Goal: Task Accomplishment & Management: Use online tool/utility

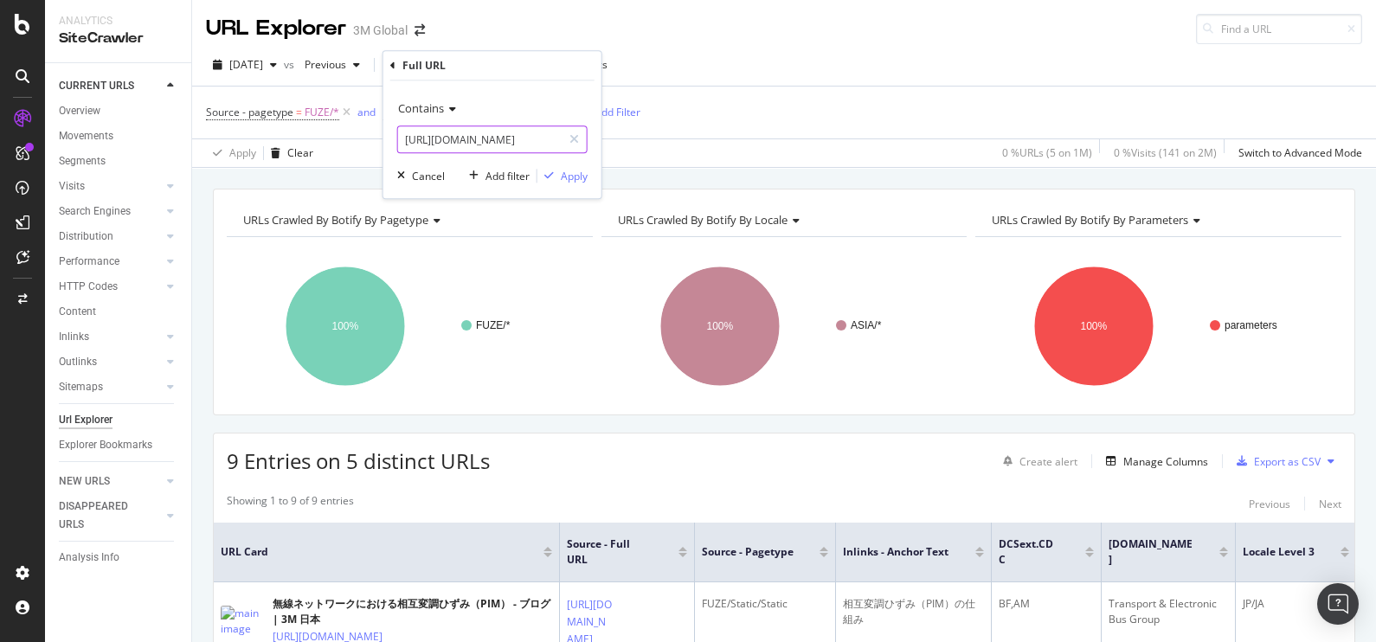
scroll to position [595, 0]
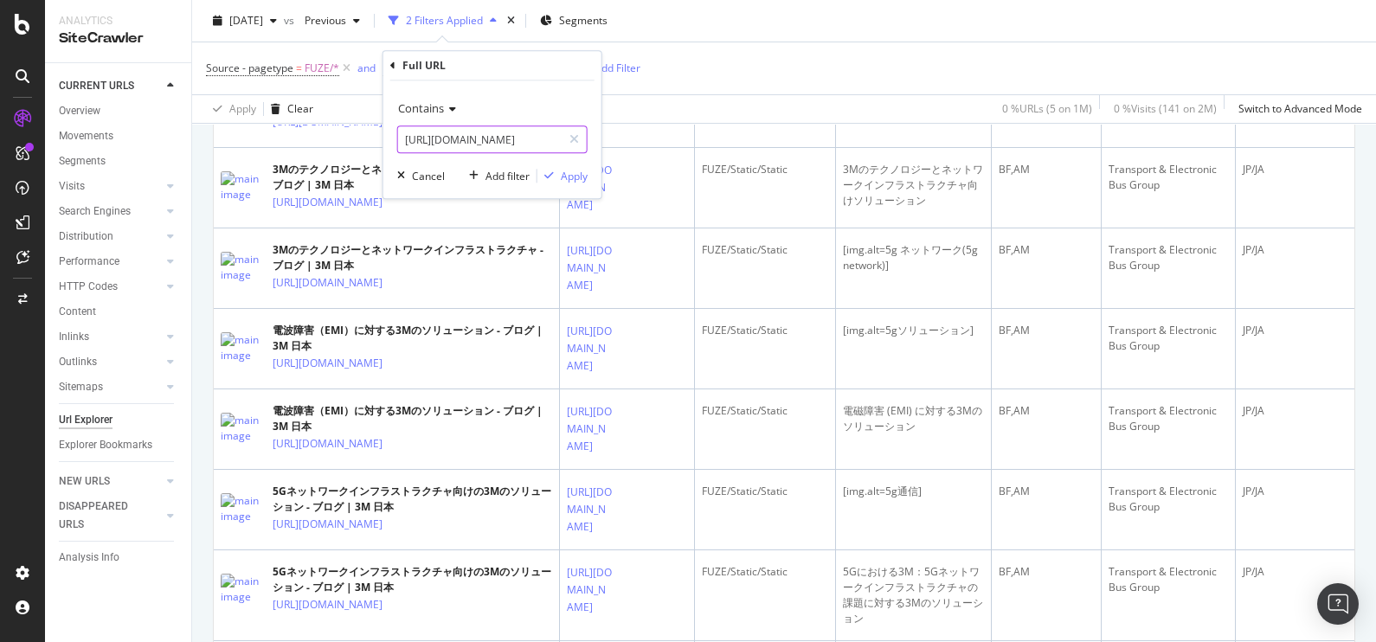
paste input "applications/antenna-materials"
click at [459, 141] on input "[URL][DOMAIN_NAME]" at bounding box center [480, 139] width 164 height 28
type input "[URL][DOMAIN_NAME]"
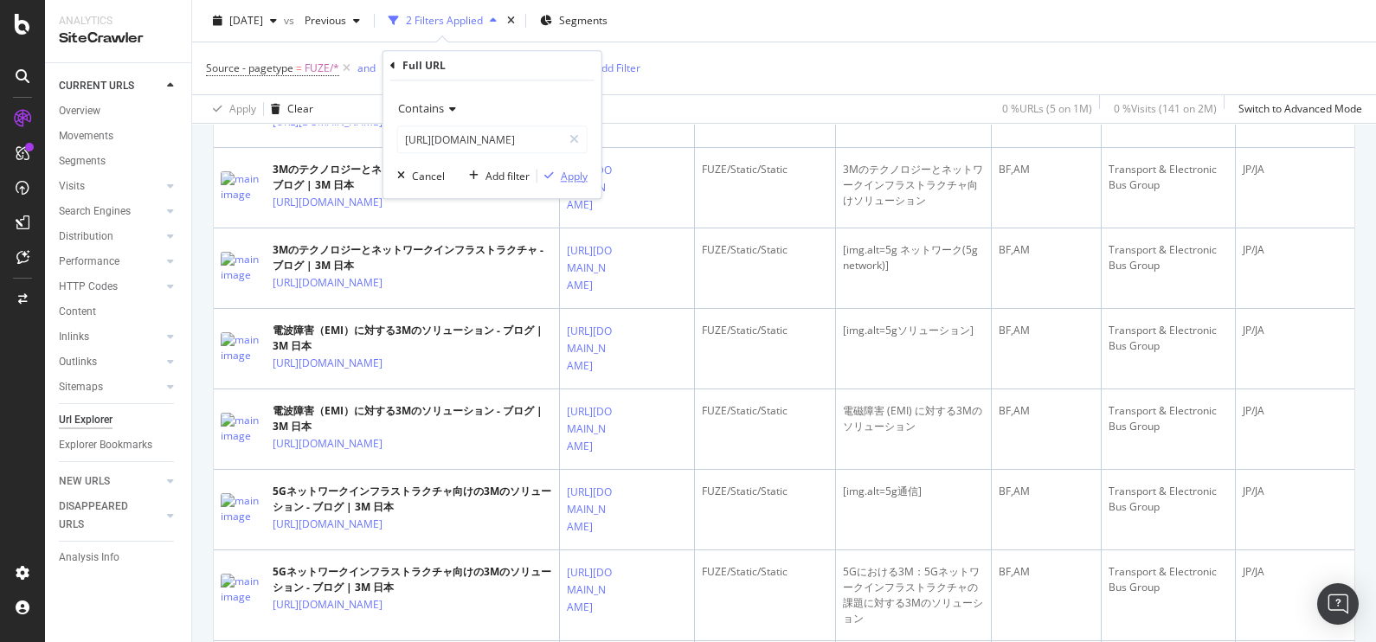
click at [571, 178] on div "Apply" at bounding box center [574, 176] width 27 height 15
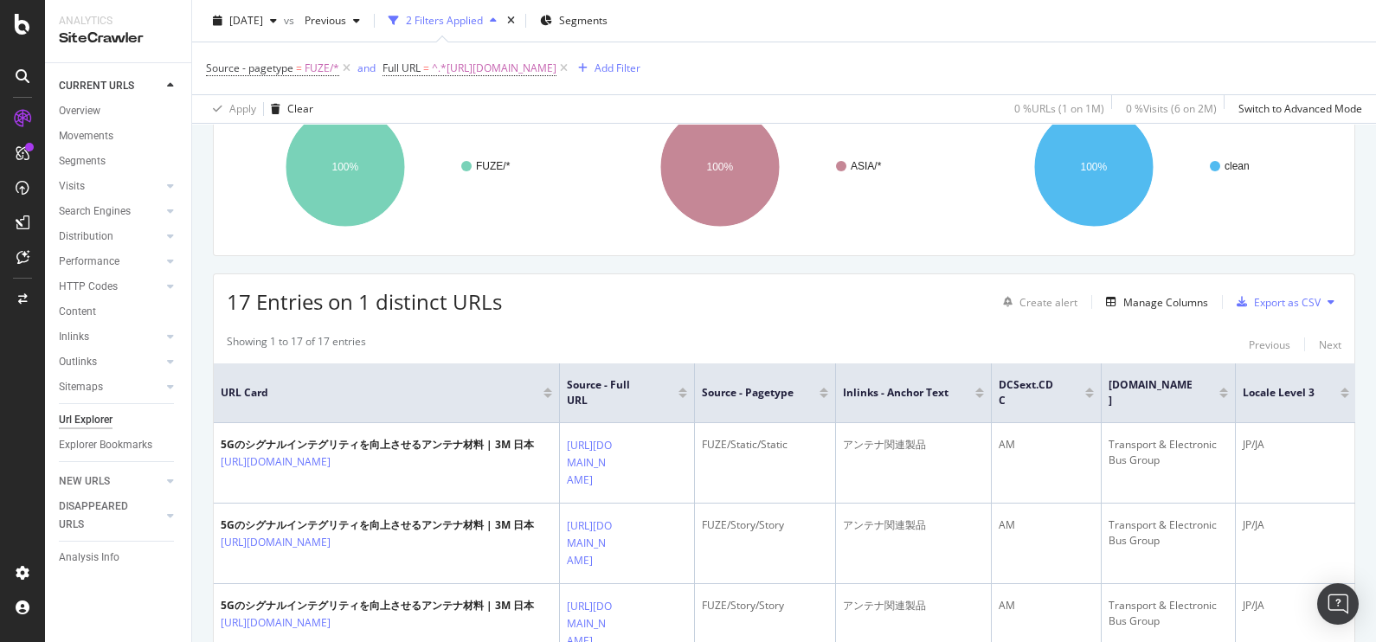
scroll to position [160, 0]
click at [556, 68] on span "^.*[URL][DOMAIN_NAME]" at bounding box center [494, 68] width 125 height 24
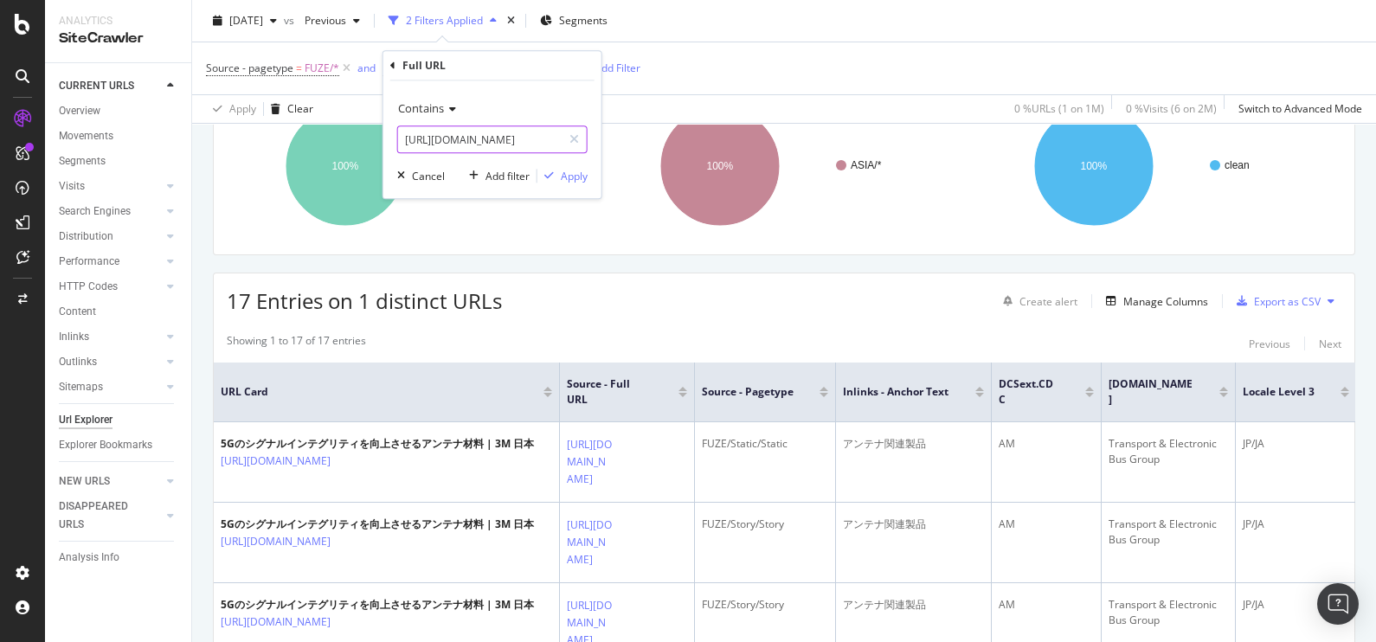
click at [528, 128] on input "[URL][DOMAIN_NAME]" at bounding box center [480, 139] width 164 height 28
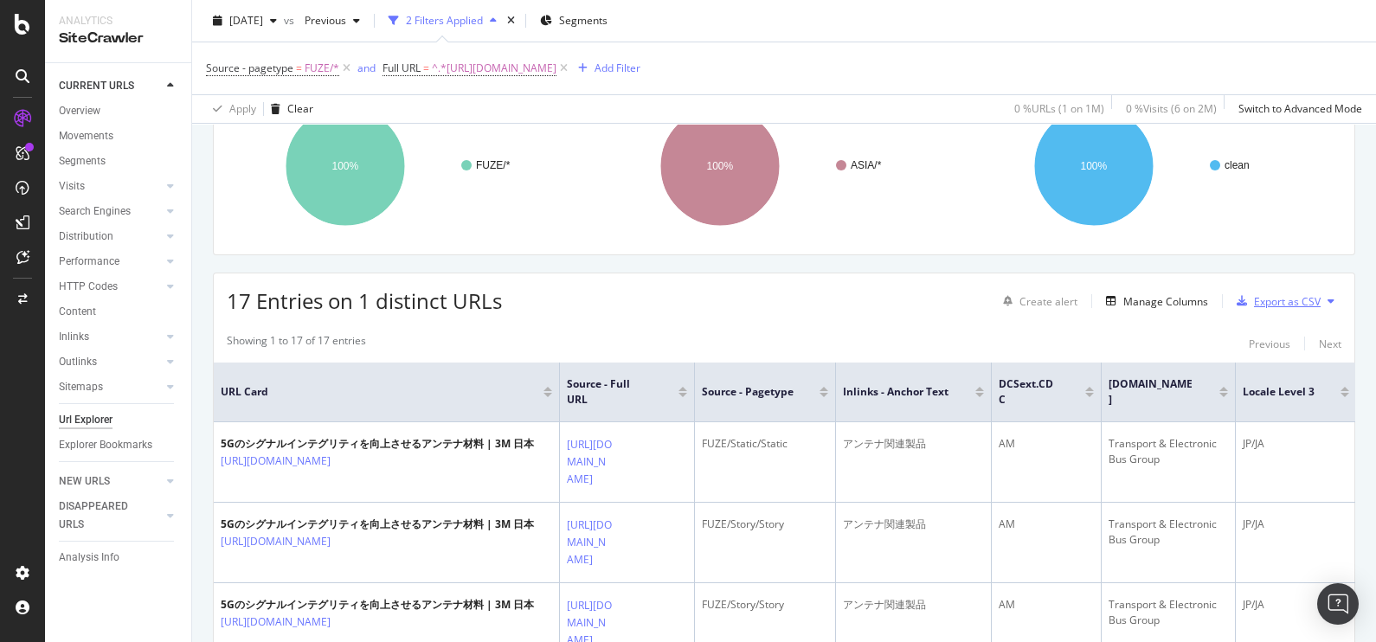
click at [1257, 294] on div "Export as CSV" at bounding box center [1287, 301] width 67 height 15
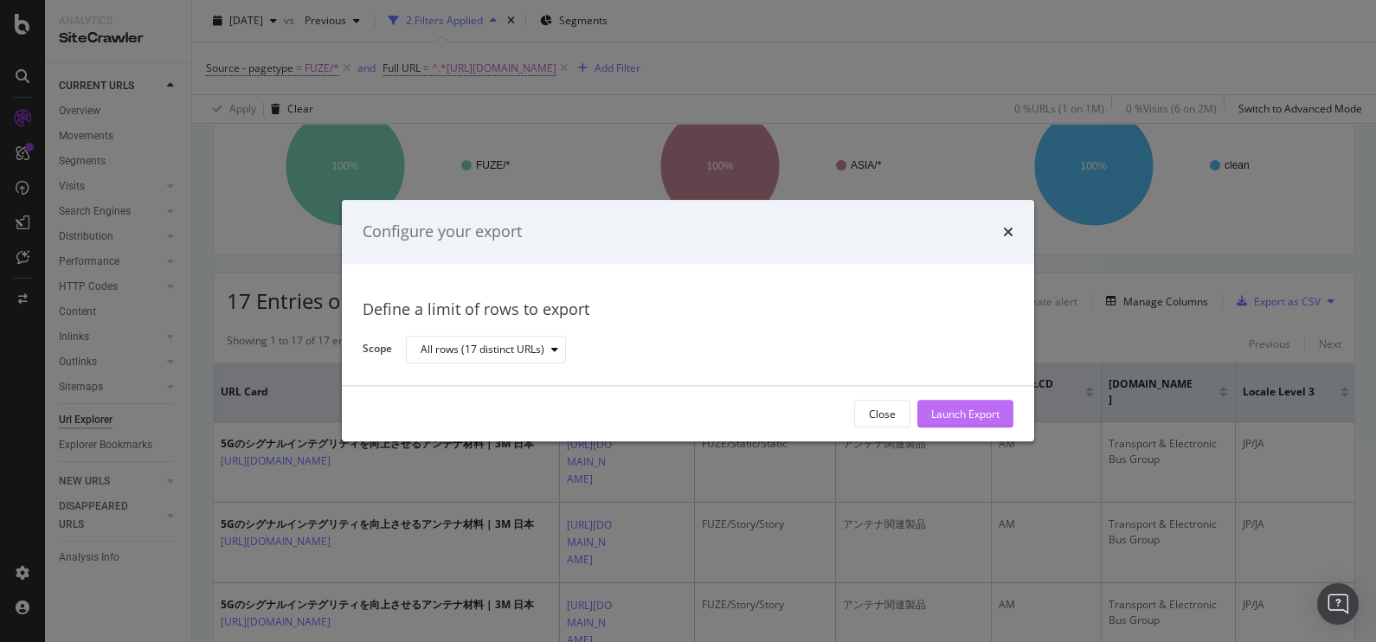
click at [947, 411] on div "Launch Export" at bounding box center [965, 414] width 68 height 15
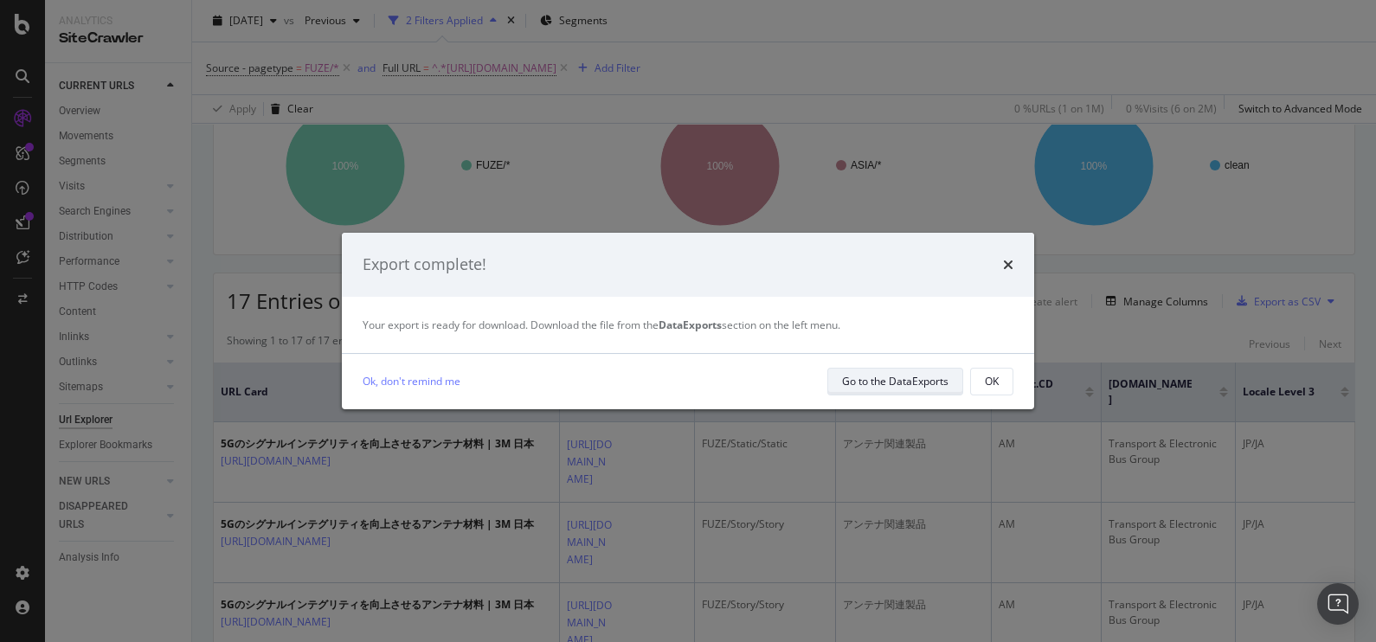
click at [893, 383] on div "Go to the DataExports" at bounding box center [895, 381] width 106 height 15
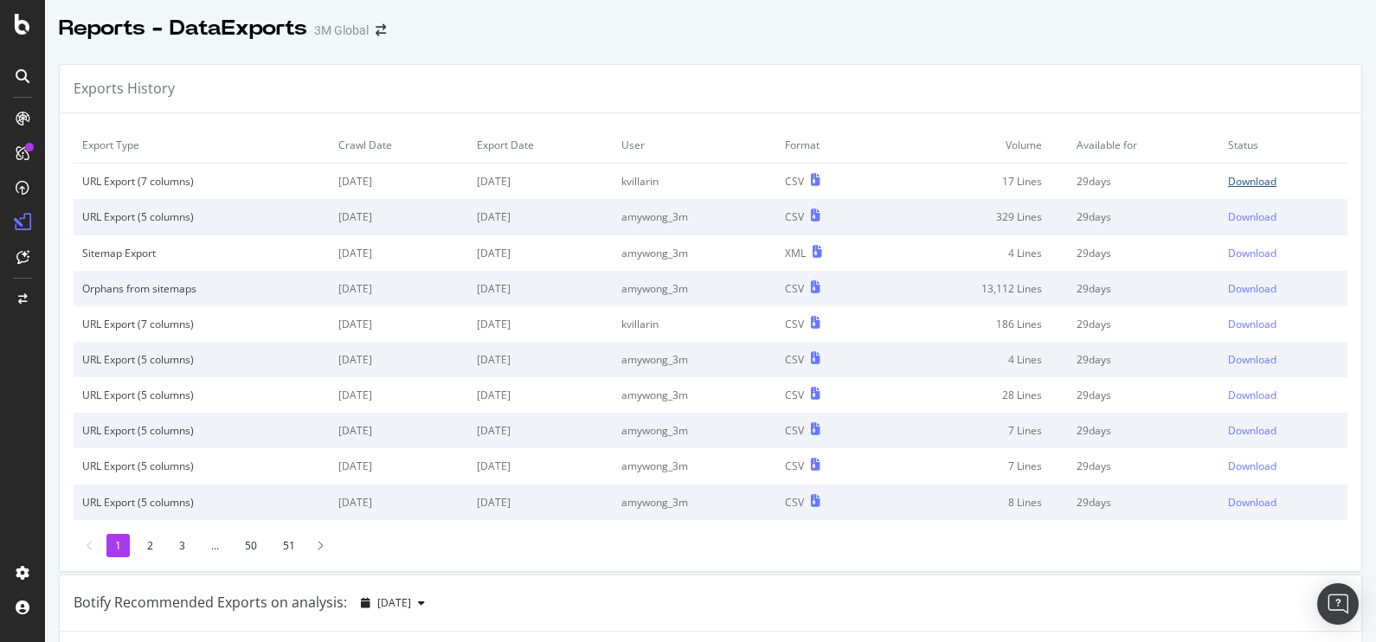
click at [1228, 181] on div "Download" at bounding box center [1252, 181] width 48 height 15
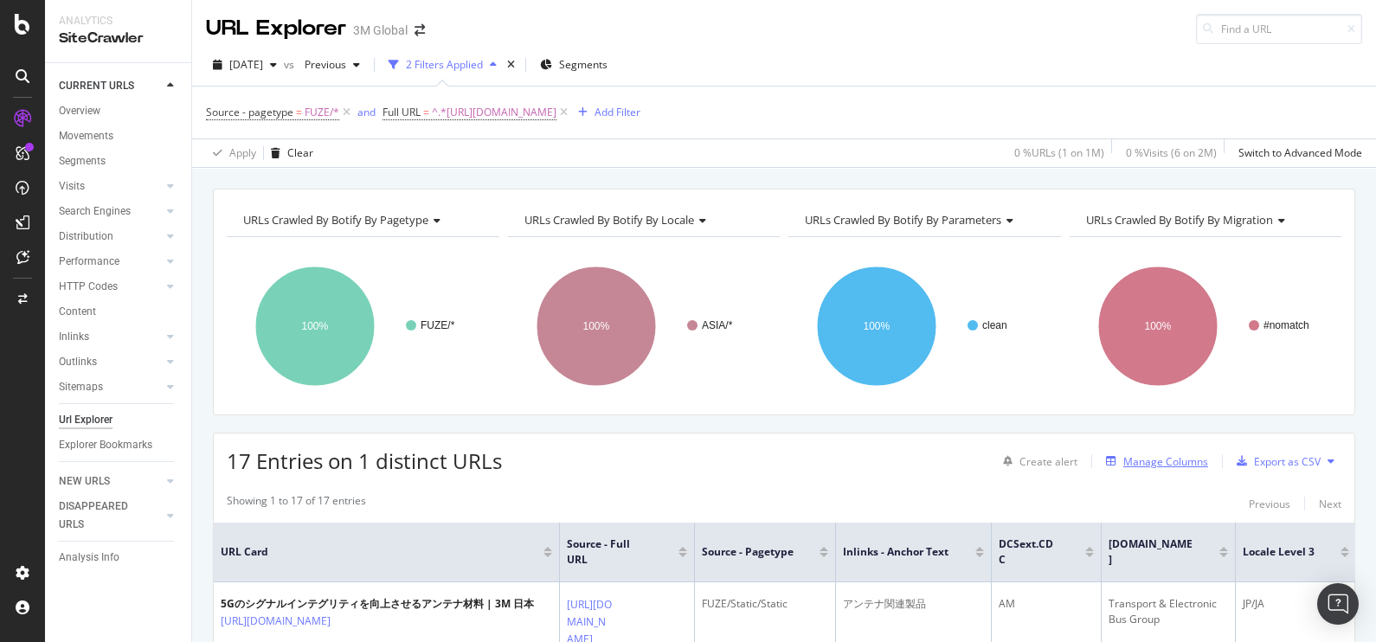
click at [1142, 468] on div "Manage Columns" at bounding box center [1153, 461] width 109 height 19
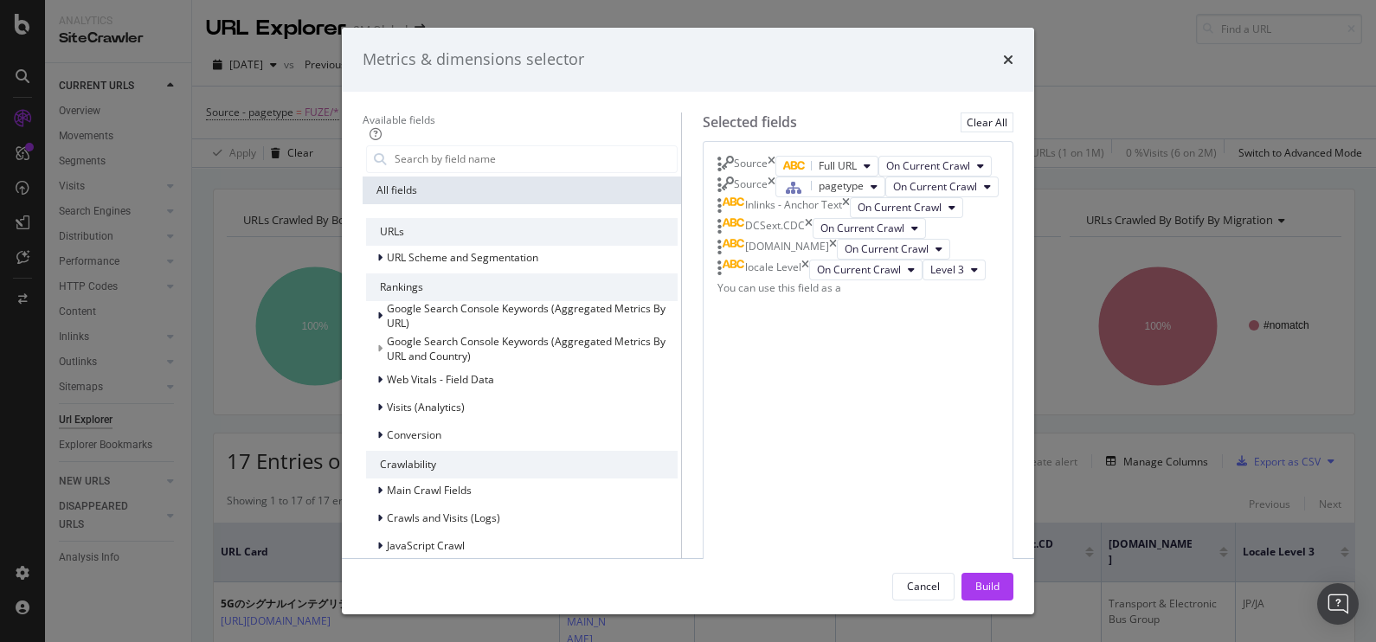
scroll to position [119, 0]
click at [470, 168] on input "modal" at bounding box center [535, 159] width 284 height 26
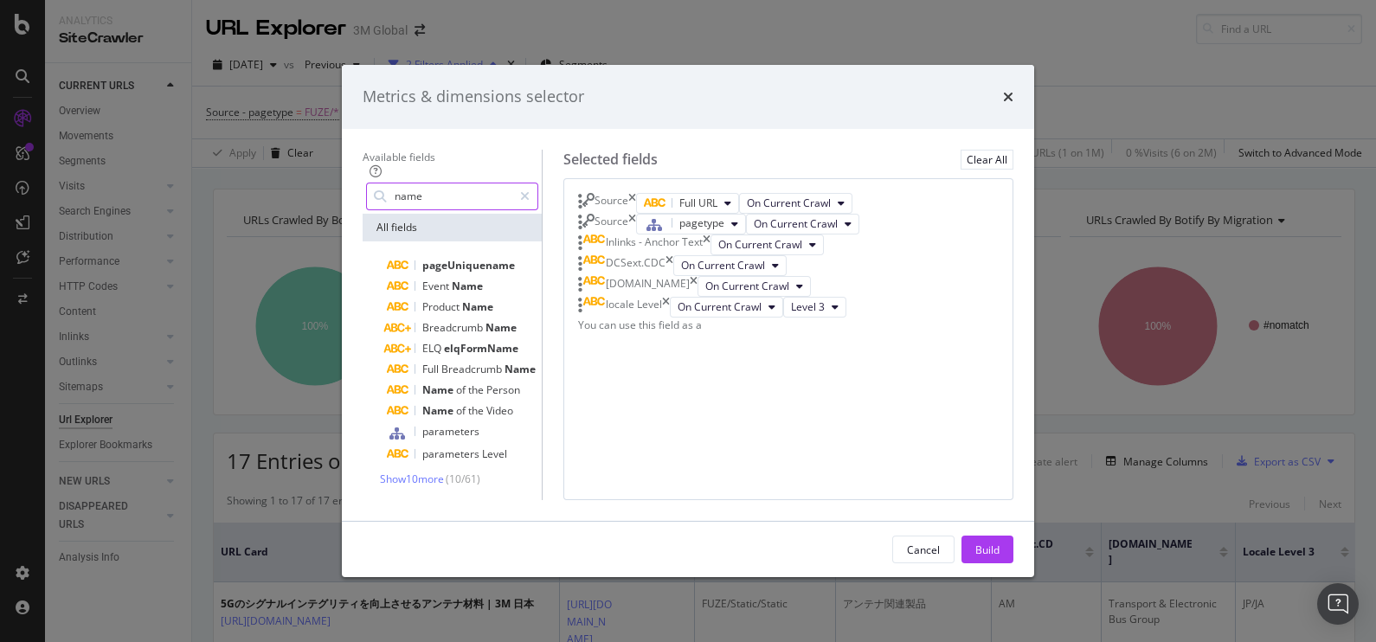
click at [469, 183] on input "name" at bounding box center [452, 196] width 119 height 26
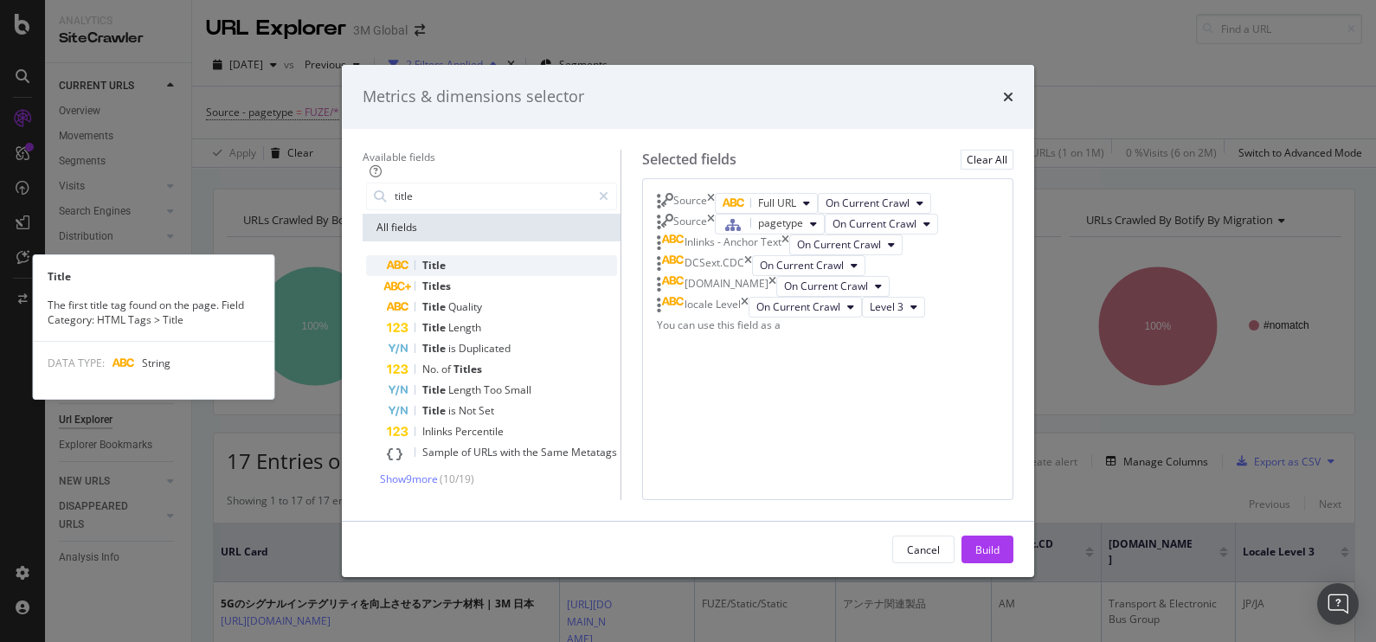
type input "title"
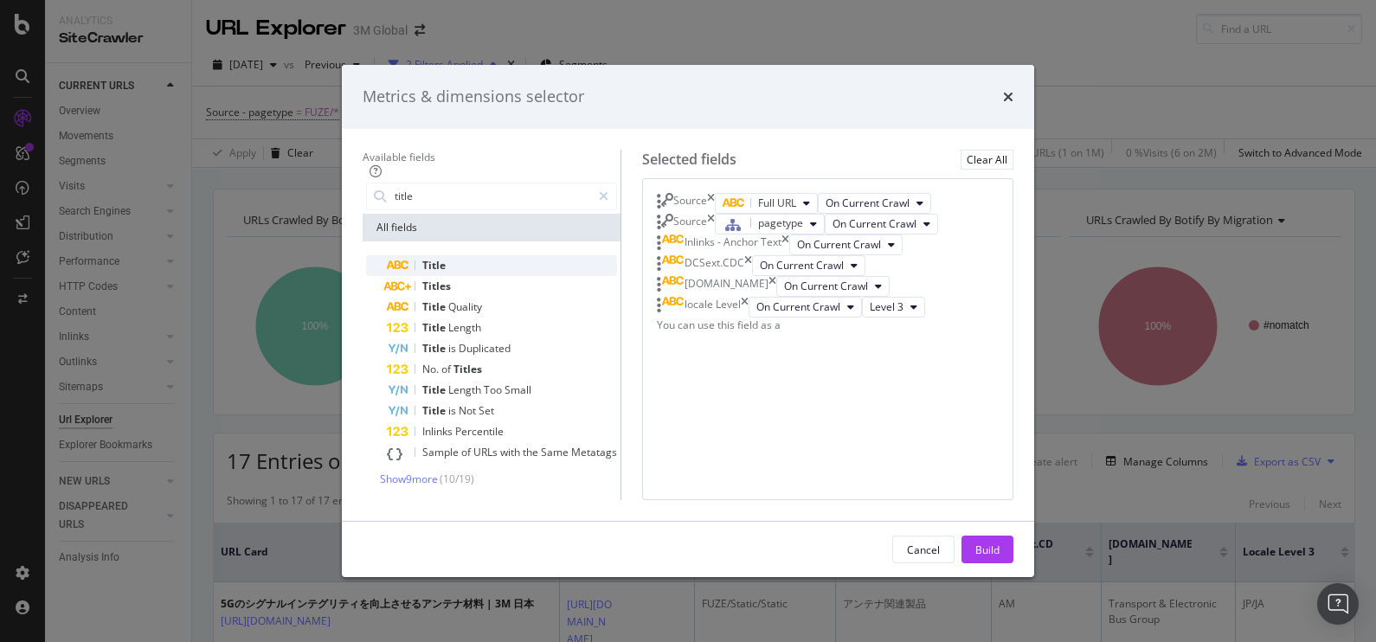
click at [424, 255] on div "Title" at bounding box center [502, 265] width 230 height 21
click at [999, 556] on div "Build" at bounding box center [987, 549] width 24 height 15
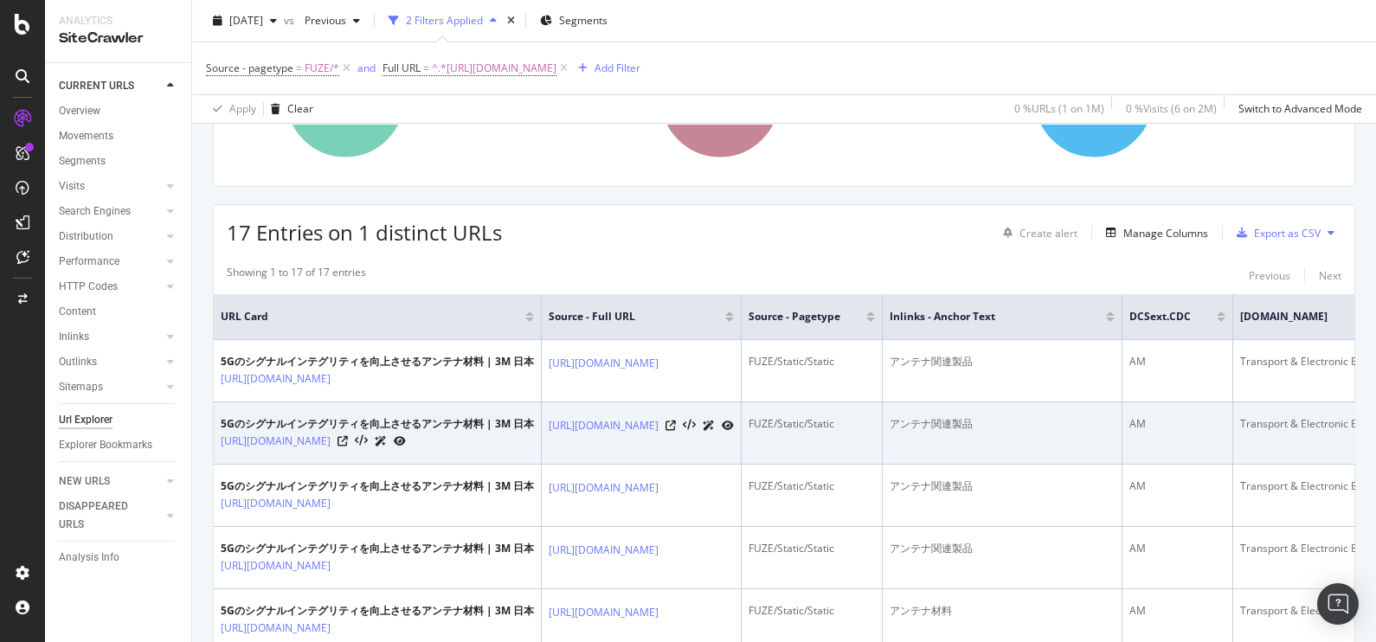
drag, startPoint x: 433, startPoint y: 488, endPoint x: 215, endPoint y: 457, distance: 220.3
click at [215, 457] on td "5Gのシグナルインテグリティを向上させるアンテナ材料 | 3M 日本 [URL][DOMAIN_NAME]" at bounding box center [378, 433] width 328 height 62
copy link "[URL][DOMAIN_NAME]"
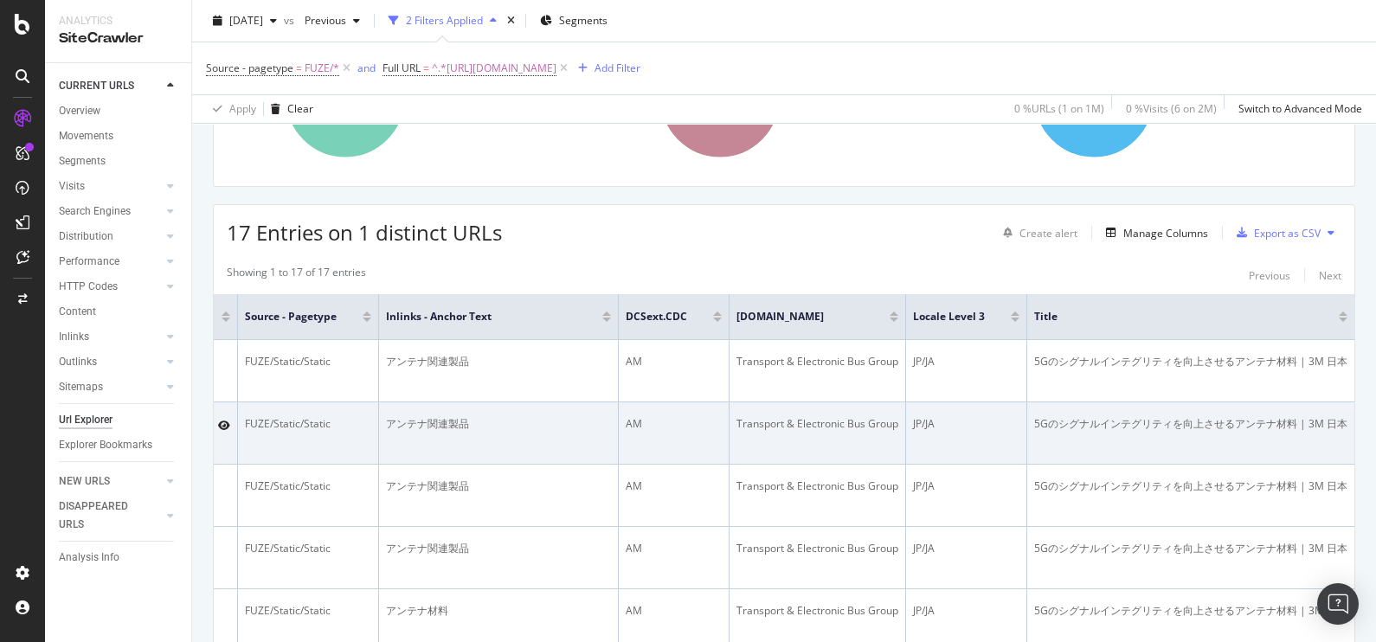
scroll to position [0, 851]
drag, startPoint x: 1332, startPoint y: 444, endPoint x: 1020, endPoint y: 435, distance: 311.6
click at [1027, 435] on td "5Gのシグナルインテグリティを向上させるアンテナ材料 | 3M 日本" at bounding box center [1190, 433] width 327 height 62
copy div "5Gのシグナルインテグリティを向上させるアンテナ材料 | 3M 日本"
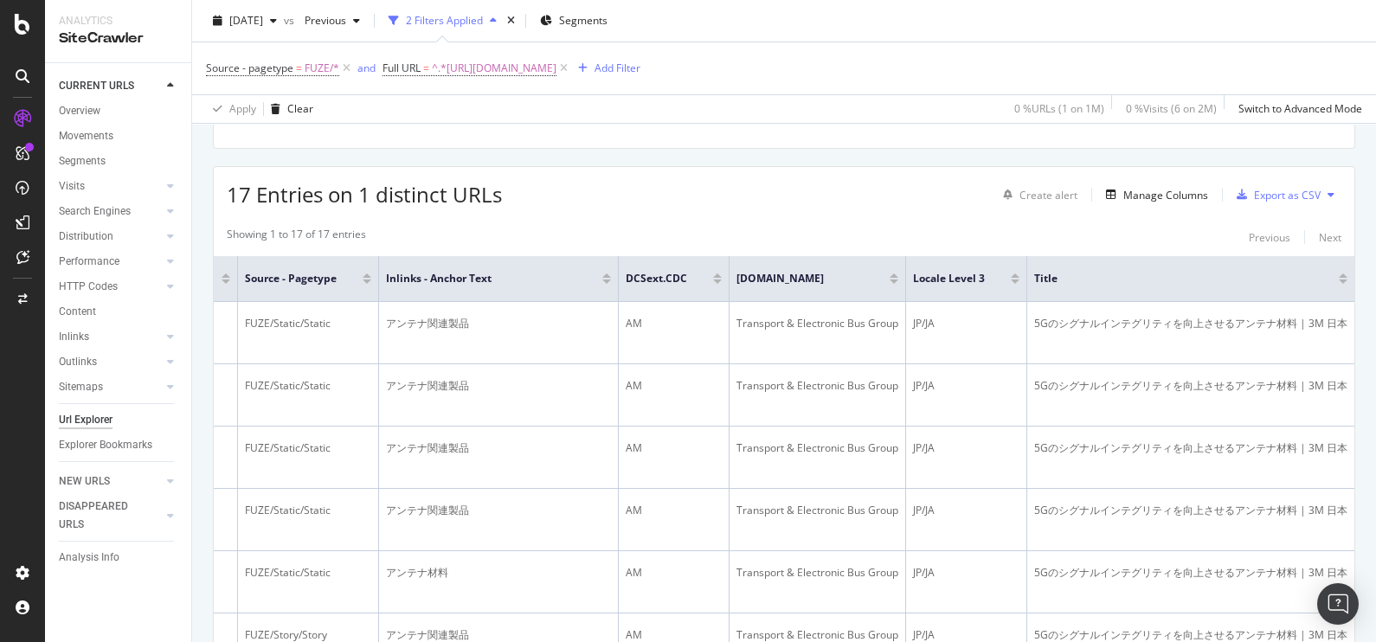
scroll to position [272, 0]
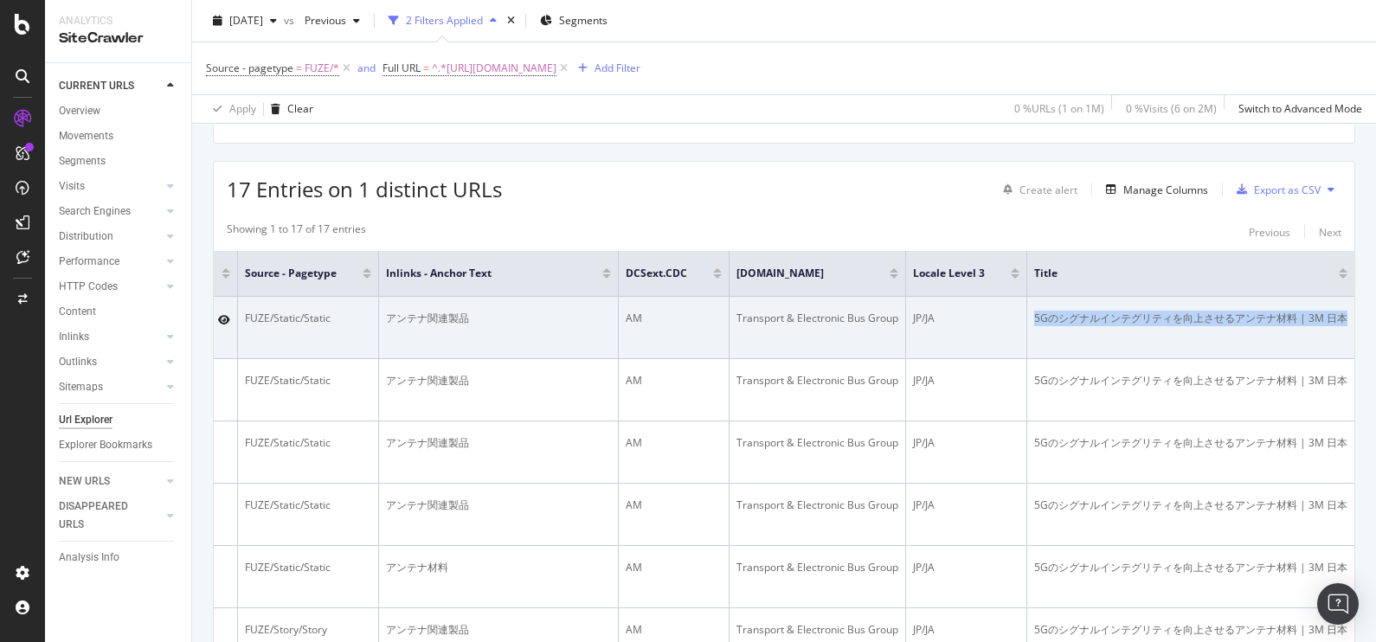
drag, startPoint x: 1333, startPoint y: 321, endPoint x: 1019, endPoint y: 303, distance: 313.8
click at [1027, 303] on td "5Gのシグナルインテグリティを向上させるアンテナ材料 | 3M 日本" at bounding box center [1190, 328] width 327 height 62
copy div "5Gのシグナルインテグリティを向上させるアンテナ材料 | 3M 日本"
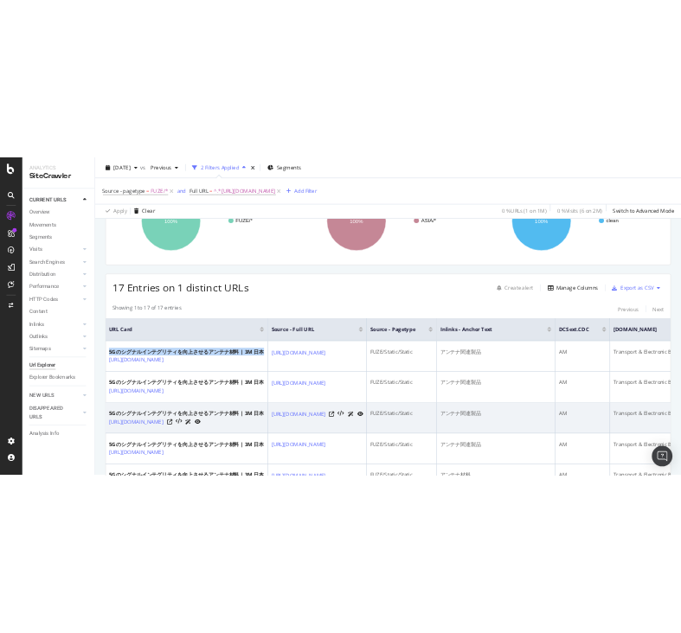
scroll to position [196, 0]
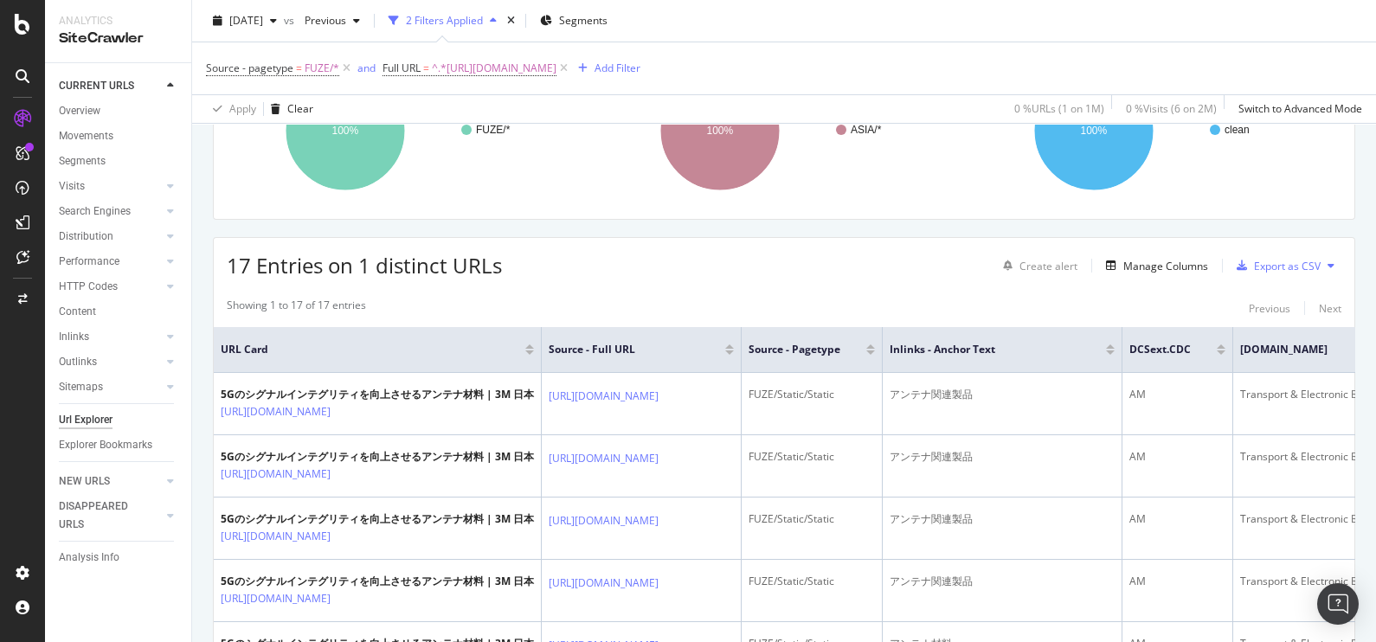
click at [1285, 264] on div "Export as CSV" at bounding box center [1287, 266] width 67 height 15
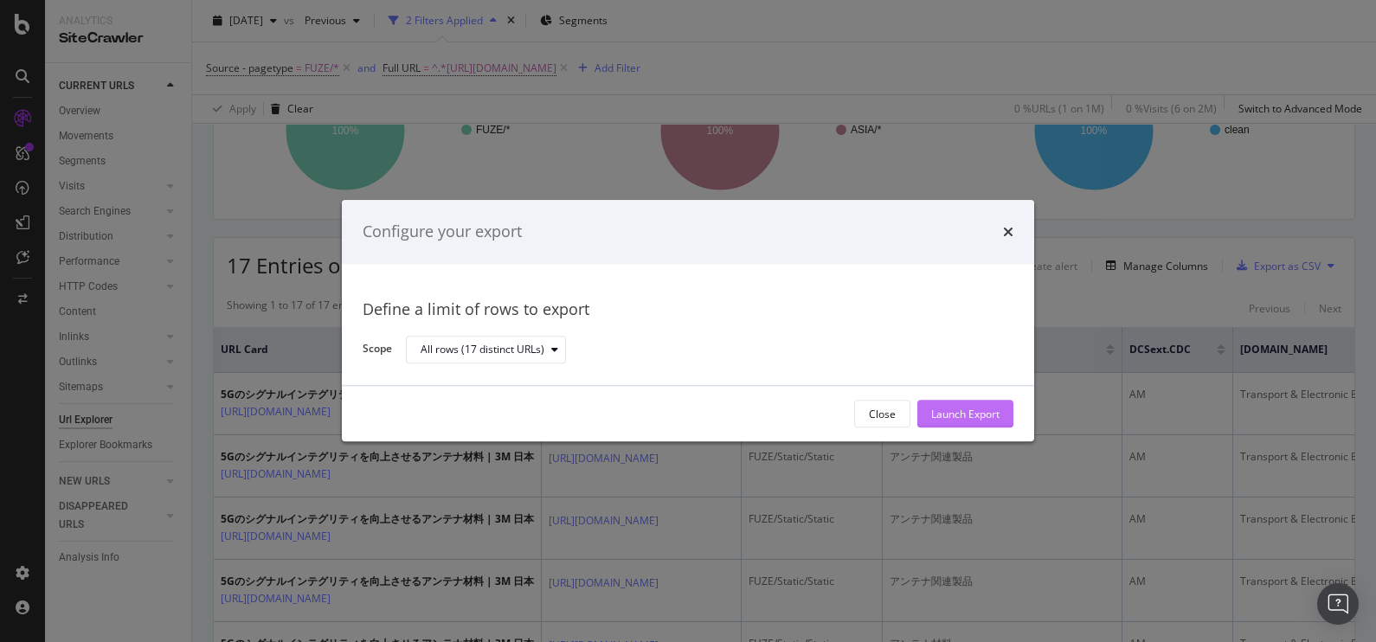
click at [955, 420] on div "Launch Export" at bounding box center [965, 414] width 68 height 15
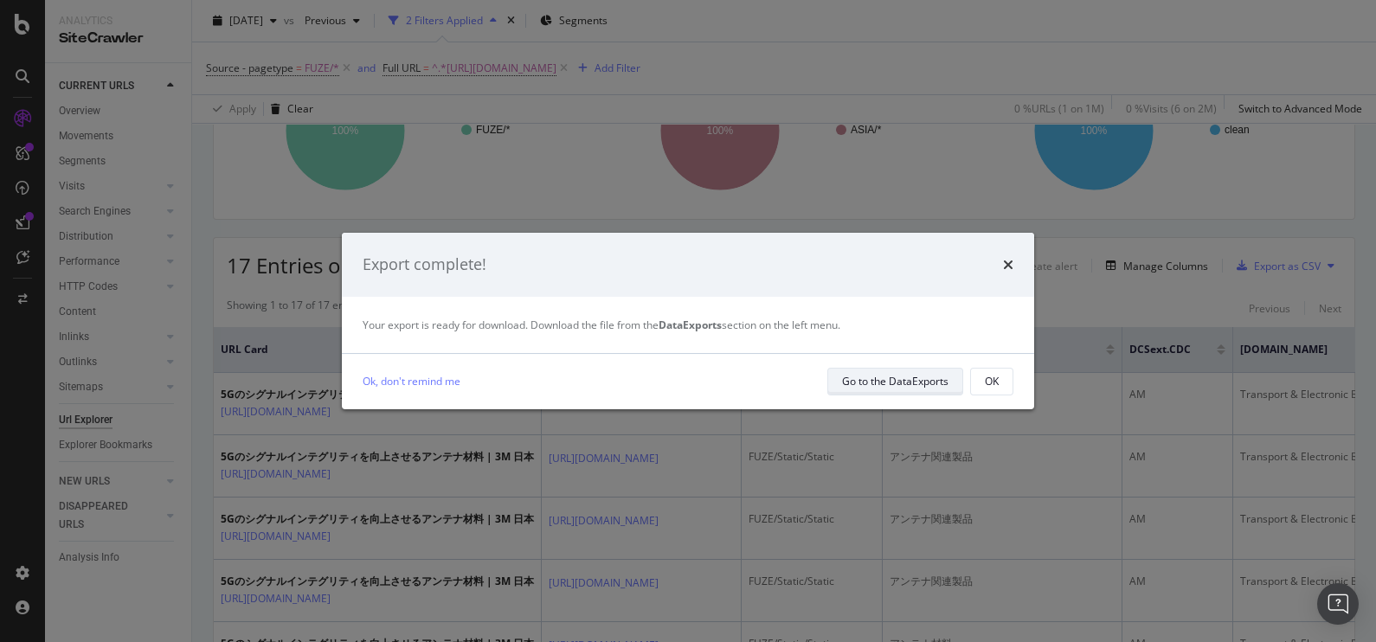
click at [905, 378] on div "Go to the DataExports" at bounding box center [895, 381] width 106 height 15
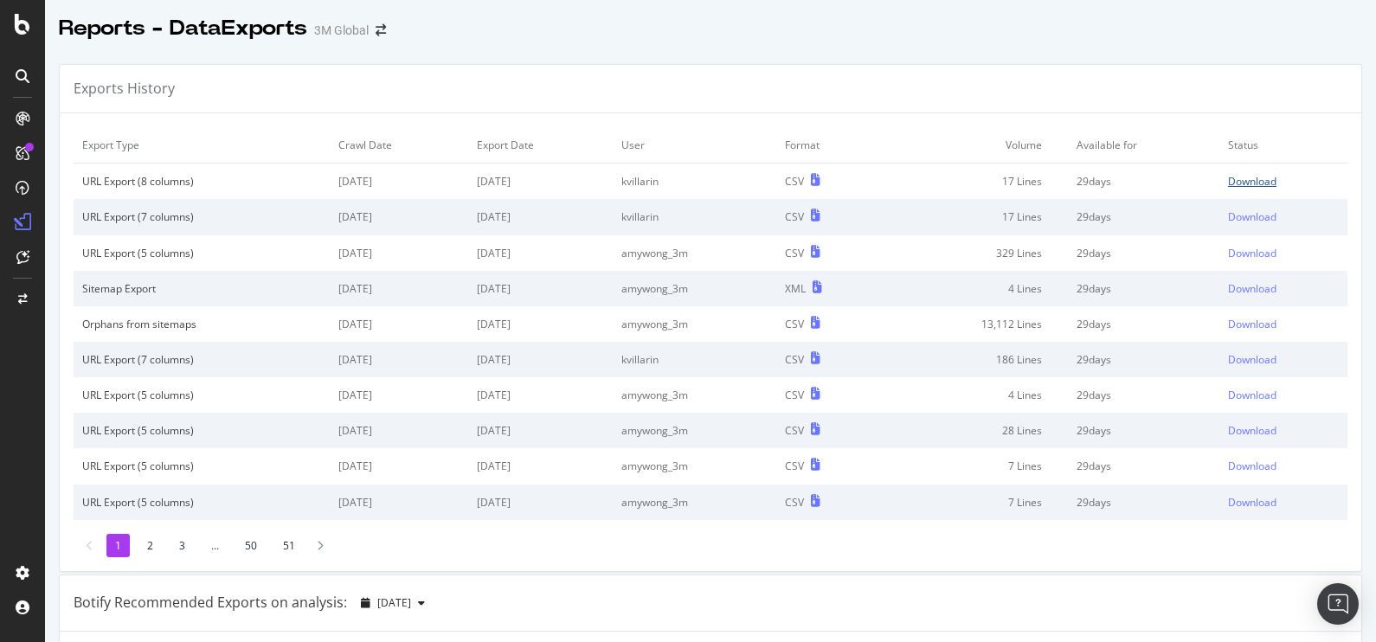
click at [1228, 184] on div "Download" at bounding box center [1252, 181] width 48 height 15
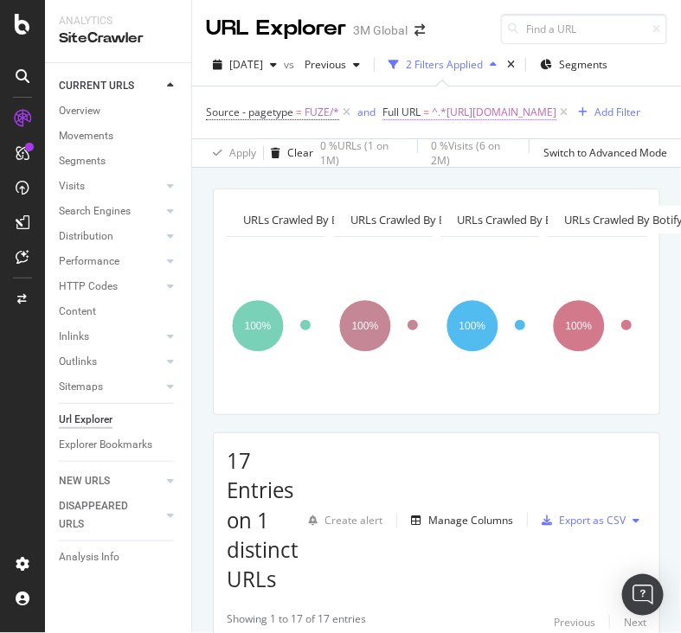
click at [432, 125] on span "^.*[URL][DOMAIN_NAME]" at bounding box center [494, 112] width 125 height 24
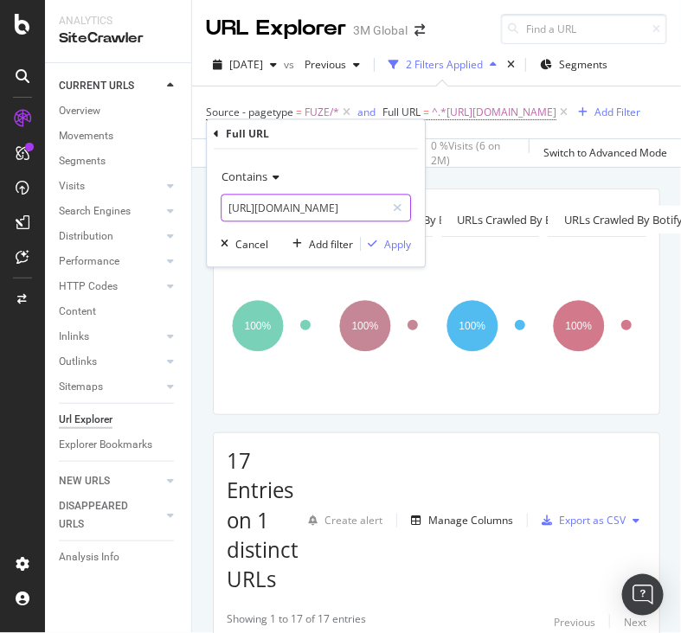
click at [330, 219] on input "[URL][DOMAIN_NAME]" at bounding box center [304, 209] width 164 height 28
paste input "resources/blog/full-story/?storyid=539279c9-f55a-41e0-bdcc-bbdaa44e08a3"
type input "[URL][DOMAIN_NAME]"
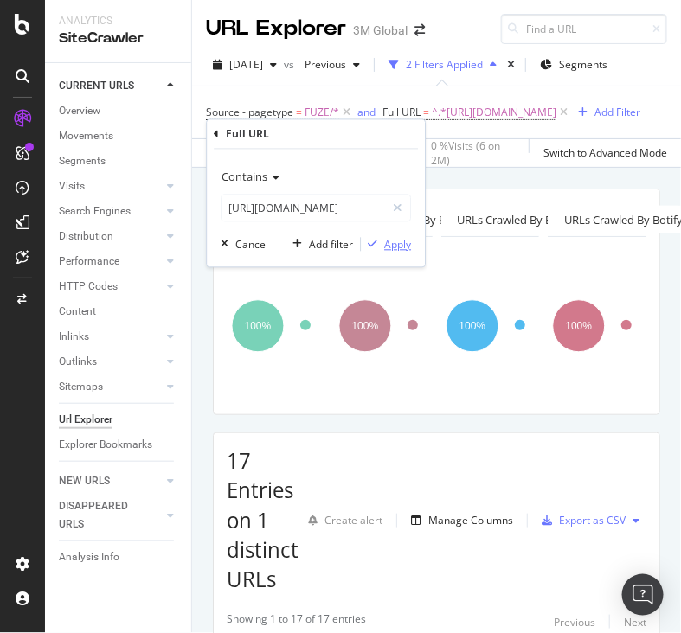
click at [387, 247] on div "Apply" at bounding box center [397, 244] width 27 height 15
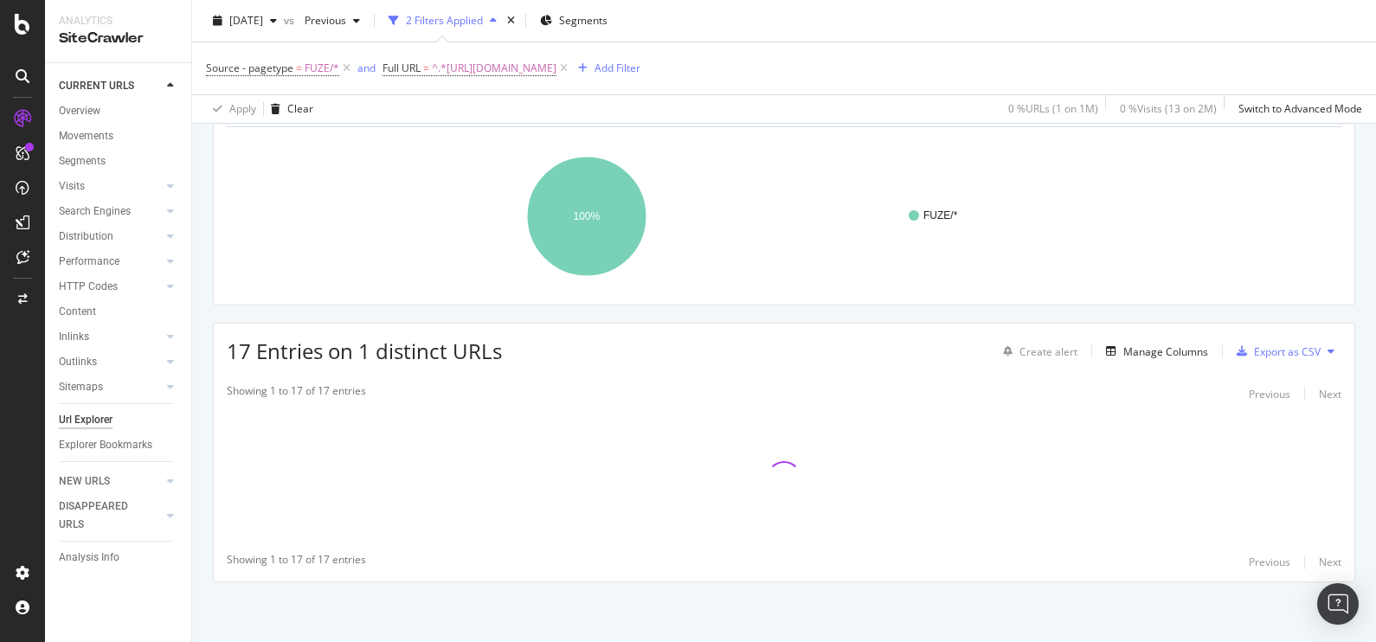
scroll to position [138, 0]
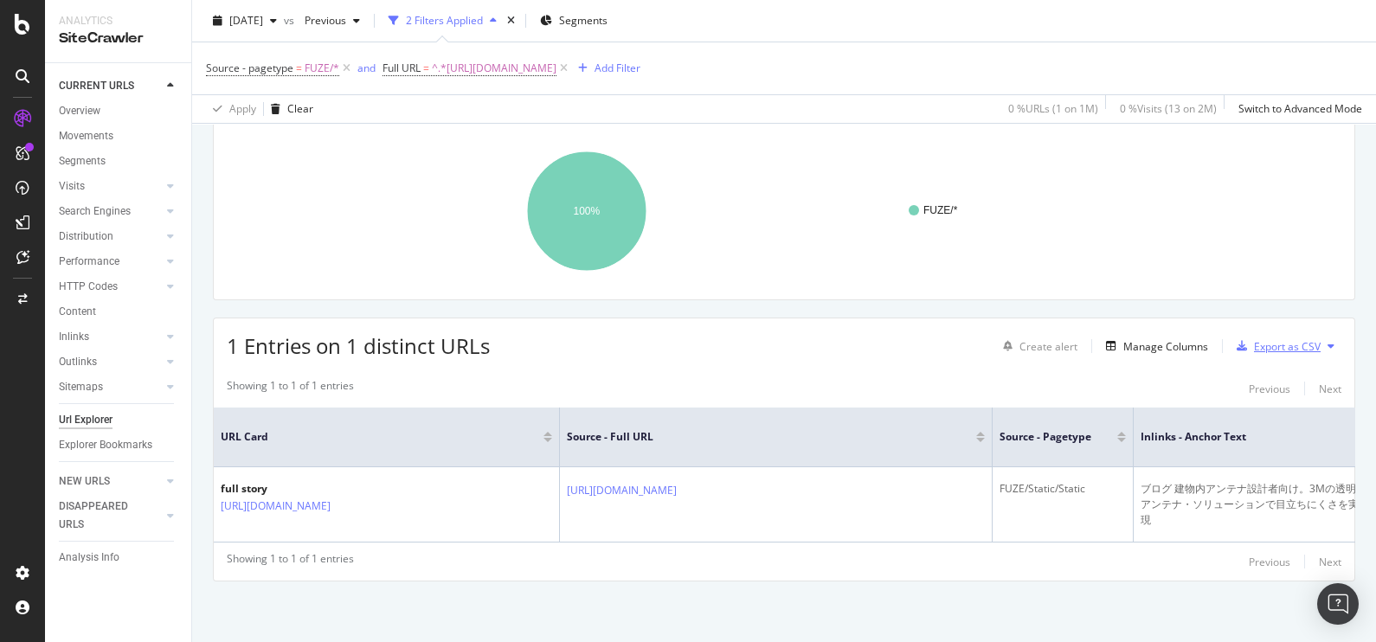
click at [1262, 339] on div "Export as CSV" at bounding box center [1287, 346] width 67 height 15
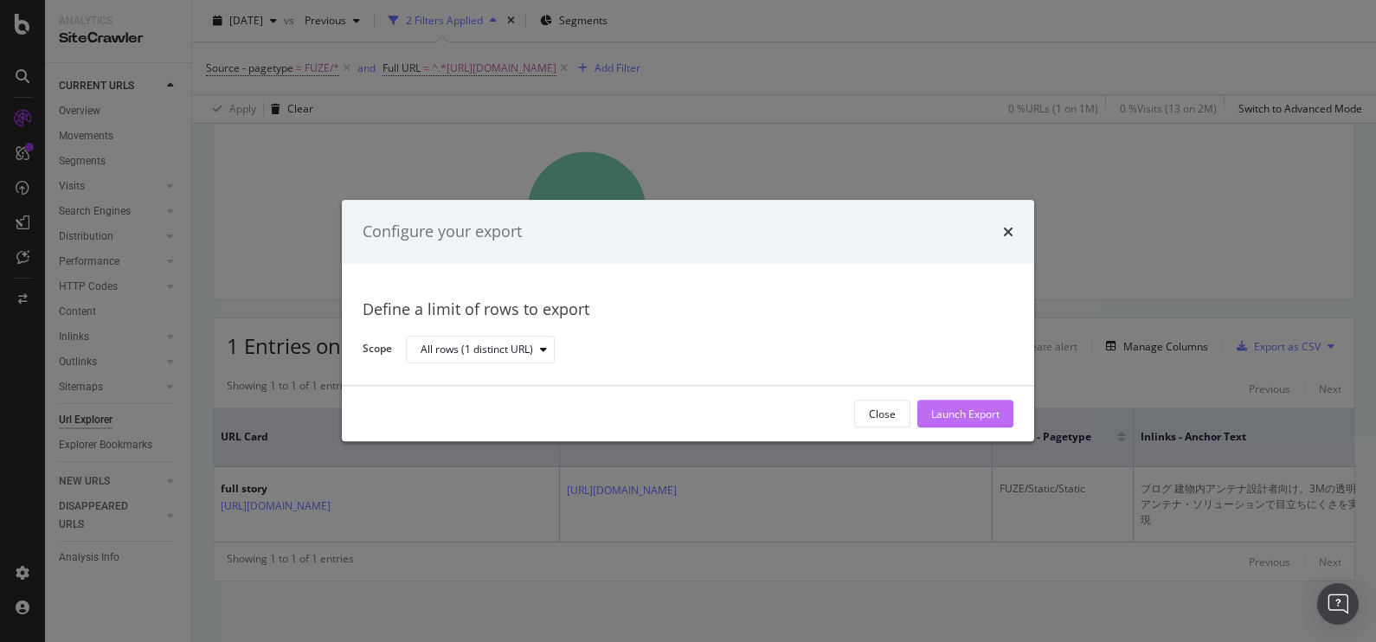
click at [986, 418] on div "Launch Export" at bounding box center [965, 414] width 68 height 15
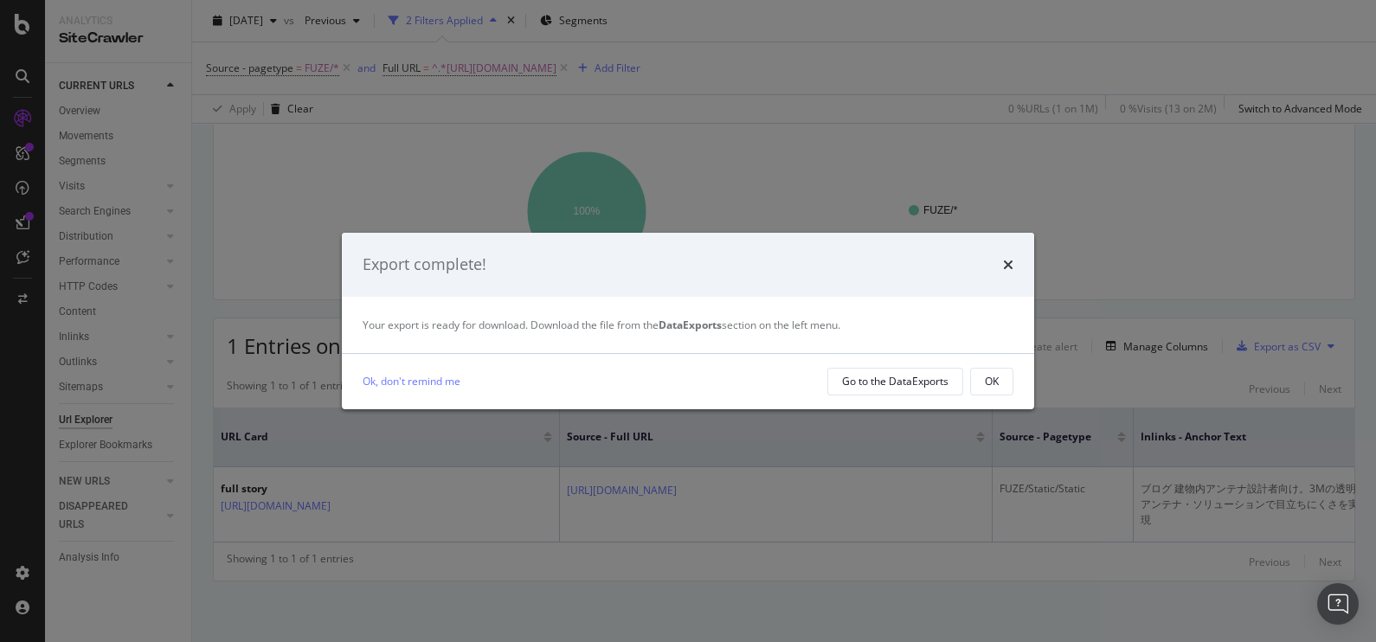
click at [727, 300] on div "Your export is ready for download. Download the file from the DataExports secti…" at bounding box center [688, 325] width 692 height 56
click at [914, 380] on div "Go to the DataExports" at bounding box center [895, 381] width 106 height 15
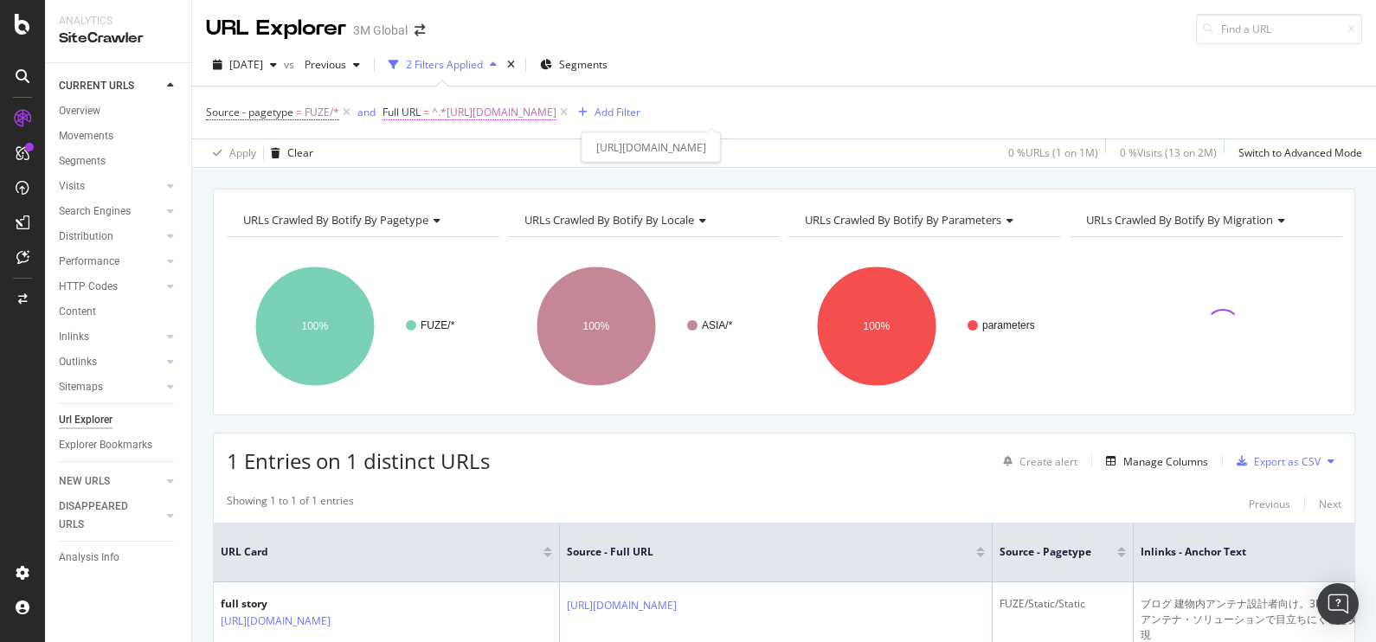
click at [556, 112] on span "^.*[URL][DOMAIN_NAME]" at bounding box center [494, 112] width 125 height 24
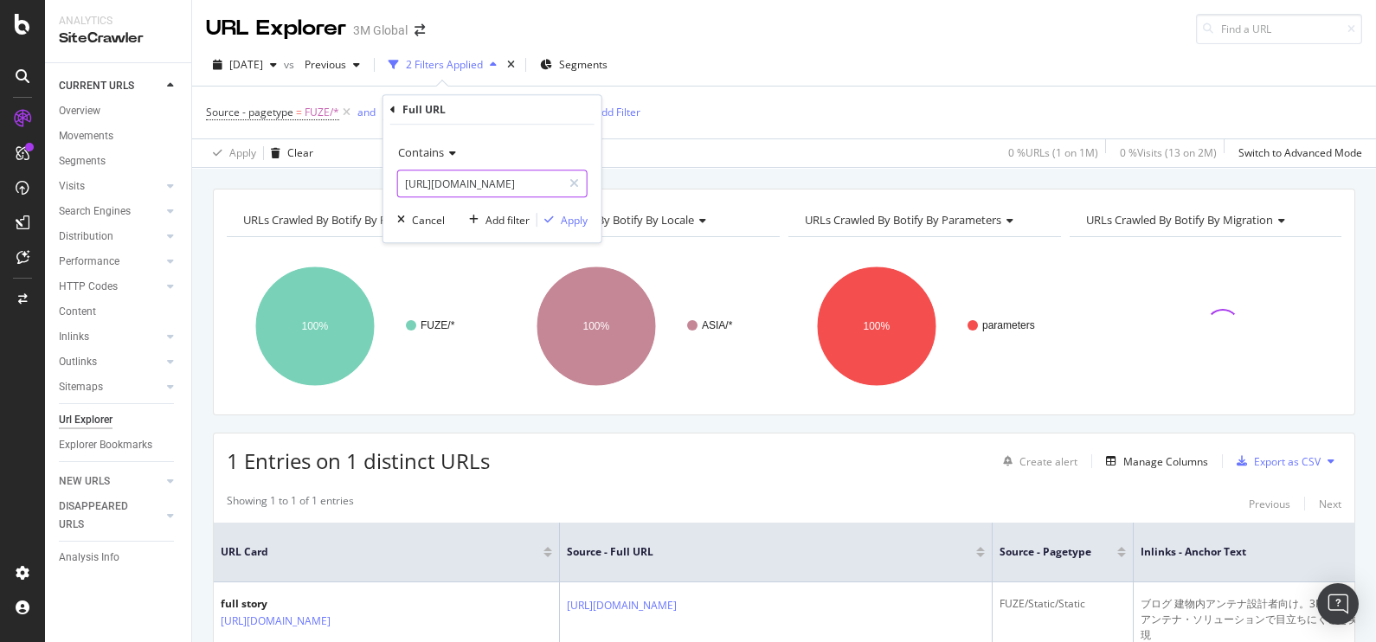
paste input "areers-students-jp/"
click at [459, 173] on input "[URL][DOMAIN_NAME]" at bounding box center [480, 184] width 164 height 28
type input "[URL][DOMAIN_NAME]"
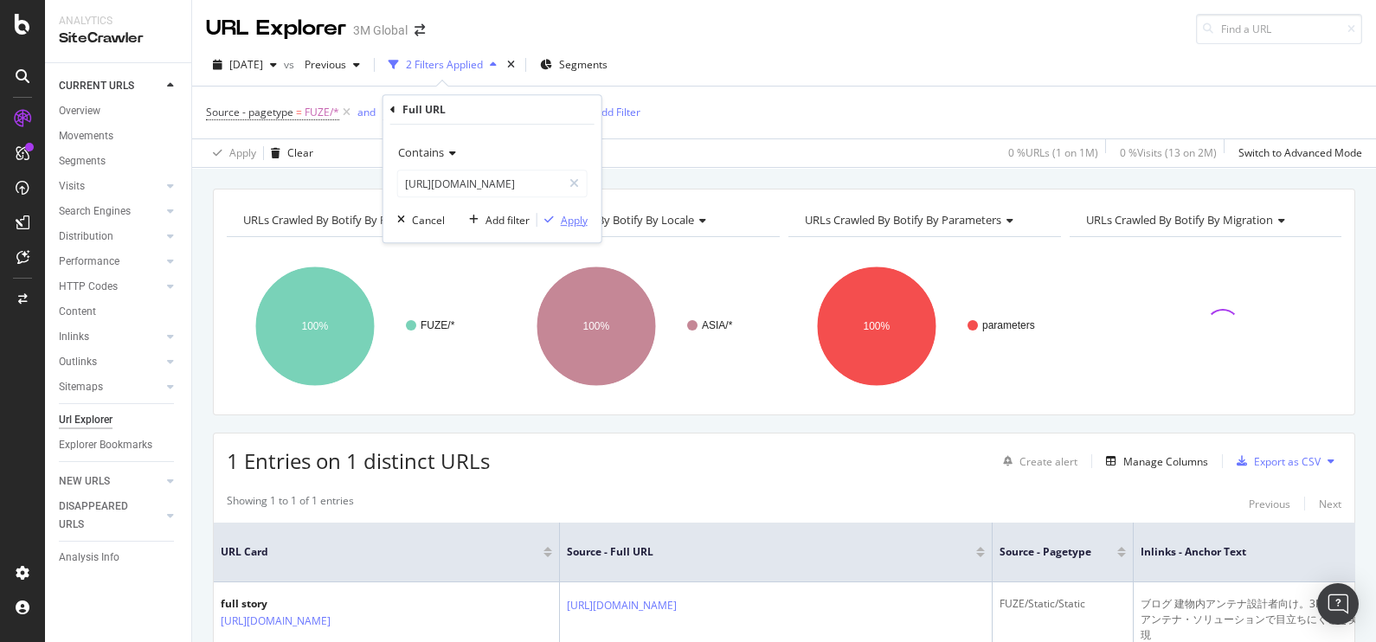
click at [567, 213] on div "Apply" at bounding box center [574, 220] width 27 height 15
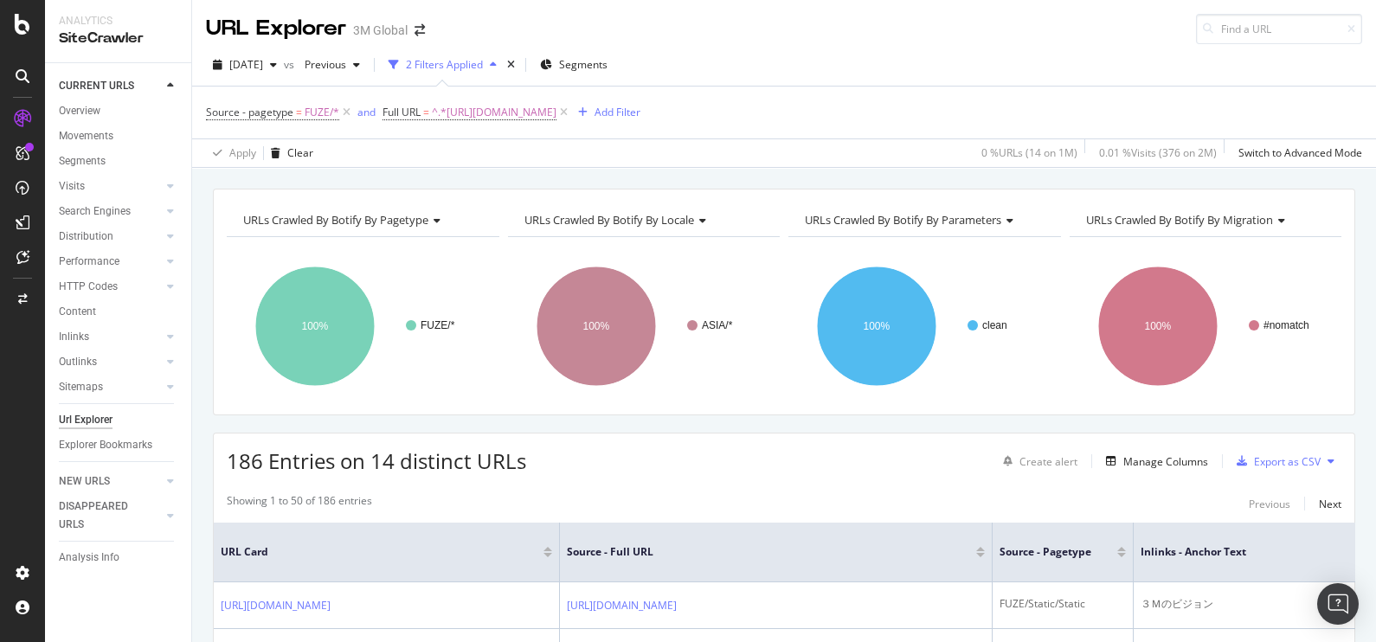
click at [440, 168] on div "URLs Crawled By Botify By pagetype Chart (by Value) Table Expand Export as CSV …" at bounding box center [784, 189] width 1184 height 42
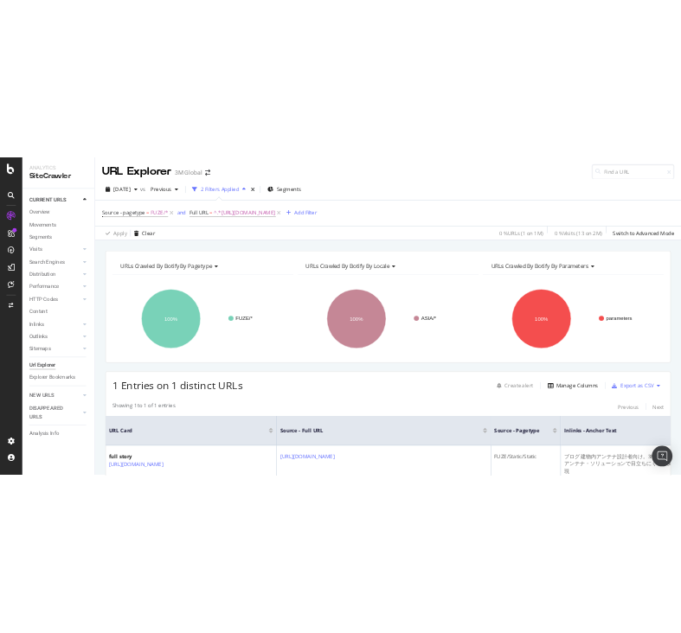
scroll to position [138, 0]
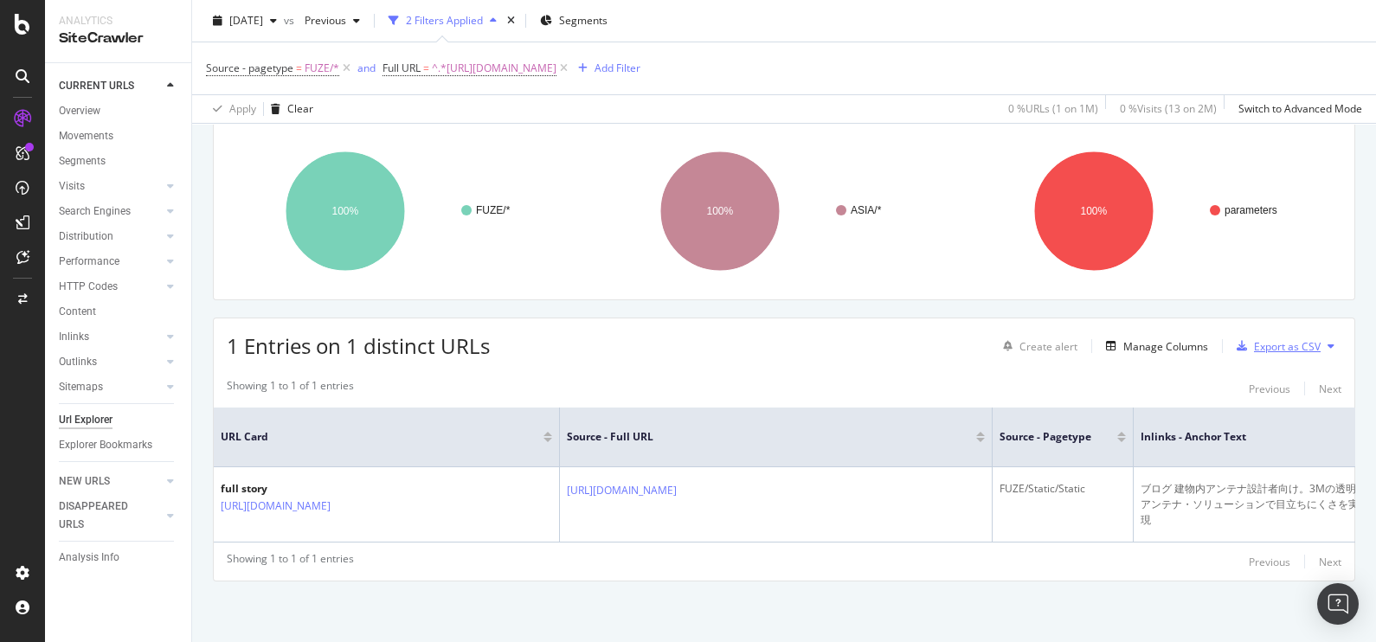
click at [1266, 339] on div "Export as CSV" at bounding box center [1287, 346] width 67 height 15
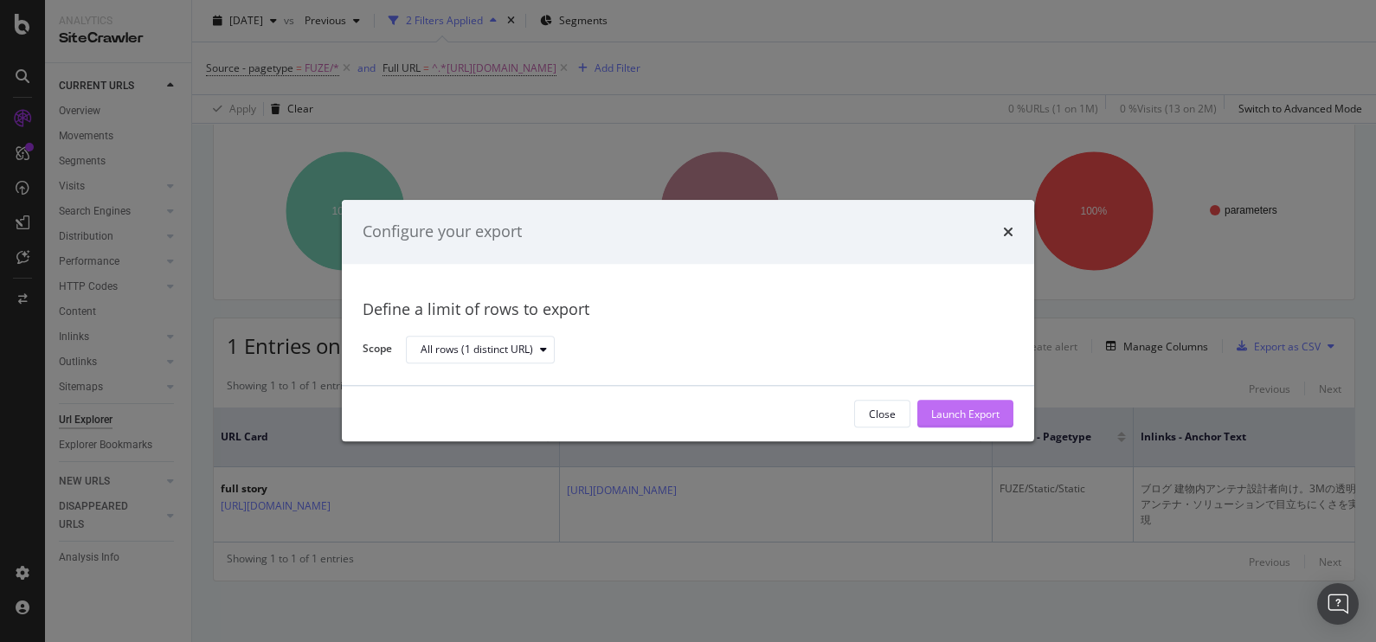
click at [969, 403] on div "Launch Export" at bounding box center [965, 414] width 68 height 26
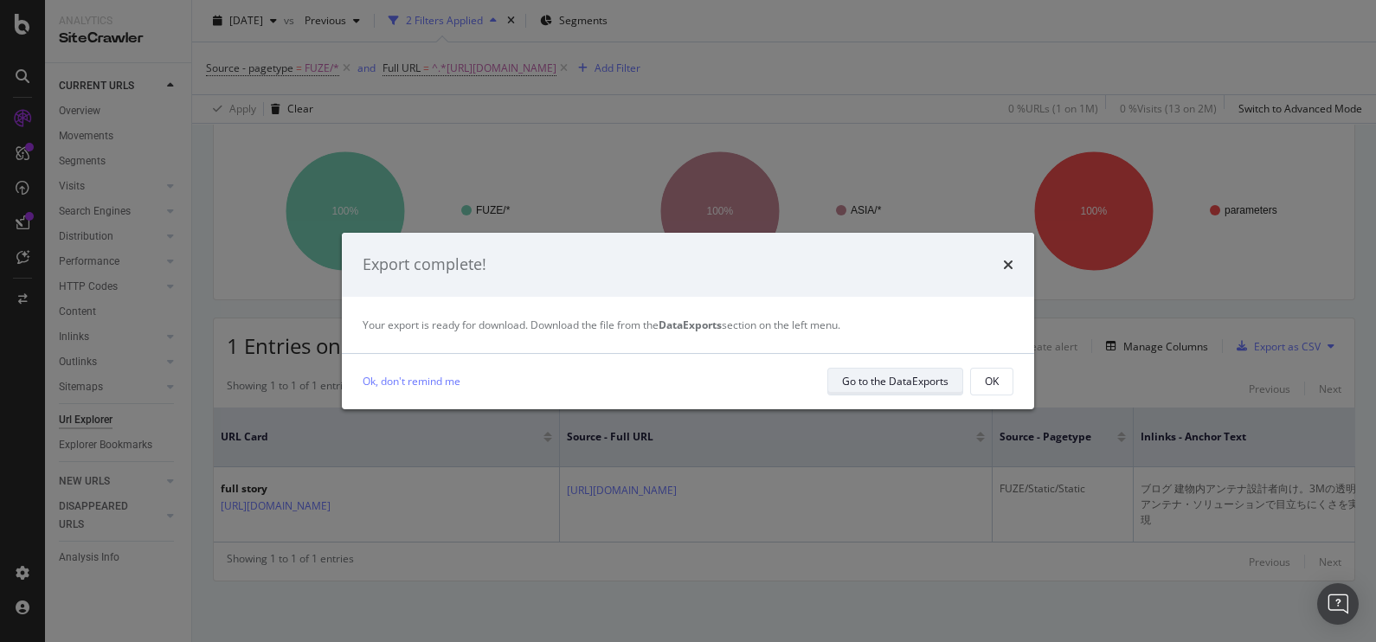
click at [910, 387] on div "Go to the DataExports" at bounding box center [895, 381] width 106 height 15
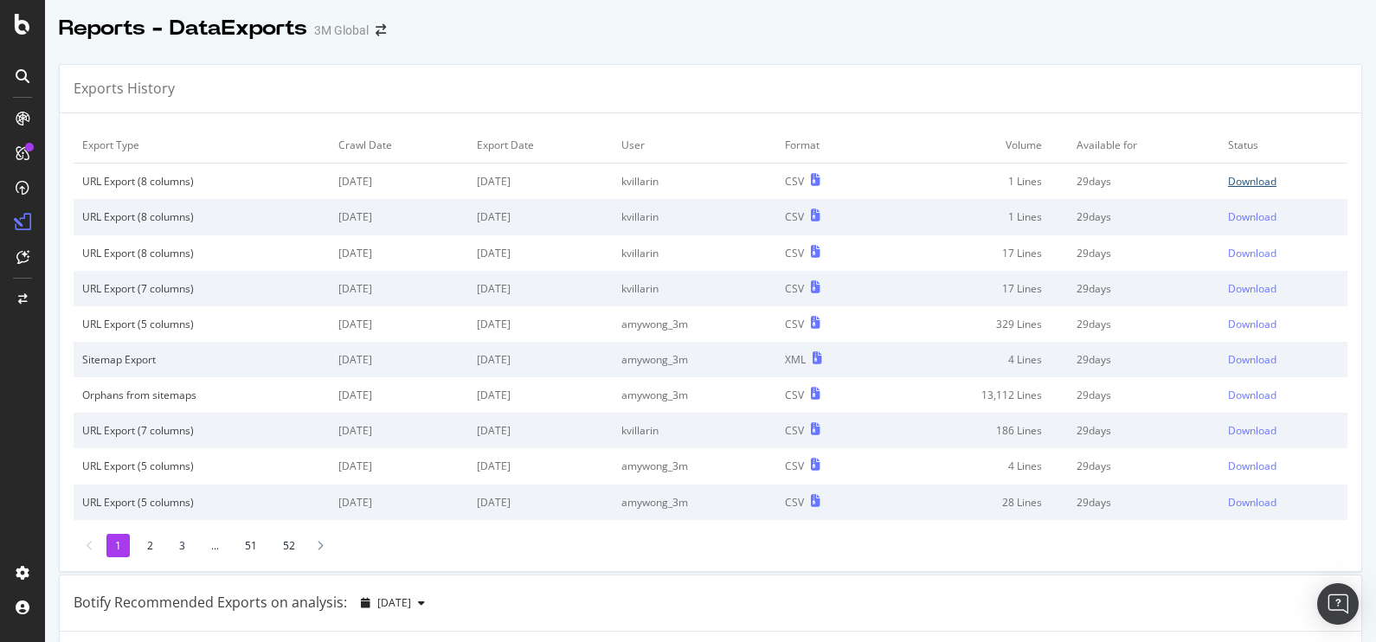
click at [1228, 177] on div "Download" at bounding box center [1252, 181] width 48 height 15
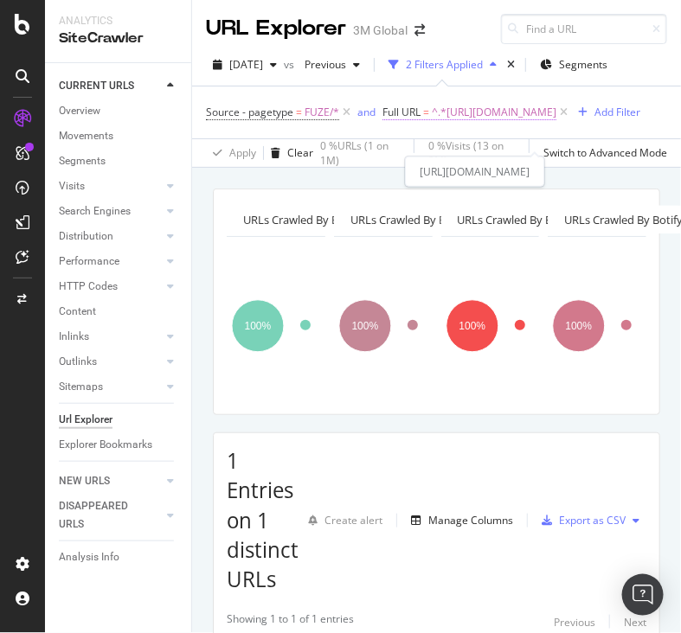
click at [556, 125] on span "^.*[URL][DOMAIN_NAME]" at bounding box center [494, 112] width 125 height 24
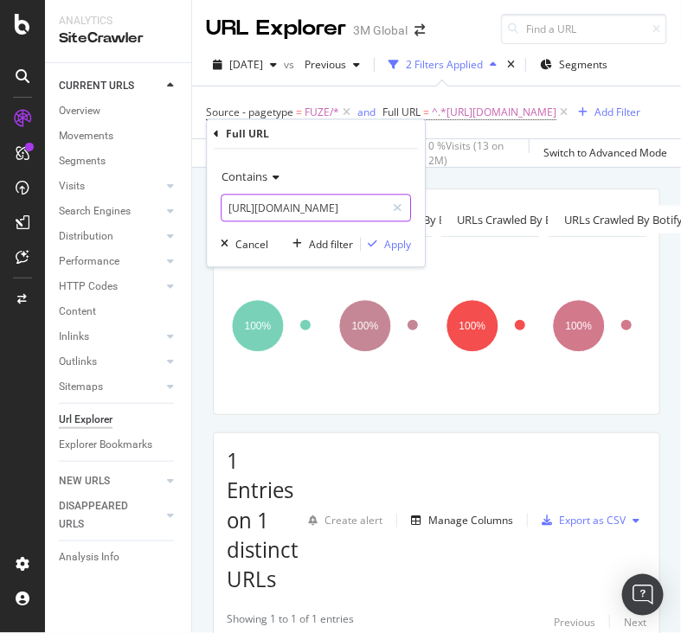
click at [311, 215] on input "[URL][DOMAIN_NAME]" at bounding box center [304, 209] width 164 height 28
paste input ".[DOMAIN_NAME][URL]"
type input "[URL][DOMAIN_NAME]"
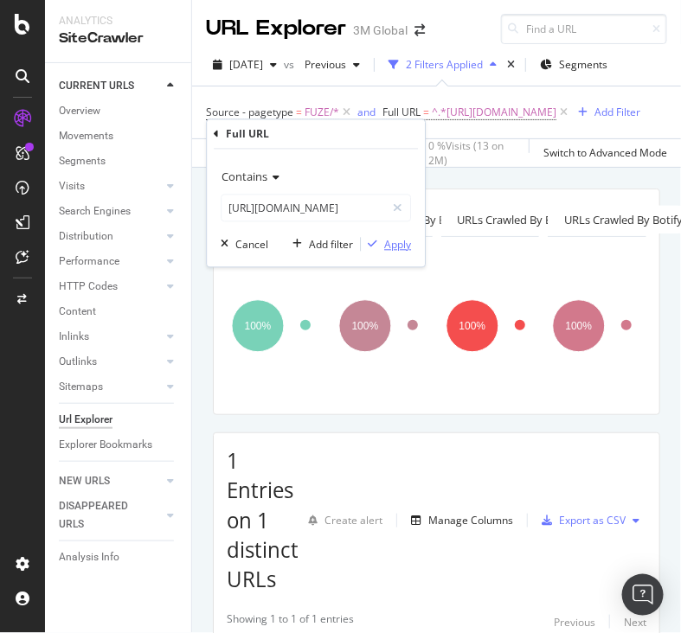
click at [391, 245] on div "Apply" at bounding box center [397, 244] width 27 height 15
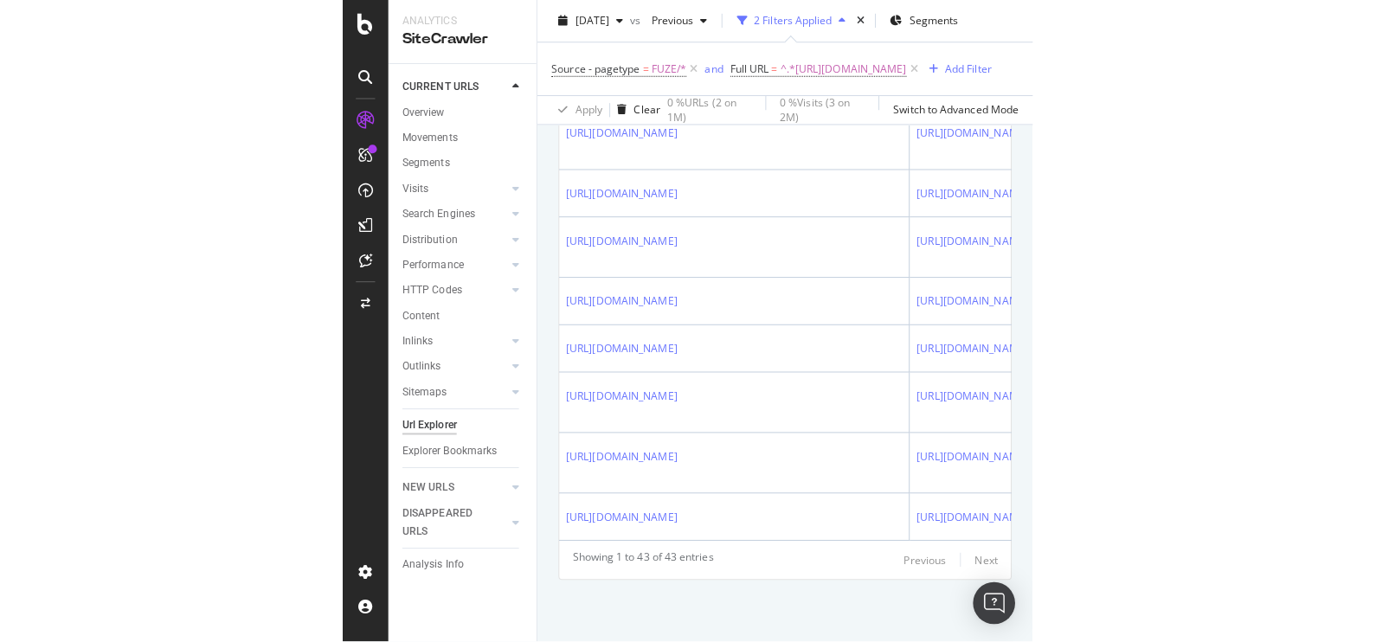
scroll to position [3581, 0]
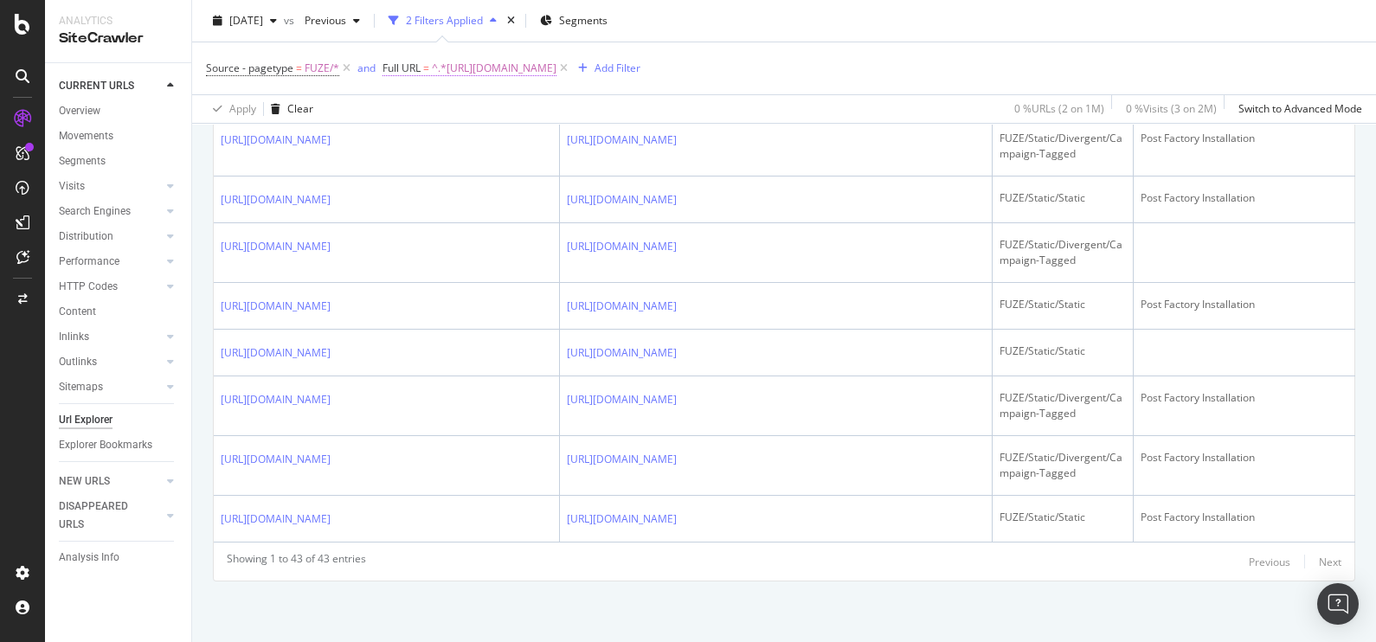
click at [556, 67] on span "^.*[URL][DOMAIN_NAME]" at bounding box center [494, 68] width 125 height 24
paste input "[DOMAIN_NAME][URL]"
click at [480, 137] on input "[URL][DOMAIN_NAME]" at bounding box center [480, 139] width 164 height 28
type input "[URL][DOMAIN_NAME]"
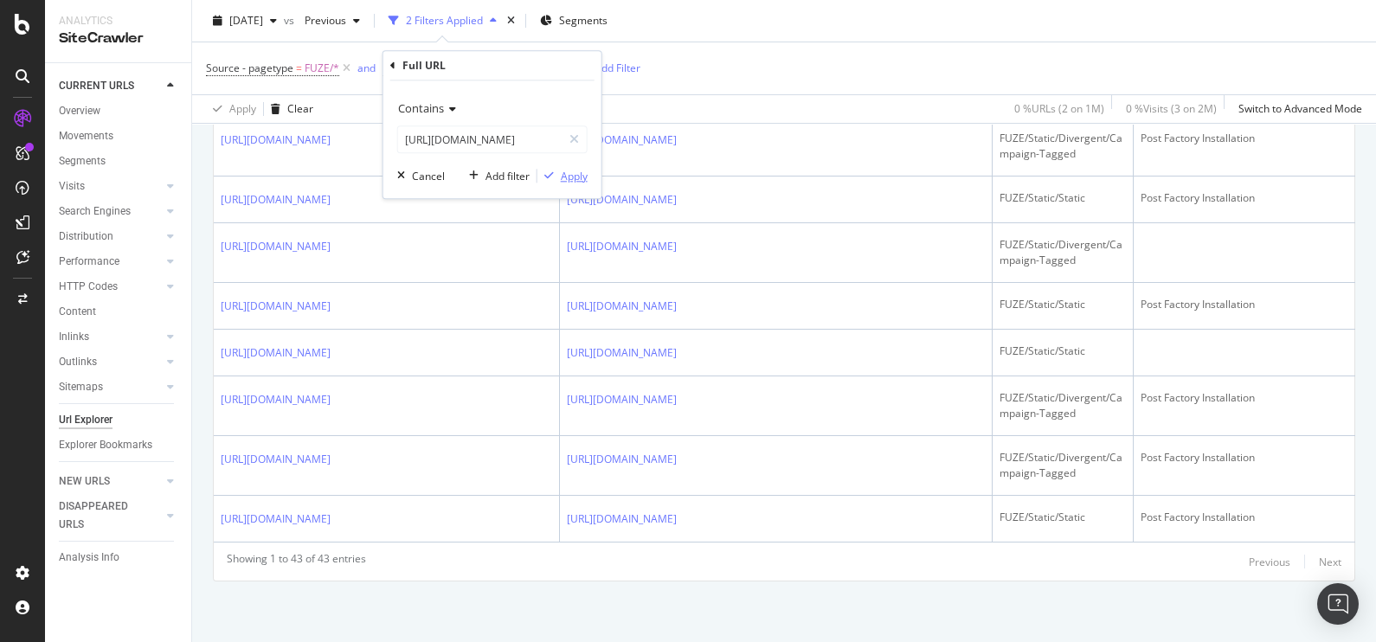
scroll to position [0, 0]
click at [570, 169] on div "Apply" at bounding box center [574, 176] width 27 height 15
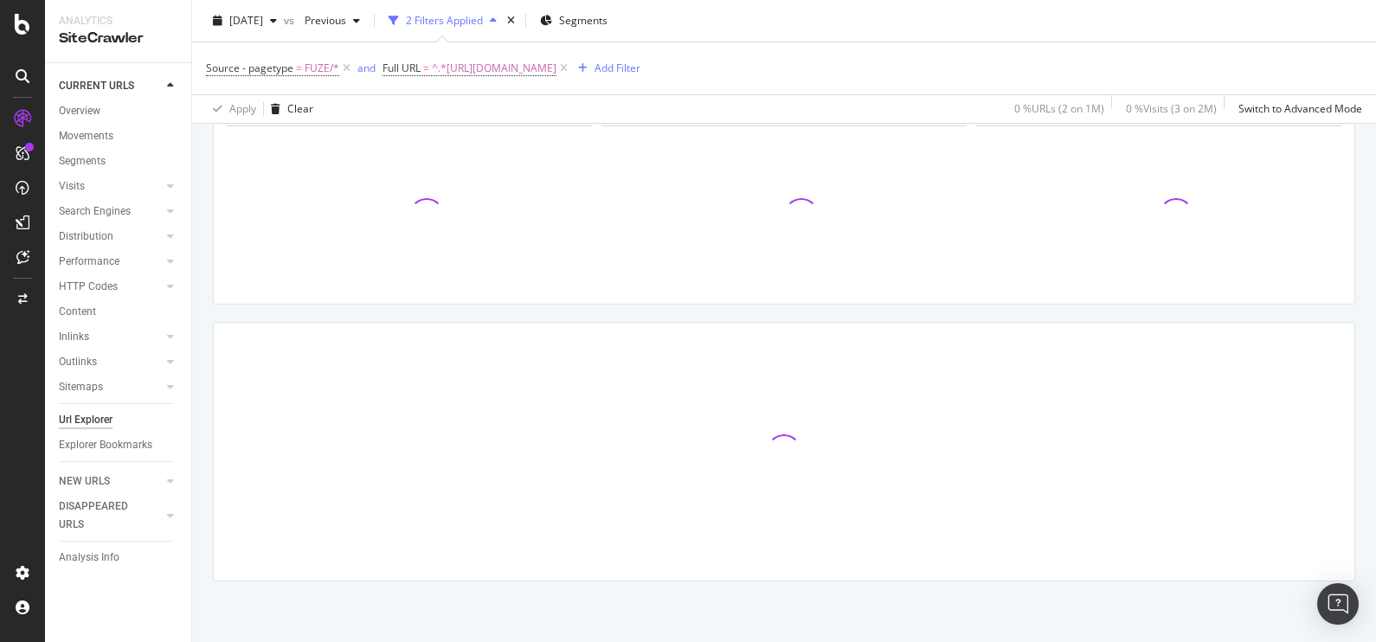
scroll to position [110, 0]
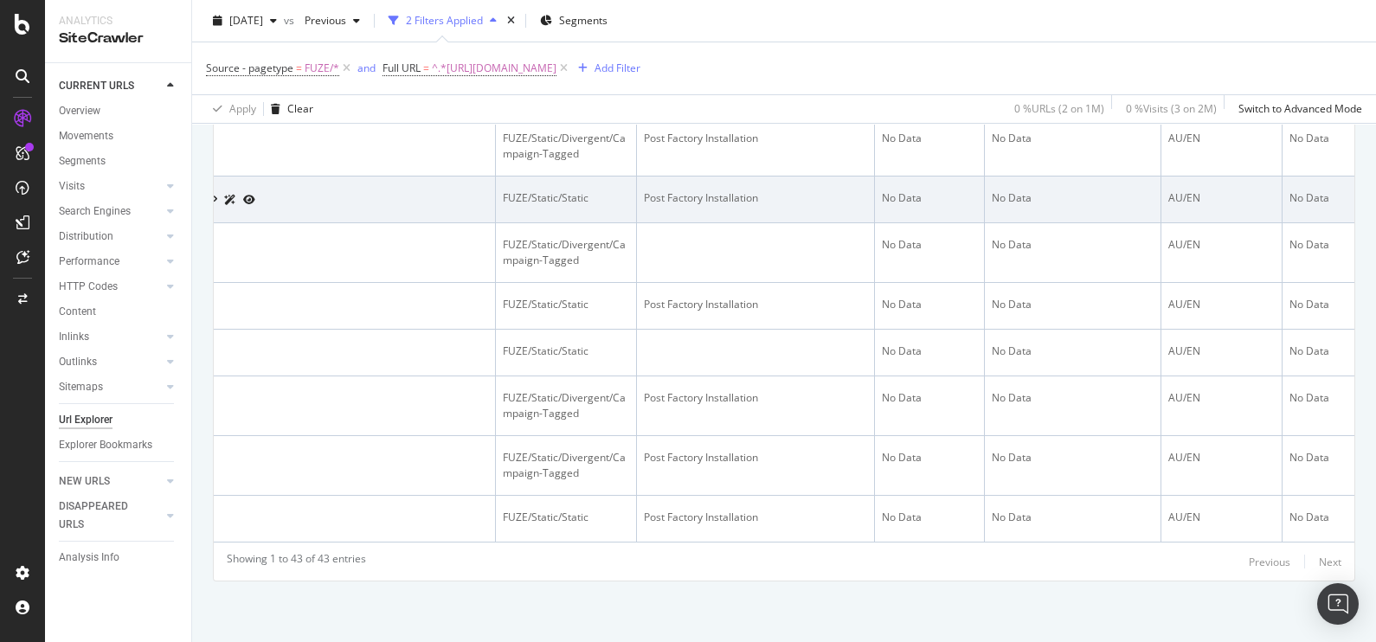
scroll to position [3501, 0]
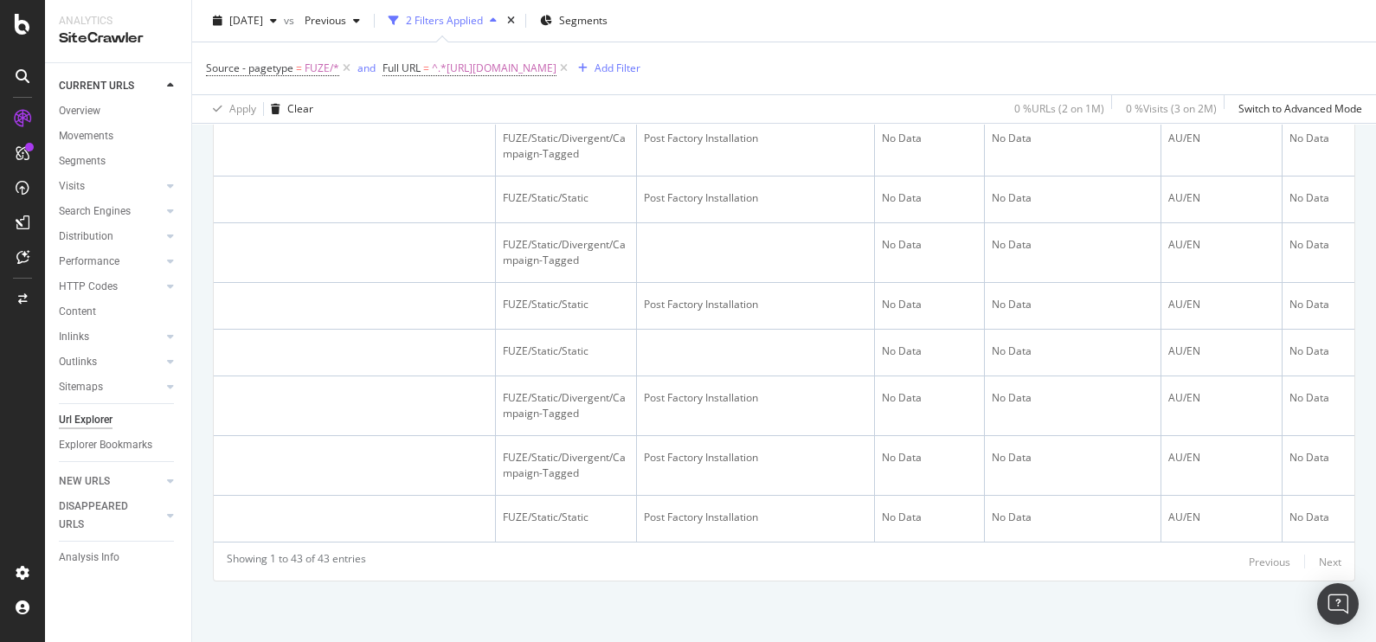
click at [926, 33] on div "[DATE] vs Previous 2 Filters Applied Segments" at bounding box center [784, 24] width 1184 height 35
drag, startPoint x: 748, startPoint y: 4, endPoint x: 770, endPoint y: 116, distance: 113.9
click at [770, 116] on div "Apply Clear 0 % URLs ( 2 on 1M ) 0 % Visits ( 3 on 2M ) Switch to Advanced Mode" at bounding box center [784, 108] width 1184 height 29
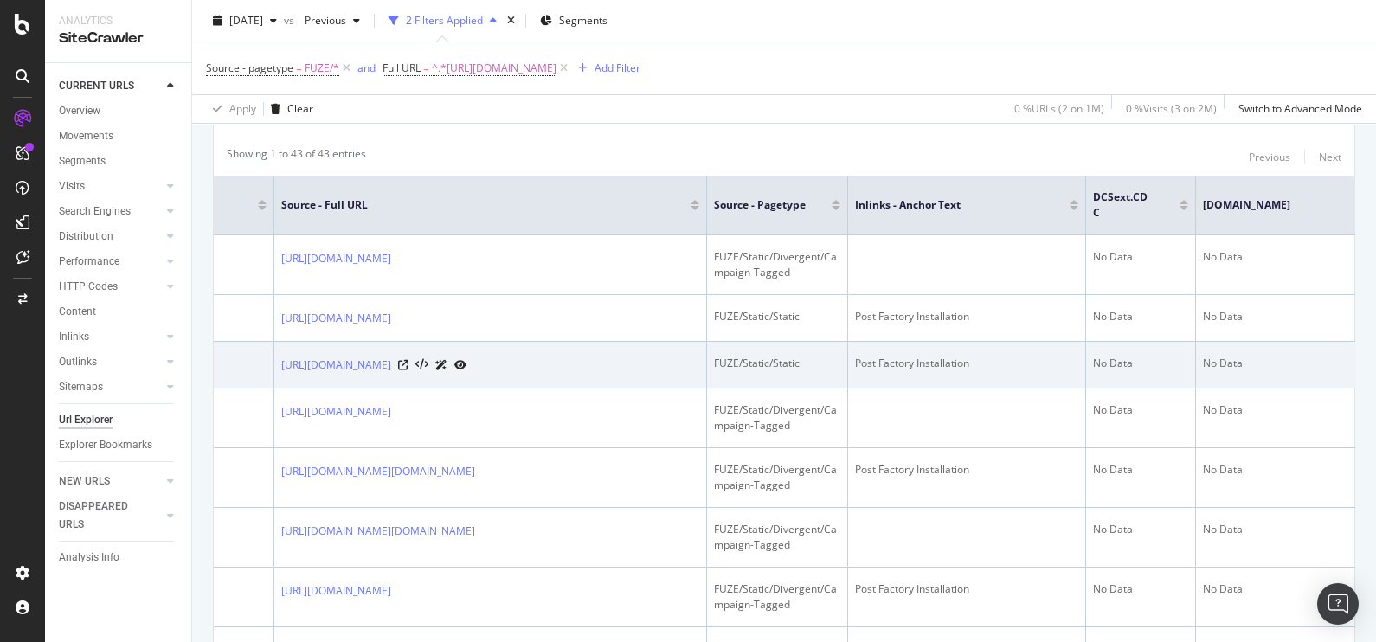
scroll to position [0, 205]
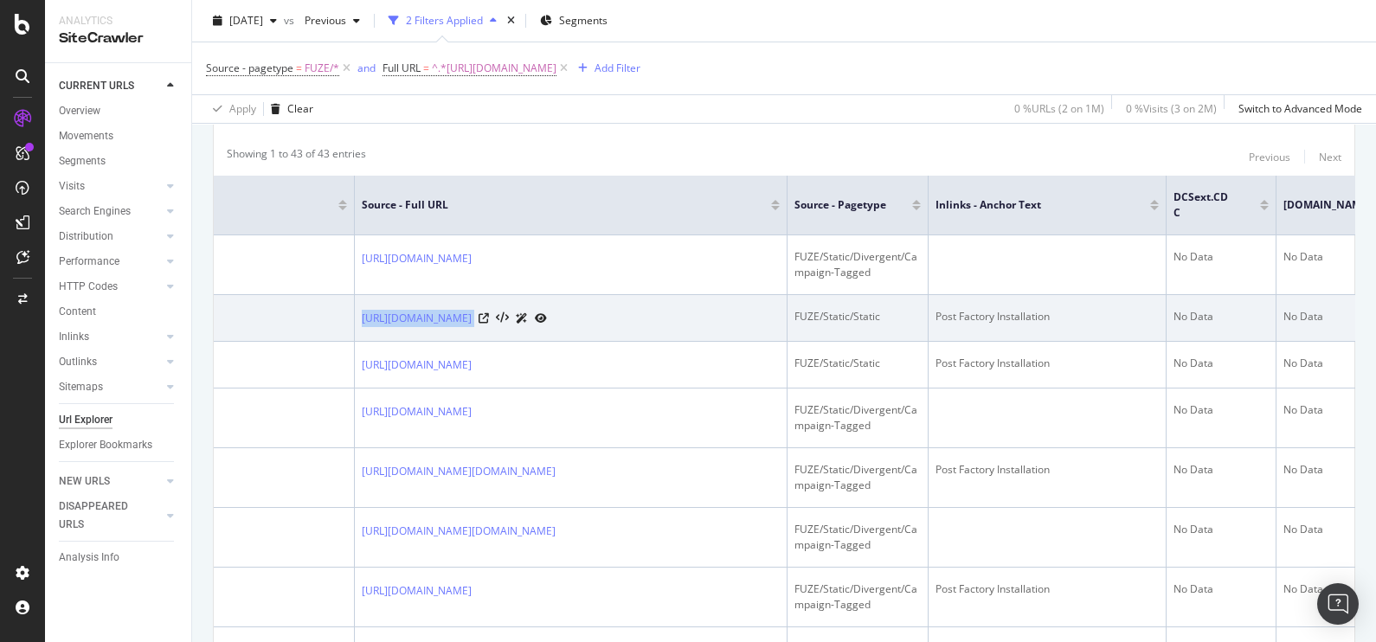
copy div "[URL][DOMAIN_NAME]"
drag, startPoint x: 618, startPoint y: 352, endPoint x: 346, endPoint y: 352, distance: 271.7
click at [346, 342] on tr "[URL][DOMAIN_NAME] [URL][DOMAIN_NAME] FUZE/Static/Static Post Factory Installat…" at bounding box center [827, 318] width 1637 height 47
copy tr "Post Factory Installation"
drag, startPoint x: 1073, startPoint y: 344, endPoint x: 922, endPoint y: 350, distance: 151.5
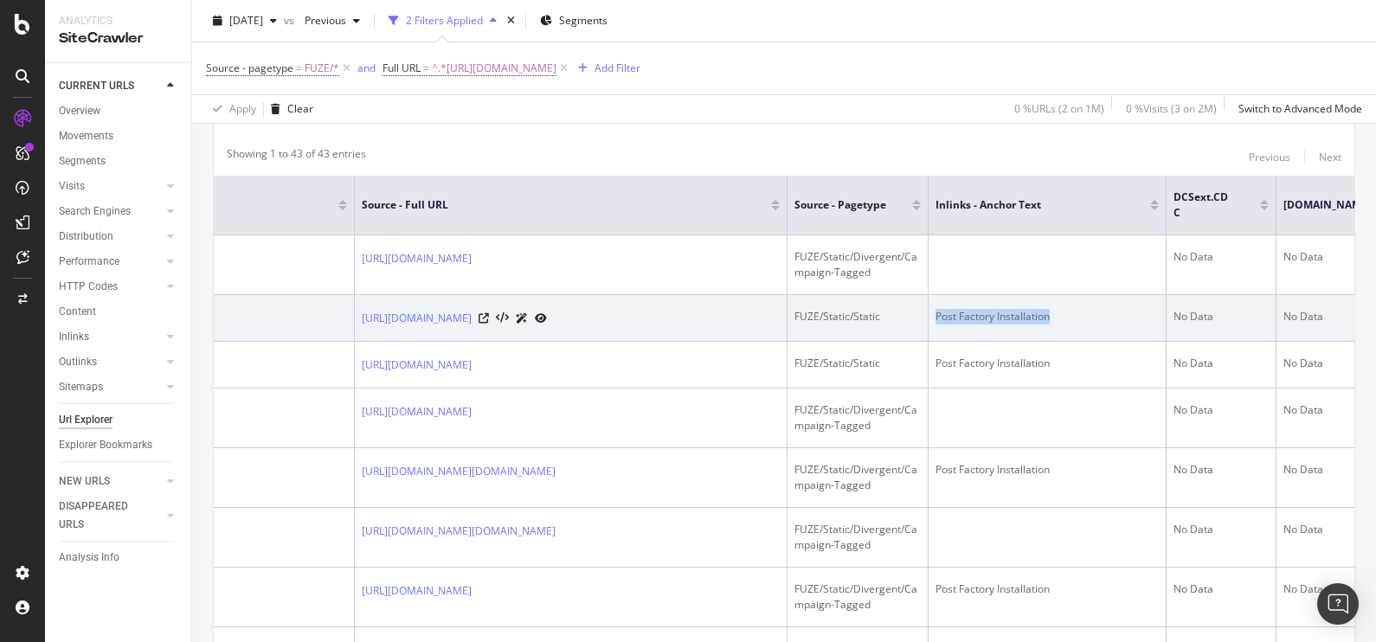
click at [922, 342] on tr "[URL][DOMAIN_NAME] [URL][DOMAIN_NAME] FUZE/Static/Static Post Factory Installat…" at bounding box center [827, 318] width 1637 height 47
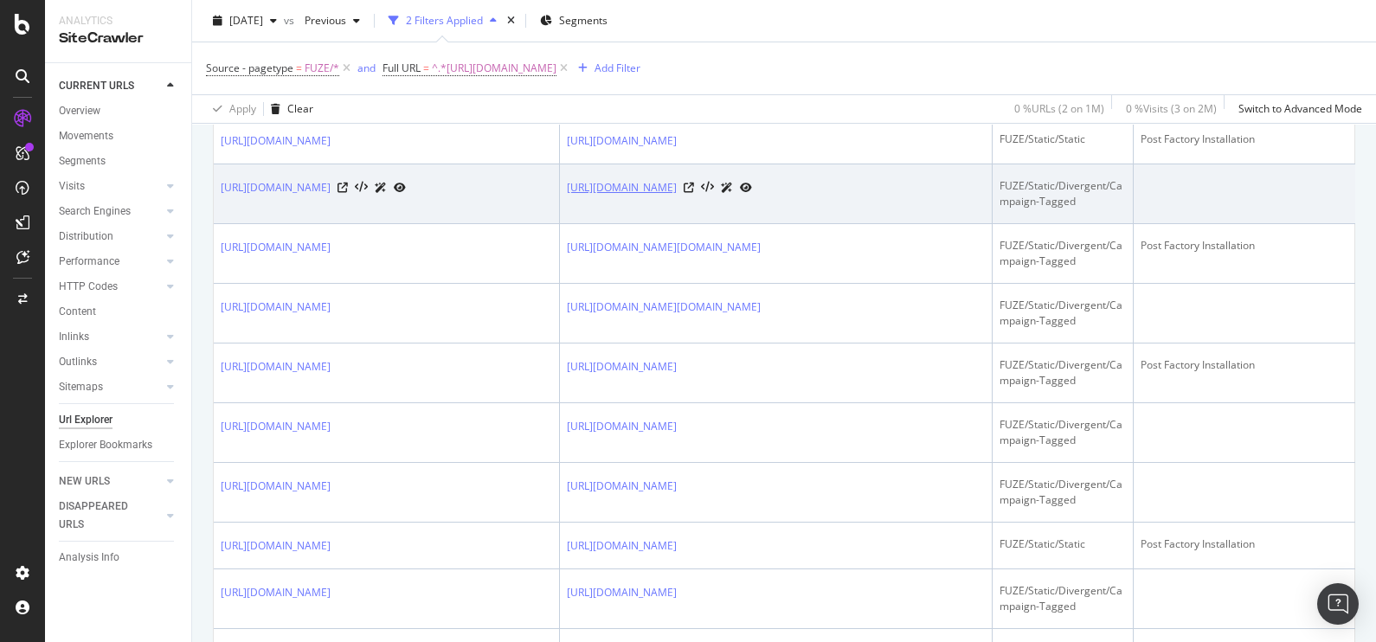
scroll to position [572, 0]
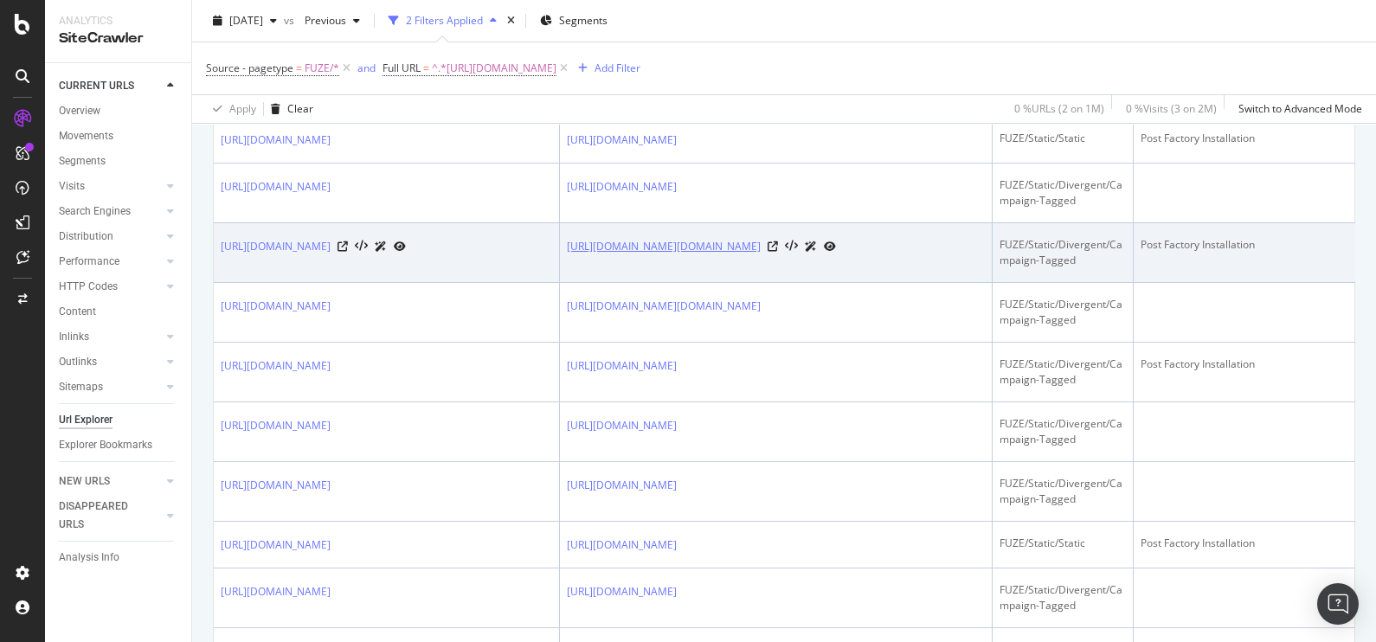
drag, startPoint x: 889, startPoint y: 369, endPoint x: 569, endPoint y: 342, distance: 321.3
click at [569, 283] on td "[URL][DOMAIN_NAME][DOMAIN_NAME]" at bounding box center [776, 253] width 433 height 60
copy link "[URL][DOMAIN_NAME][DOMAIN_NAME]"
drag, startPoint x: 1275, startPoint y: 339, endPoint x: 1138, endPoint y: 354, distance: 137.5
click at [1138, 283] on td "Post Factory Installation" at bounding box center [1252, 253] width 238 height 60
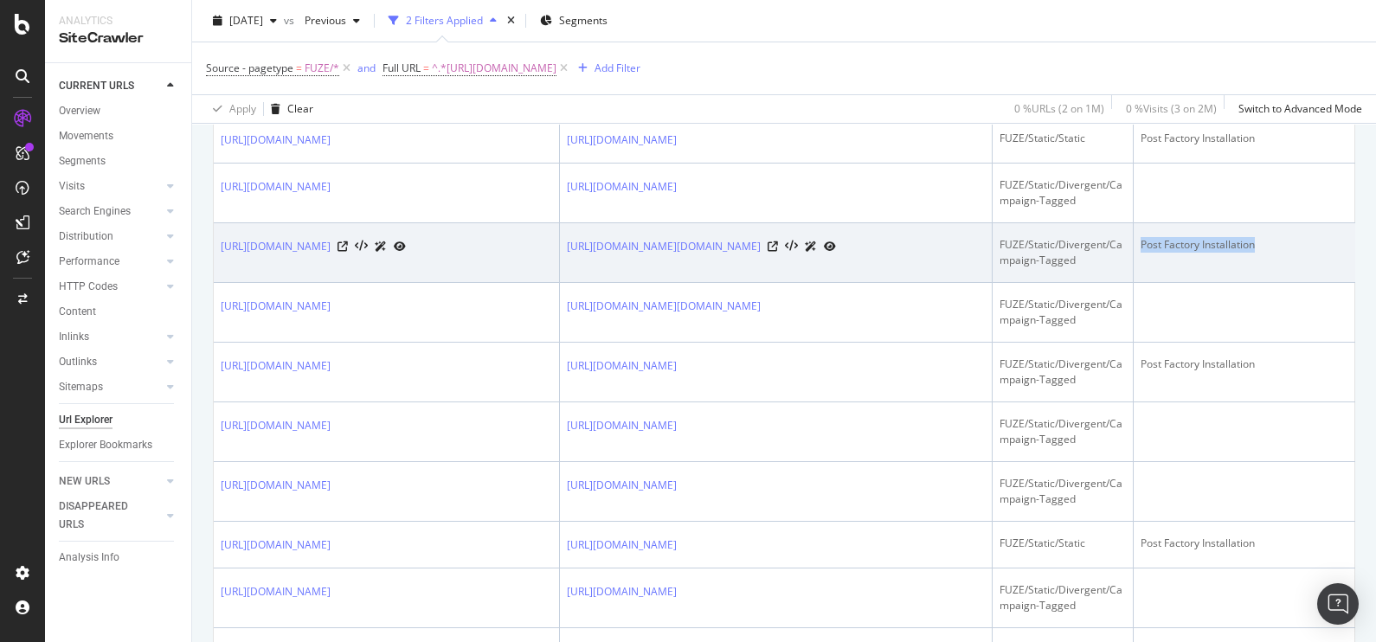
copy div "Post Factory Installation"
drag, startPoint x: 398, startPoint y: 368, endPoint x: 216, endPoint y: 342, distance: 183.5
click at [216, 283] on td "[URL][DOMAIN_NAME]" at bounding box center [387, 253] width 346 height 60
copy link "[URL][DOMAIN_NAME]"
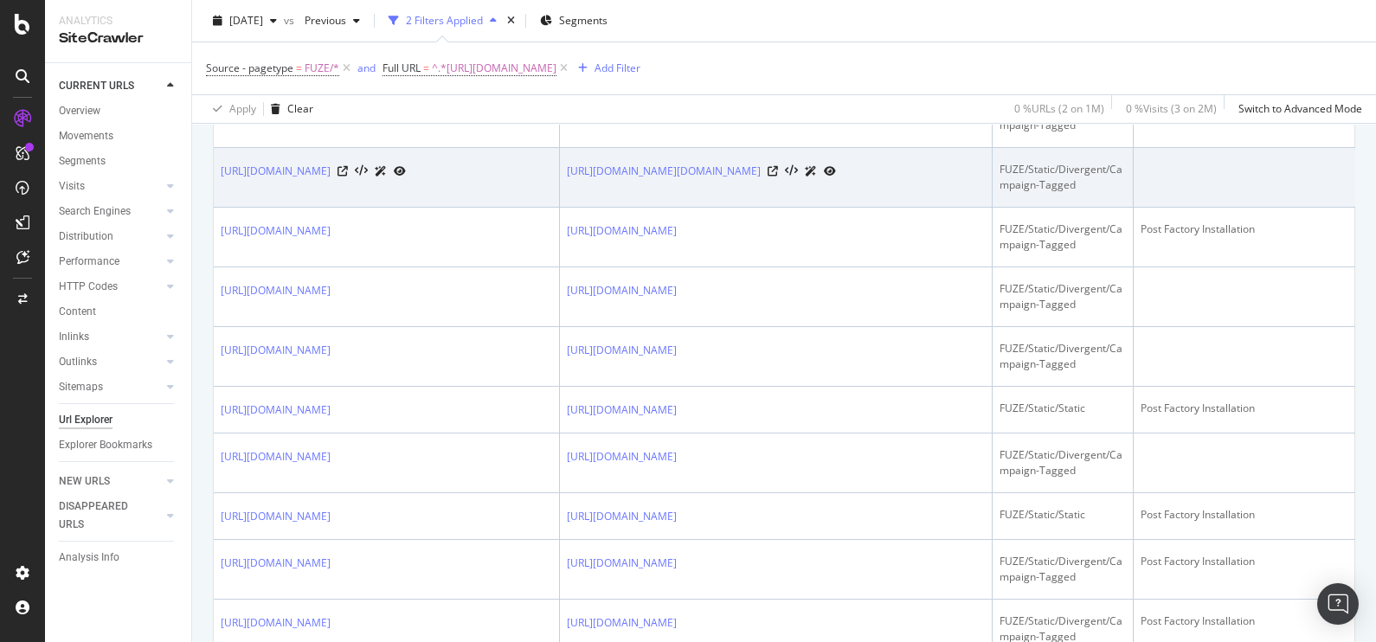
scroll to position [709, 0]
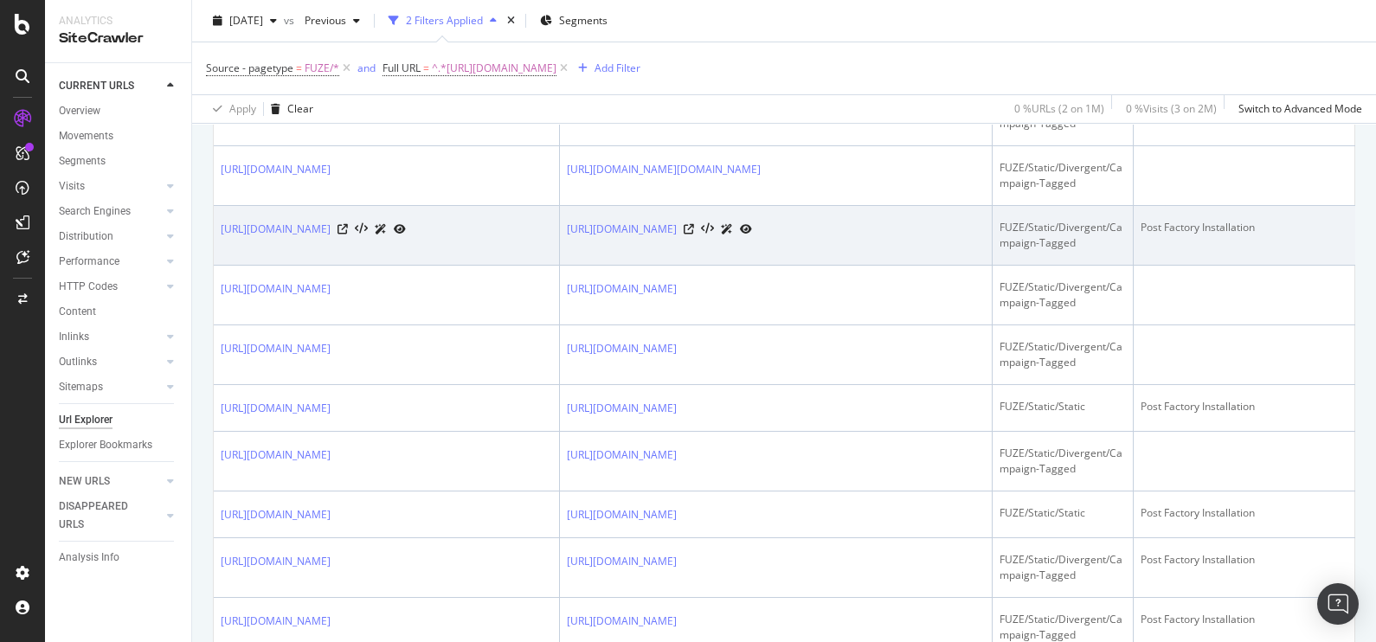
drag, startPoint x: 926, startPoint y: 385, endPoint x: 555, endPoint y: 333, distance: 374.8
click at [555, 266] on tr "[URL][DOMAIN_NAME] [URL][DOMAIN_NAME] FUZE/Static/Divergent/Campaign-Tagged Pos…" at bounding box center [1032, 236] width 1637 height 60
copy link "[URL][DOMAIN_NAME]"
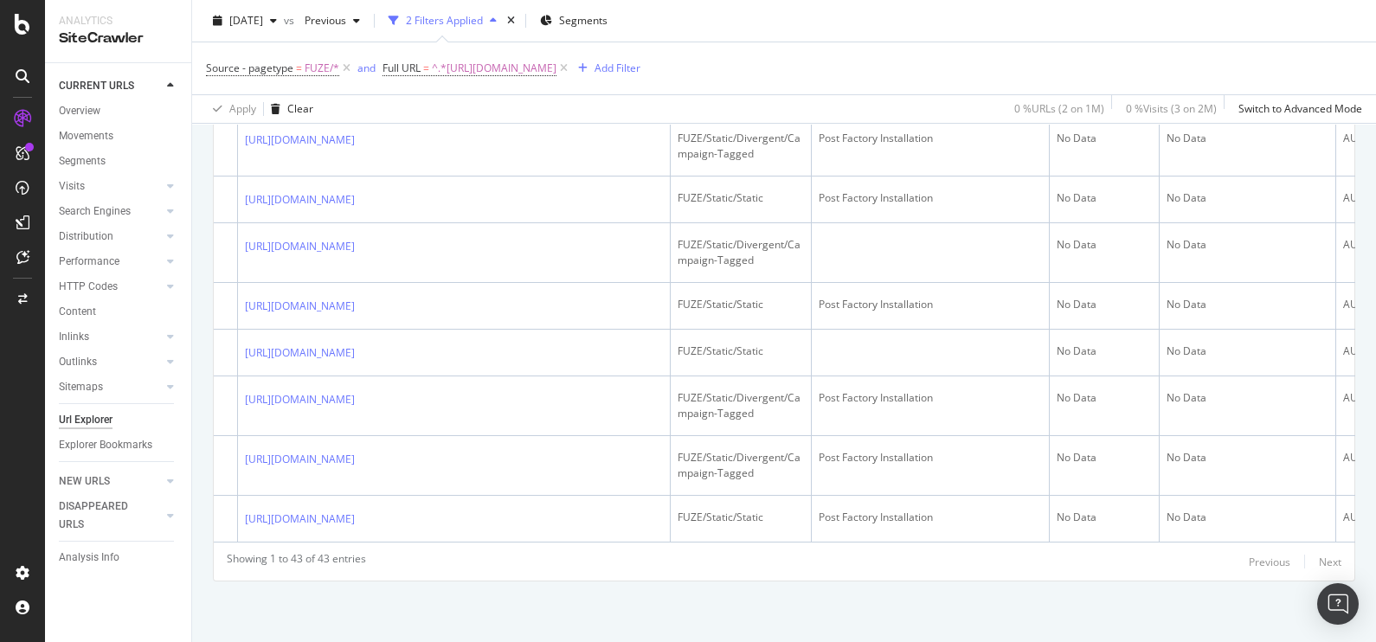
scroll to position [3581, 0]
click at [1090, 53] on div "Source - pagetype = FUZE/* and Full URL = ^.*[URL][DOMAIN_NAME] Add Filter" at bounding box center [784, 68] width 1156 height 52
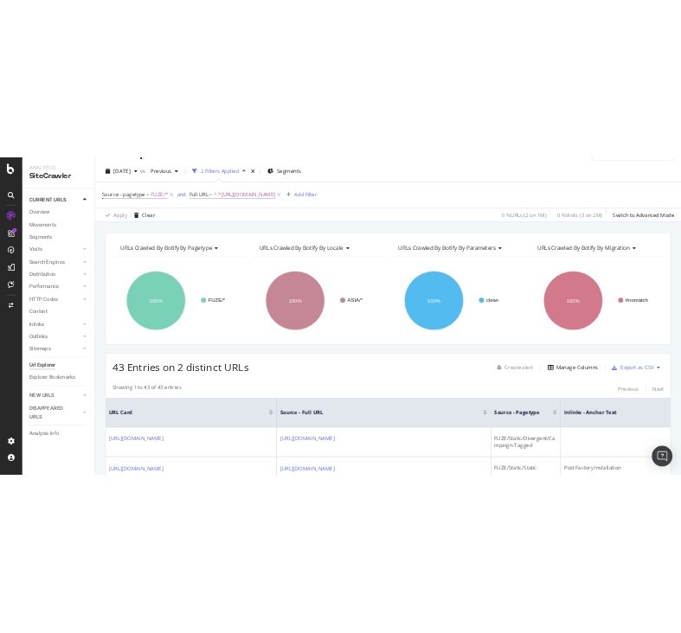
scroll to position [0, 0]
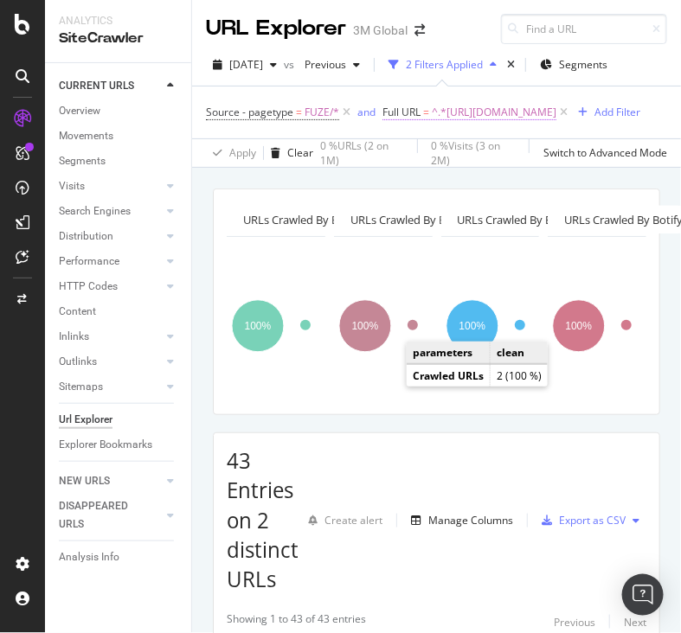
click at [442, 125] on span "^.*[URL][DOMAIN_NAME]" at bounding box center [494, 112] width 125 height 24
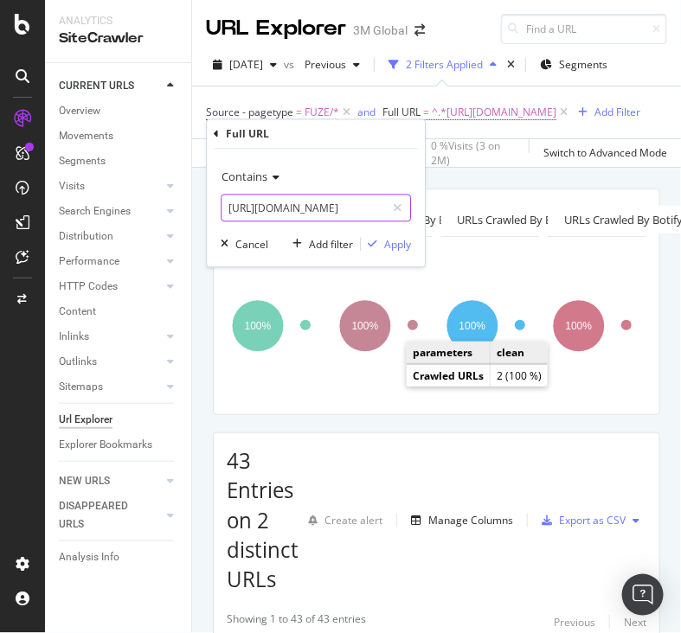
click at [333, 214] on input "[URL][DOMAIN_NAME]" at bounding box center [304, 209] width 164 height 28
paste input "my/3M/en_MY/p/d/v000075253"
type input "[URL][DOMAIN_NAME]"
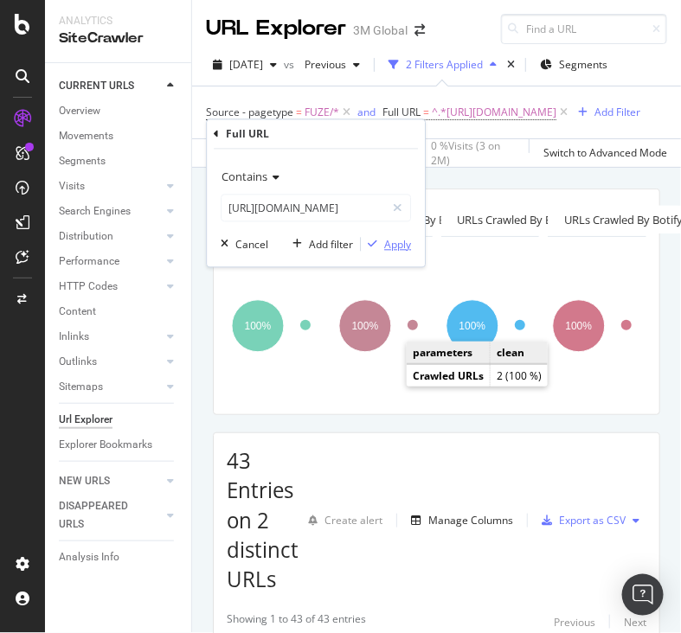
click at [394, 242] on div "Apply" at bounding box center [397, 244] width 27 height 15
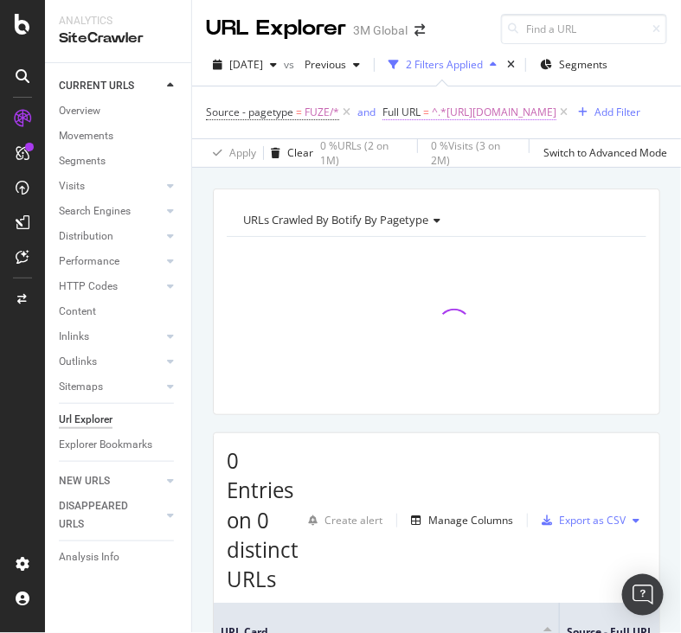
click at [472, 125] on span "^.*[URL][DOMAIN_NAME]" at bounding box center [494, 112] width 125 height 24
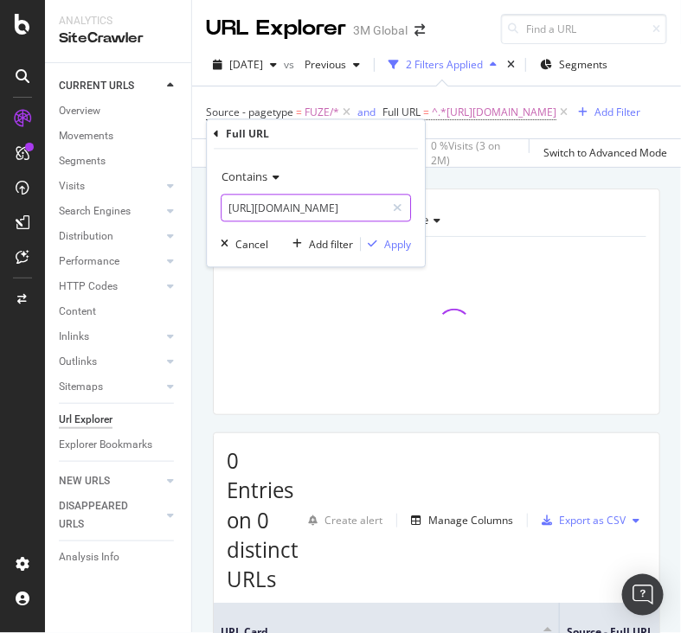
click at [362, 212] on input "[URL][DOMAIN_NAME]" at bounding box center [304, 209] width 164 height 28
type input "[URL][DOMAIN_NAME]"
click at [386, 244] on div "Apply" at bounding box center [397, 244] width 27 height 15
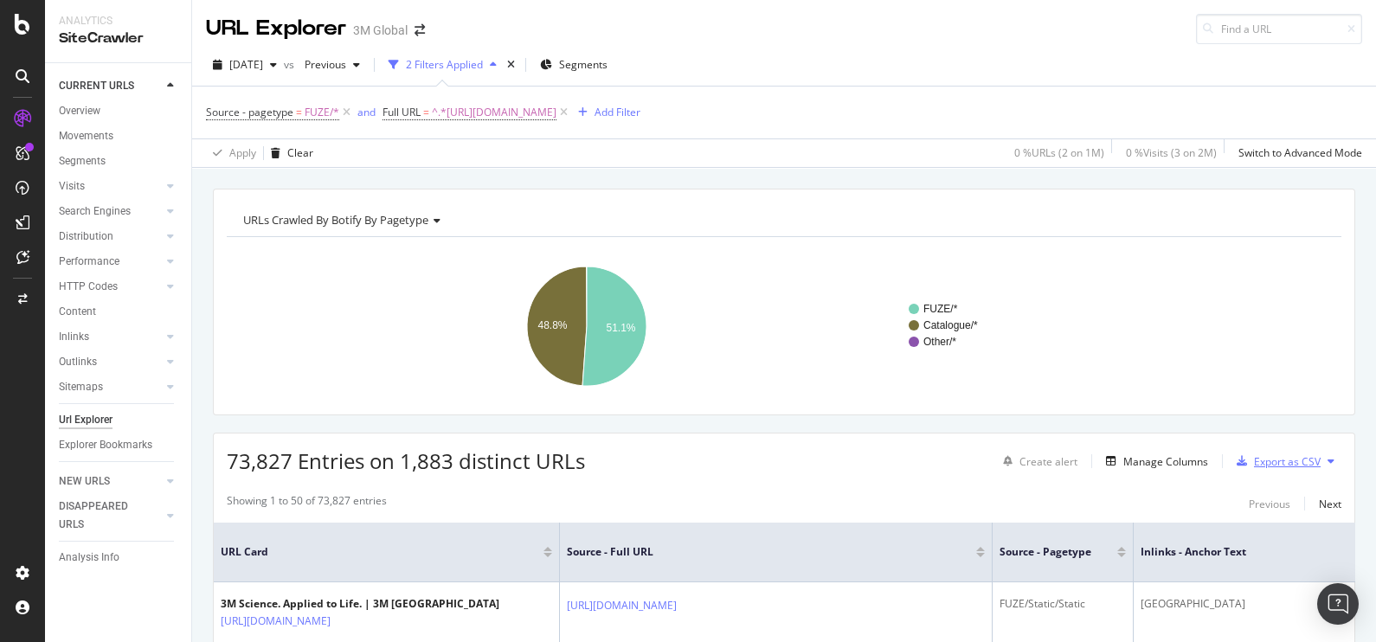
click at [1256, 462] on div "Export as CSV" at bounding box center [1287, 461] width 67 height 15
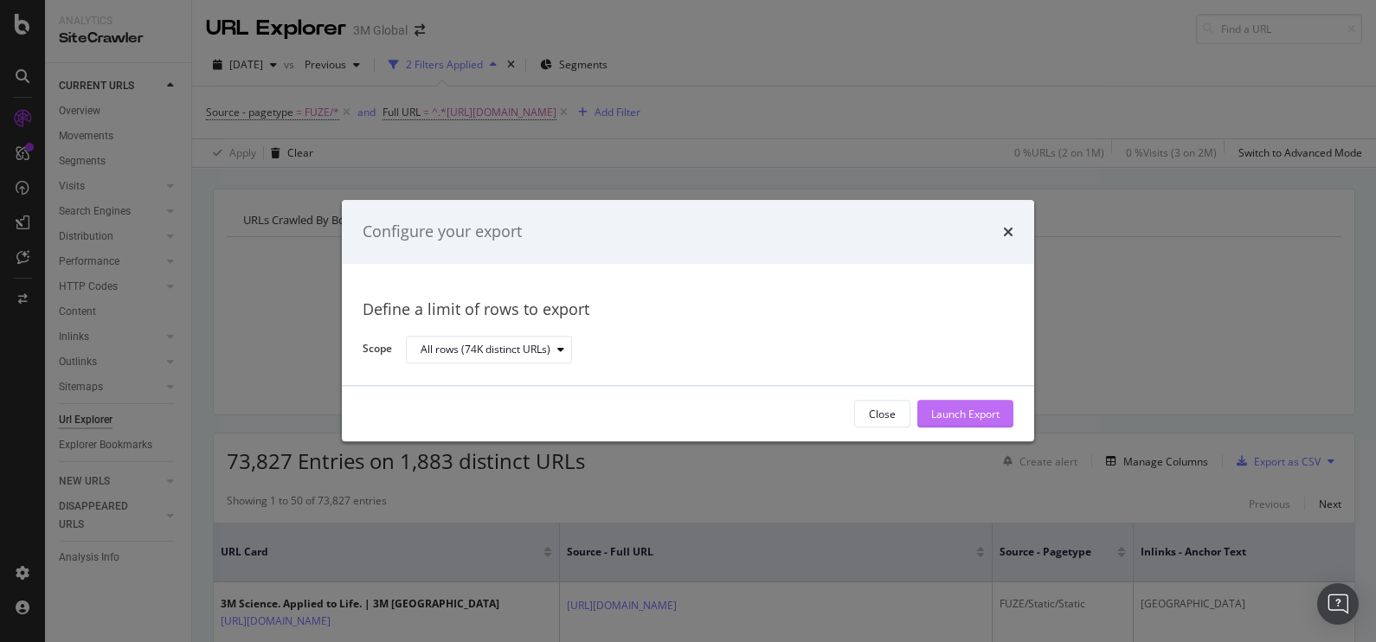
click at [979, 418] on div "Launch Export" at bounding box center [965, 414] width 68 height 15
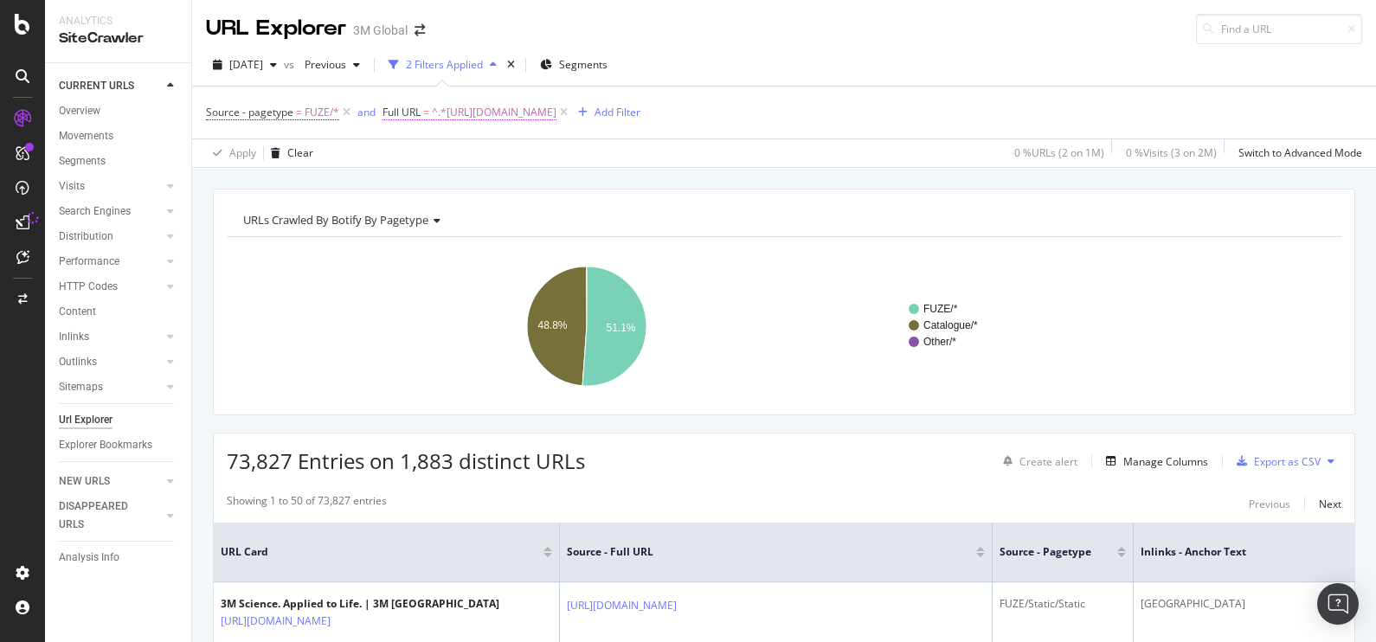
click at [510, 106] on span "^.*[URL][DOMAIN_NAME]" at bounding box center [494, 112] width 125 height 24
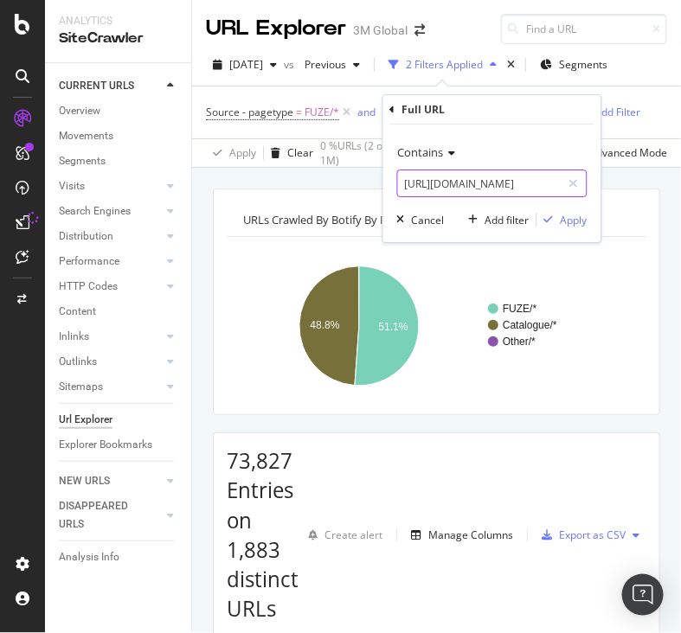
click at [521, 170] on input "[URL][DOMAIN_NAME]" at bounding box center [480, 184] width 164 height 28
paste input ".id/3M/en_ID/p/d/v000075253/"
paste input "text"
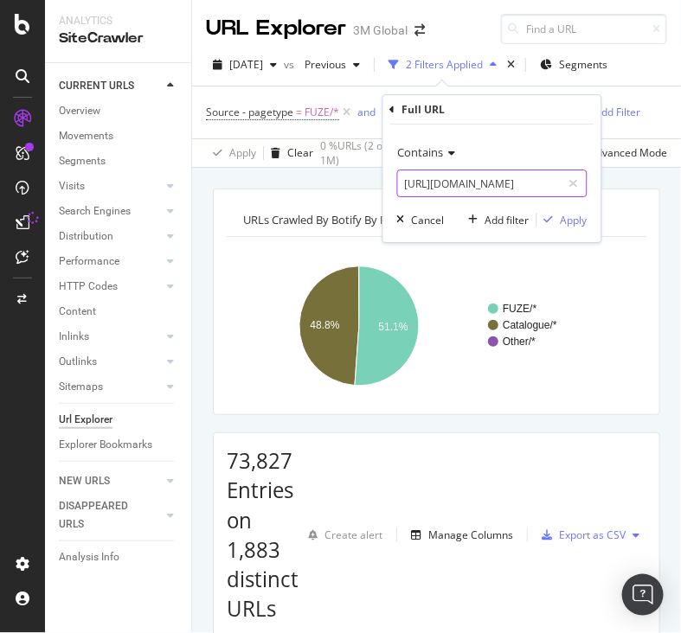
scroll to position [0, 89]
type input "[URL][DOMAIN_NAME]"
click at [568, 213] on div "Apply" at bounding box center [574, 220] width 27 height 15
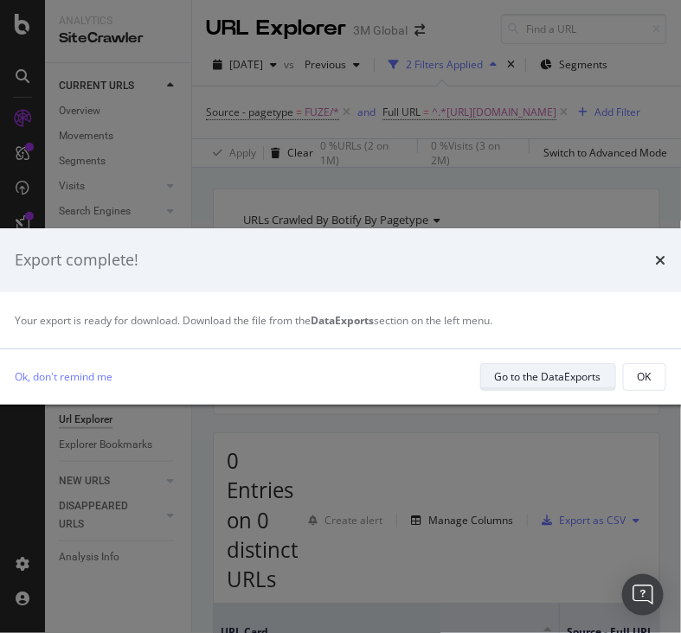
click at [554, 369] on div "Go to the DataExports" at bounding box center [548, 376] width 106 height 15
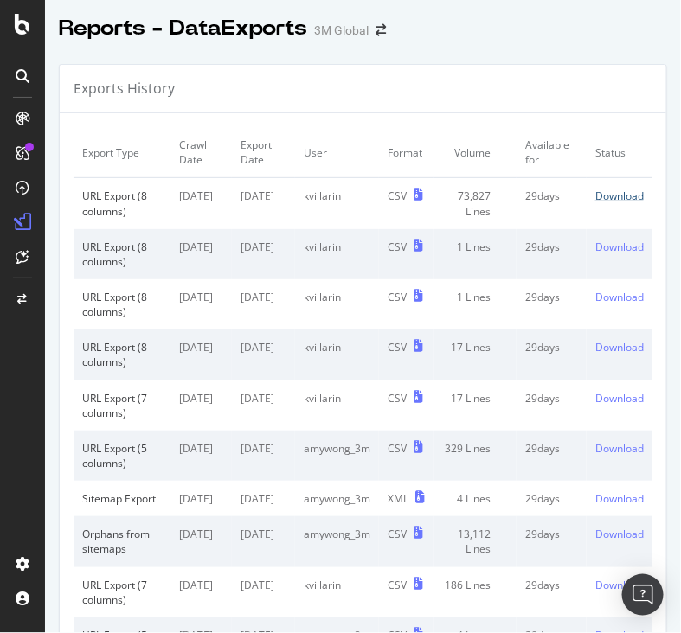
click at [602, 189] on div "Download" at bounding box center [619, 196] width 48 height 15
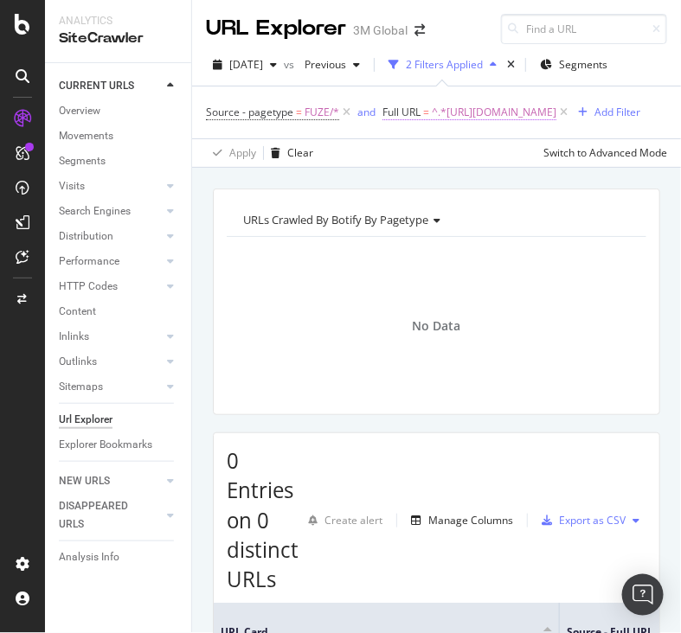
click at [482, 125] on span "^.*[URL][DOMAIN_NAME]" at bounding box center [494, 112] width 125 height 24
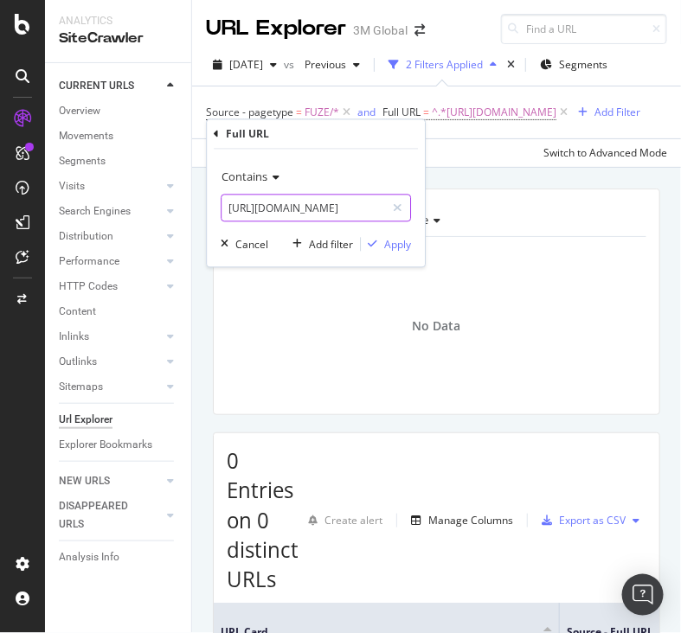
click at [355, 201] on input "[URL][DOMAIN_NAME]" at bounding box center [304, 209] width 164 height 28
click at [398, 237] on div "Apply" at bounding box center [397, 244] width 27 height 15
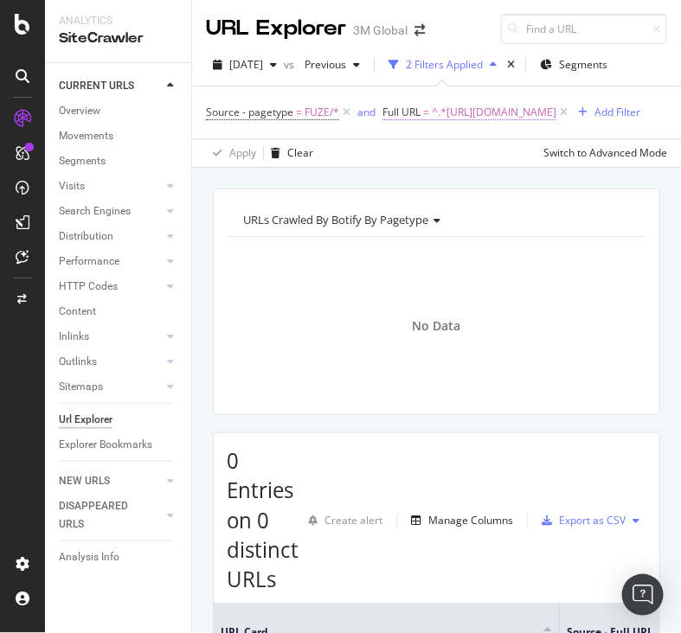
click at [478, 125] on span "^.*[URL][DOMAIN_NAME]" at bounding box center [494, 112] width 125 height 24
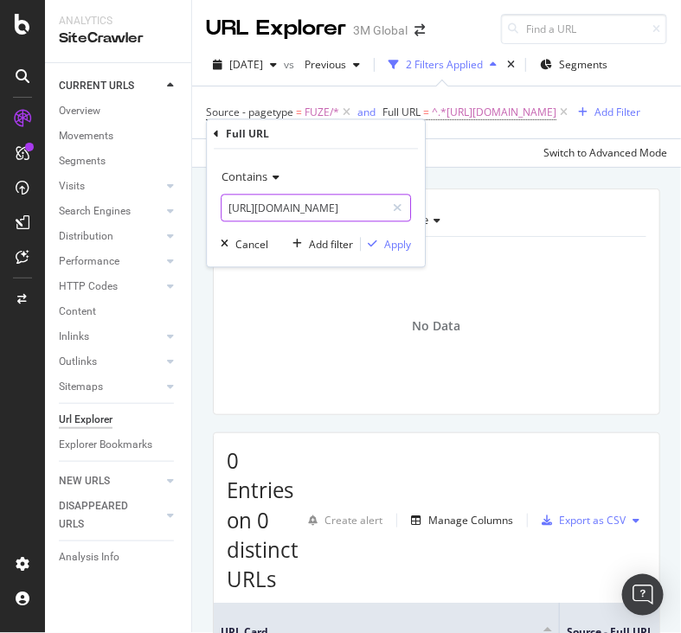
paste input "c"
click at [303, 207] on input "[URL][DOMAIN_NAME]" at bounding box center [304, 209] width 164 height 28
type input "[URL][DOMAIN_NAME]"
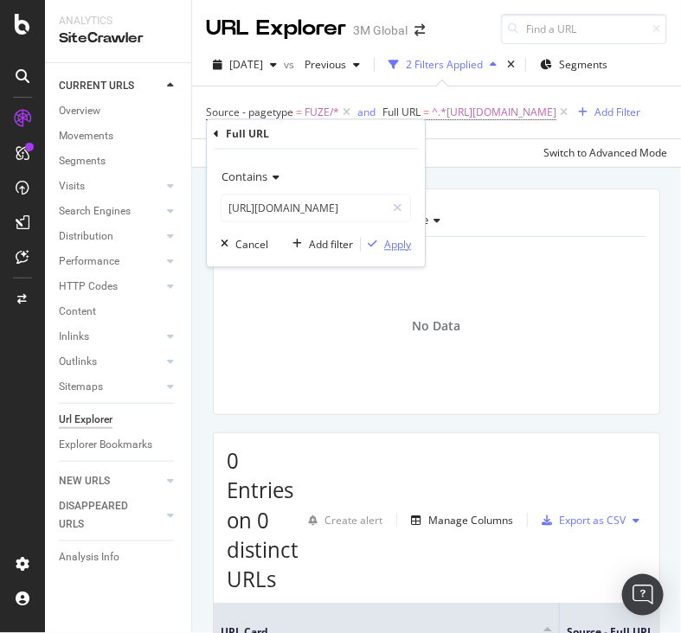
click at [389, 237] on div "Apply" at bounding box center [397, 244] width 27 height 15
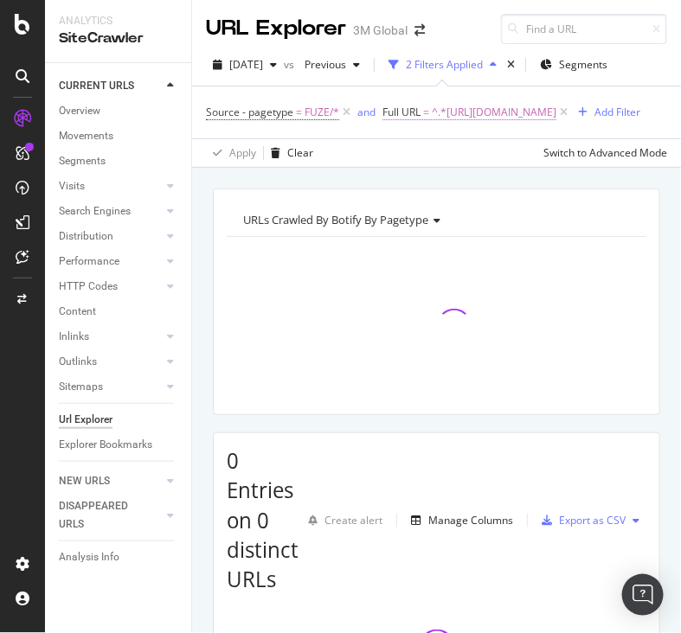
click at [437, 125] on span "^.*[URL][DOMAIN_NAME]" at bounding box center [494, 112] width 125 height 24
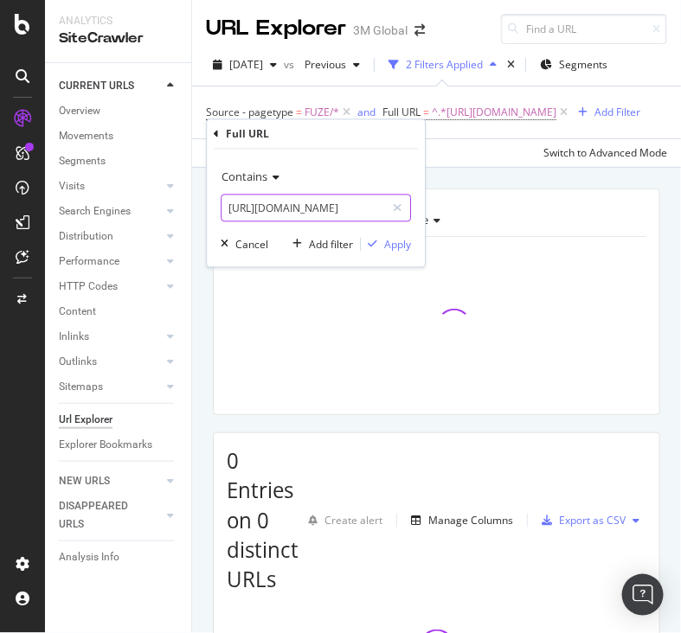
click at [327, 201] on input "[URL][DOMAIN_NAME]" at bounding box center [304, 209] width 164 height 28
paste input "[DOMAIN_NAME][URL]"
type input "[URL][DOMAIN_NAME]"
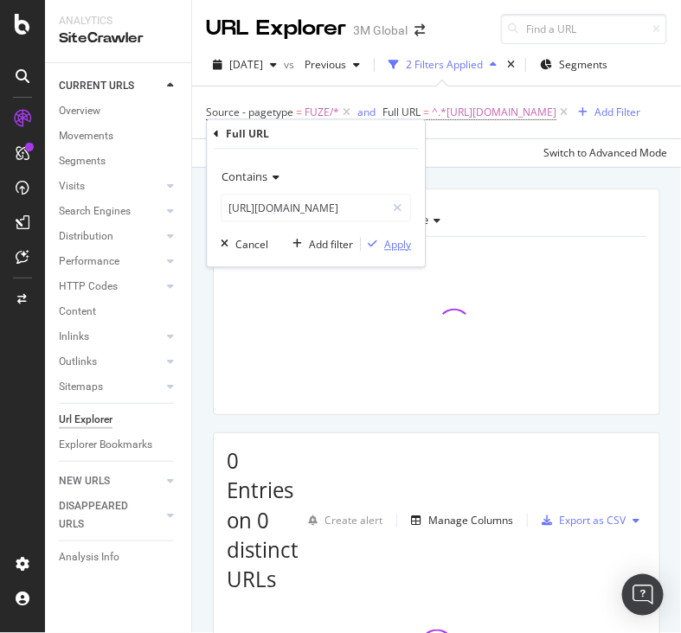
click at [399, 244] on div "Apply" at bounding box center [397, 244] width 27 height 15
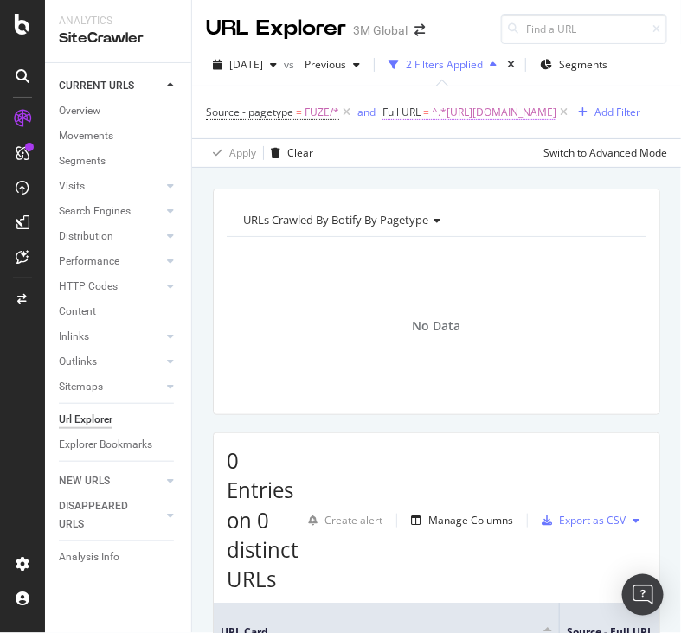
click at [432, 125] on span "^.*[URL][DOMAIN_NAME]" at bounding box center [494, 112] width 125 height 24
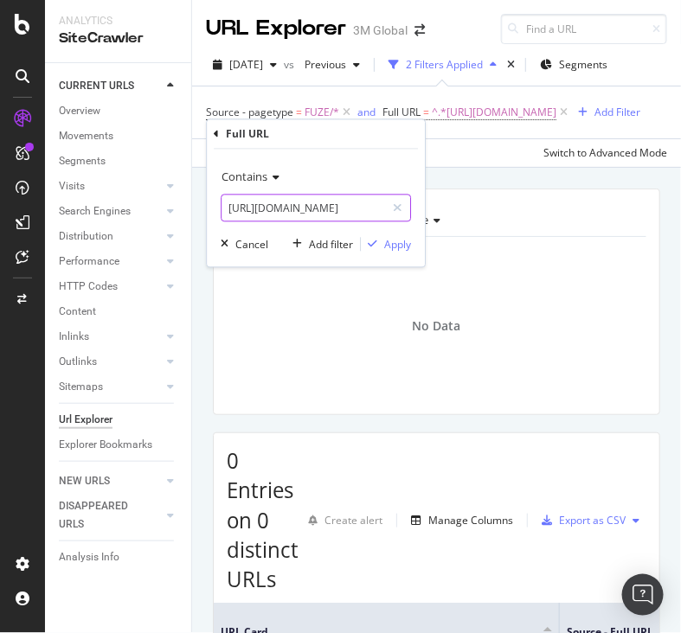
click at [333, 205] on input "[URL][DOMAIN_NAME]" at bounding box center [304, 209] width 164 height 28
paste input "c"
type input "[URL][DOMAIN_NAME]"
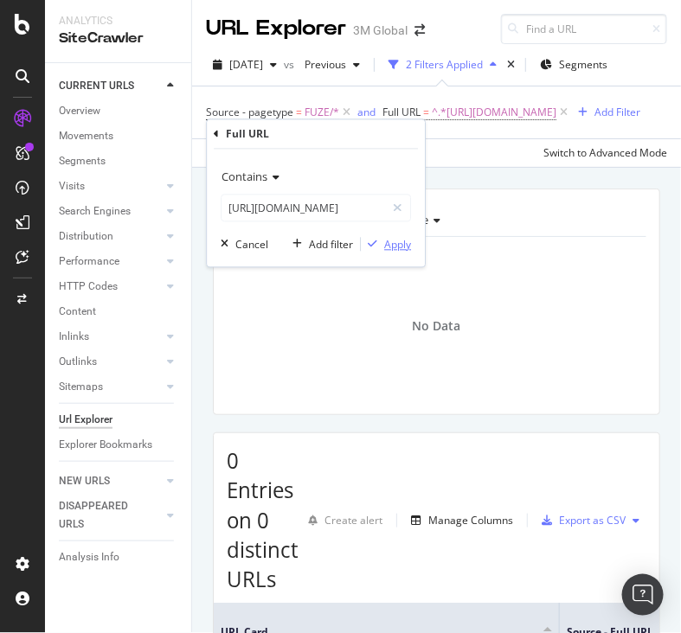
click at [389, 250] on div "Apply" at bounding box center [397, 244] width 27 height 15
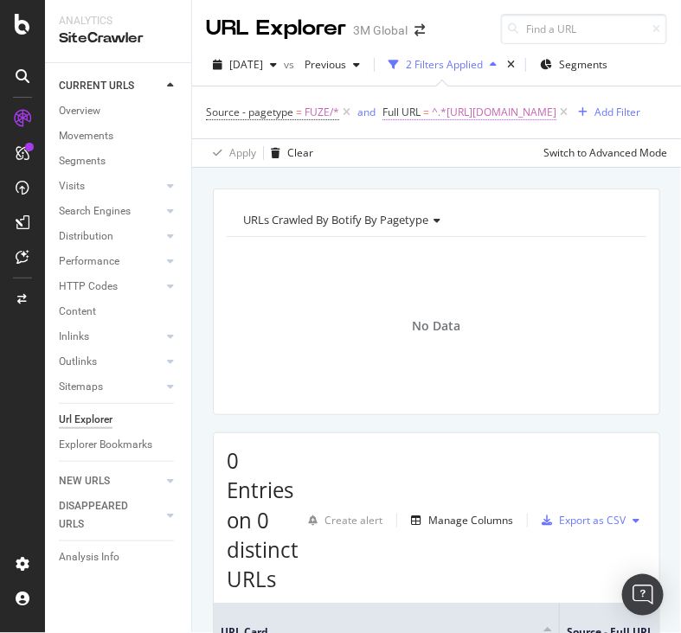
click at [498, 125] on span "^.*[URL][DOMAIN_NAME]" at bounding box center [494, 112] width 125 height 24
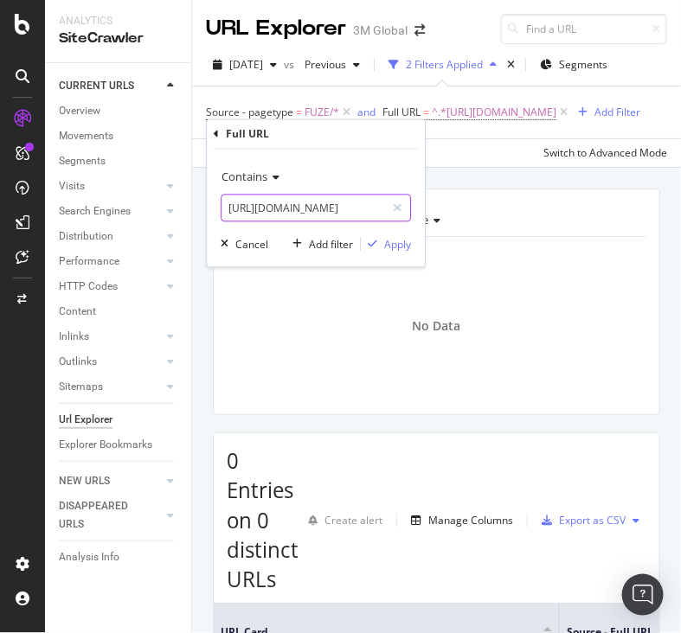
click at [370, 195] on input "[URL][DOMAIN_NAME]" at bounding box center [304, 209] width 164 height 28
paste input "my/3M/en_MY/p/dc/v101465091"
type input "[URL][DOMAIN_NAME]"
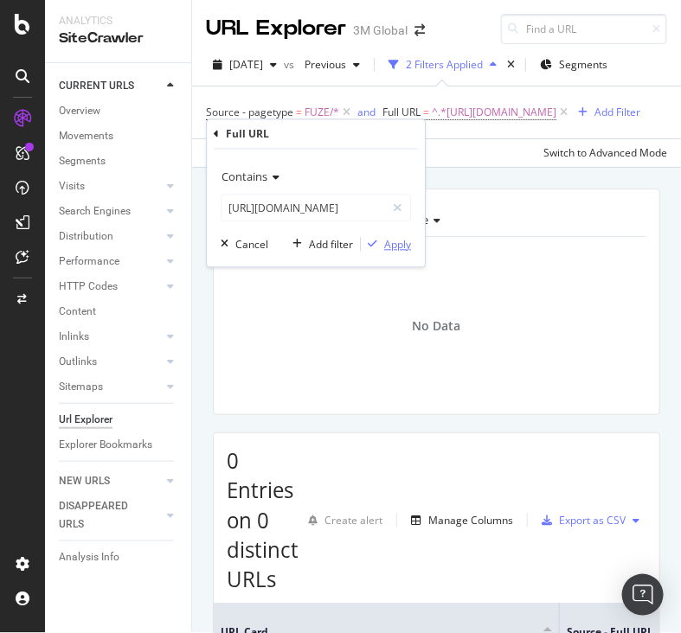
click at [405, 247] on div "Apply" at bounding box center [397, 244] width 27 height 15
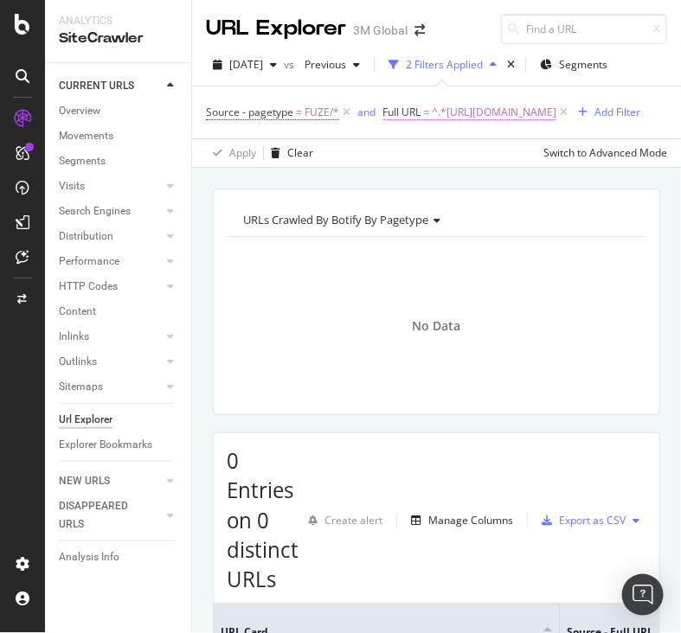
click at [432, 125] on span "^.*[URL][DOMAIN_NAME]" at bounding box center [494, 112] width 125 height 24
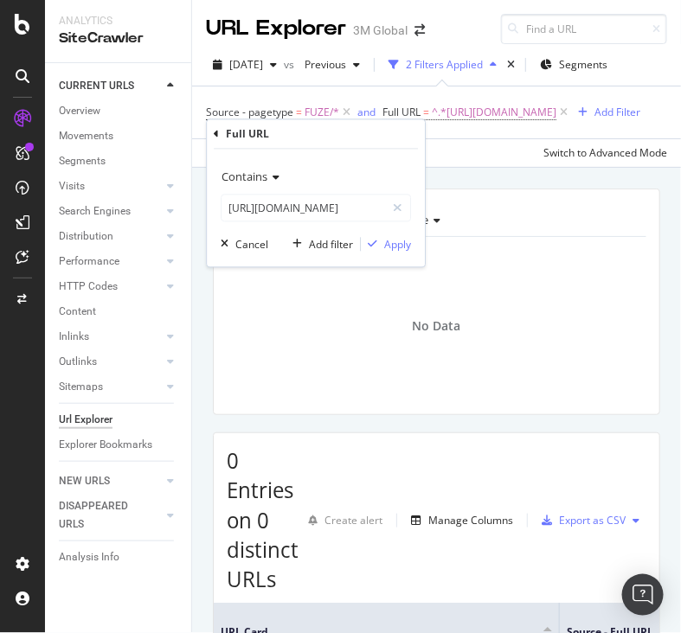
click at [346, 191] on div "Contains [URL][DOMAIN_NAME]" at bounding box center [316, 193] width 190 height 59
click at [334, 202] on input "[URL][DOMAIN_NAME]" at bounding box center [304, 209] width 164 height 28
click at [371, 244] on icon "button" at bounding box center [373, 245] width 10 height 10
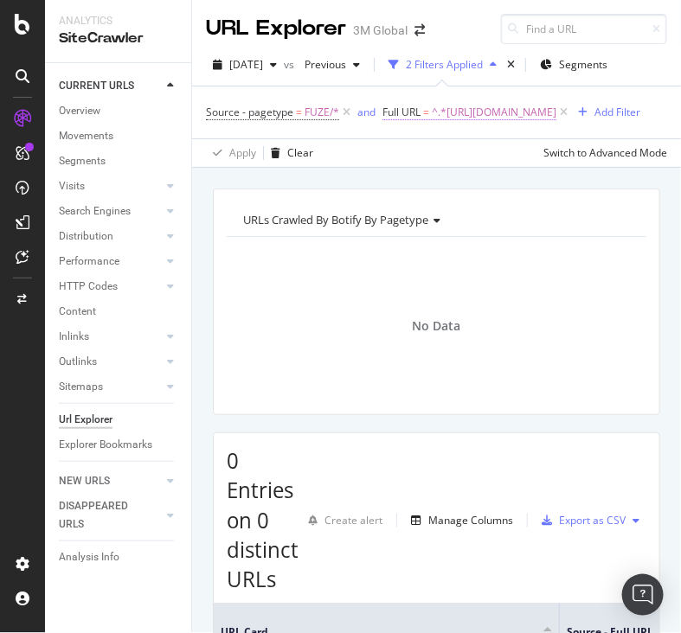
click at [482, 125] on span "^.*[URL][DOMAIN_NAME]" at bounding box center [494, 112] width 125 height 24
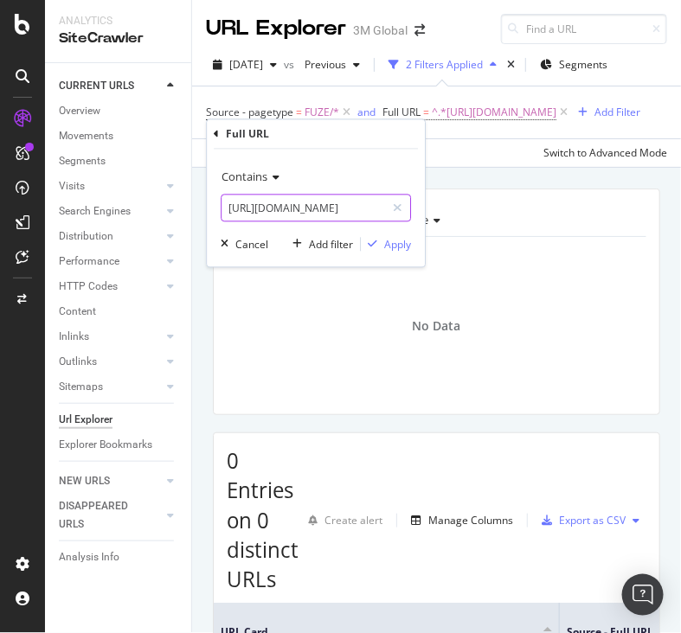
click at [333, 198] on input "[URL][DOMAIN_NAME]" at bounding box center [304, 209] width 164 height 28
paste input "text"
type input "[URL][DOMAIN_NAME]"
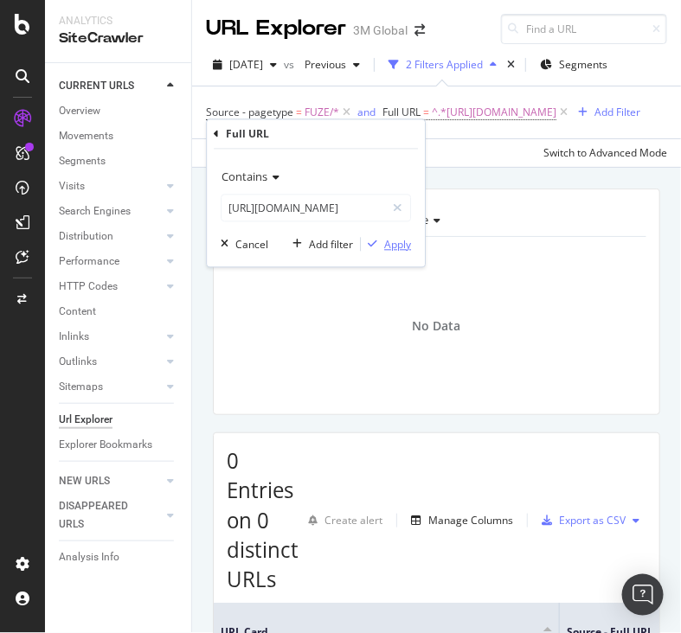
click at [396, 239] on div "Apply" at bounding box center [397, 244] width 27 height 15
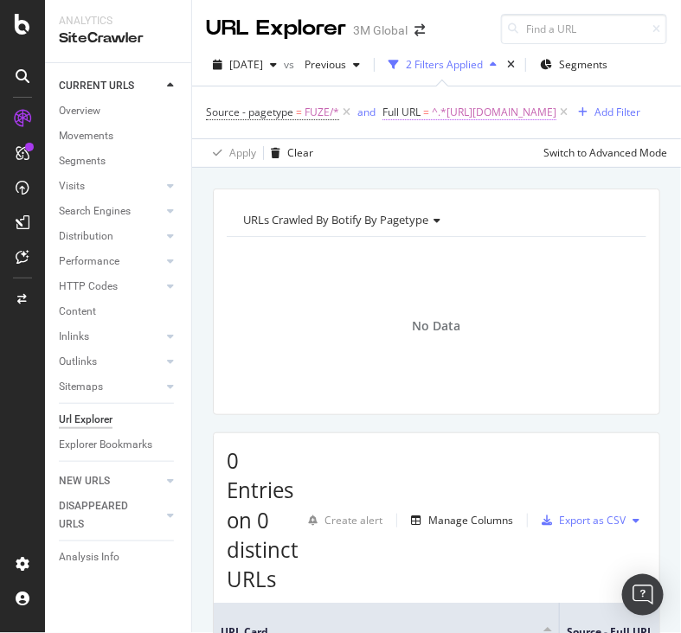
click at [432, 125] on span "^.*[URL][DOMAIN_NAME]" at bounding box center [494, 112] width 125 height 24
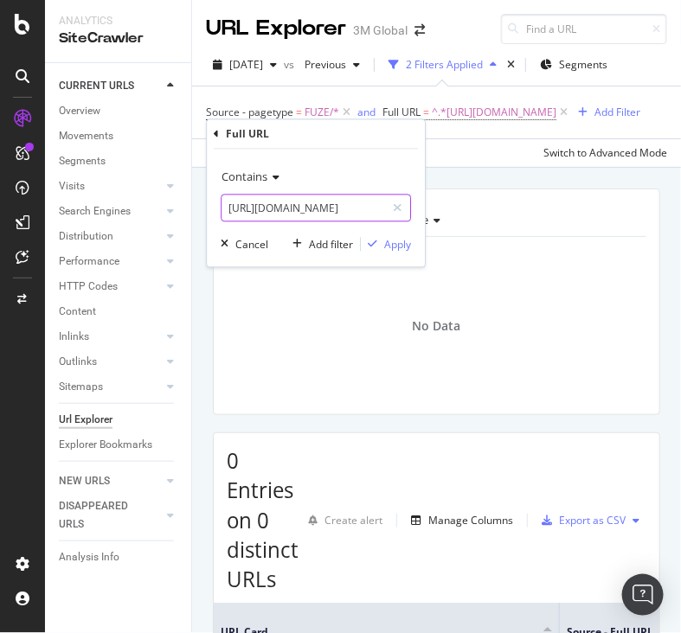
click at [344, 201] on input "[URL][DOMAIN_NAME]" at bounding box center [304, 209] width 164 height 28
paste input "c/v101465090"
type input "[URL][DOMAIN_NAME]"
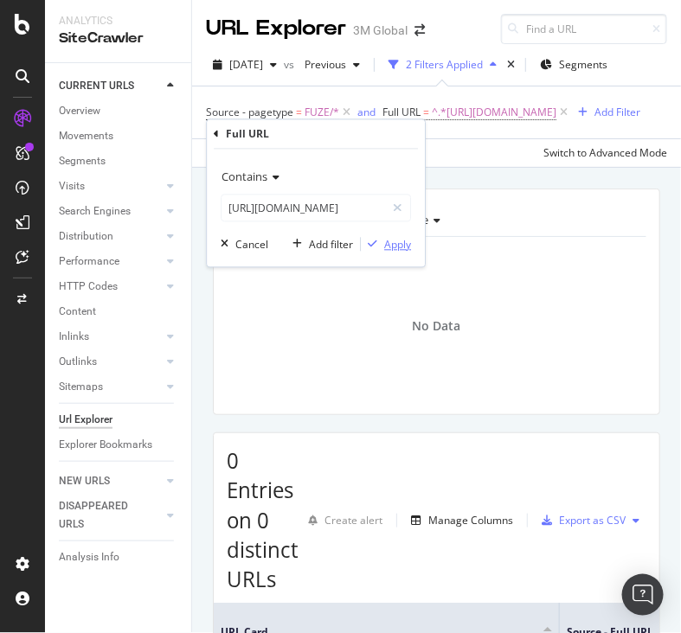
click at [394, 246] on div "Apply" at bounding box center [397, 244] width 27 height 15
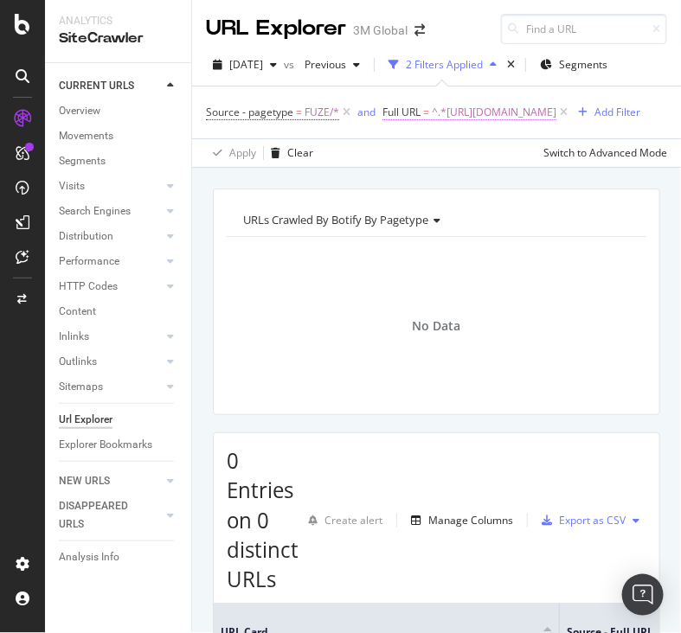
click at [493, 125] on span "^.*[URL][DOMAIN_NAME]" at bounding box center [494, 112] width 125 height 24
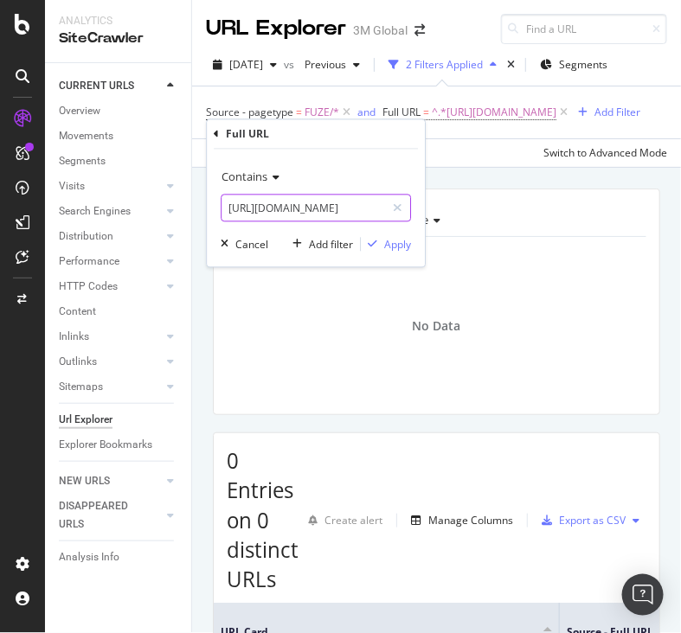
click at [359, 205] on input "[URL][DOMAIN_NAME]" at bounding box center [304, 209] width 164 height 28
paste input "89"
type input "[URL][DOMAIN_NAME]"
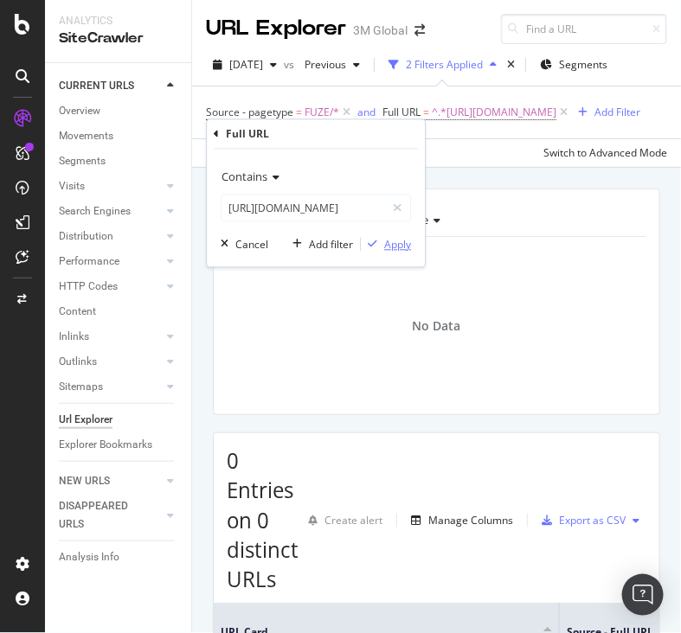
click at [394, 244] on div "Apply" at bounding box center [397, 244] width 27 height 15
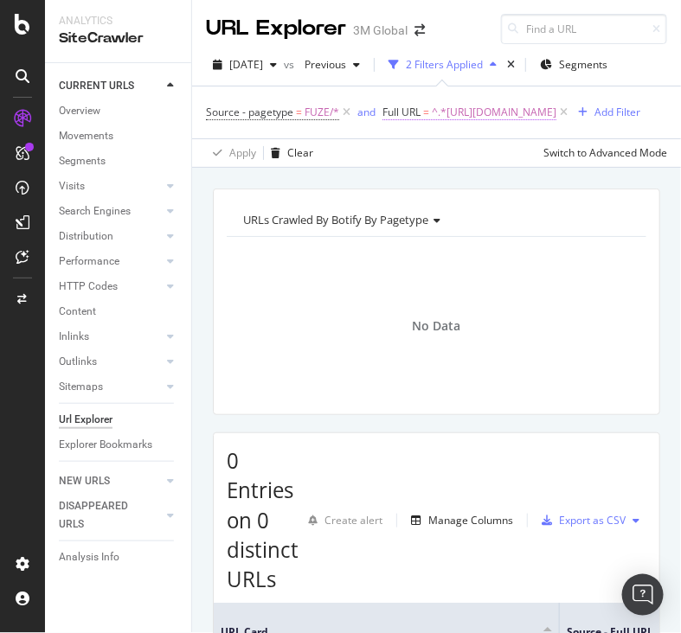
click at [432, 125] on span "^.*[URL][DOMAIN_NAME]" at bounding box center [494, 112] width 125 height 24
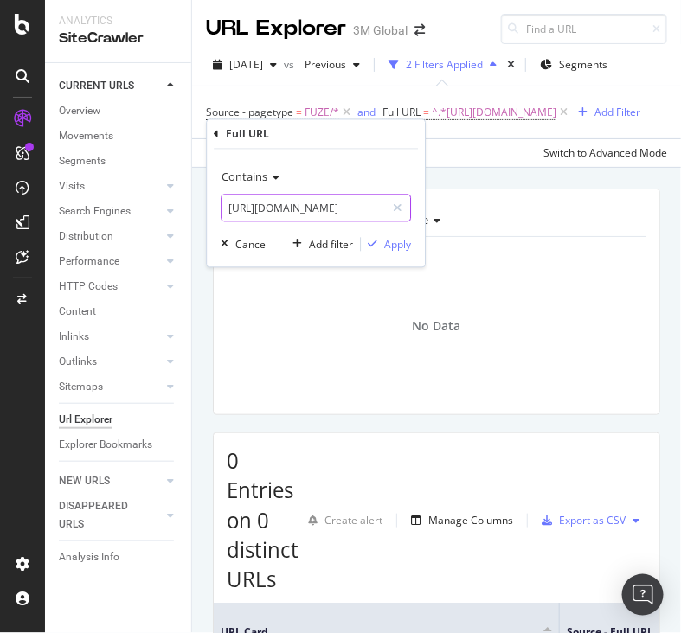
click at [337, 205] on input "[URL][DOMAIN_NAME]" at bounding box center [304, 209] width 164 height 28
paste input "text"
type input "[URL][DOMAIN_NAME]"
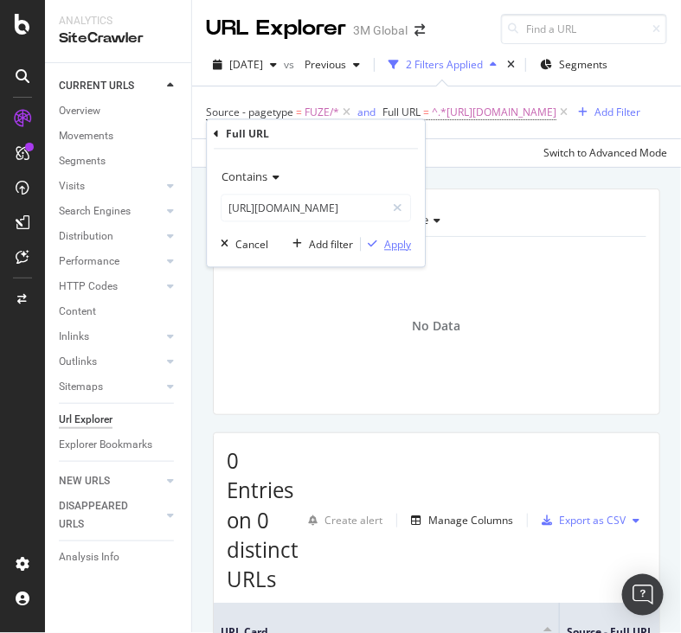
click at [402, 244] on div "Apply" at bounding box center [397, 244] width 27 height 15
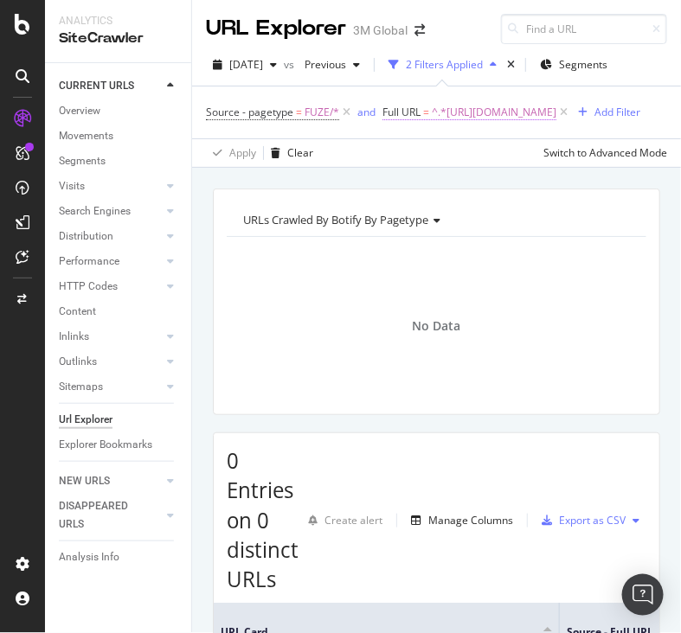
click at [432, 125] on span "^.*[URL][DOMAIN_NAME]" at bounding box center [494, 112] width 125 height 24
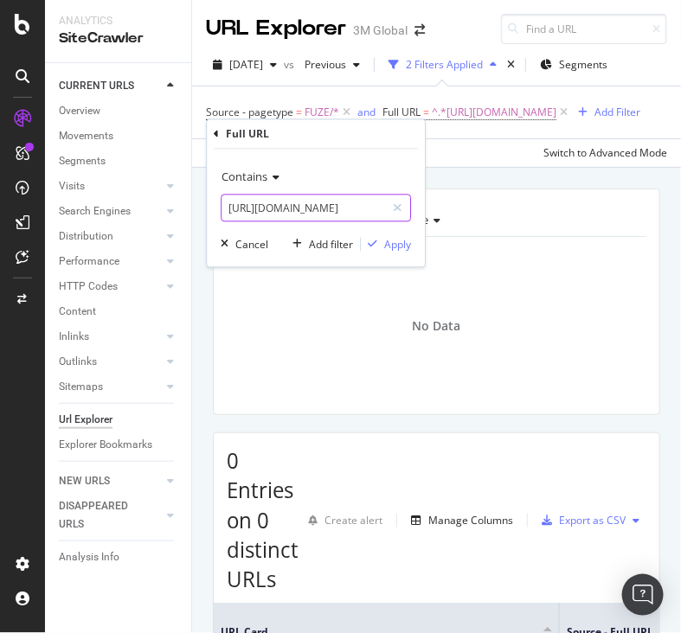
click at [335, 207] on input "[URL][DOMAIN_NAME]" at bounding box center [304, 209] width 164 height 28
paste input "vn/3M/vi_VN/p/dc/v000264630"
drag, startPoint x: 381, startPoint y: 210, endPoint x: 240, endPoint y: 209, distance: 141.0
click at [240, 209] on input "[URL][DOMAIN_NAME]" at bounding box center [304, 209] width 164 height 28
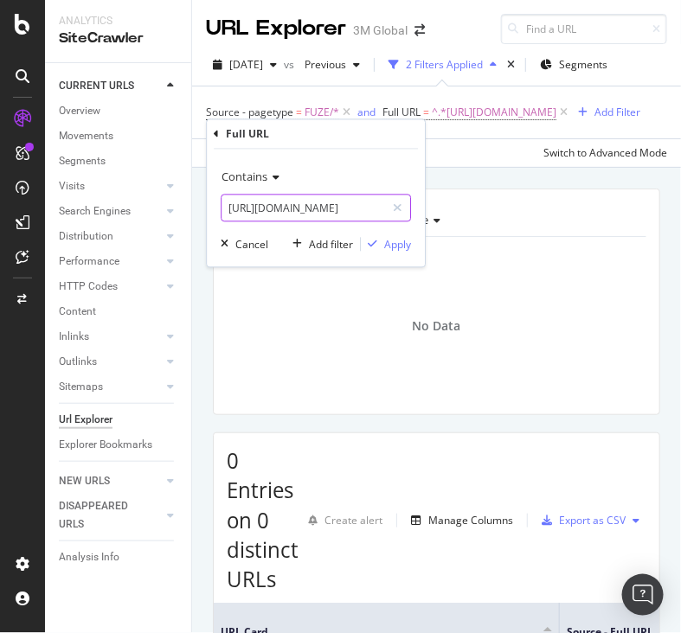
paste input "[URL][DOMAIN_NAME]"
type input "https://www.3m.comhttps://[DOMAIN_NAME][URL]"
paste input "[URL][DOMAIN_NAME]"
type input "[URL][DOMAIN_NAME]"
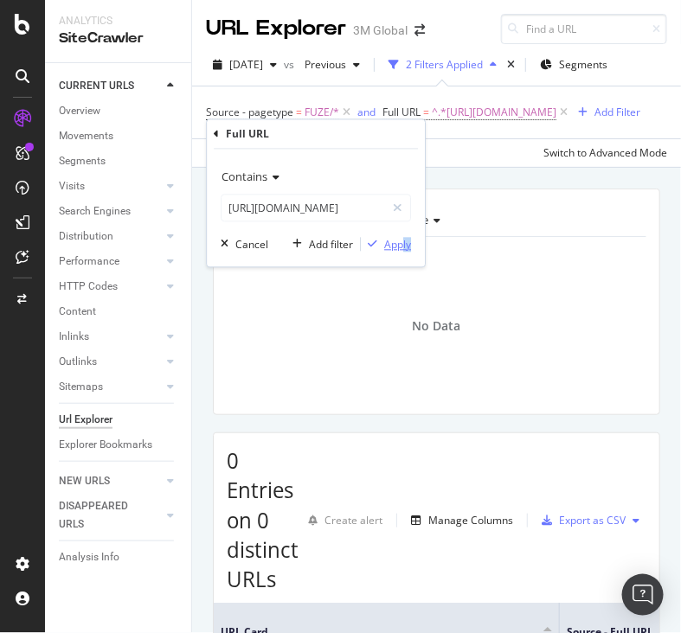
drag, startPoint x: 414, startPoint y: 243, endPoint x: 404, endPoint y: 242, distance: 9.6
click at [404, 242] on div "Contains [URL][DOMAIN_NAME] Cancel Add filter Apply" at bounding box center [316, 209] width 218 height 118
click at [404, 242] on div "Apply" at bounding box center [397, 244] width 27 height 15
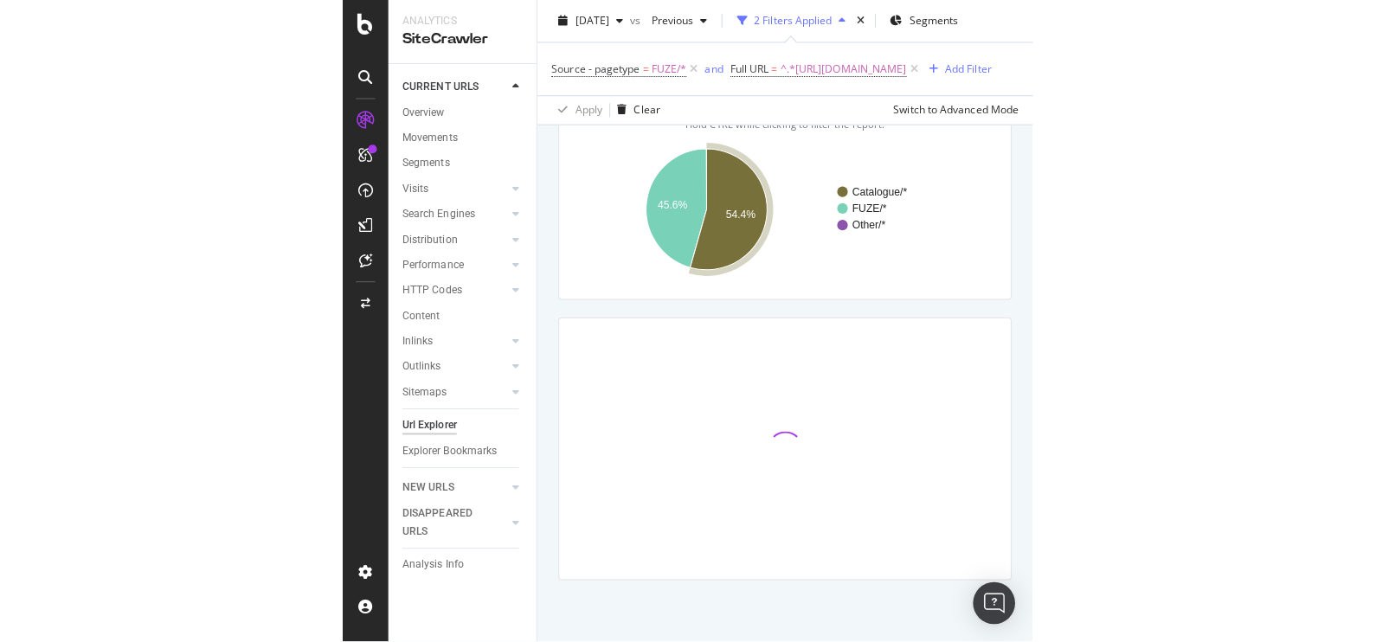
scroll to position [140, 0]
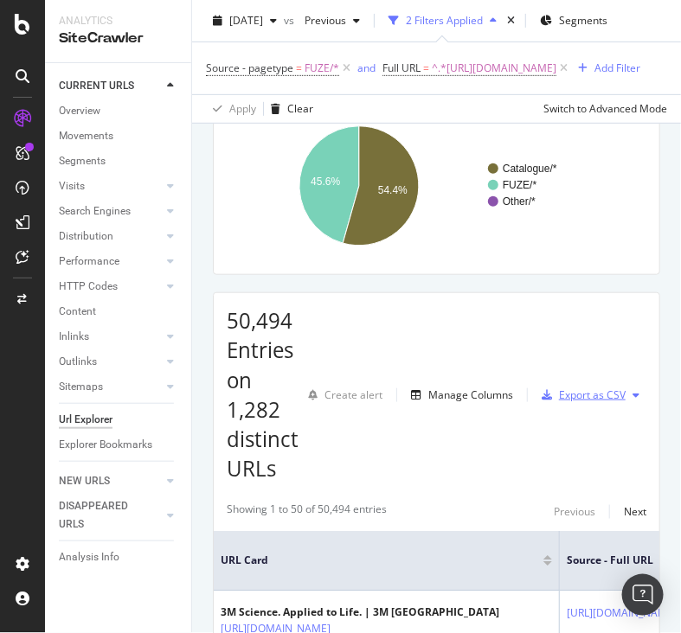
click at [597, 402] on div "Export as CSV" at bounding box center [592, 395] width 67 height 15
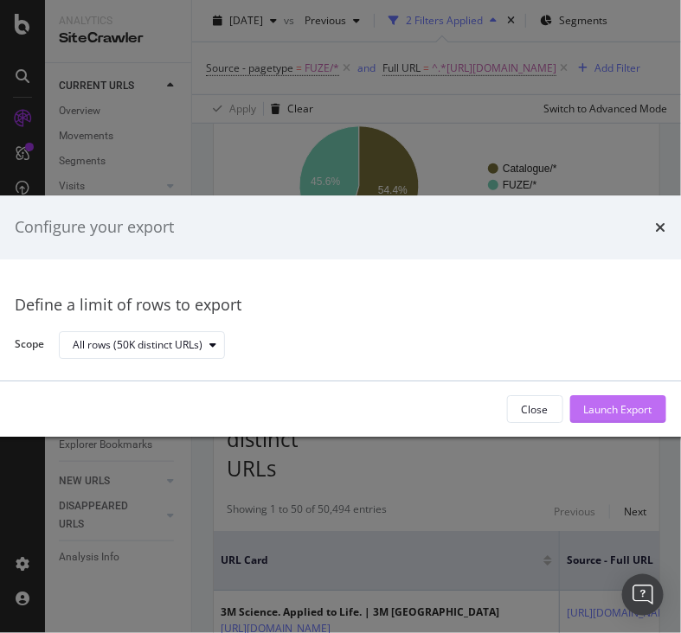
click at [616, 404] on div "Launch Export" at bounding box center [618, 409] width 68 height 15
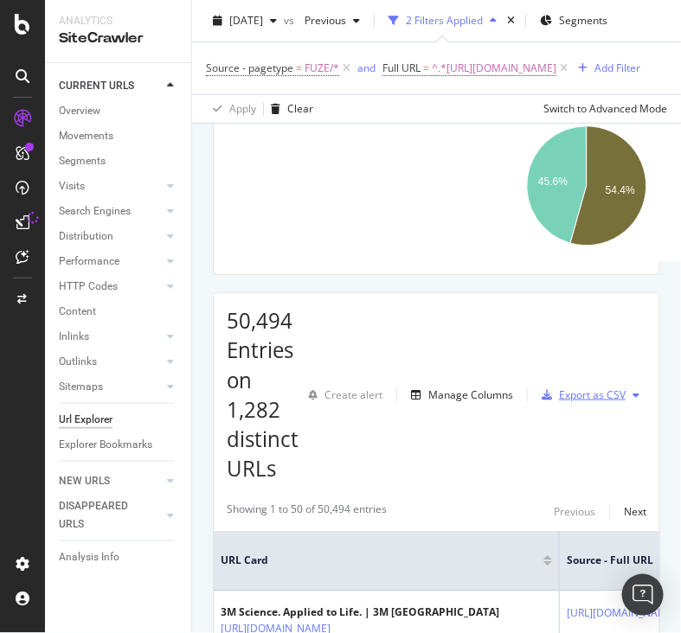
scroll to position [119, 0]
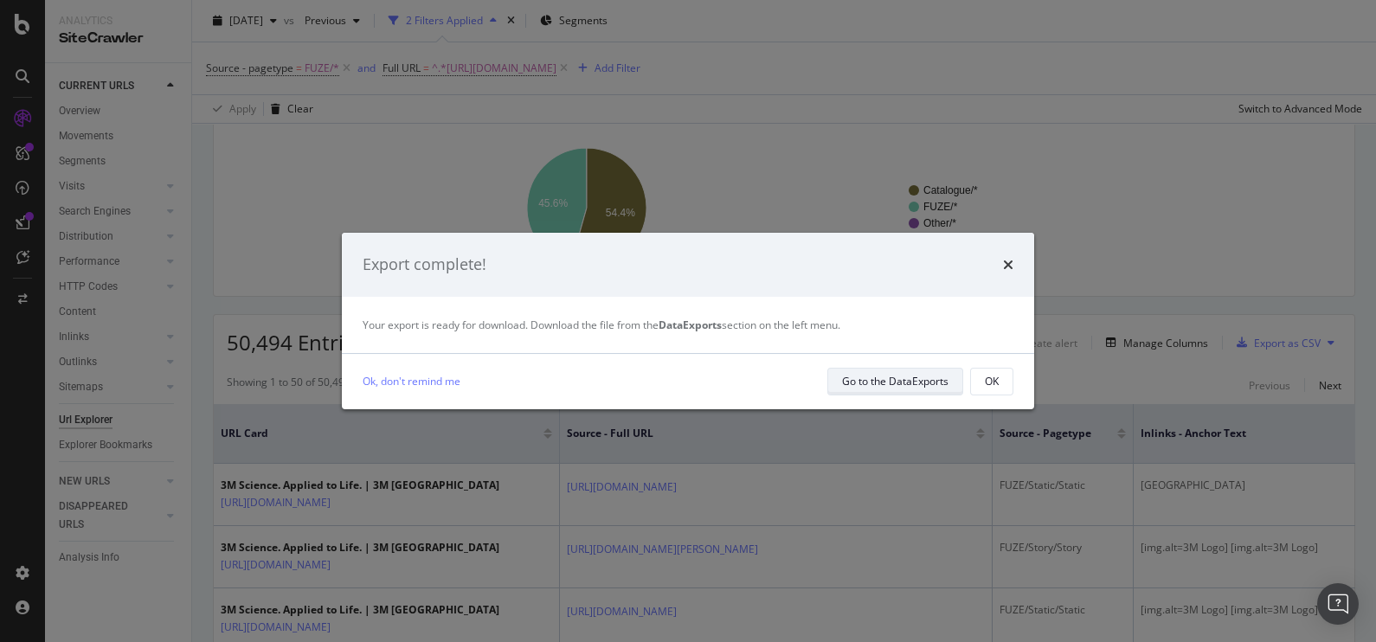
click at [859, 372] on div "Go to the DataExports" at bounding box center [895, 381] width 106 height 24
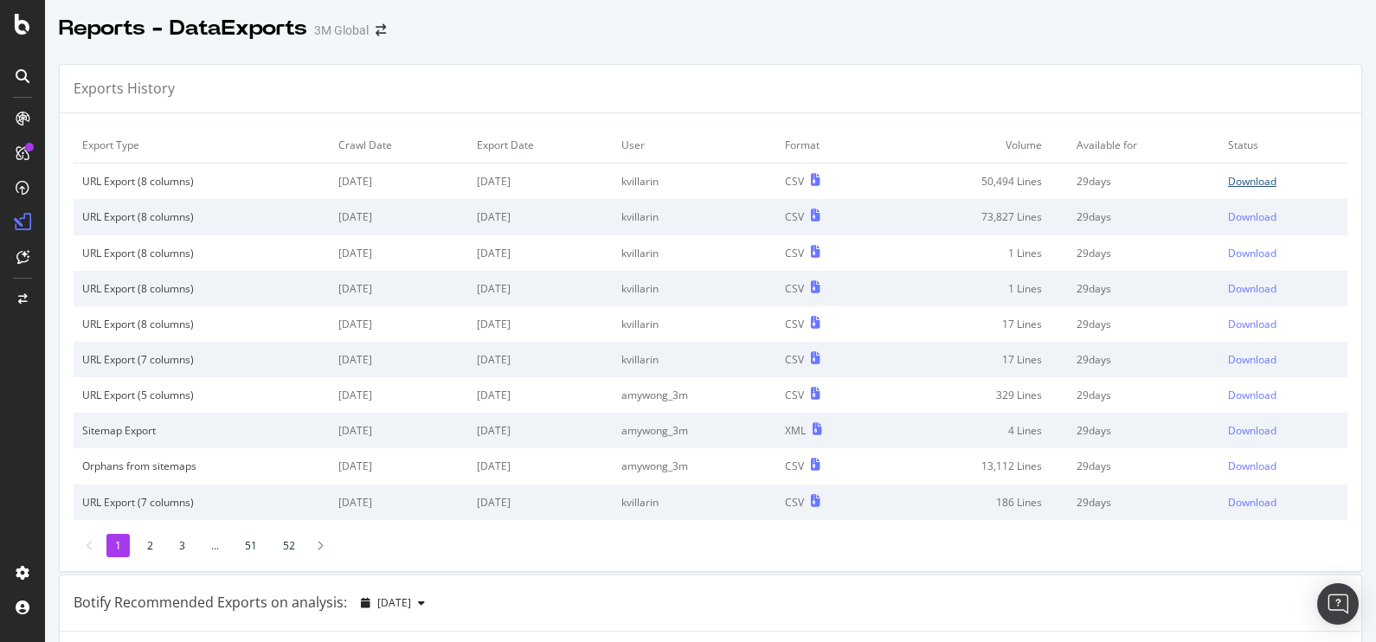
click at [1228, 181] on div "Download" at bounding box center [1252, 181] width 48 height 15
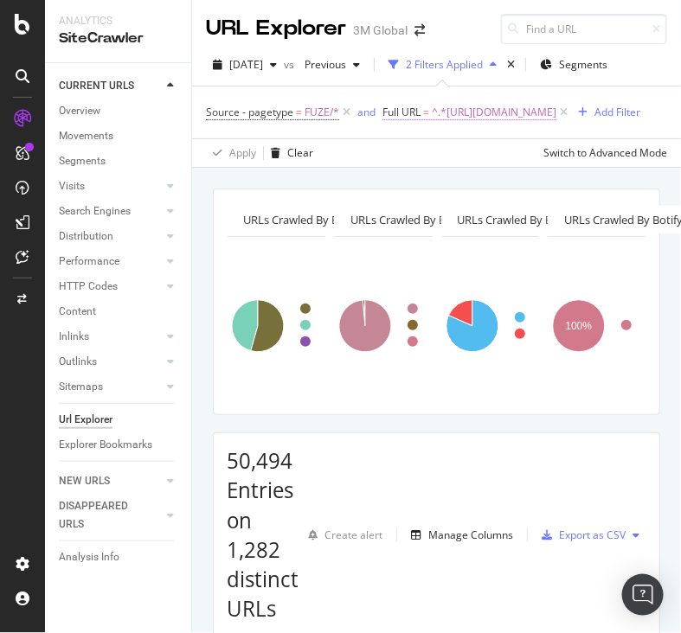
click at [532, 114] on span "^.*[URL][DOMAIN_NAME]" at bounding box center [494, 112] width 125 height 24
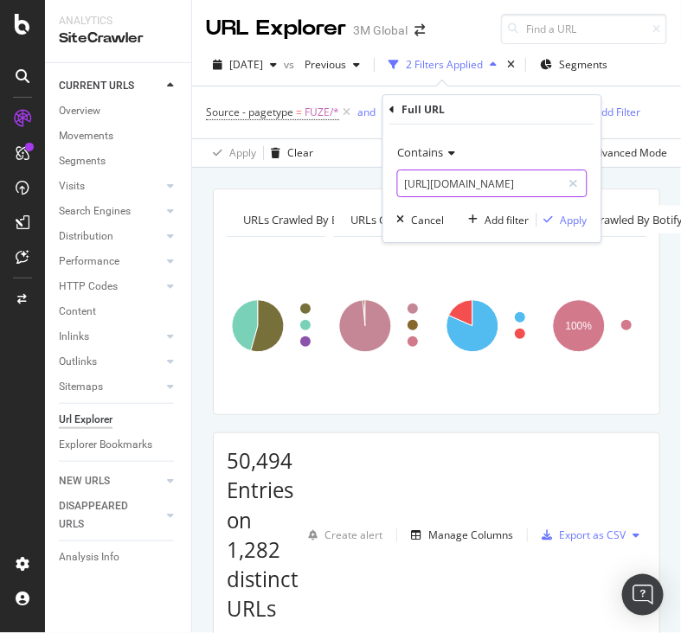
click at [410, 184] on input "[URL][DOMAIN_NAME]" at bounding box center [480, 184] width 164 height 28
paste input "[DOMAIN_NAME][URL]"
drag, startPoint x: 470, startPoint y: 181, endPoint x: 690, endPoint y: 177, distance: 219.8
click at [681, 177] on html "Analytics SiteCrawler CURRENT URLS Overview Movements Segments Visits Analysis …" at bounding box center [340, 316] width 681 height 633
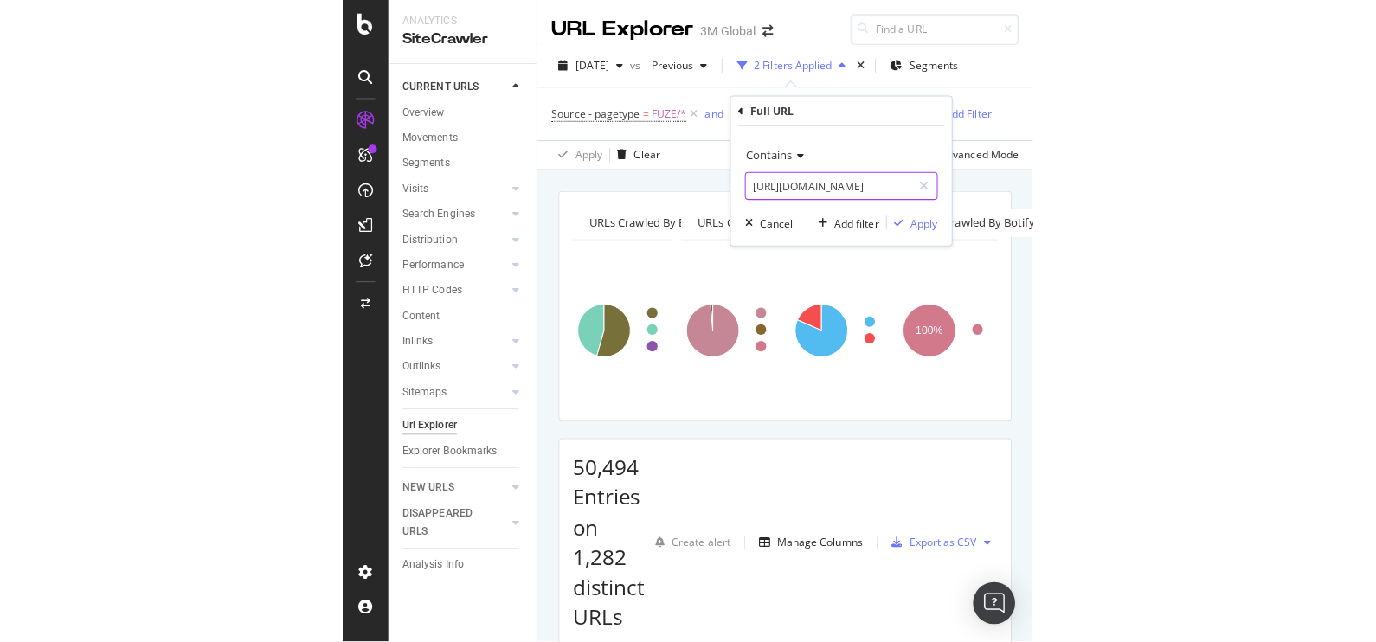
scroll to position [0, 0]
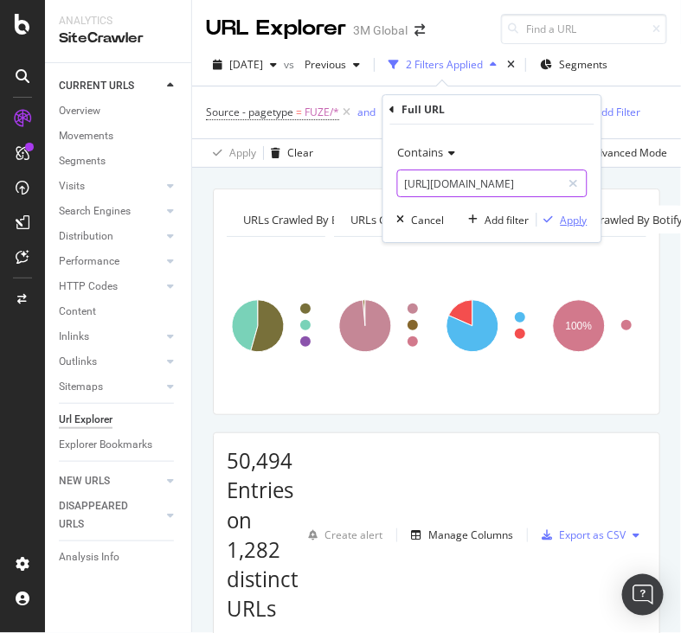
type input "[URL][DOMAIN_NAME]"
click at [562, 217] on div "Apply" at bounding box center [574, 220] width 27 height 15
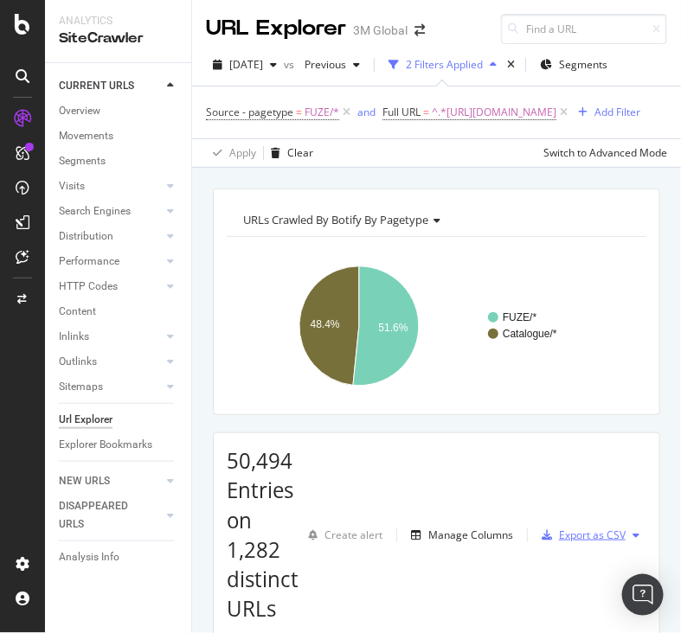
click at [542, 541] on icon "button" at bounding box center [547, 535] width 10 height 10
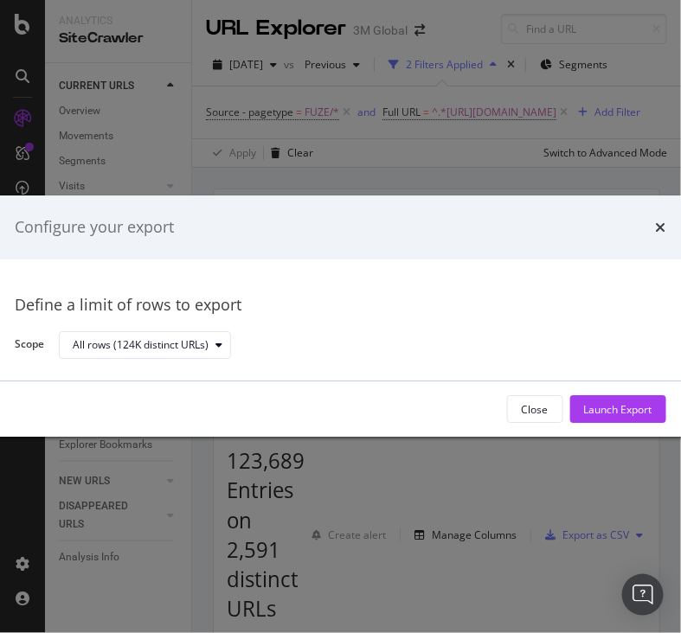
click at [607, 395] on div "Close Launch Export" at bounding box center [341, 409] width 692 height 55
click at [606, 417] on div "Launch Export" at bounding box center [618, 410] width 68 height 26
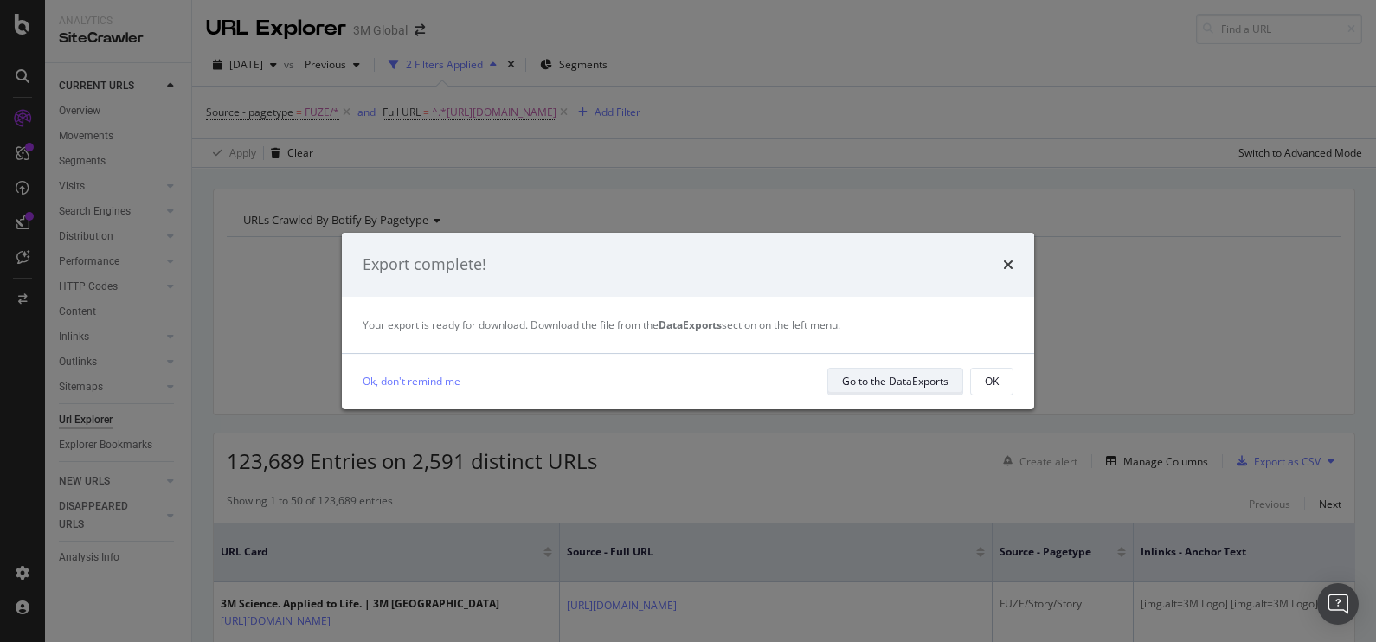
click at [915, 384] on div "Go to the DataExports" at bounding box center [895, 381] width 106 height 15
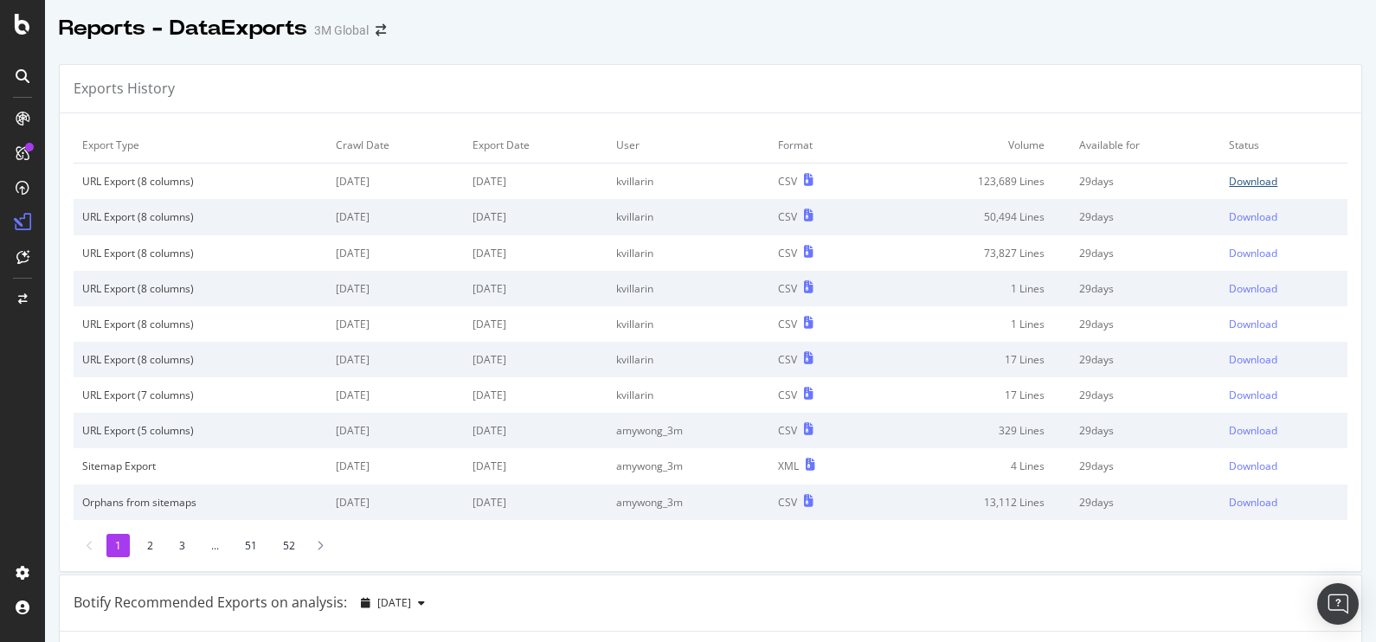
click at [1240, 179] on div "Download" at bounding box center [1253, 181] width 48 height 15
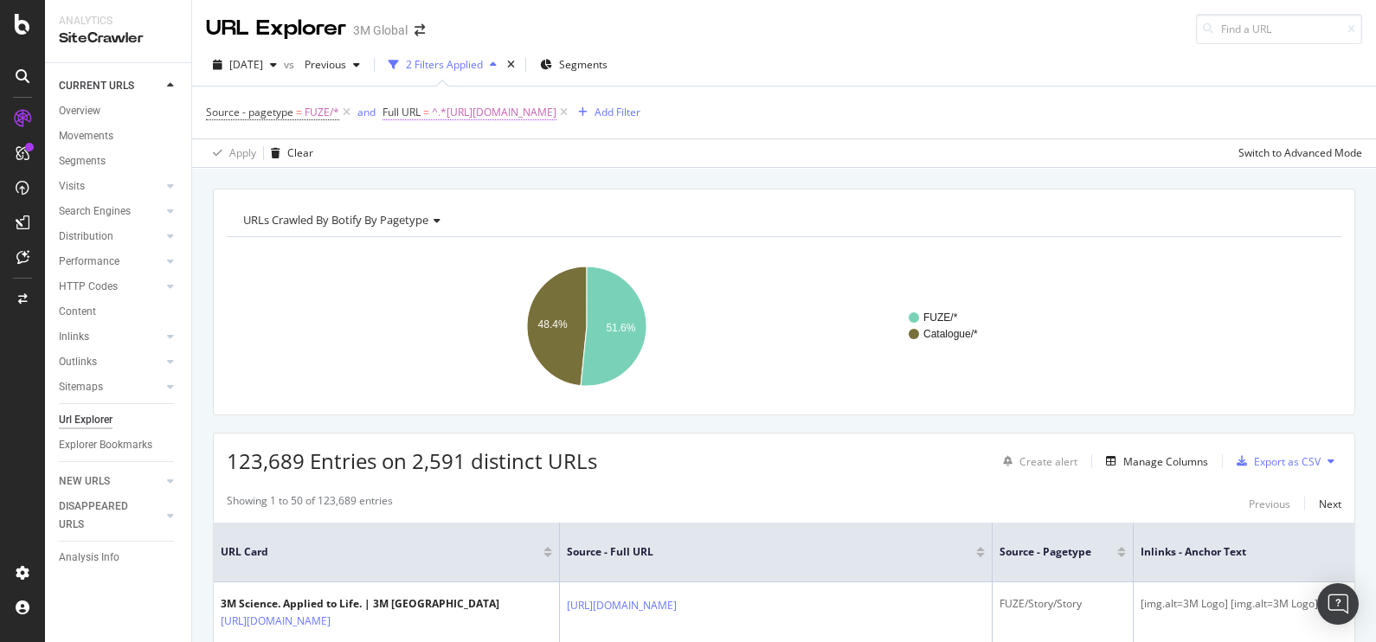
click at [549, 113] on span "^.*[URL][DOMAIN_NAME]" at bounding box center [494, 112] width 125 height 24
click at [494, 182] on input "[URL][DOMAIN_NAME]" at bounding box center [480, 184] width 164 height 28
paste input ".[DOMAIN_NAME][URL]"
drag, startPoint x: 431, startPoint y: 182, endPoint x: 692, endPoint y: 194, distance: 261.6
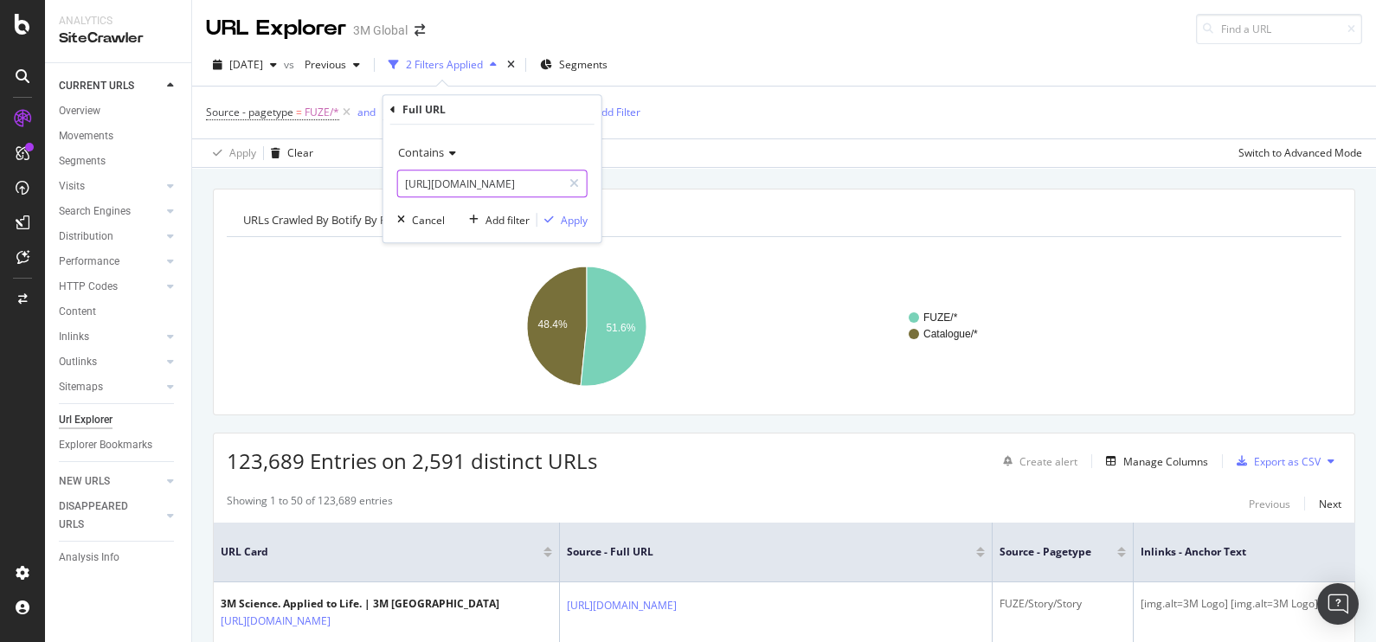
click at [692, 194] on body "Analytics SiteCrawler CURRENT URLS Overview Movements Segments Visits Analysis …" at bounding box center [688, 321] width 1376 height 642
type input "[URL][DOMAIN_NAME]"
click at [558, 216] on div "button" at bounding box center [548, 220] width 23 height 10
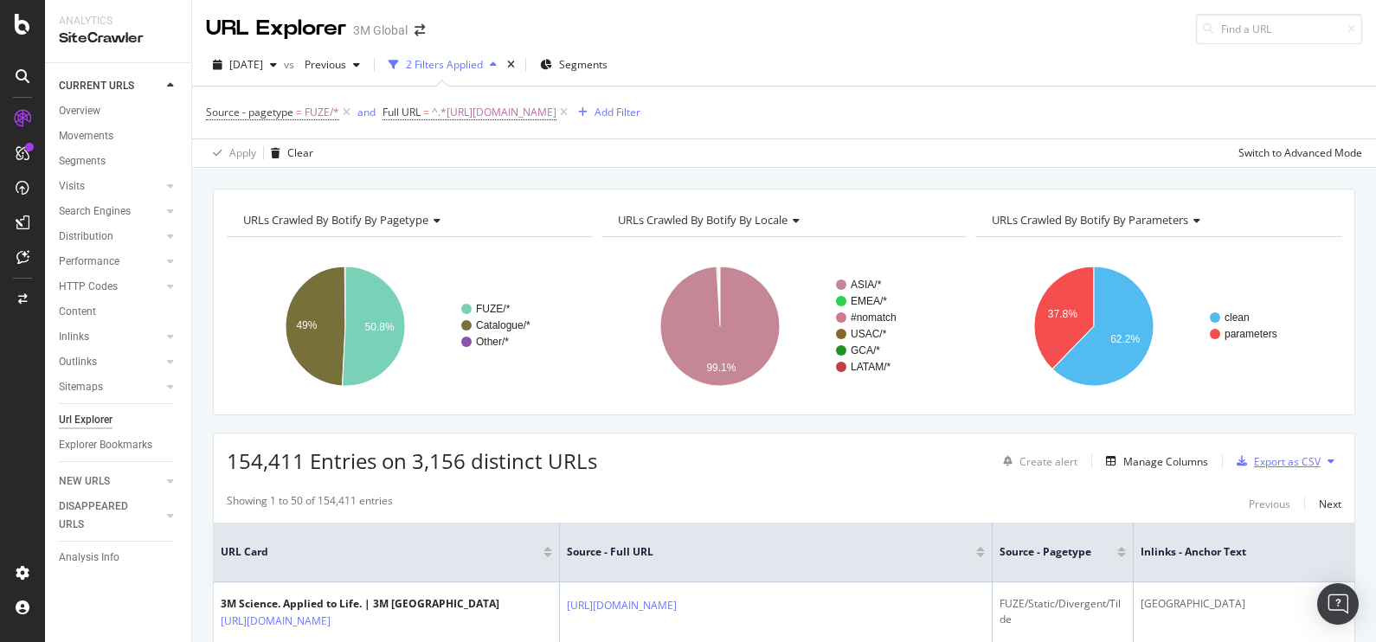
click at [1254, 456] on div "Export as CSV" at bounding box center [1287, 461] width 67 height 15
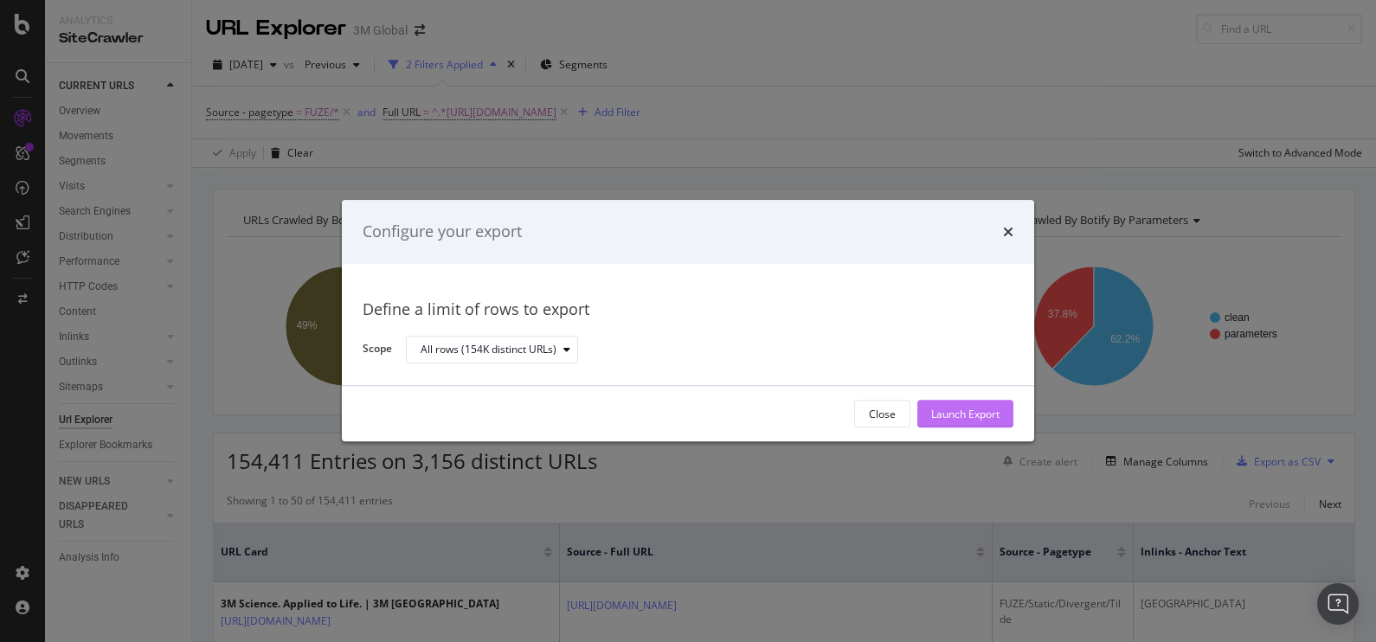
click at [973, 407] on div "Launch Export" at bounding box center [965, 414] width 68 height 15
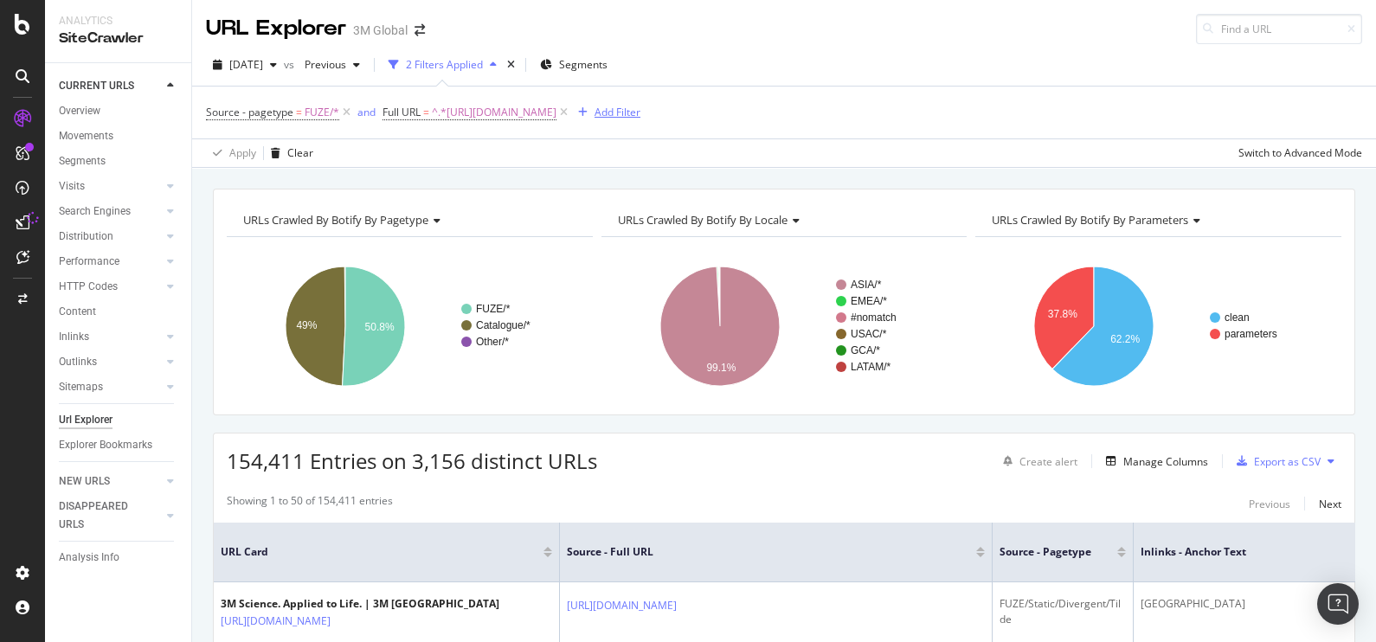
click at [634, 117] on div "Add Filter" at bounding box center [617, 112] width 46 height 15
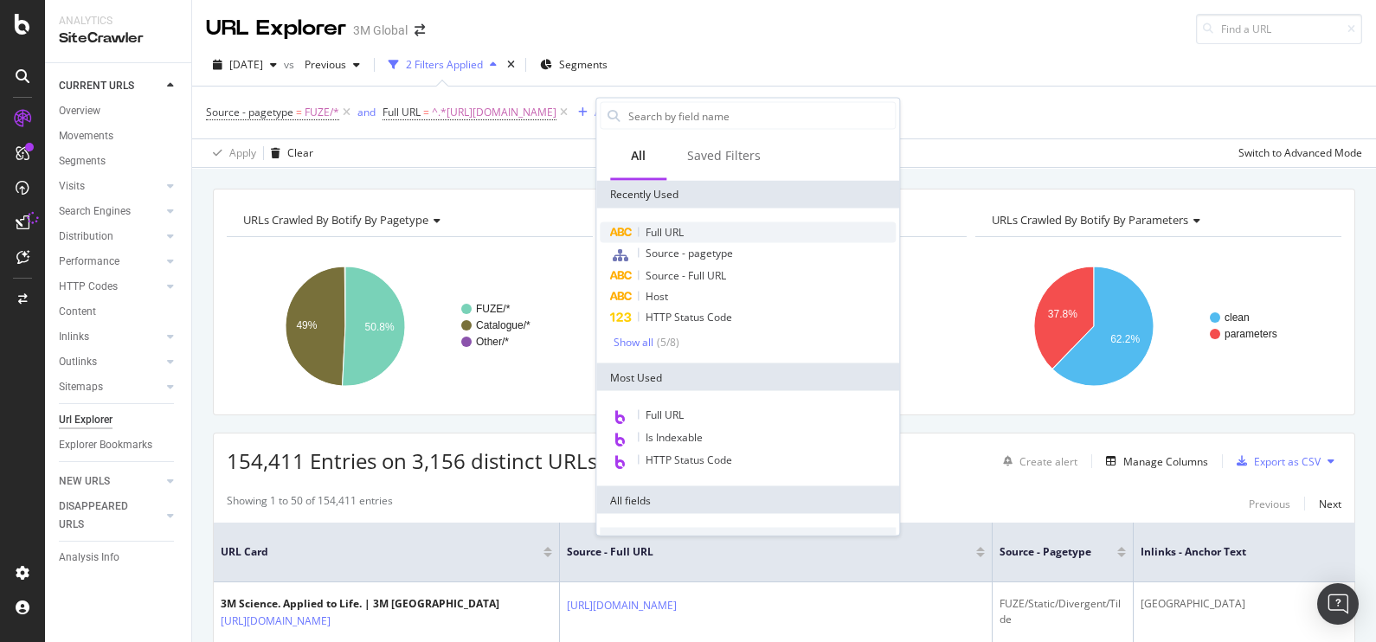
click at [674, 230] on span "Full URL" at bounding box center [664, 232] width 38 height 15
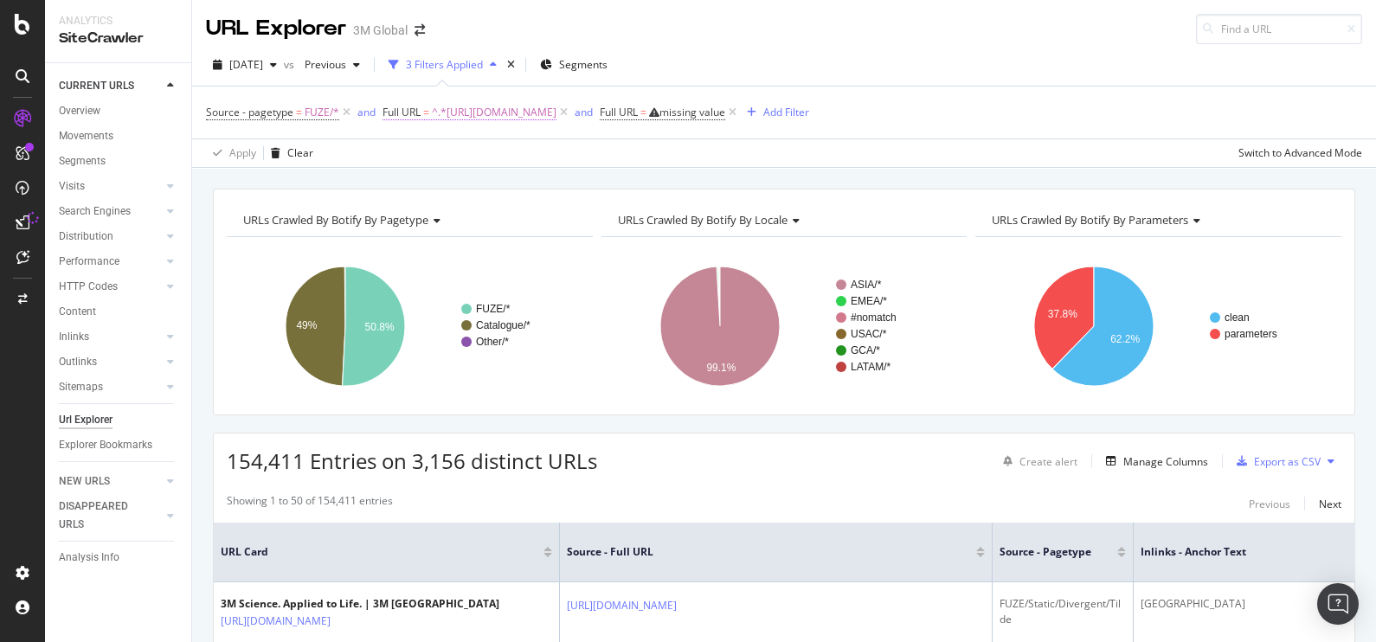
click at [513, 116] on span "^.*[URL][DOMAIN_NAME]" at bounding box center [494, 112] width 125 height 24
click at [497, 188] on input "[URL][DOMAIN_NAME]" at bounding box center [480, 184] width 164 height 28
click at [435, 225] on div "Cancel" at bounding box center [428, 220] width 33 height 15
click at [571, 114] on icon at bounding box center [563, 112] width 15 height 17
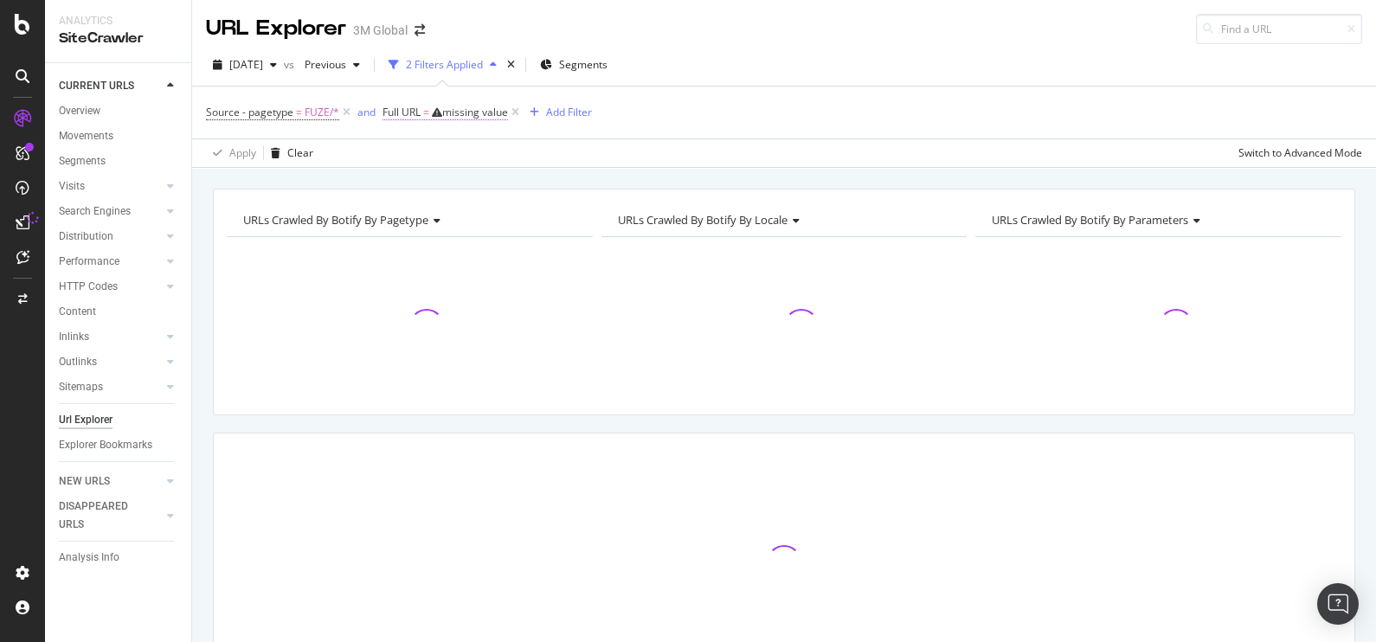
click at [454, 109] on div "missing value" at bounding box center [475, 112] width 66 height 15
click at [441, 181] on input "text" at bounding box center [492, 184] width 189 height 28
paste input "[URL][DOMAIN_NAME]"
type input "[URL][DOMAIN_NAME]"
click at [585, 216] on div "Apply" at bounding box center [574, 220] width 27 height 15
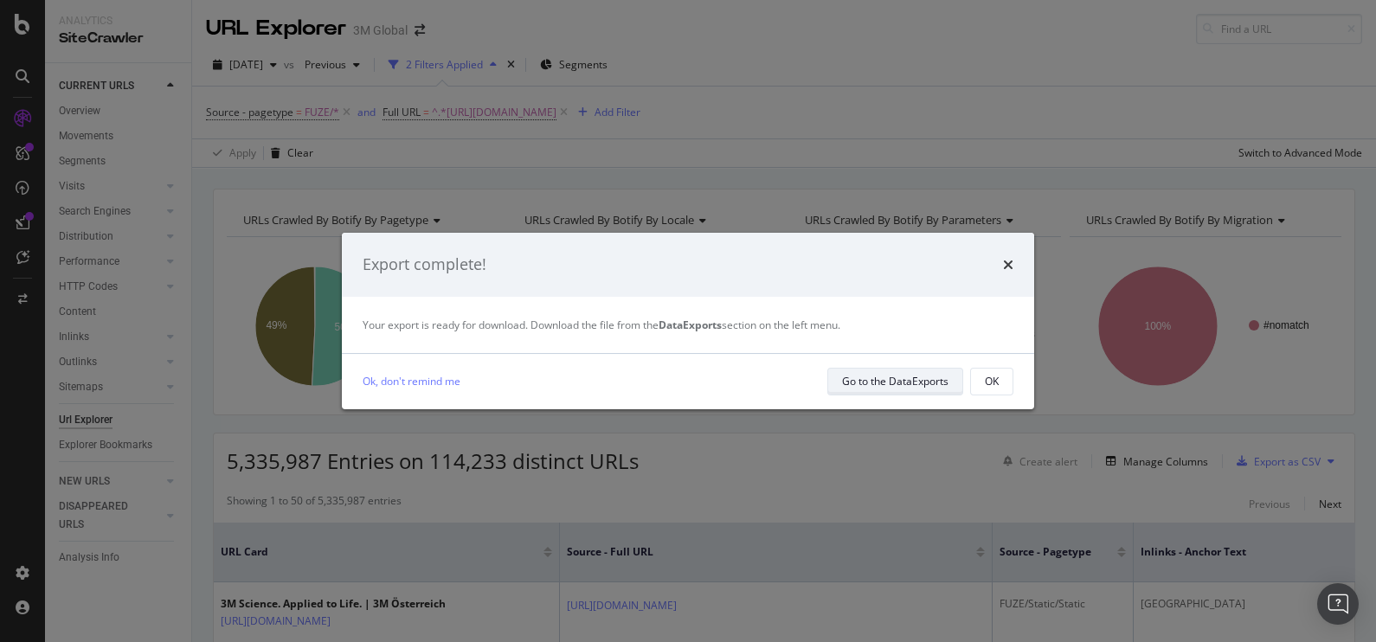
click at [849, 381] on div "Go to the DataExports" at bounding box center [895, 381] width 106 height 15
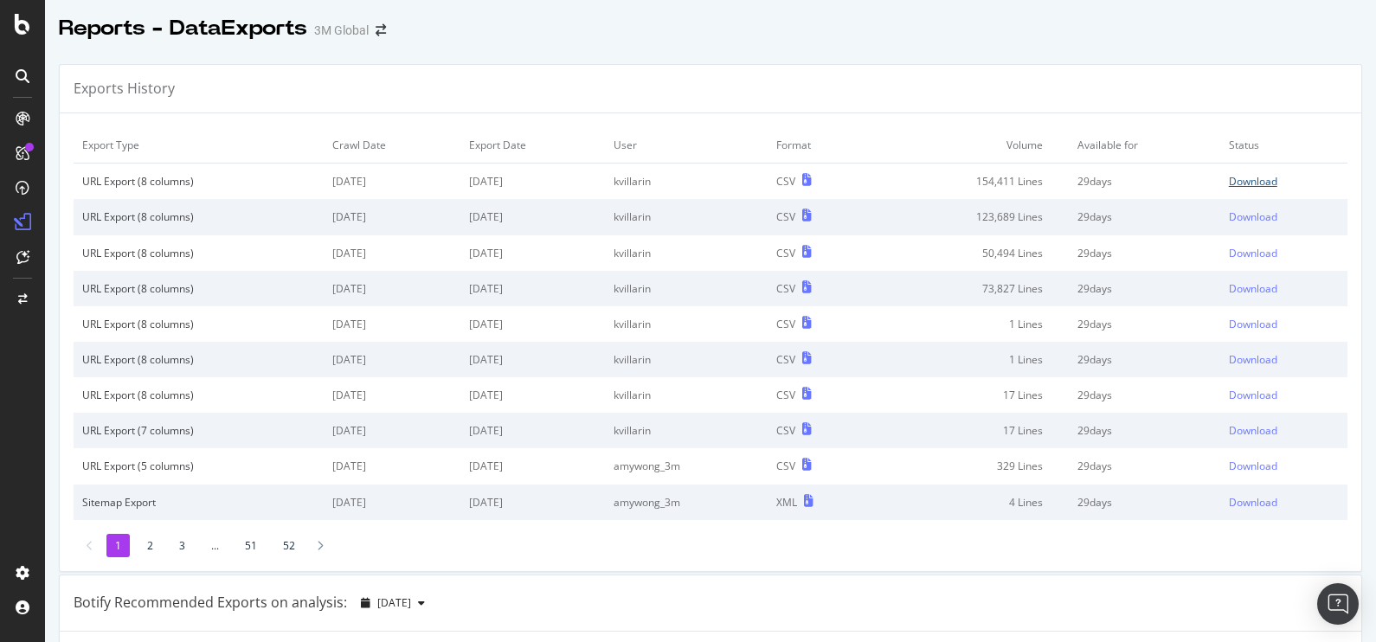
click at [1229, 182] on div "Download" at bounding box center [1253, 181] width 48 height 15
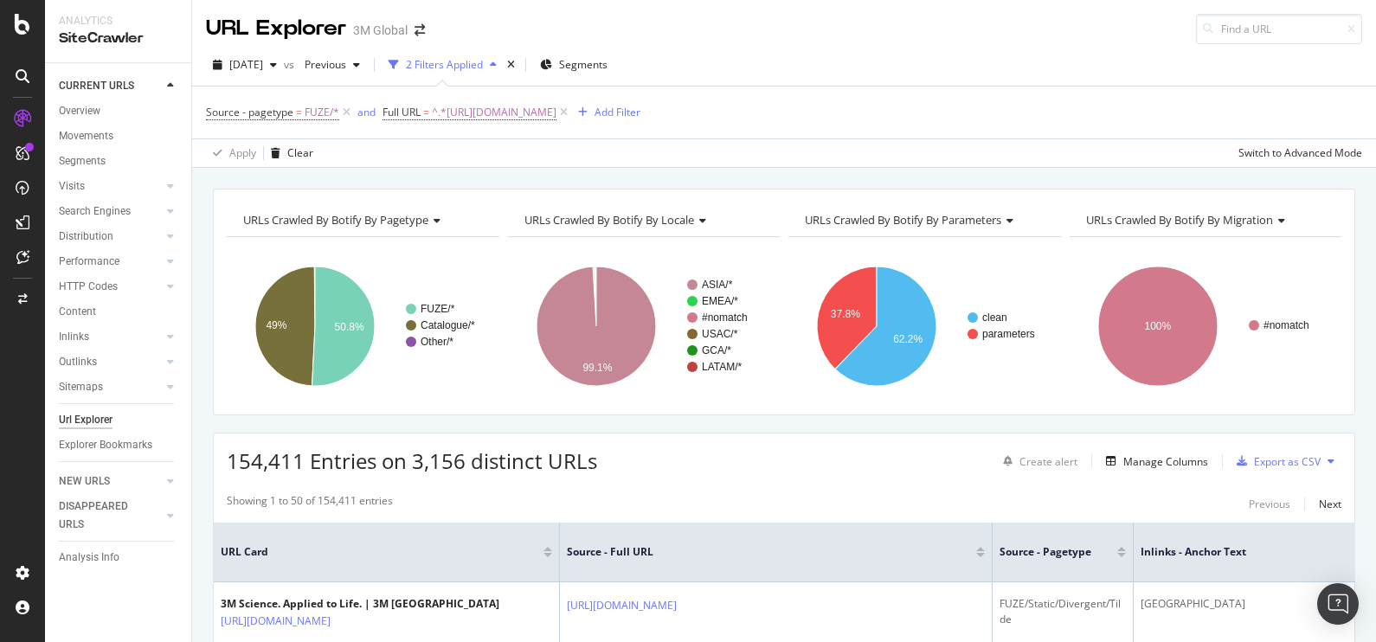
scroll to position [29, 0]
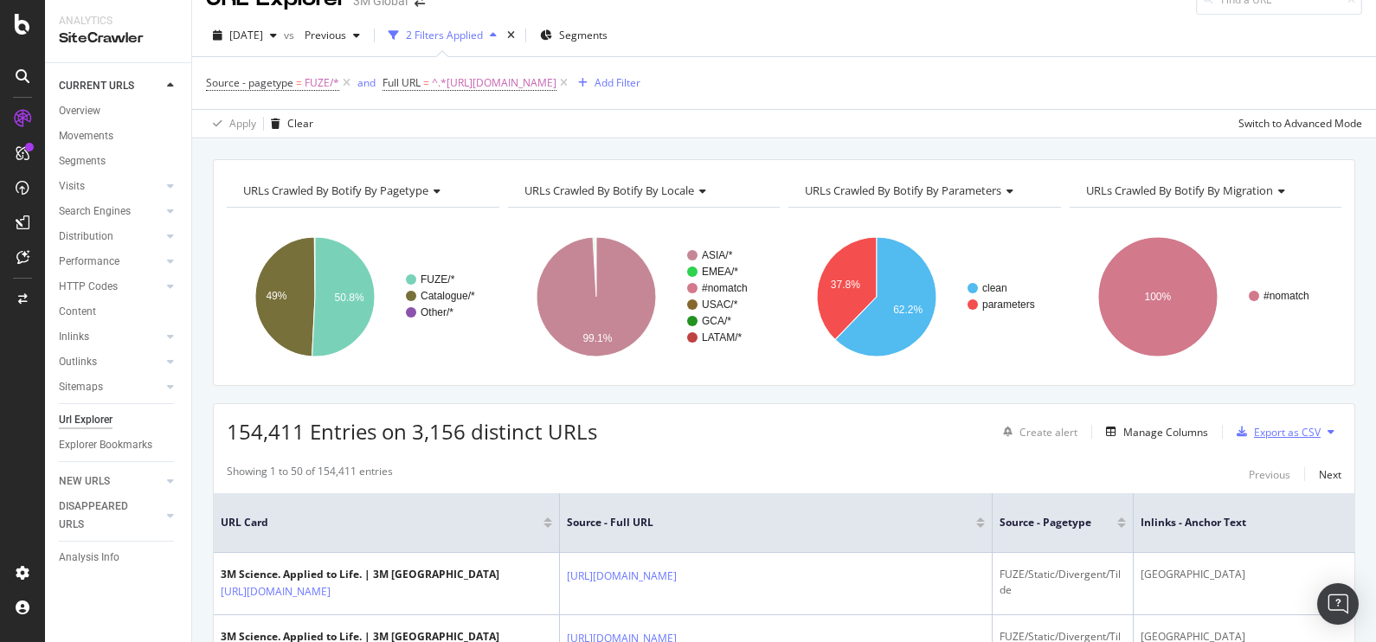
click at [1254, 428] on div "Export as CSV" at bounding box center [1287, 432] width 67 height 15
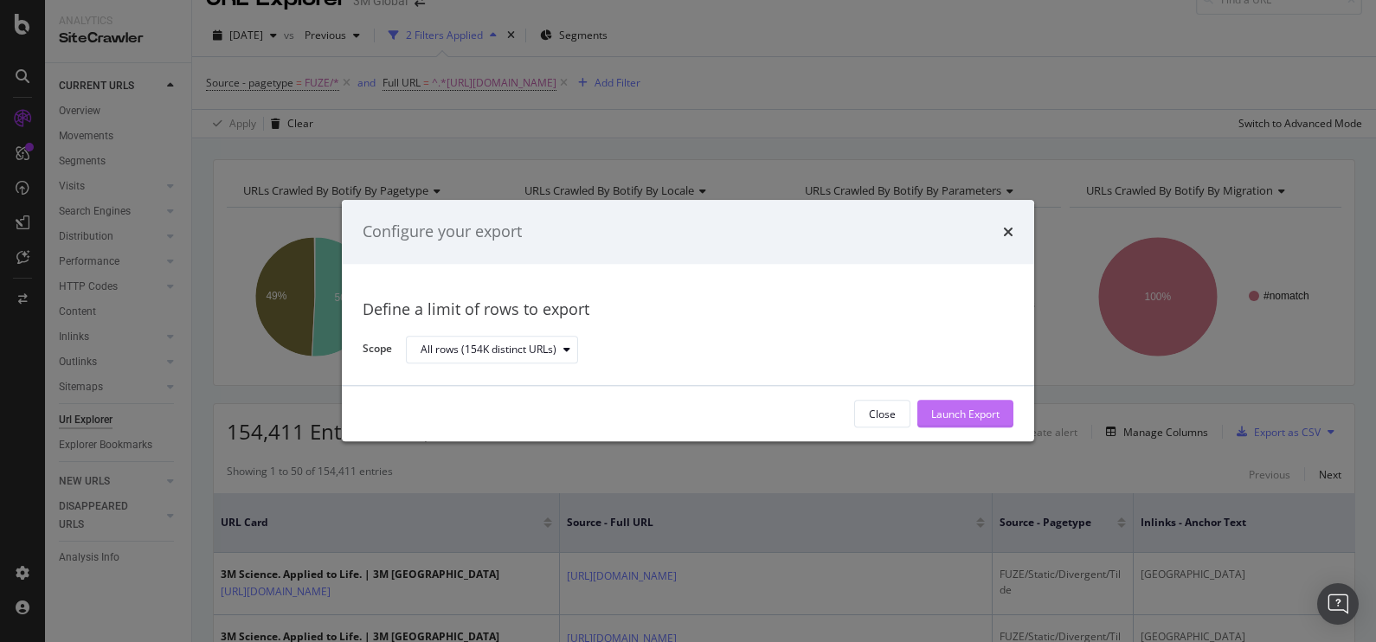
click at [995, 401] on button "Launch Export" at bounding box center [965, 415] width 96 height 28
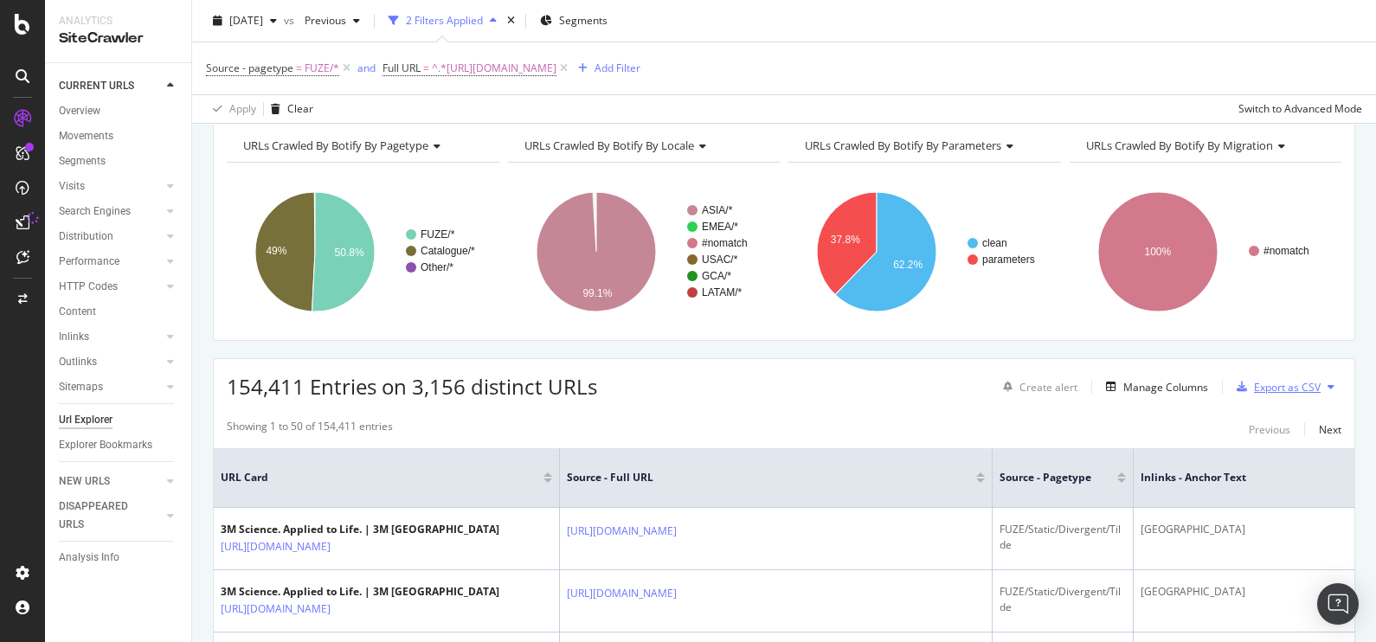
scroll to position [0, 0]
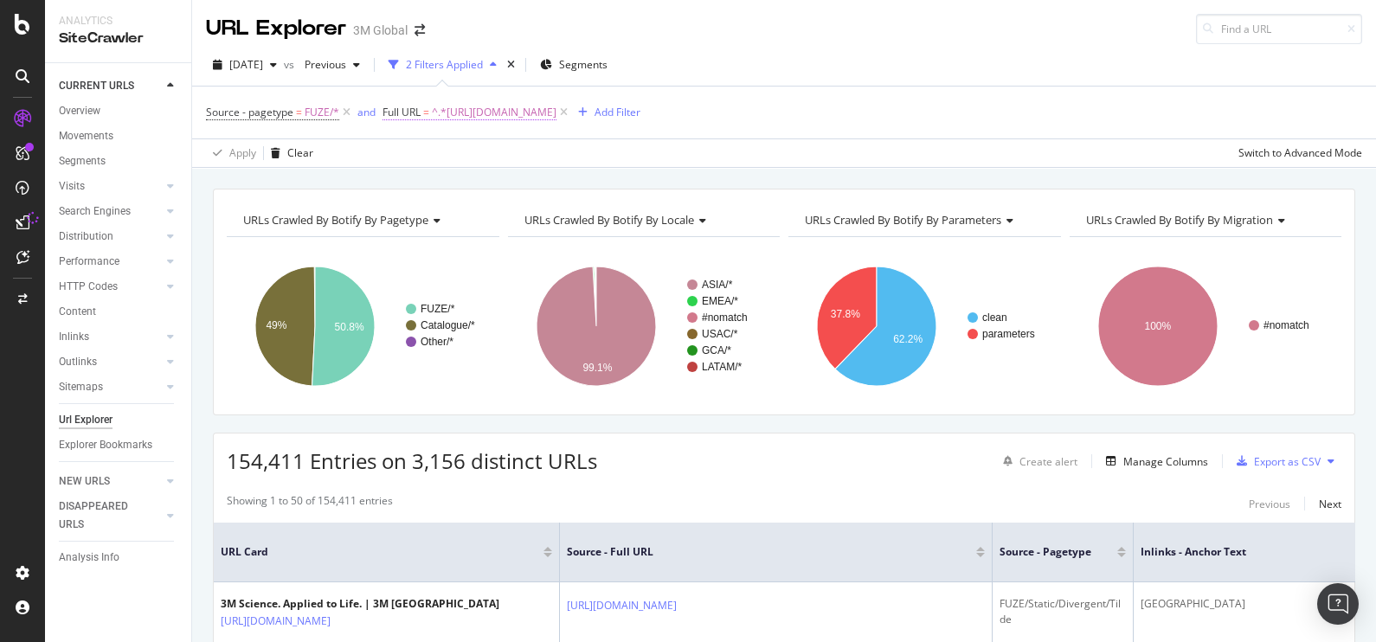
click at [517, 123] on span "^.*[URL][DOMAIN_NAME]" at bounding box center [494, 112] width 125 height 24
click at [519, 177] on input "[URL][DOMAIN_NAME]" at bounding box center [480, 184] width 164 height 28
click at [714, 137] on div "Source - pagetype = FUZE/* and Full URL = ^.*[URL][DOMAIN_NAME] Add Filter" at bounding box center [784, 113] width 1156 height 52
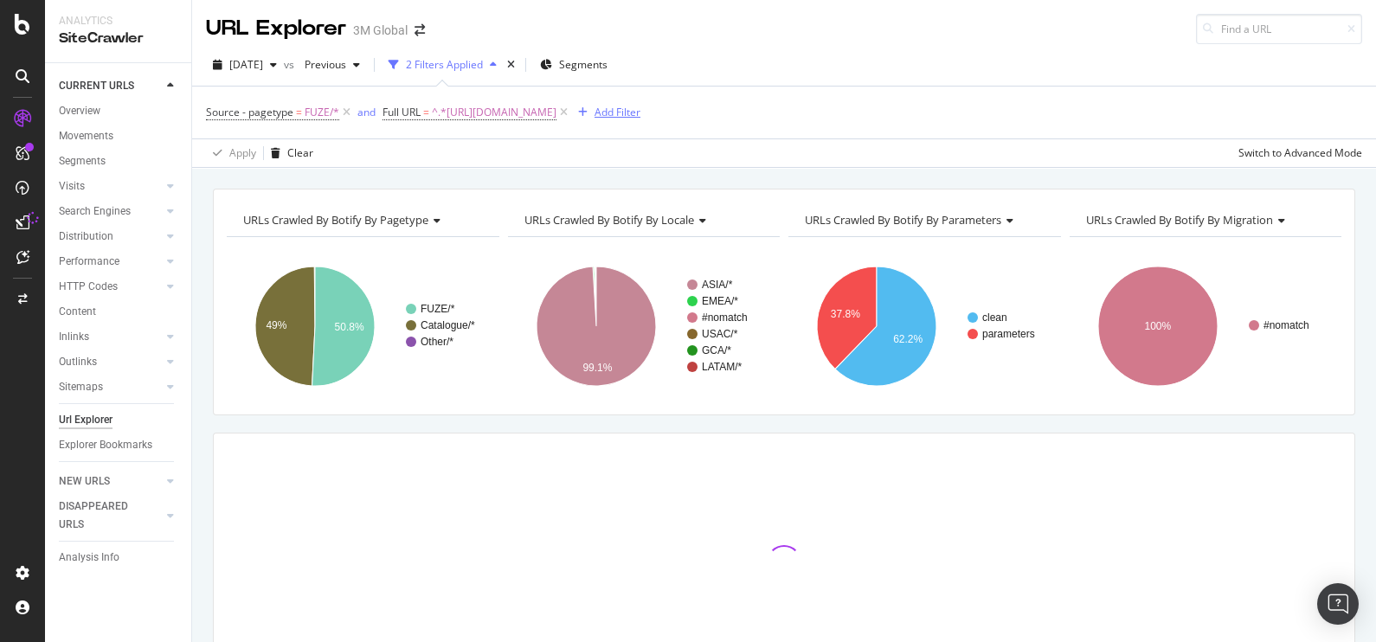
click at [639, 106] on div "Add Filter" at bounding box center [617, 112] width 46 height 15
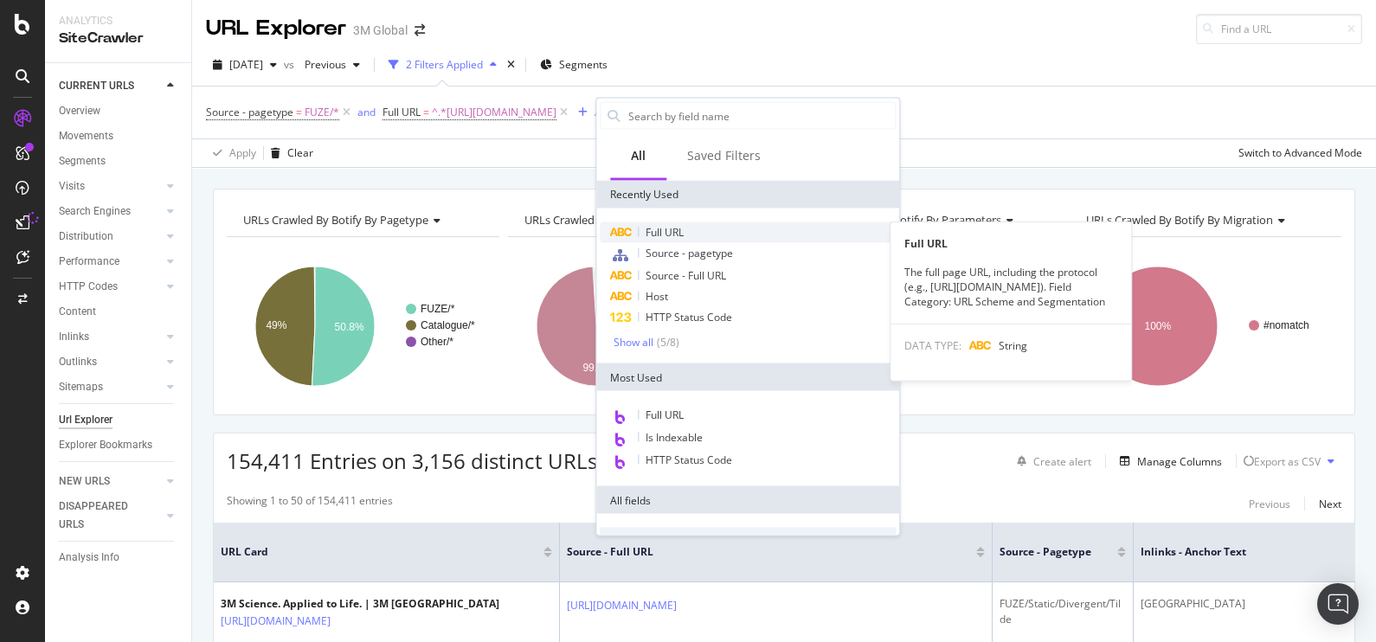
click at [665, 231] on span "Full URL" at bounding box center [664, 232] width 38 height 15
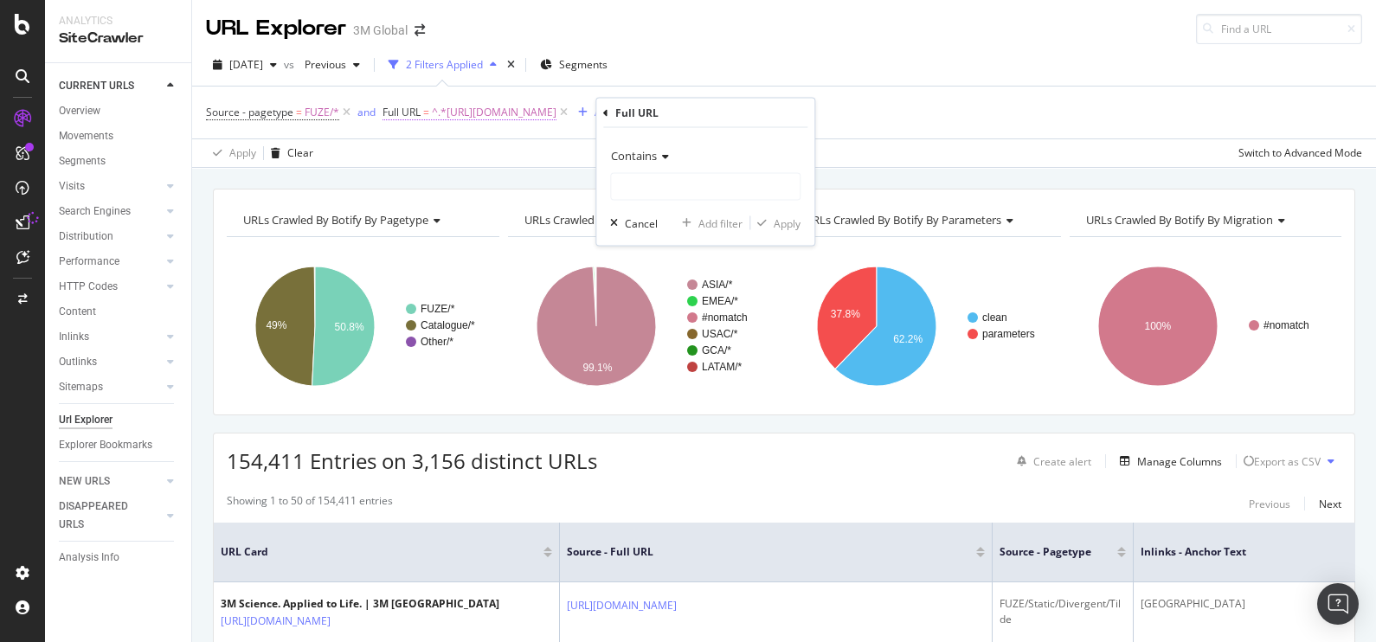
click at [544, 118] on span "^.*[URL][DOMAIN_NAME]" at bounding box center [494, 112] width 125 height 24
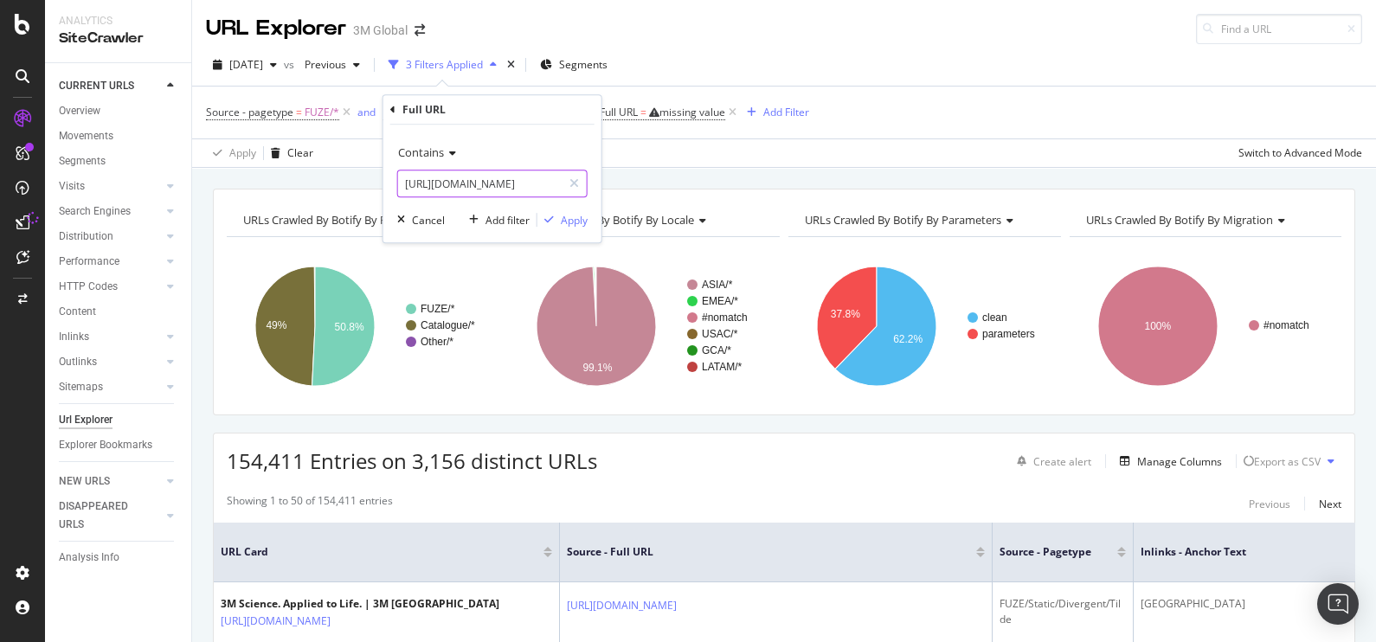
click at [472, 193] on input "[URL][DOMAIN_NAME]" at bounding box center [480, 184] width 164 height 28
click at [684, 117] on span "Full URL = missing value" at bounding box center [662, 113] width 125 height 16
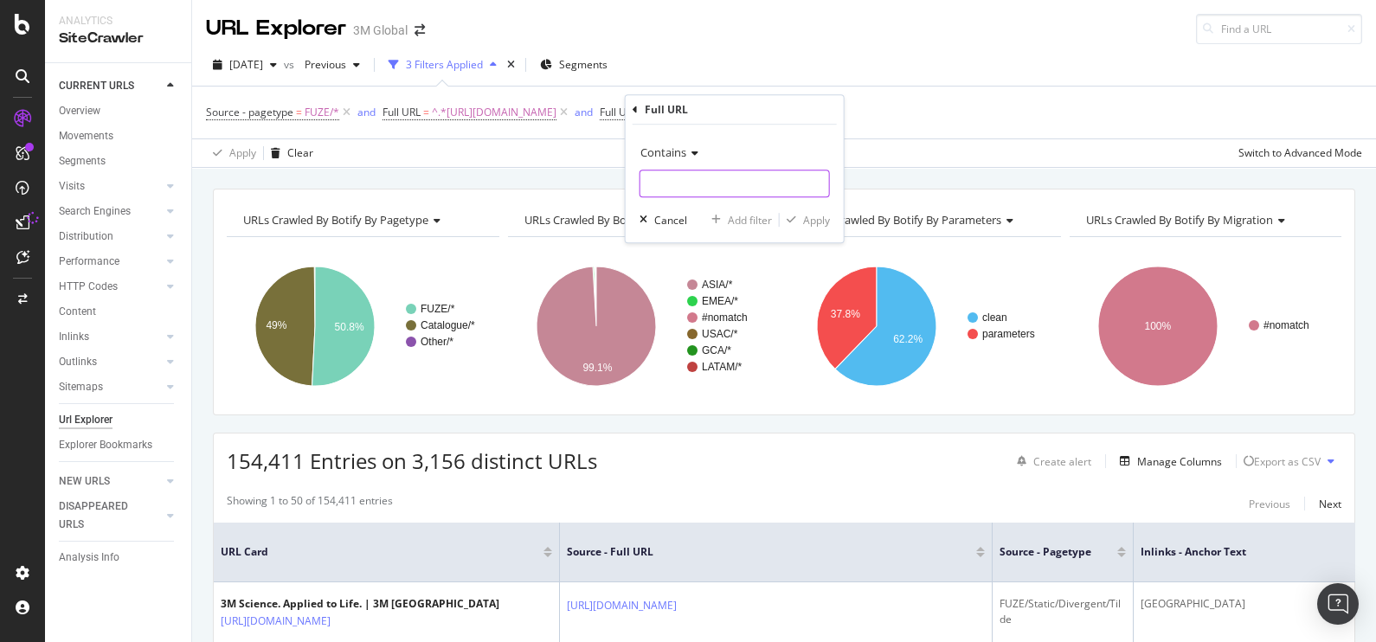
click at [658, 178] on input "text" at bounding box center [734, 184] width 189 height 28
paste input "[URL][DOMAIN_NAME]"
type input "[URL][DOMAIN_NAME]"
click at [806, 220] on div "Apply" at bounding box center [816, 220] width 27 height 15
click at [571, 109] on icon at bounding box center [563, 112] width 15 height 17
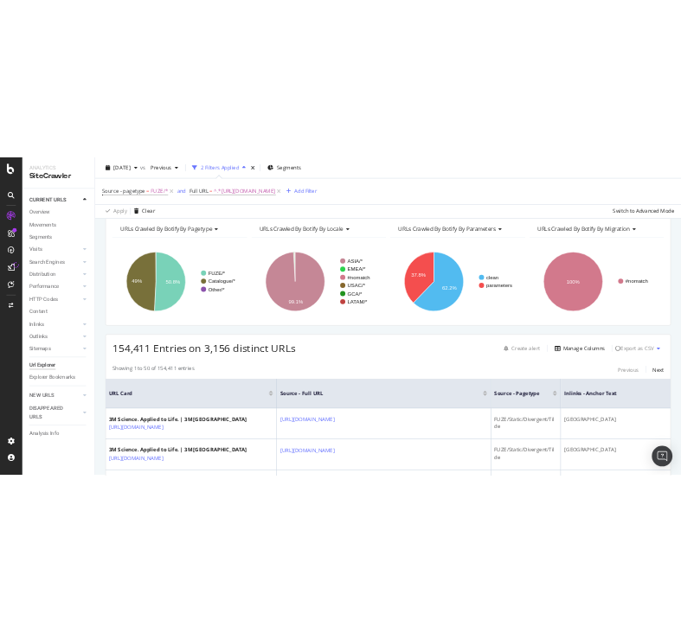
scroll to position [84, 0]
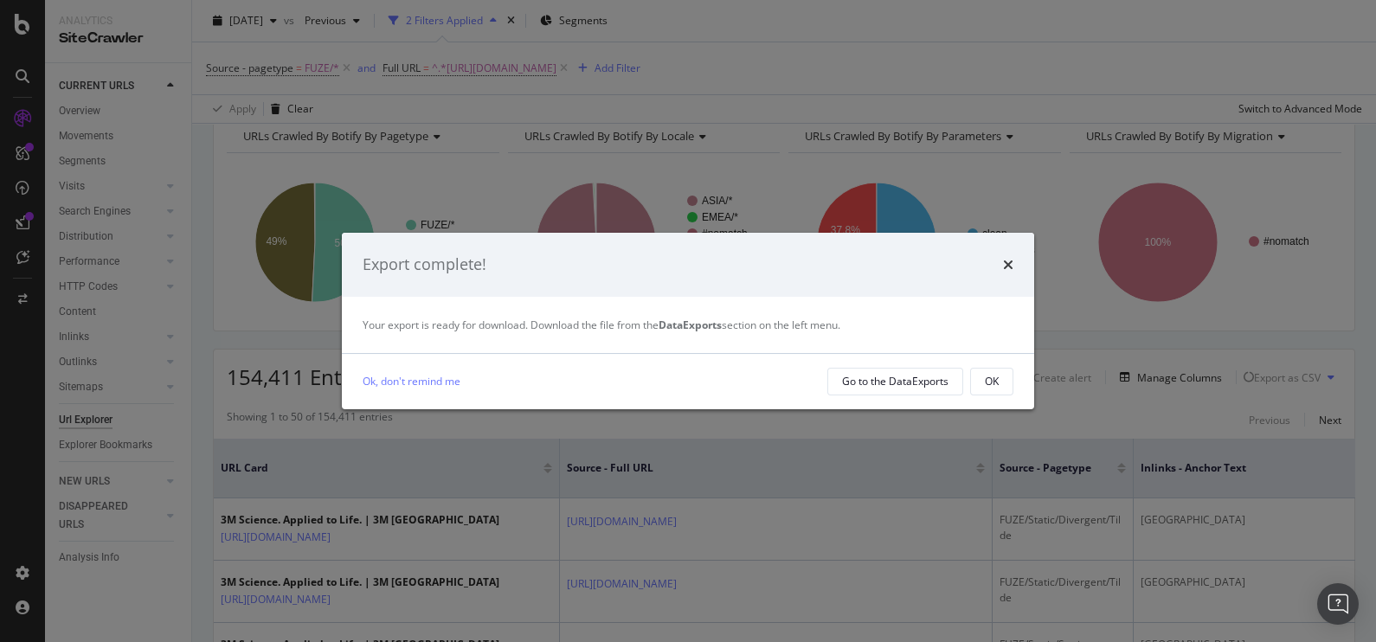
click at [1003, 256] on div "times" at bounding box center [1008, 265] width 10 height 22
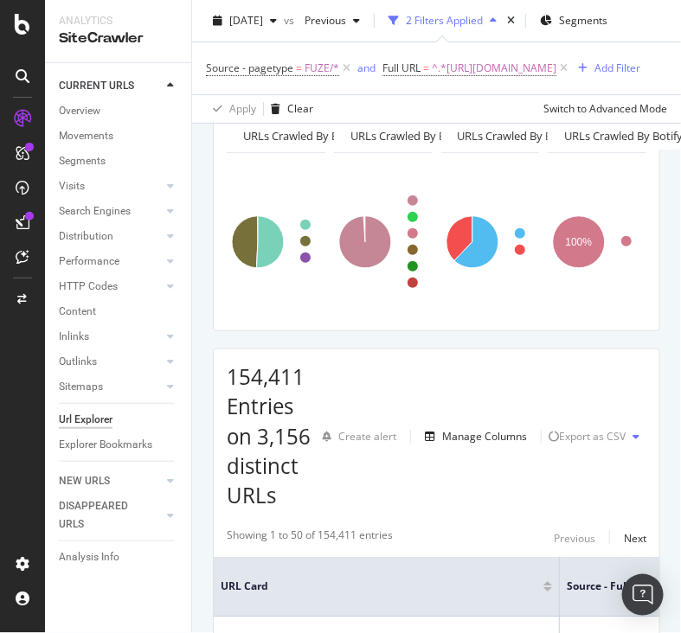
scroll to position [106, 0]
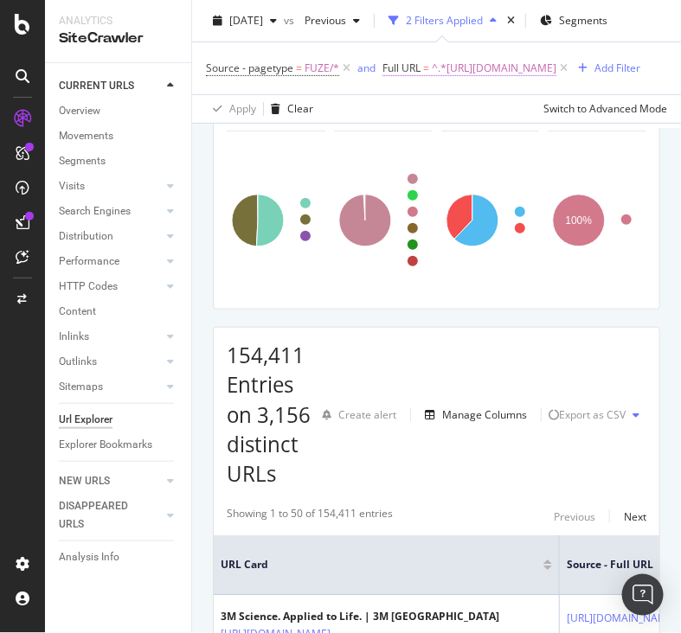
click at [523, 62] on span "^.*[URL][DOMAIN_NAME]" at bounding box center [494, 68] width 125 height 24
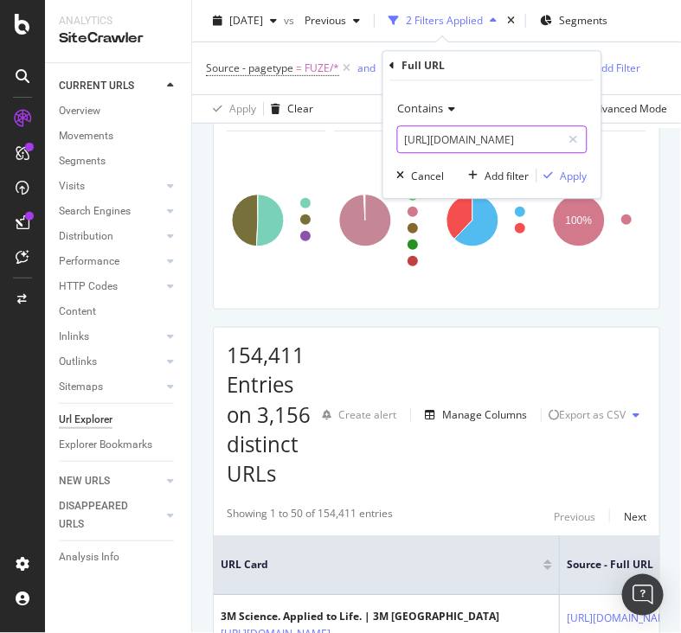
paste input "[DOMAIN_NAME][URL]"
click at [440, 151] on input "[URL][DOMAIN_NAME]" at bounding box center [480, 139] width 164 height 28
type input "[URL][DOMAIN_NAME]"
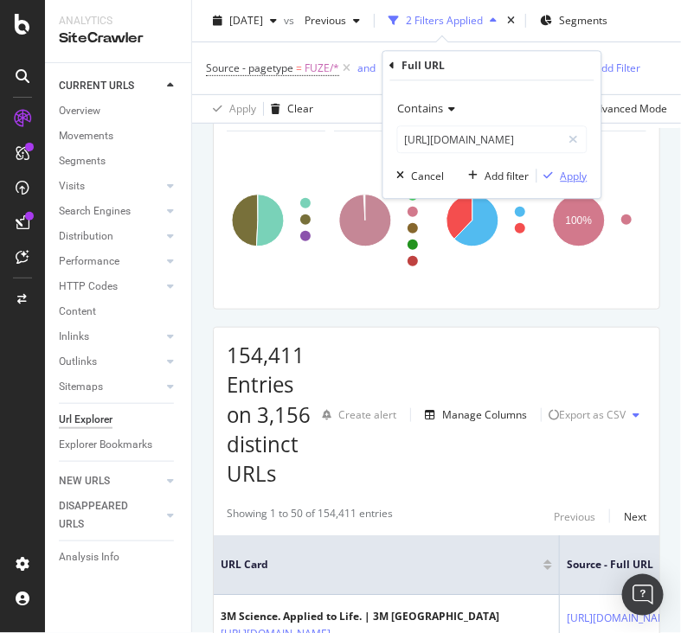
click at [576, 170] on div "Apply" at bounding box center [574, 176] width 27 height 15
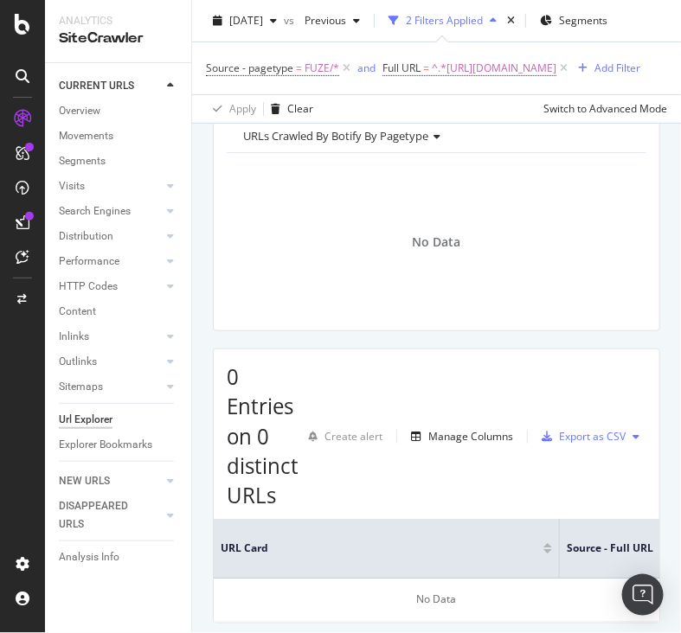
scroll to position [108, 0]
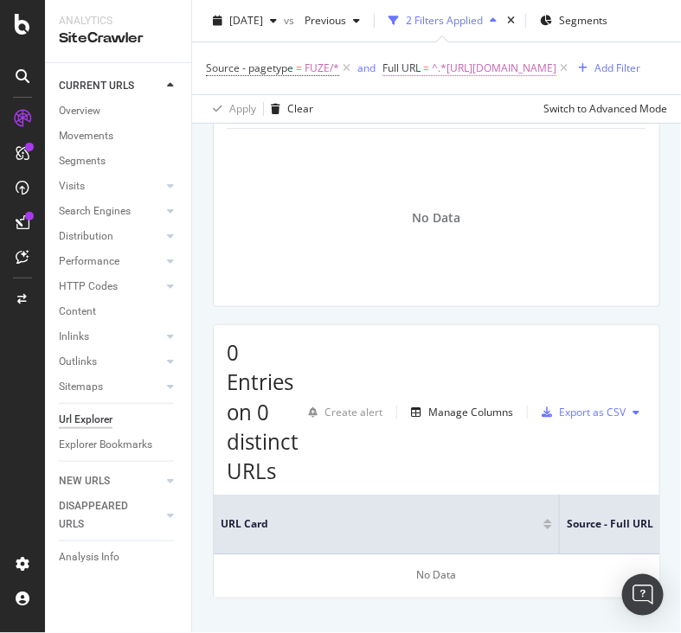
click at [432, 80] on span "^.*[URL][DOMAIN_NAME]" at bounding box center [494, 68] width 125 height 24
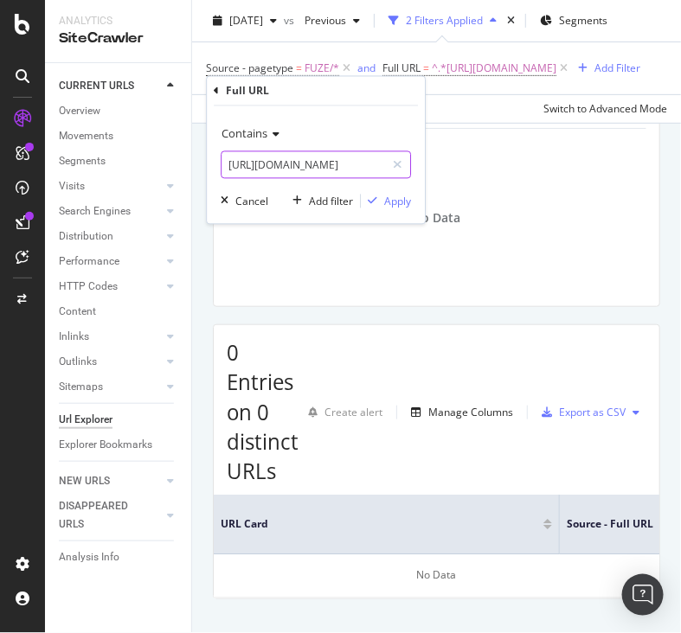
click at [362, 170] on input "[URL][DOMAIN_NAME]" at bounding box center [304, 165] width 164 height 28
click at [394, 195] on div "Apply" at bounding box center [397, 201] width 27 height 15
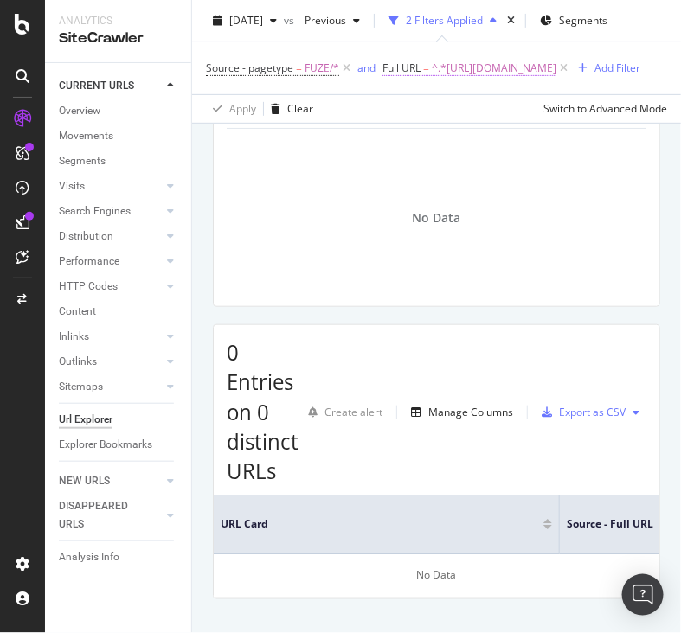
click at [432, 80] on span "^.*[URL][DOMAIN_NAME]" at bounding box center [494, 68] width 125 height 24
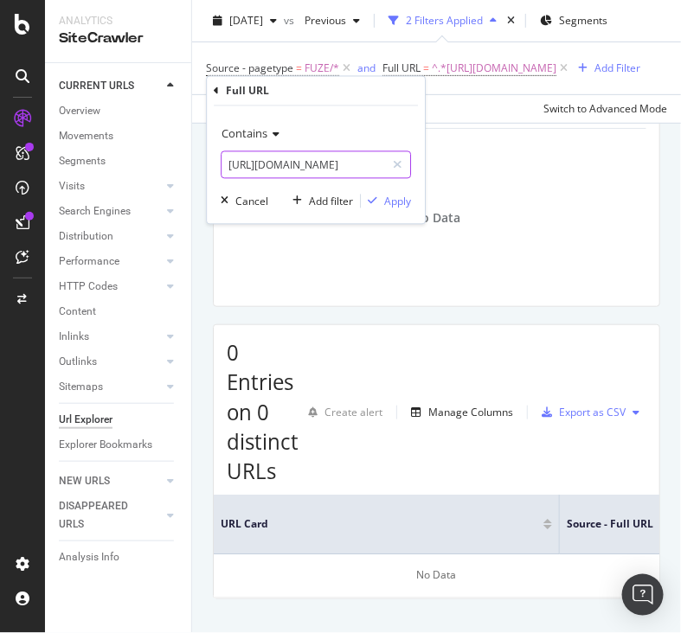
click at [339, 166] on input "[URL][DOMAIN_NAME]" at bounding box center [304, 165] width 164 height 28
paste input "7"
type input "[URL][DOMAIN_NAME]"
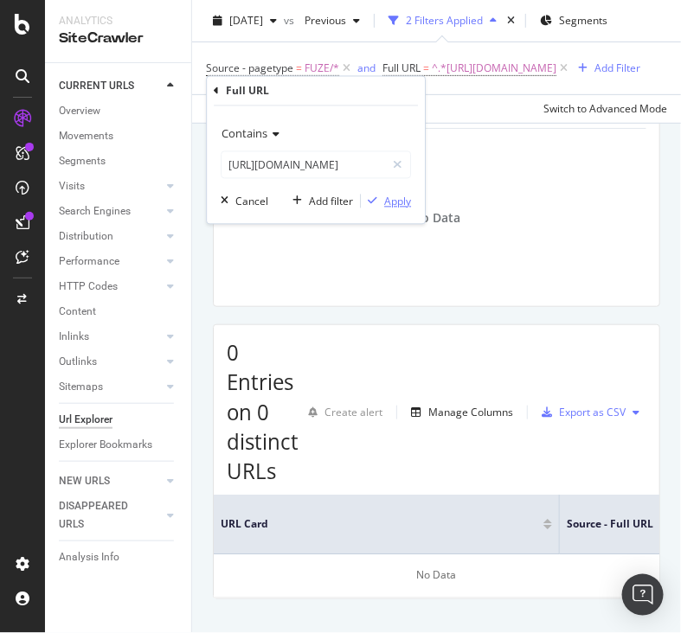
click at [397, 203] on div "Apply" at bounding box center [397, 201] width 27 height 15
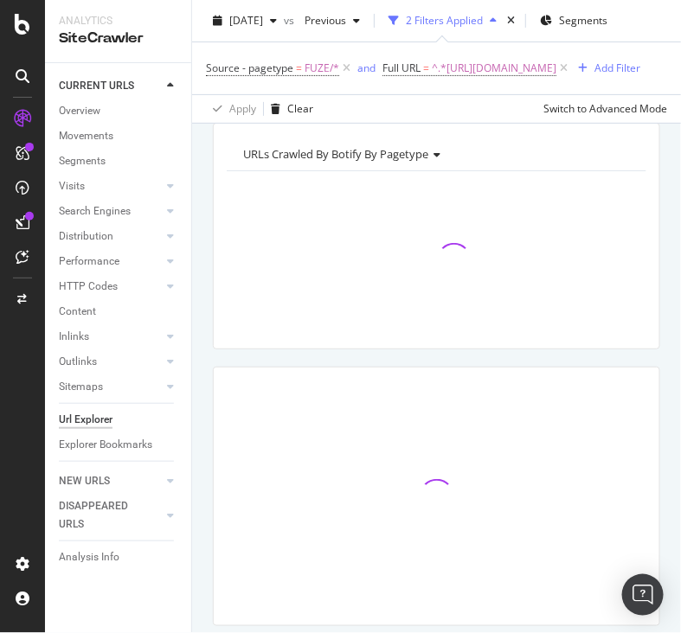
scroll to position [53, 0]
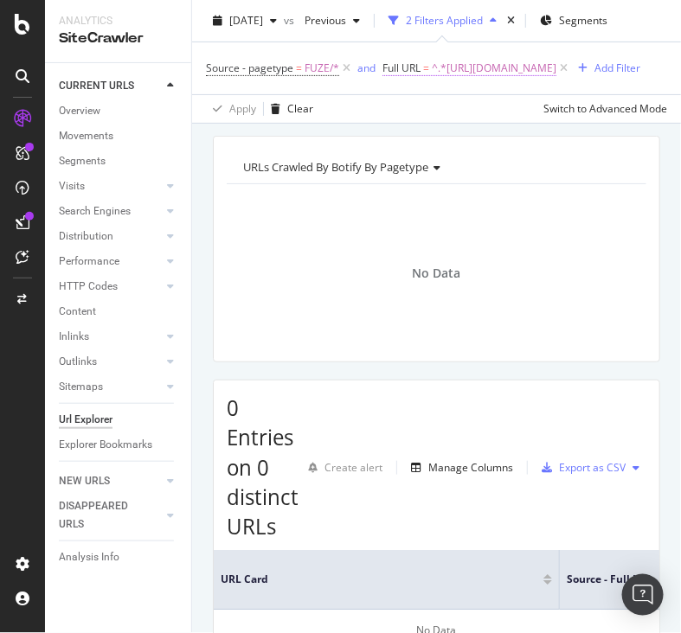
click at [432, 80] on span "^.*[URL][DOMAIN_NAME]" at bounding box center [494, 68] width 125 height 24
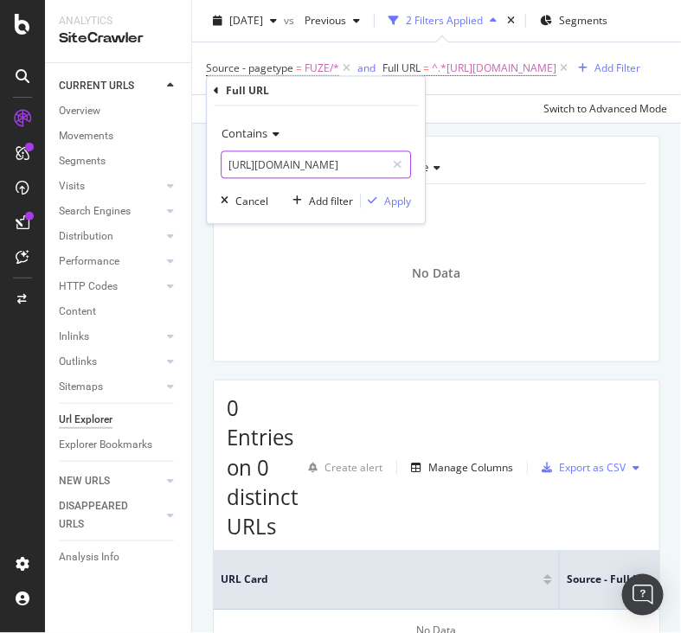
click at [377, 152] on input "[URL][DOMAIN_NAME]" at bounding box center [304, 165] width 164 height 28
paste input "010664"
type input "[URL][DOMAIN_NAME]"
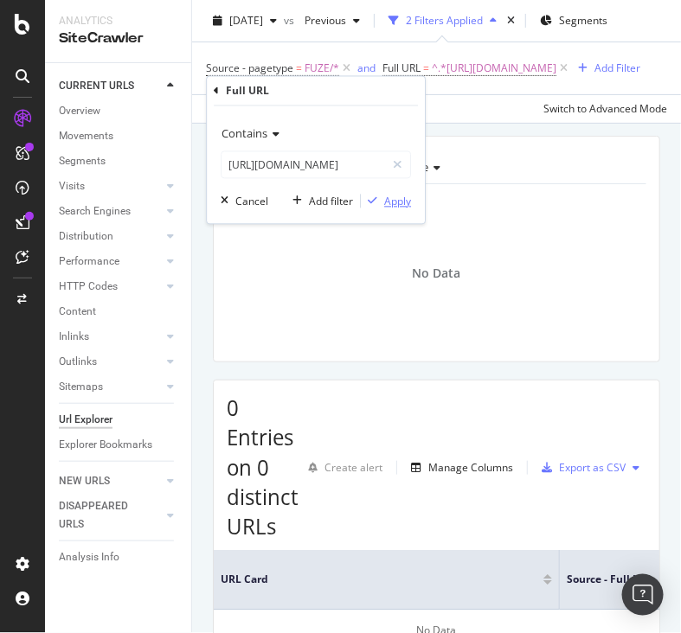
click at [391, 196] on div "Apply" at bounding box center [397, 201] width 27 height 15
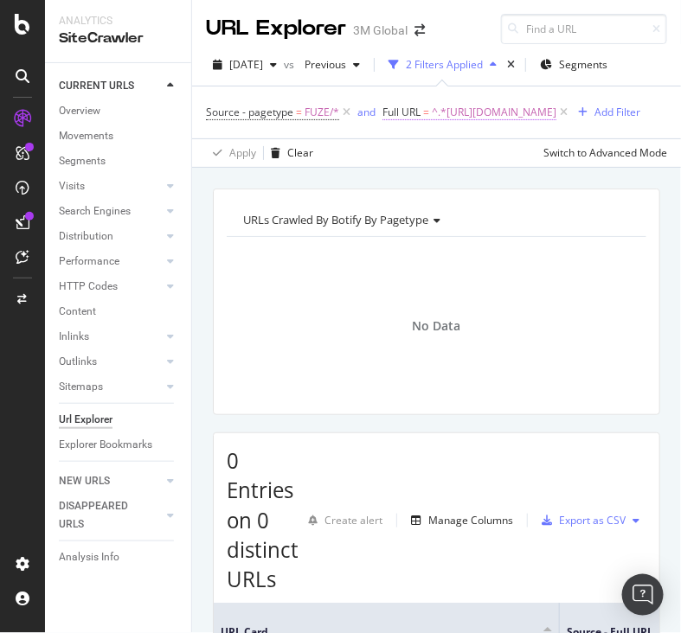
drag, startPoint x: 432, startPoint y: 135, endPoint x: 378, endPoint y: 131, distance: 53.8
click at [432, 125] on span "^.*[URL][DOMAIN_NAME]" at bounding box center [494, 112] width 125 height 24
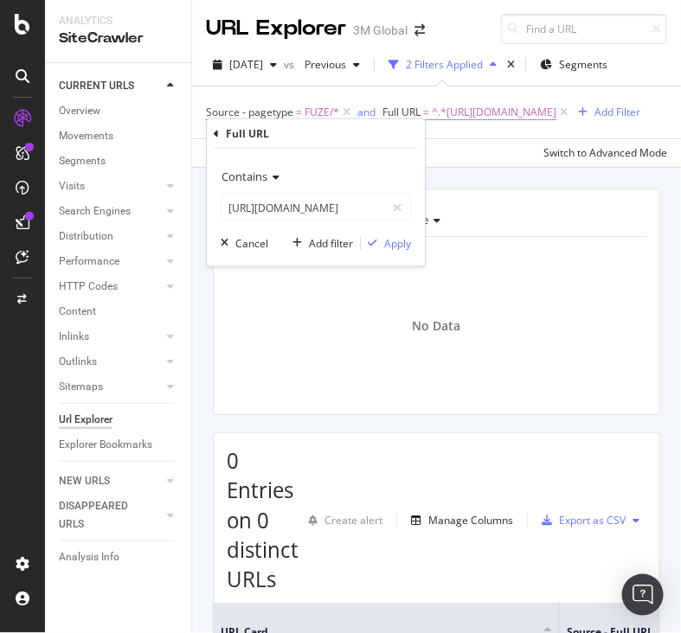
click at [378, 131] on div "Full URL" at bounding box center [316, 133] width 204 height 29
click at [372, 208] on input "[URL][DOMAIN_NAME]" at bounding box center [304, 208] width 164 height 28
click at [397, 242] on div "Apply" at bounding box center [397, 243] width 27 height 15
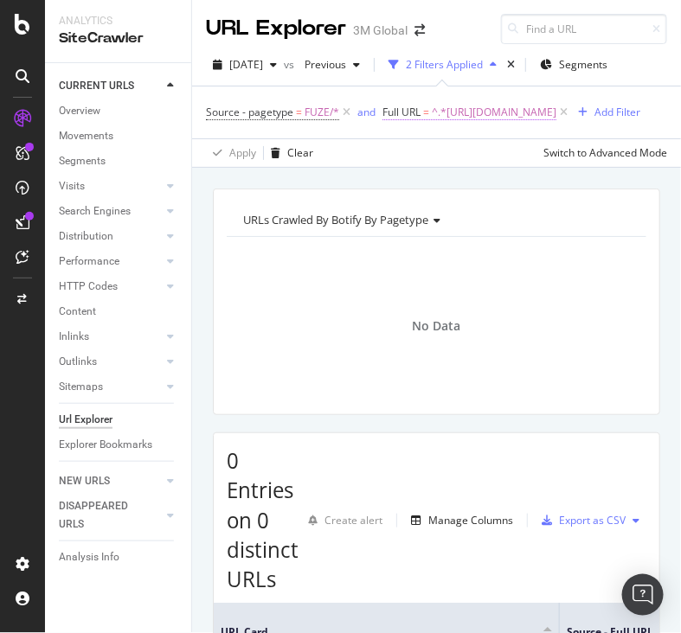
click at [432, 125] on span "^.*[URL][DOMAIN_NAME]" at bounding box center [494, 112] width 125 height 24
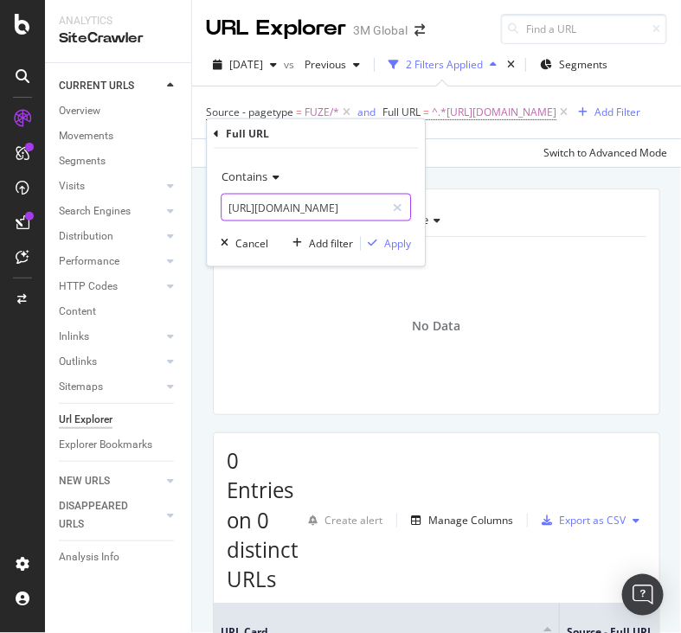
click at [359, 206] on input "[URL][DOMAIN_NAME]" at bounding box center [304, 208] width 164 height 28
paste input "675277"
type input "[URL][DOMAIN_NAME]"
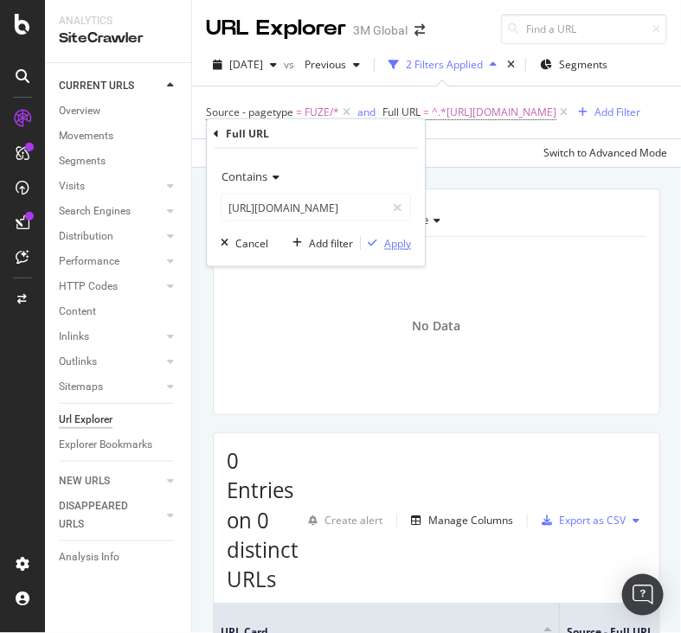
click at [406, 238] on div "Apply" at bounding box center [397, 243] width 27 height 15
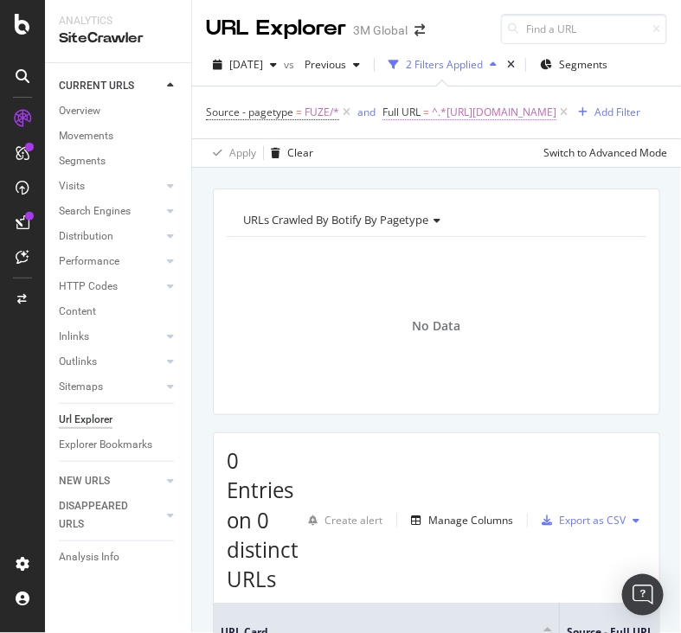
click at [432, 125] on span "^.*[URL][DOMAIN_NAME]" at bounding box center [494, 112] width 125 height 24
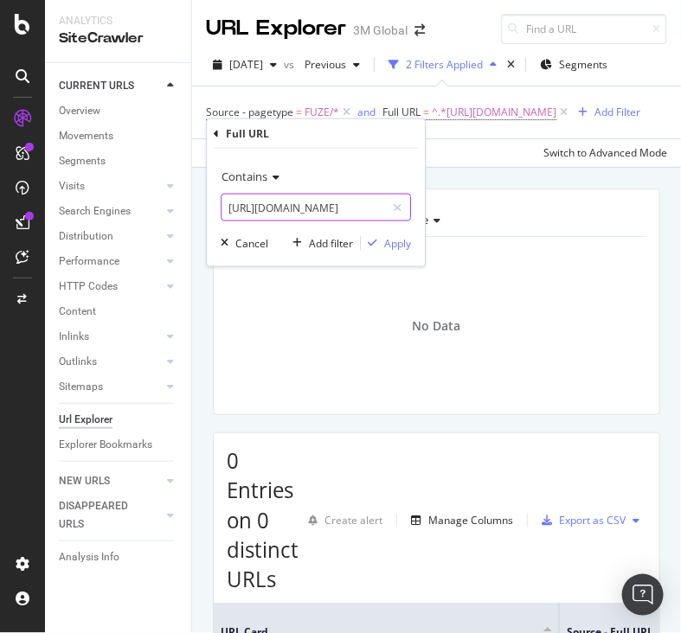
click at [326, 209] on input "[URL][DOMAIN_NAME]" at bounding box center [304, 208] width 164 height 28
paste input "010664"
type input "[URL][DOMAIN_NAME]"
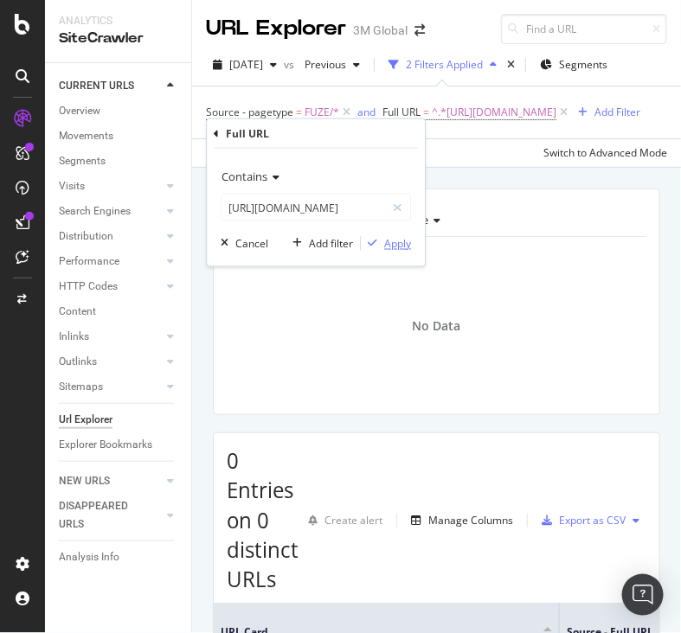
click at [402, 244] on div "Apply" at bounding box center [397, 243] width 27 height 15
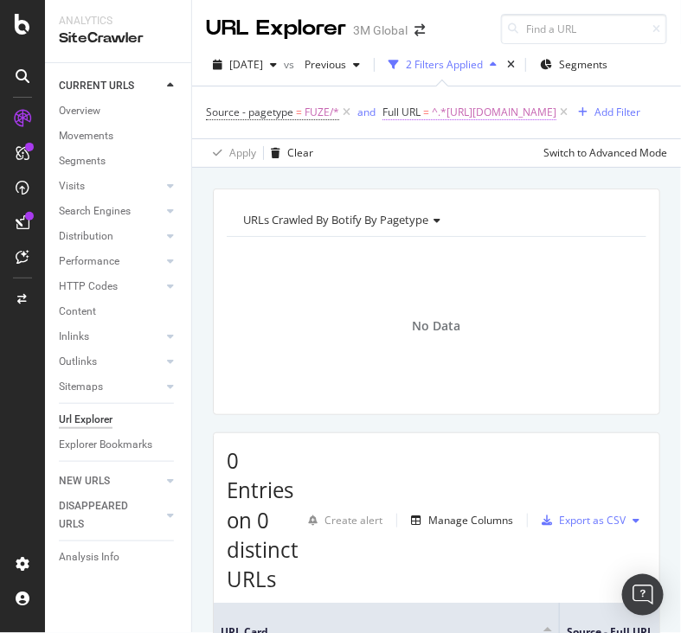
click at [432, 125] on span "^.*[URL][DOMAIN_NAME]" at bounding box center [494, 112] width 125 height 24
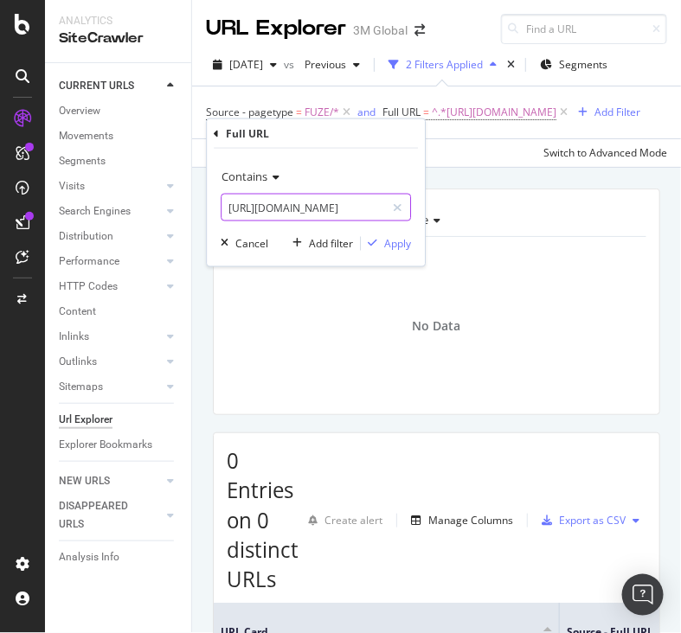
click at [319, 203] on input "[URL][DOMAIN_NAME]" at bounding box center [304, 208] width 164 height 28
paste input ".[DOMAIN_NAME][URL]"
click at [298, 201] on input "[URL][DOMAIN_NAME]" at bounding box center [304, 208] width 164 height 28
paste input "/"
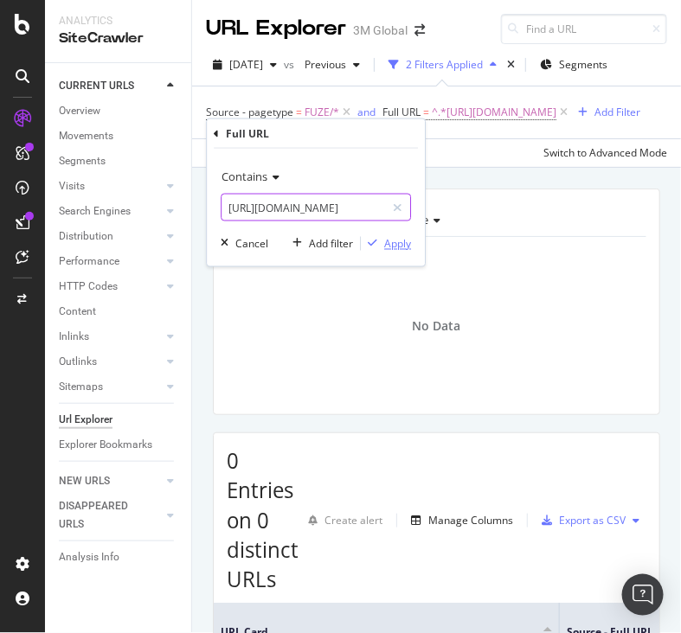
type input "[URL][DOMAIN_NAME]"
click at [396, 247] on div "Apply" at bounding box center [397, 243] width 27 height 15
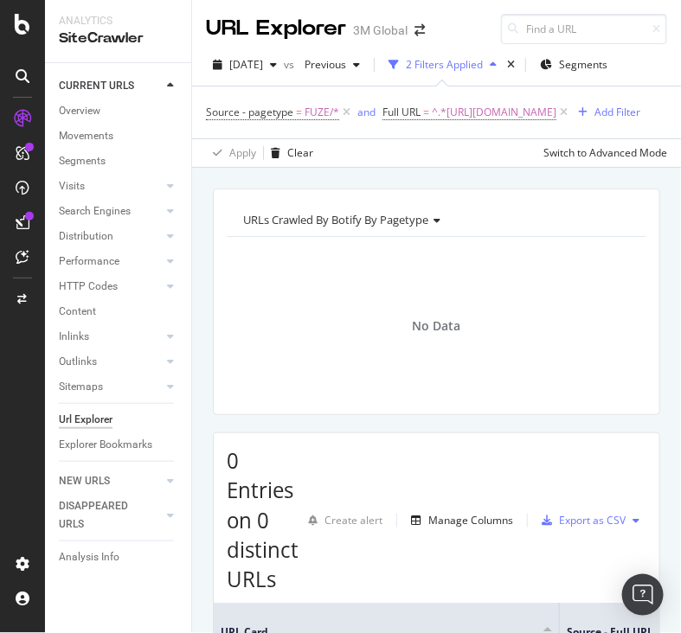
click at [431, 123] on div "Source - pagetype = FUZE/* and Full URL = ^.*[URL][DOMAIN_NAME] Add Filter" at bounding box center [423, 112] width 434 height 24
click at [432, 125] on span "^.*[URL][DOMAIN_NAME]" at bounding box center [494, 112] width 125 height 24
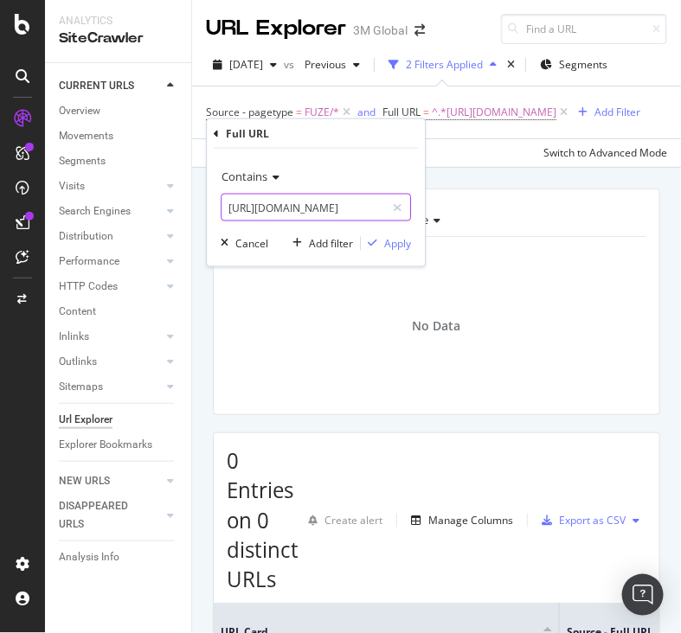
click at [316, 208] on input "[URL][DOMAIN_NAME]" at bounding box center [304, 208] width 164 height 28
click at [403, 236] on div "Apply" at bounding box center [397, 243] width 27 height 15
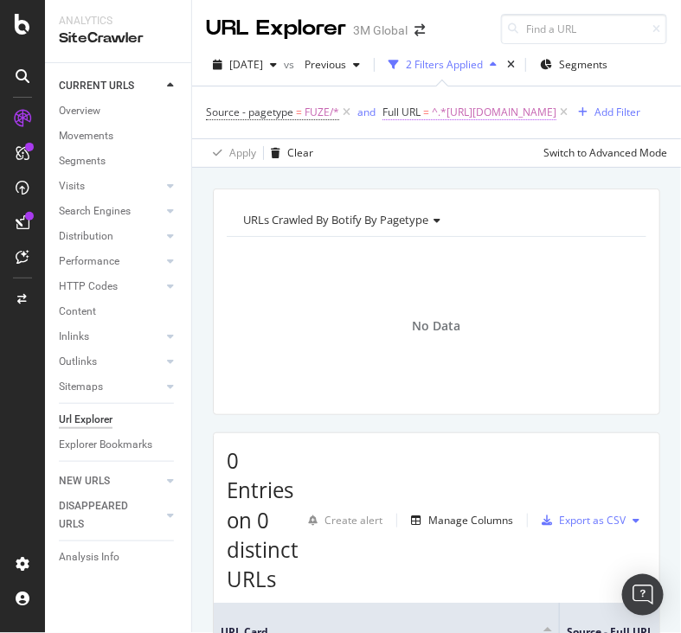
click at [432, 125] on span "^.*[URL][DOMAIN_NAME]" at bounding box center [494, 112] width 125 height 24
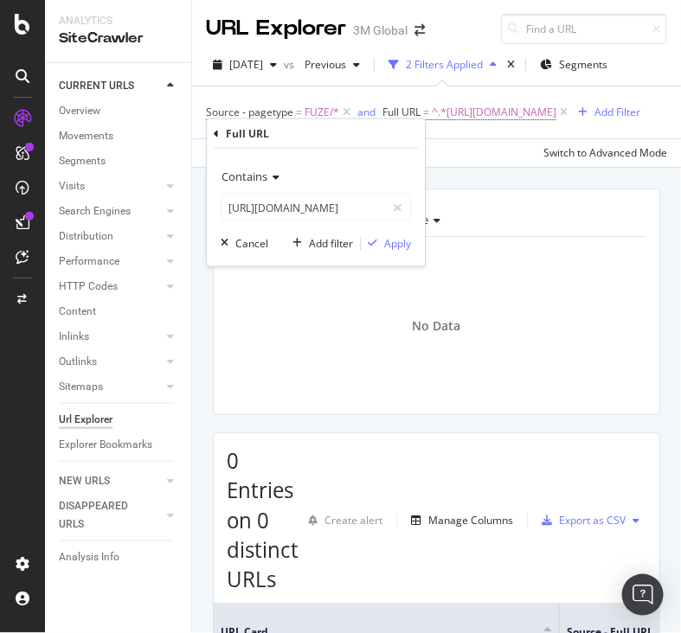
click at [324, 222] on div "Contains [URL][DOMAIN_NAME] Cancel Add filter Apply" at bounding box center [316, 208] width 218 height 118
paste input "000242766"
click at [323, 209] on input "[URL][DOMAIN_NAME]" at bounding box center [304, 208] width 164 height 28
type input "[URL][DOMAIN_NAME]"
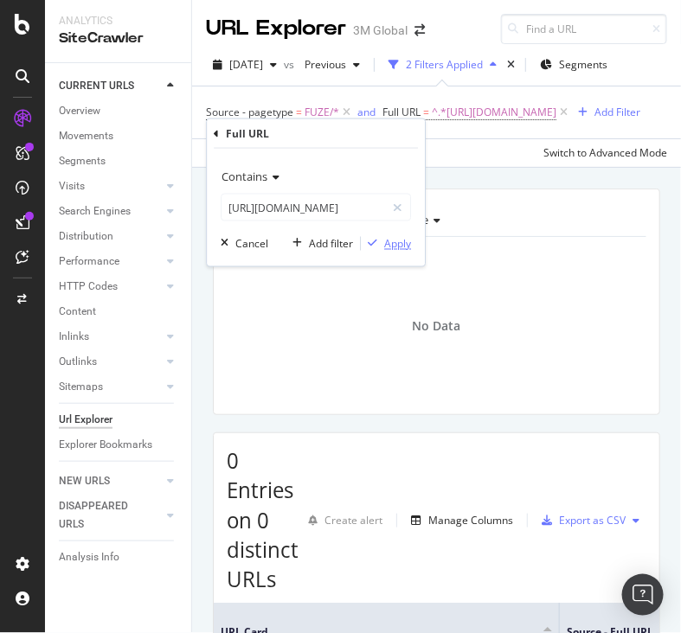
scroll to position [0, 0]
click at [398, 240] on div "Apply" at bounding box center [397, 243] width 27 height 15
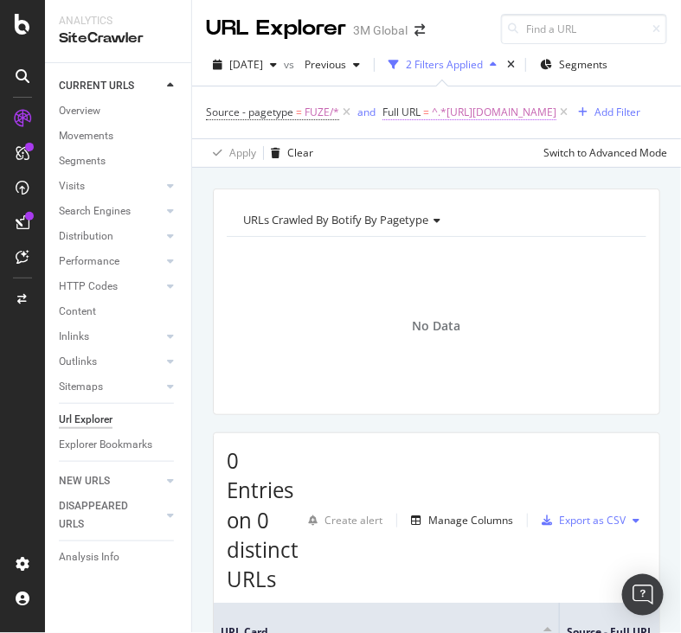
click at [466, 125] on span "^.*[URL][DOMAIN_NAME]" at bounding box center [494, 112] width 125 height 24
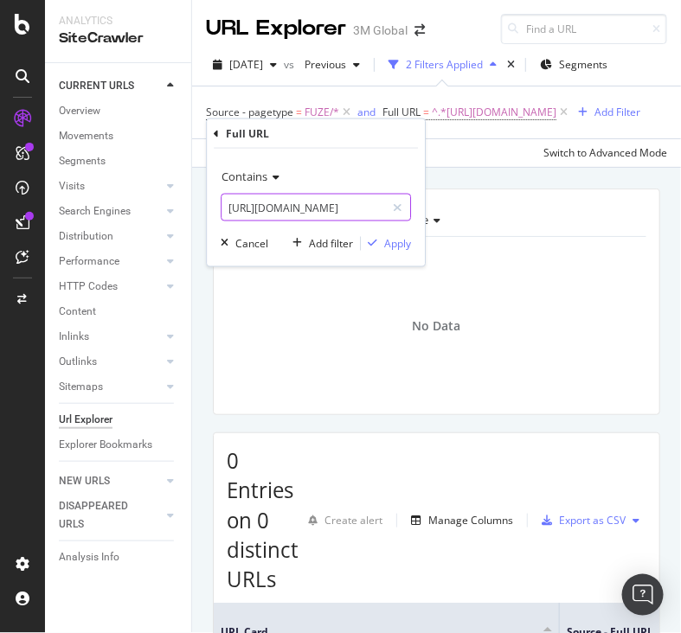
click at [381, 197] on input "[URL][DOMAIN_NAME]" at bounding box center [304, 208] width 164 height 28
paste input "10001068"
type input "[URL][DOMAIN_NAME]"
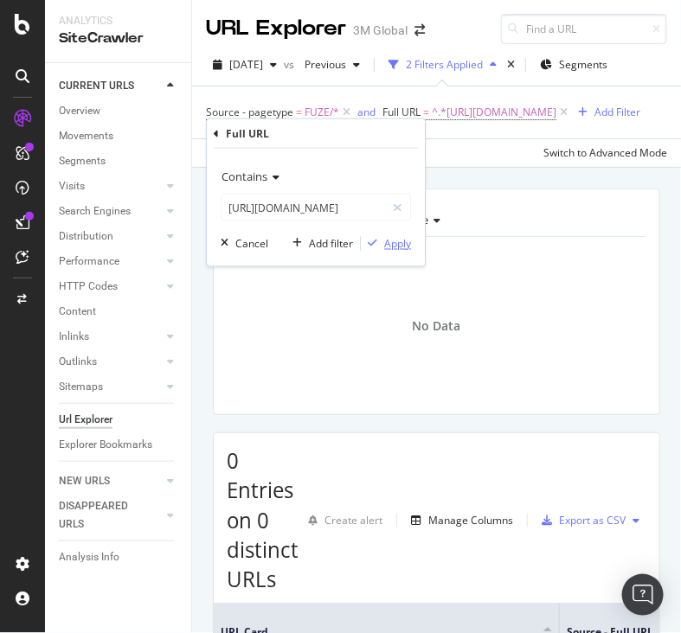
click at [389, 243] on div "Apply" at bounding box center [397, 243] width 27 height 15
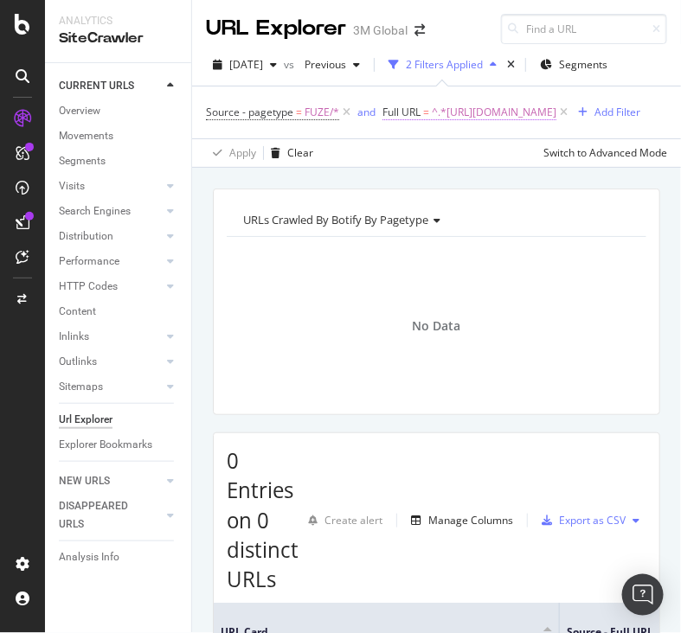
click at [432, 125] on span "^.*[URL][DOMAIN_NAME]" at bounding box center [494, 112] width 125 height 24
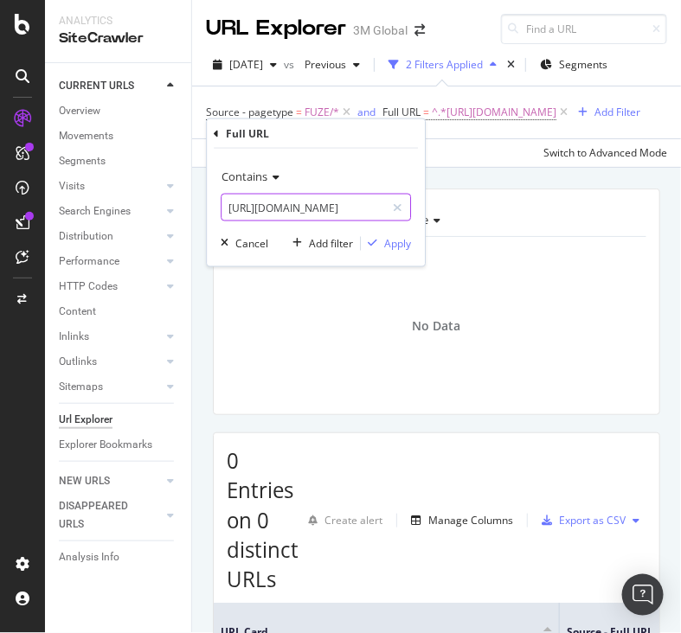
click at [355, 205] on input "[URL][DOMAIN_NAME]" at bounding box center [304, 208] width 164 height 28
click at [398, 239] on div "Apply" at bounding box center [397, 243] width 27 height 15
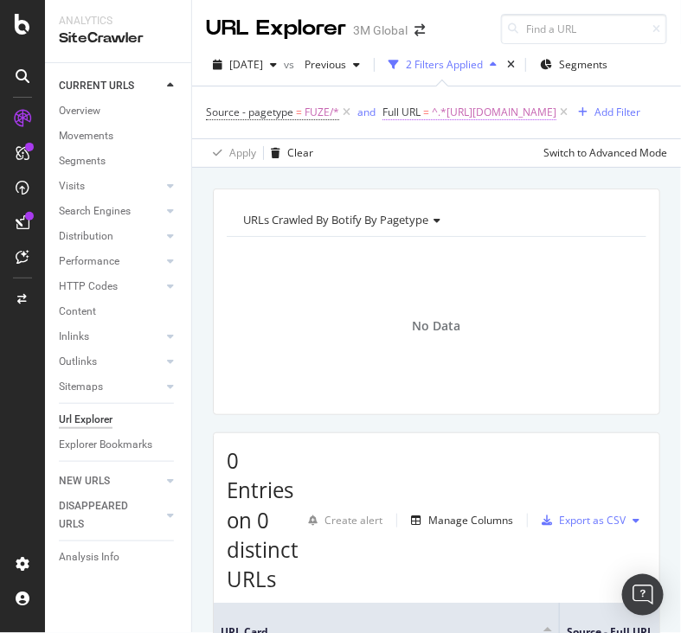
click at [432, 125] on span "^.*[URL][DOMAIN_NAME]" at bounding box center [494, 112] width 125 height 24
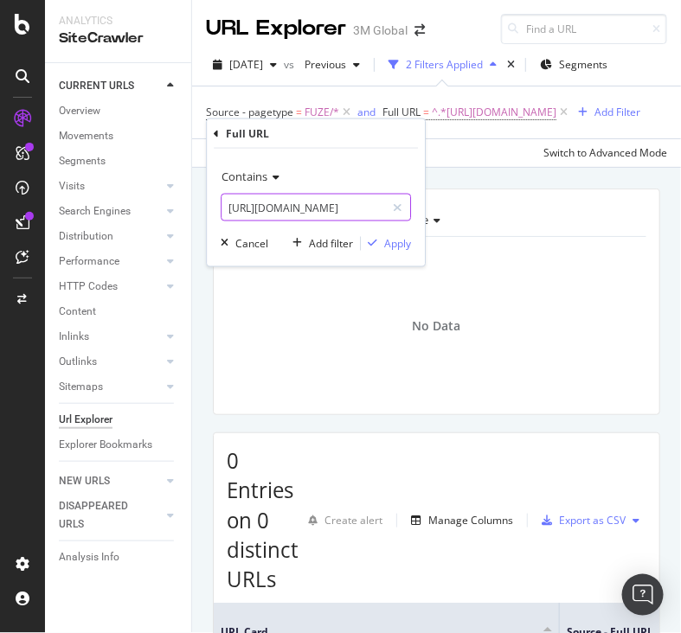
click at [350, 215] on input "[URL][DOMAIN_NAME]" at bounding box center [304, 208] width 164 height 28
paste input "64"
type input "[URL][DOMAIN_NAME]"
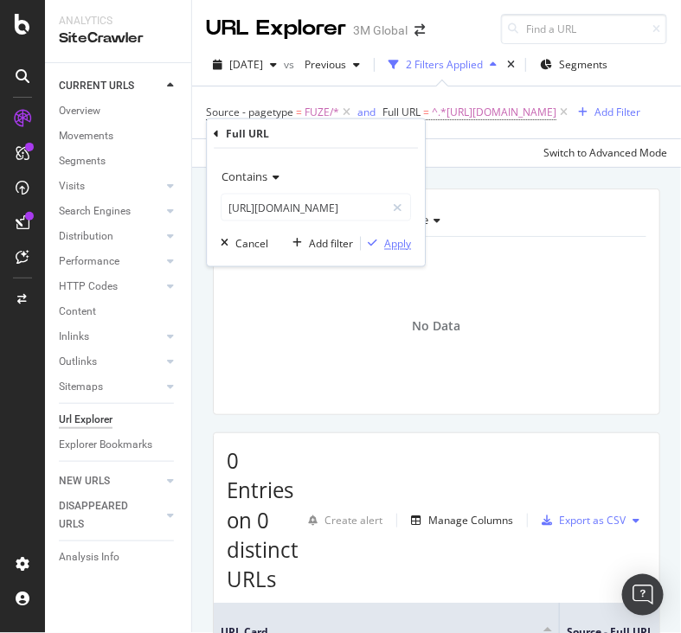
click at [404, 236] on div "Apply" at bounding box center [397, 243] width 27 height 15
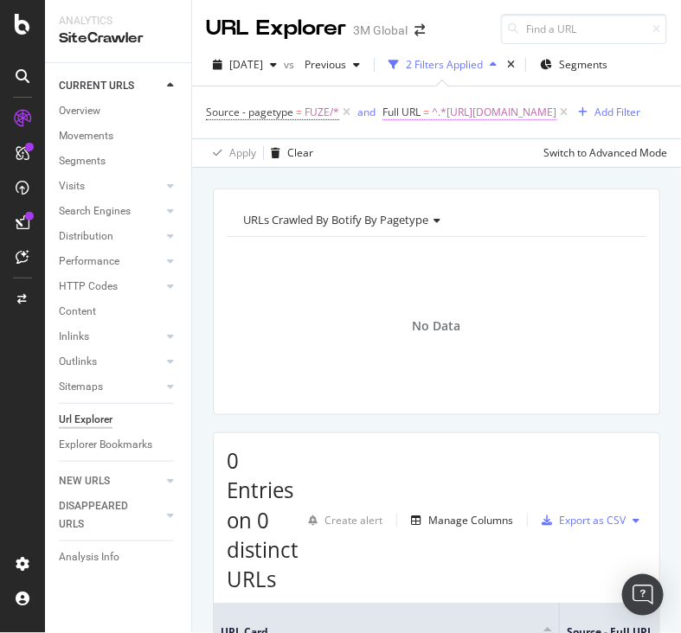
click at [432, 125] on span "^.*[URL][DOMAIN_NAME]" at bounding box center [494, 112] width 125 height 24
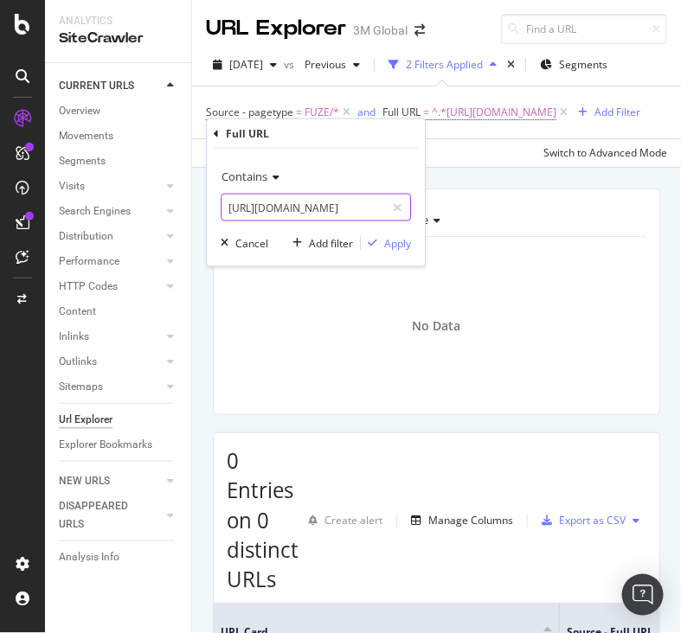
click at [377, 203] on input "[URL][DOMAIN_NAME]" at bounding box center [304, 208] width 164 height 28
paste input "000242766"
type input "[URL][DOMAIN_NAME]"
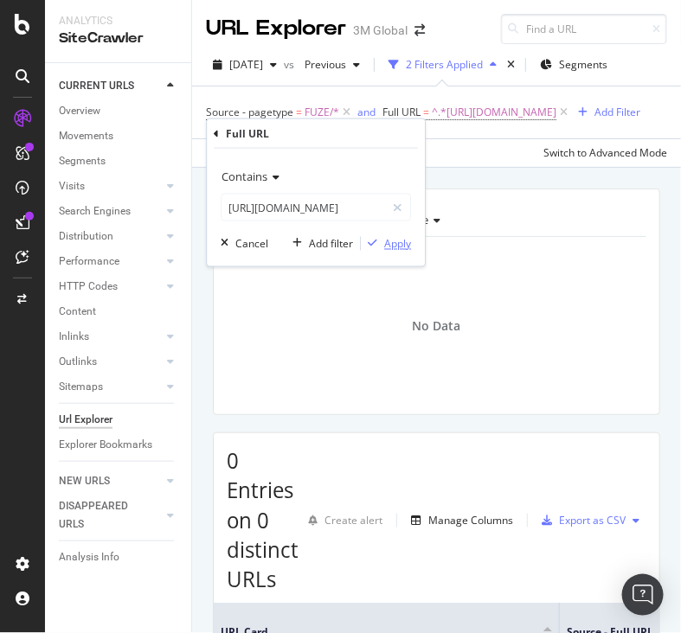
click at [382, 243] on div "button" at bounding box center [372, 244] width 23 height 10
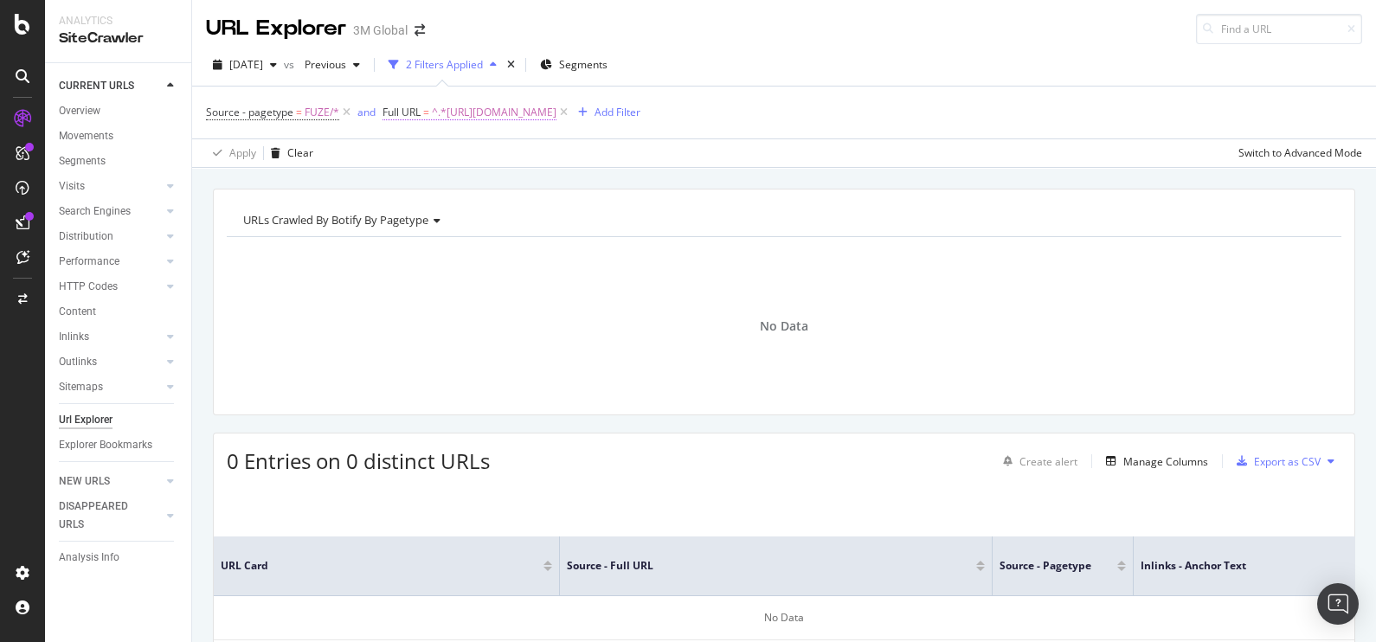
click at [556, 106] on span "^.*[URL][DOMAIN_NAME]" at bounding box center [494, 112] width 125 height 24
paste input "tw/3M/zh_TW/p/c/coatings/liquid-stain-repellents"
click at [514, 183] on input "[URL][DOMAIN_NAME]" at bounding box center [480, 183] width 164 height 28
type input "[URL][DOMAIN_NAME]"
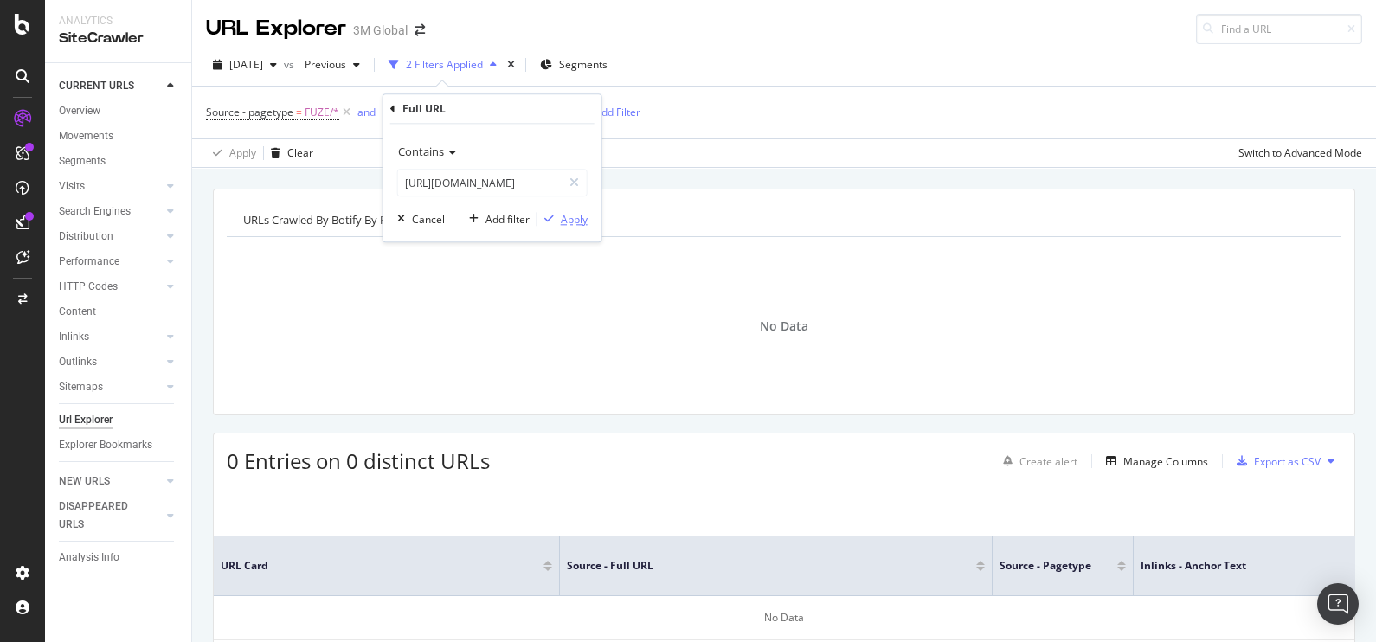
scroll to position [0, 0]
click at [557, 221] on div "button" at bounding box center [548, 219] width 23 height 10
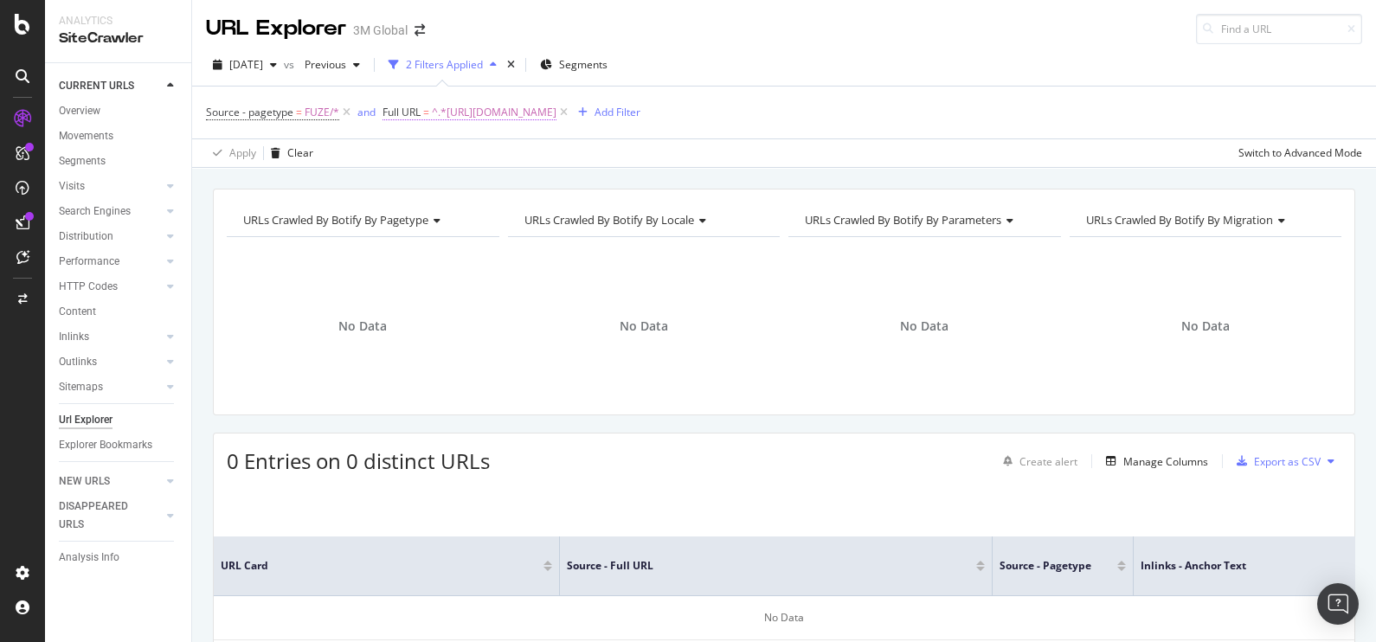
click at [553, 106] on span "^.*[URL][DOMAIN_NAME]" at bounding box center [494, 112] width 125 height 24
paste input "text"
click at [476, 190] on input "[URL][DOMAIN_NAME]" at bounding box center [480, 183] width 164 height 28
type input "[URL][DOMAIN_NAME]"
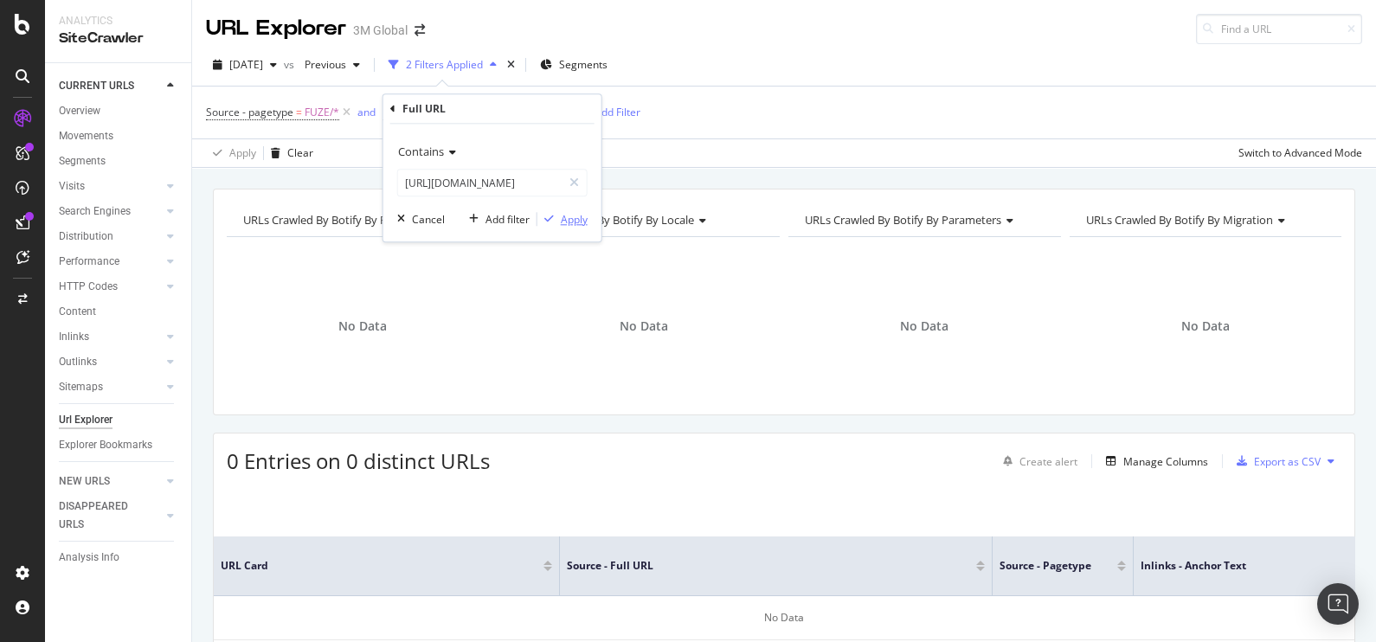
scroll to position [0, 0]
click at [587, 220] on div "Apply" at bounding box center [574, 219] width 27 height 15
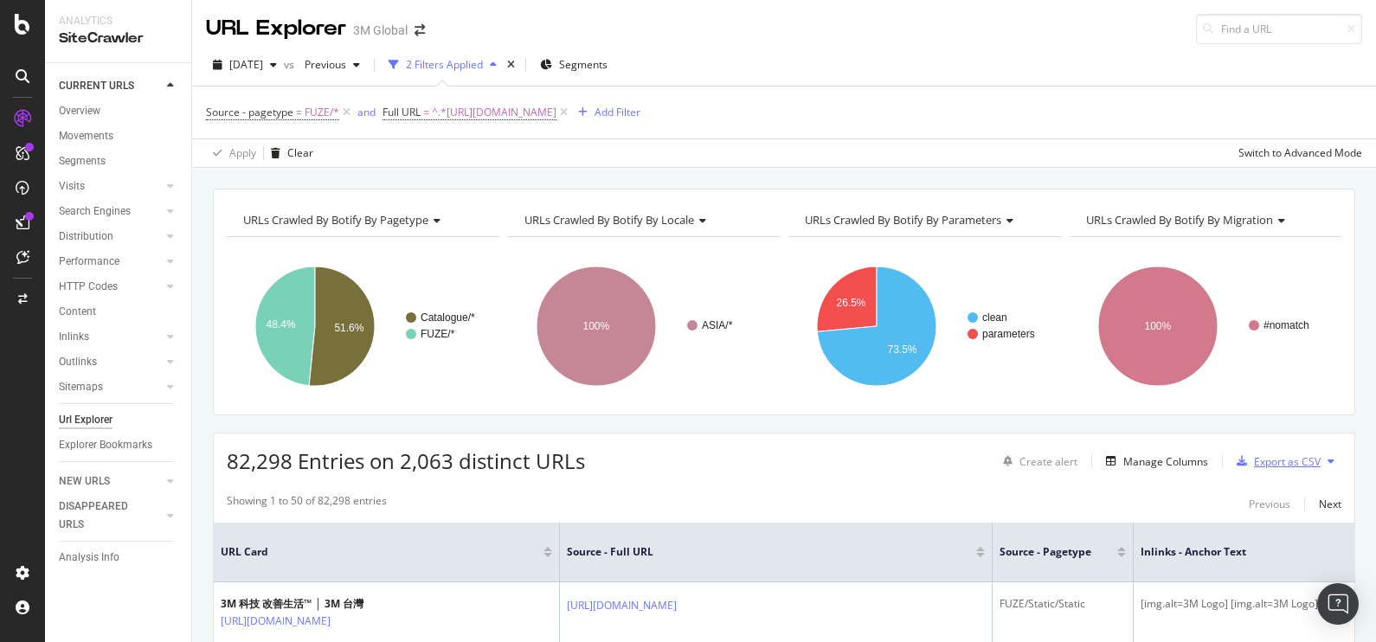
click at [1254, 460] on div "Export as CSV" at bounding box center [1287, 461] width 67 height 15
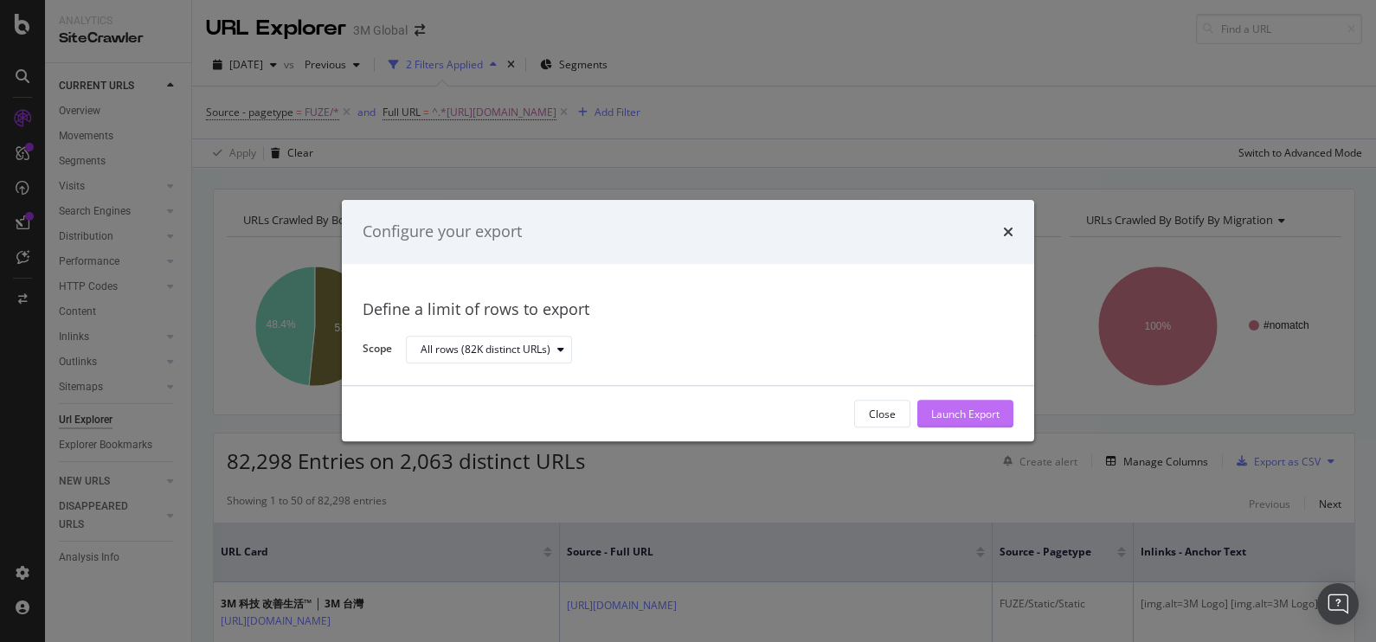
click at [972, 414] on div "Launch Export" at bounding box center [965, 414] width 68 height 15
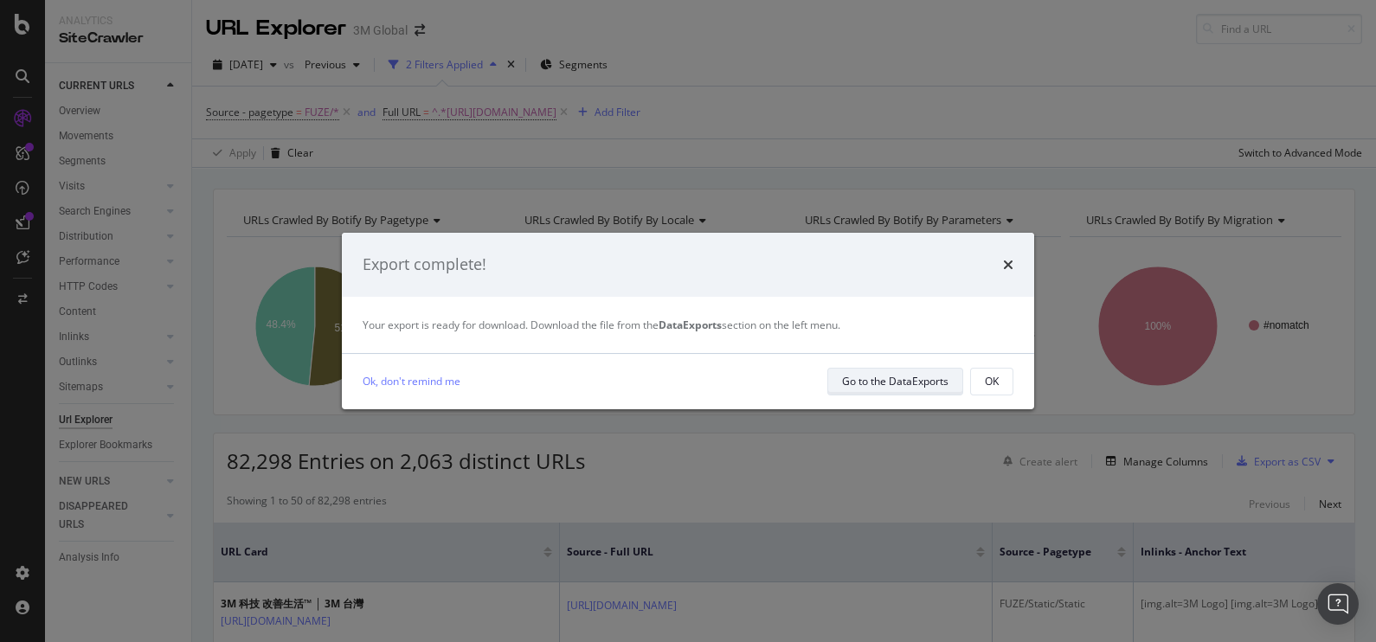
click at [922, 372] on div "Go to the DataExports" at bounding box center [895, 381] width 106 height 24
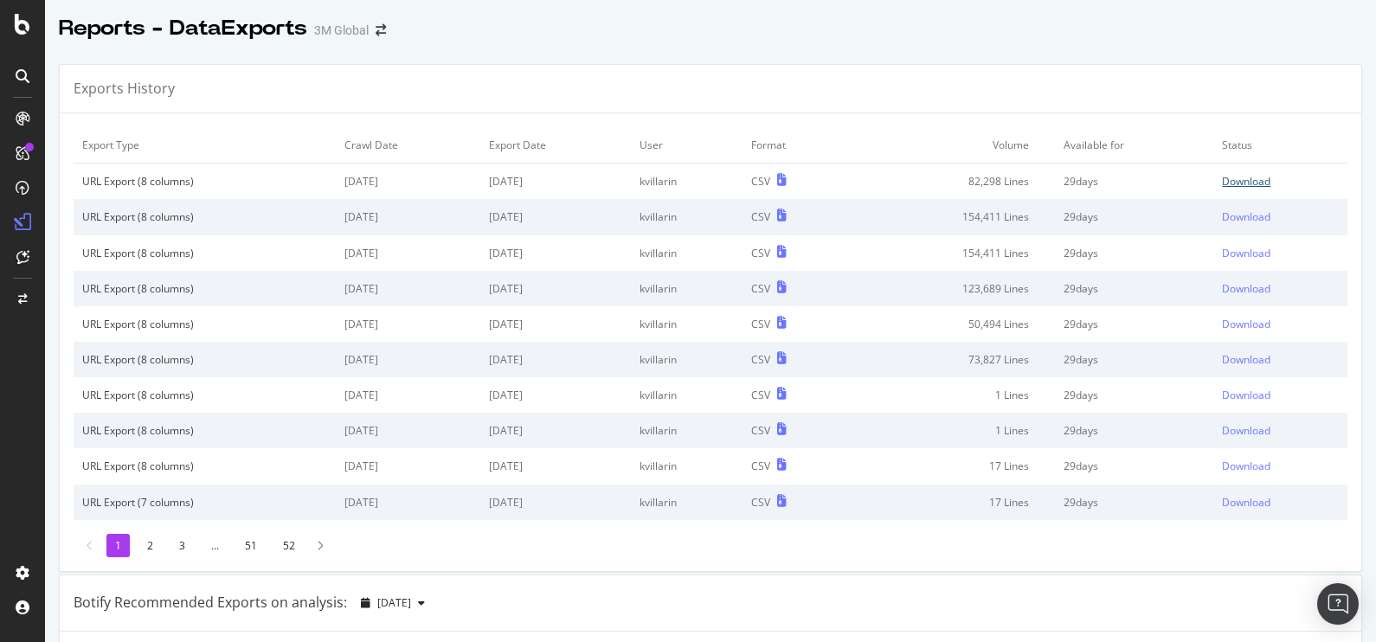
click at [1223, 179] on div "Download" at bounding box center [1246, 181] width 48 height 15
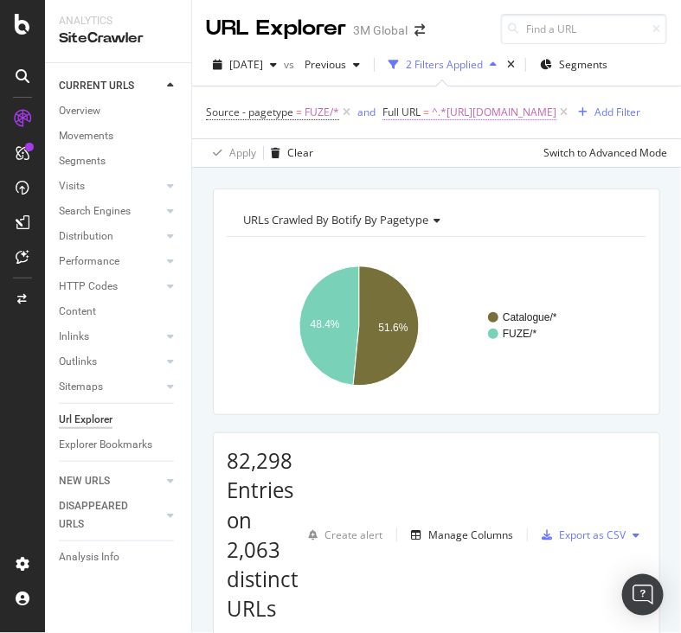
click at [556, 119] on span "^.*[URL][DOMAIN_NAME]" at bounding box center [494, 112] width 125 height 24
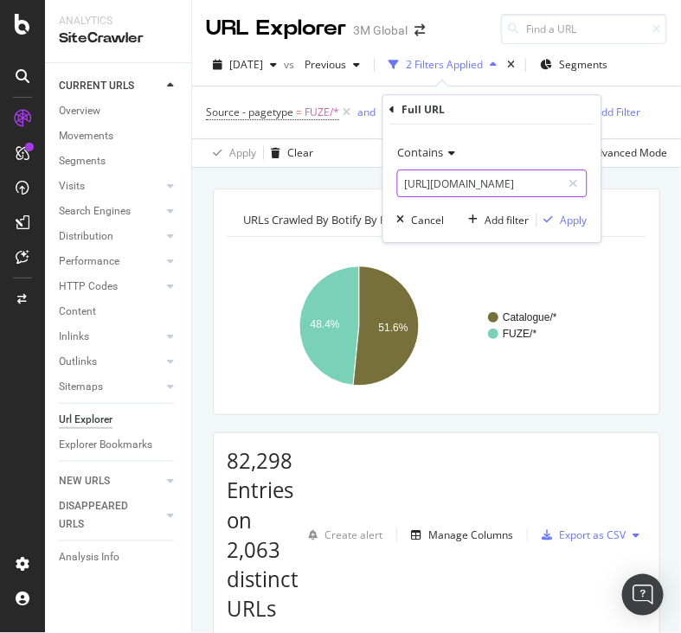
click at [403, 183] on input "[URL][DOMAIN_NAME]" at bounding box center [480, 184] width 164 height 28
paste input "p/c/coatings/liquid-stain-repellents/"
type input "[URL][DOMAIN_NAME]"
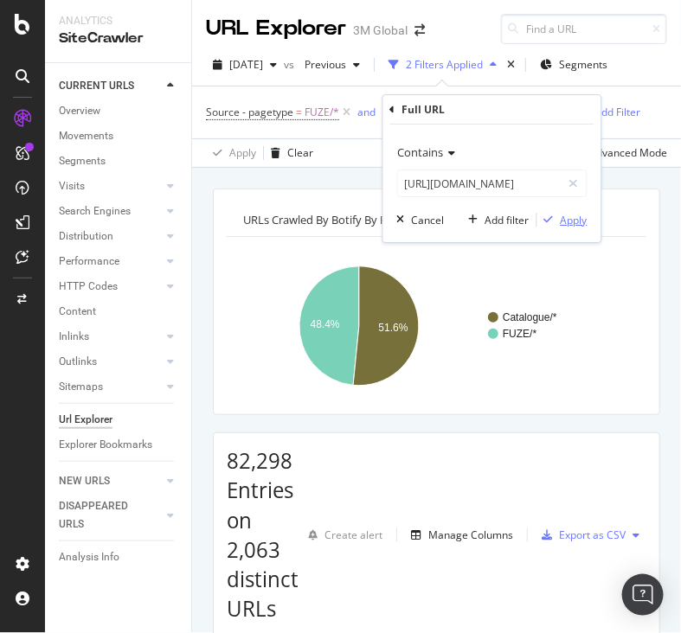
click at [572, 217] on div "Apply" at bounding box center [574, 220] width 27 height 15
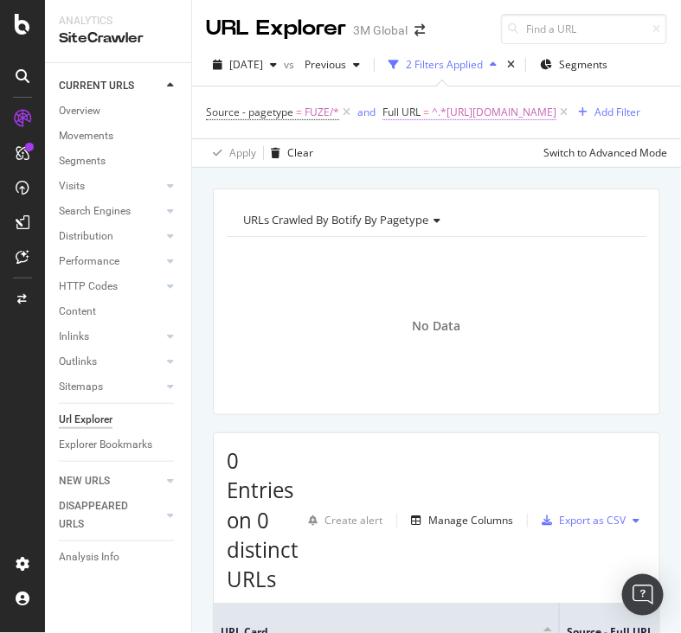
click at [530, 125] on span "^.*[URL][DOMAIN_NAME]" at bounding box center [494, 112] width 125 height 24
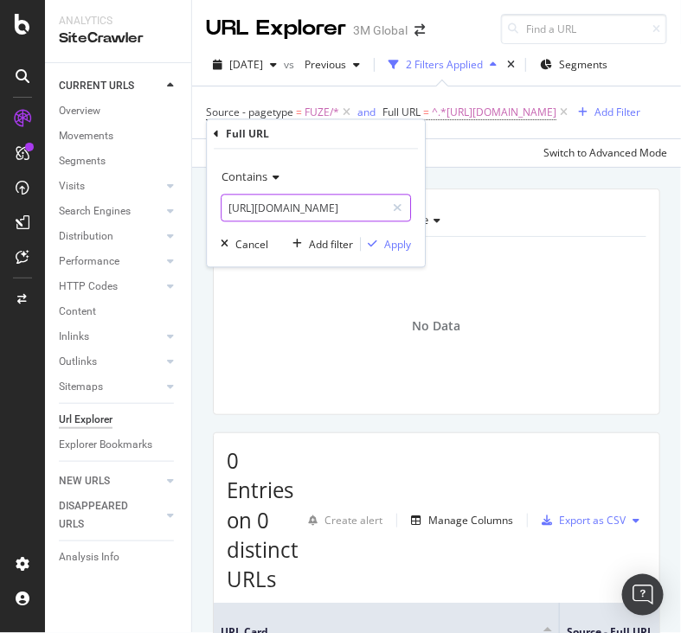
paste input "d/v000073607"
click at [365, 201] on input "[URL][DOMAIN_NAME]" at bounding box center [304, 209] width 164 height 28
type input "[URL][DOMAIN_NAME]"
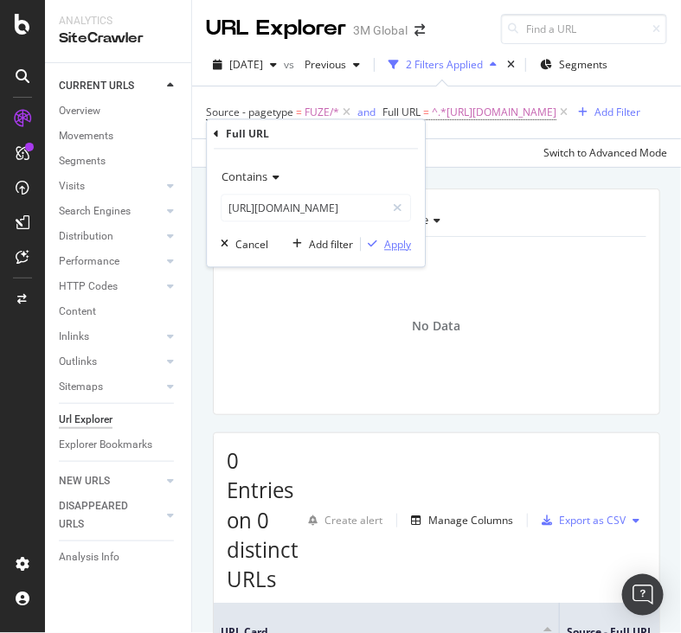
click at [385, 238] on div "Apply" at bounding box center [397, 244] width 27 height 15
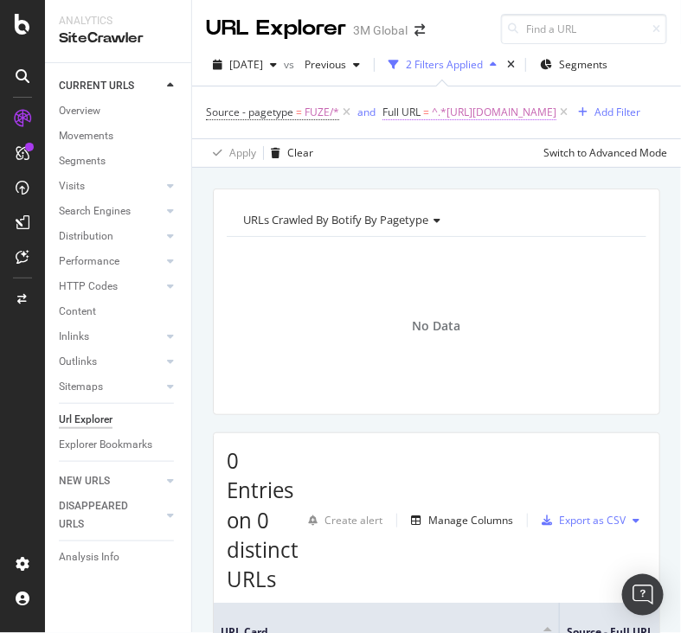
click at [458, 125] on span "^.*[URL][DOMAIN_NAME]" at bounding box center [494, 112] width 125 height 24
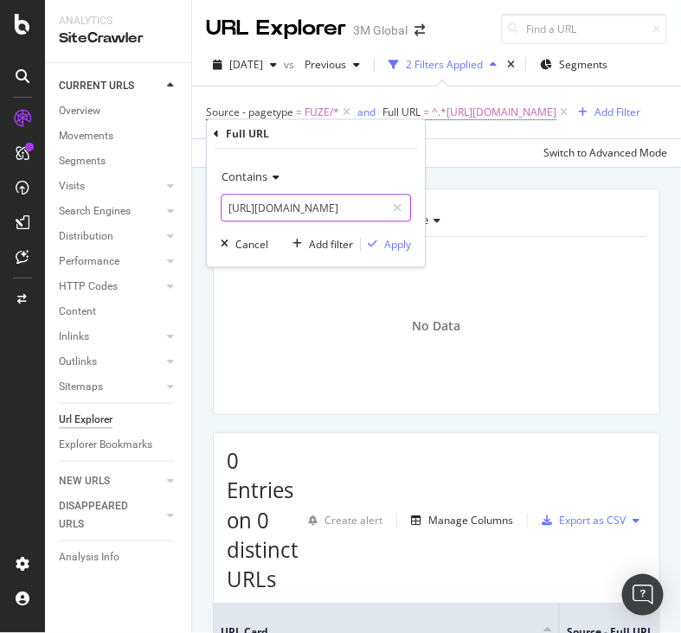
paste input "c"
click at [356, 208] on input "[URL][DOMAIN_NAME]" at bounding box center [304, 209] width 164 height 28
type input "[URL][DOMAIN_NAME]"
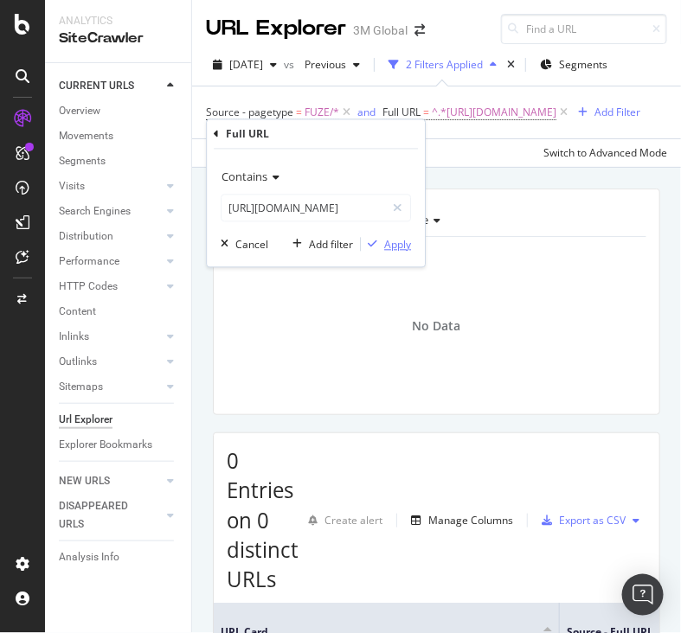
click at [400, 236] on button "Apply" at bounding box center [386, 244] width 50 height 17
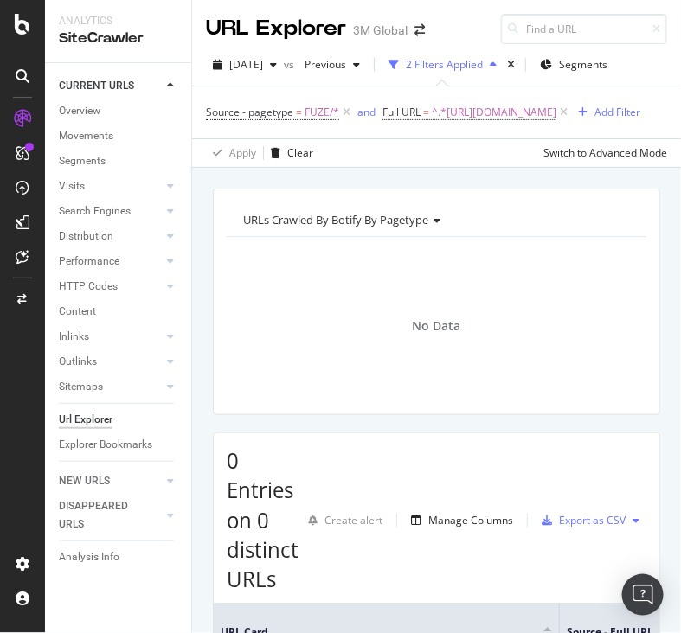
click at [112, 10] on div "Analytics SiteCrawler" at bounding box center [118, 31] width 146 height 62
click at [498, 125] on span "^.*[URL][DOMAIN_NAME]" at bounding box center [494, 112] width 125 height 24
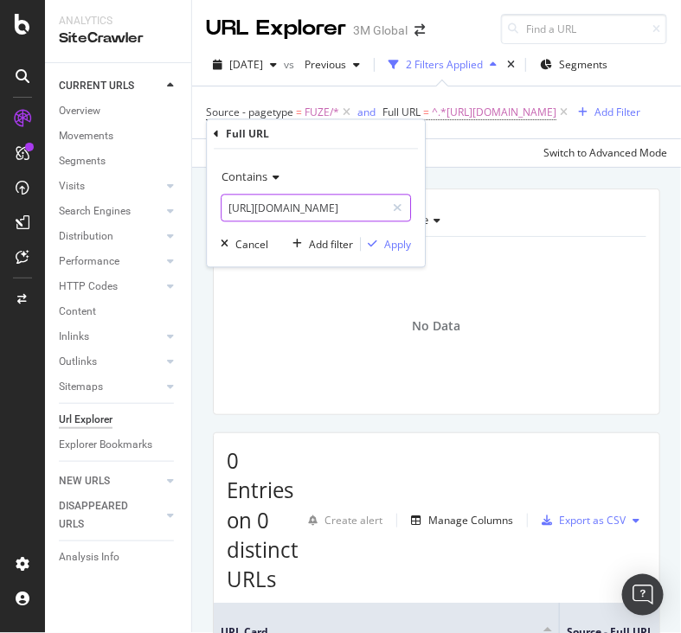
click at [352, 221] on input "[URL][DOMAIN_NAME]" at bounding box center [304, 209] width 164 height 28
paste input "[DOMAIN_NAME][URL]"
type input "[URL][DOMAIN_NAME]"
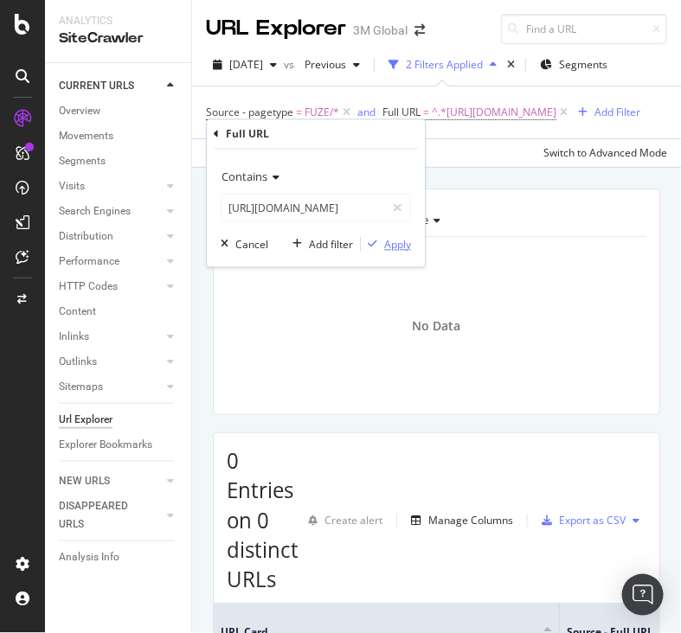
click at [403, 241] on div "Apply" at bounding box center [397, 244] width 27 height 15
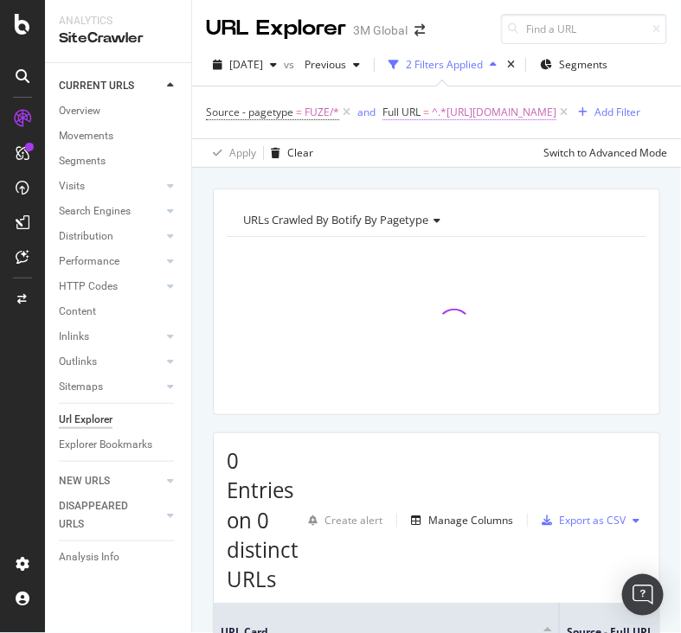
click at [484, 125] on span "^.*[URL][DOMAIN_NAME]" at bounding box center [494, 112] width 125 height 24
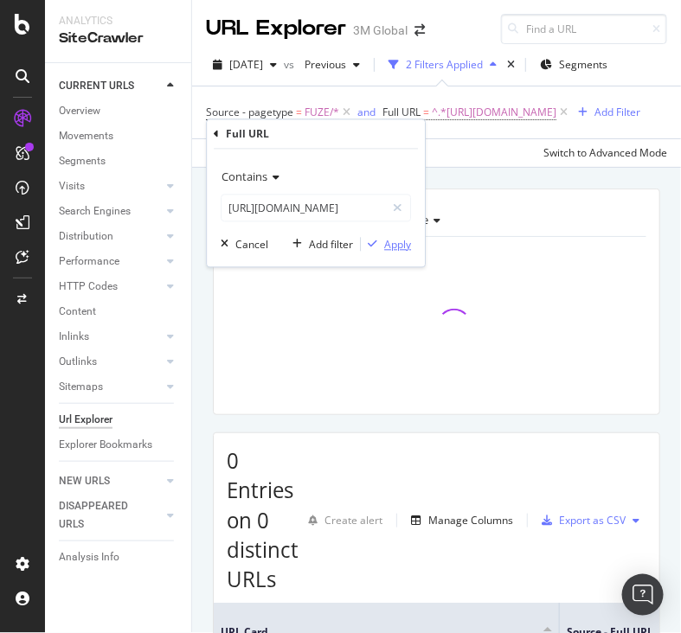
click at [398, 247] on div "Apply" at bounding box center [397, 244] width 27 height 15
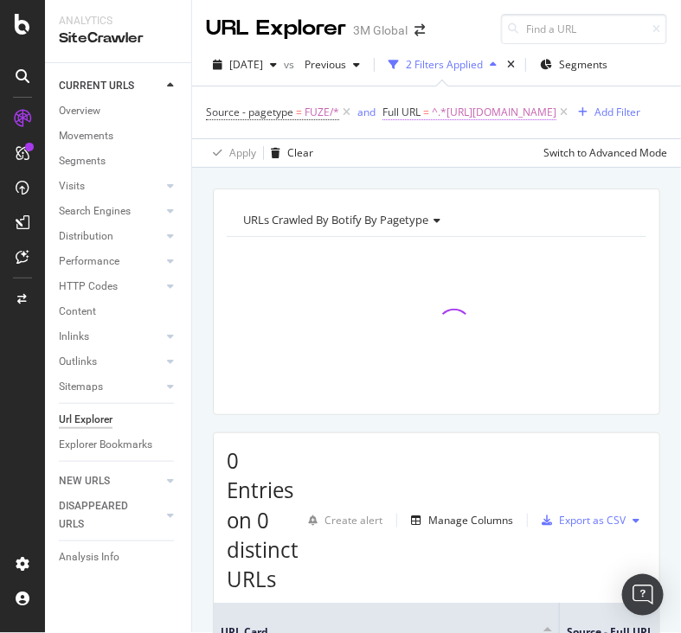
click at [449, 125] on span "^.*[URL][DOMAIN_NAME]" at bounding box center [494, 112] width 125 height 24
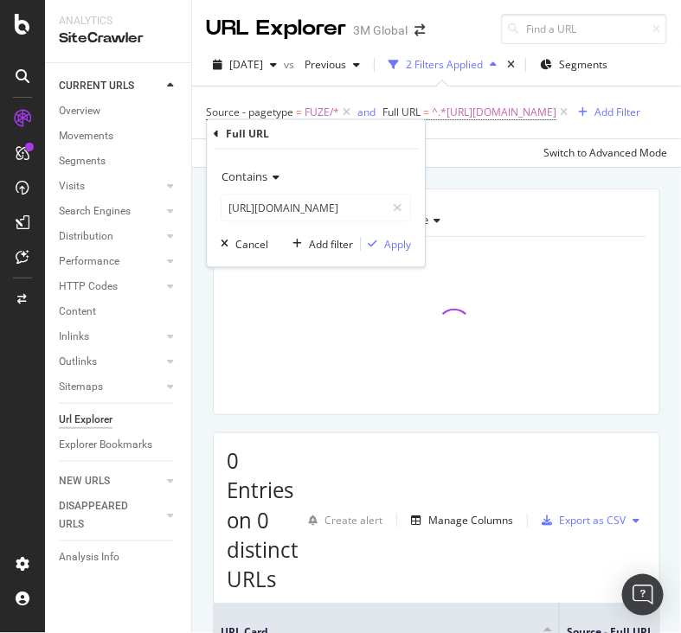
click at [331, 192] on div "Contains [URL][DOMAIN_NAME]" at bounding box center [316, 193] width 190 height 59
paste input "6"
click at [337, 205] on input "[URL][DOMAIN_NAME]" at bounding box center [304, 209] width 164 height 28
type input "[URL][DOMAIN_NAME]"
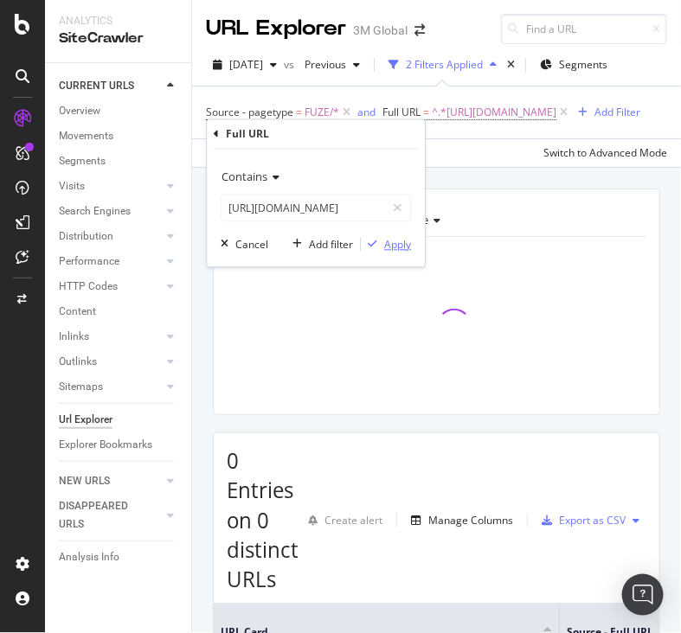
scroll to position [0, 0]
click at [401, 244] on div "Apply" at bounding box center [397, 244] width 27 height 15
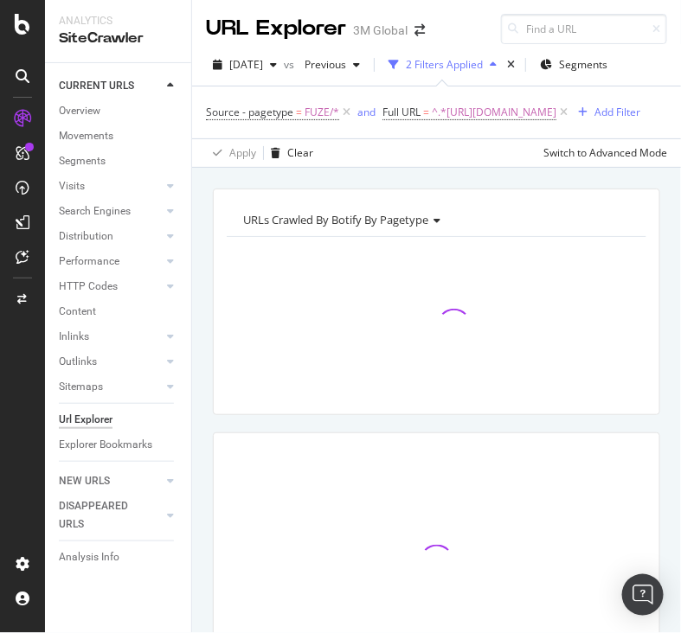
scroll to position [65, 0]
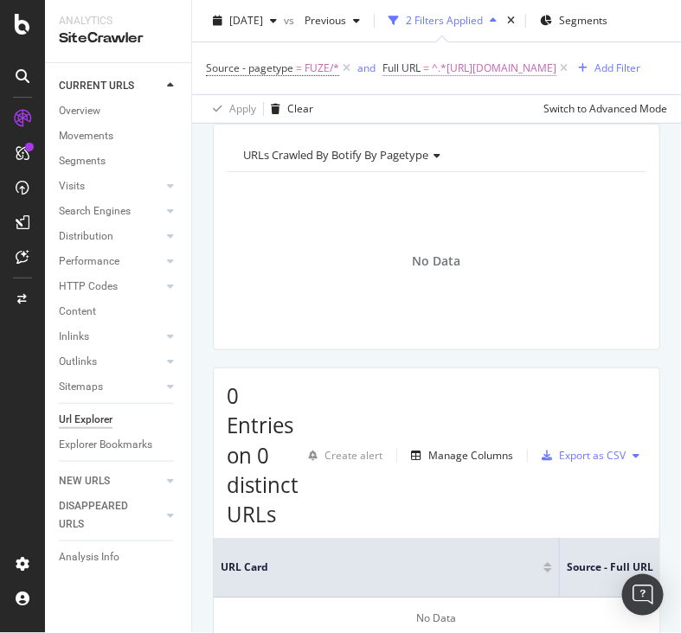
click at [432, 80] on span "^.*[URL][DOMAIN_NAME]" at bounding box center [494, 68] width 125 height 24
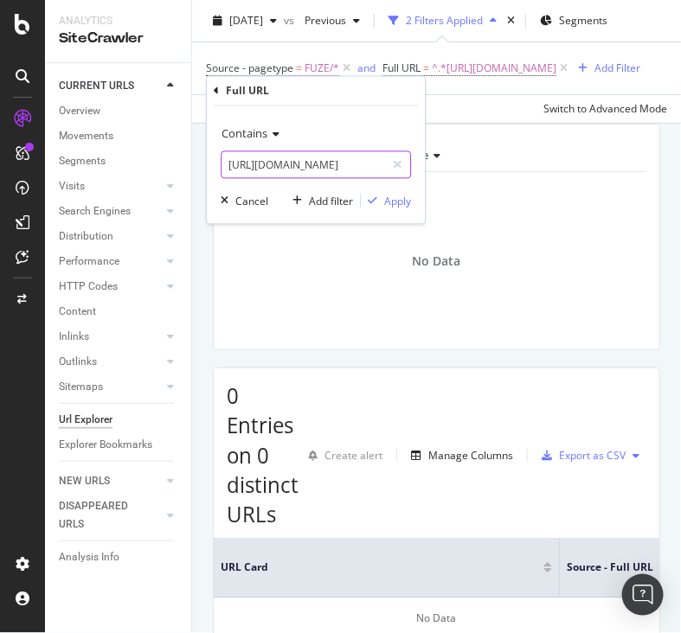
paste input "7327"
click at [333, 166] on input "[URL][DOMAIN_NAME]" at bounding box center [304, 165] width 164 height 28
type input "[URL][DOMAIN_NAME]"
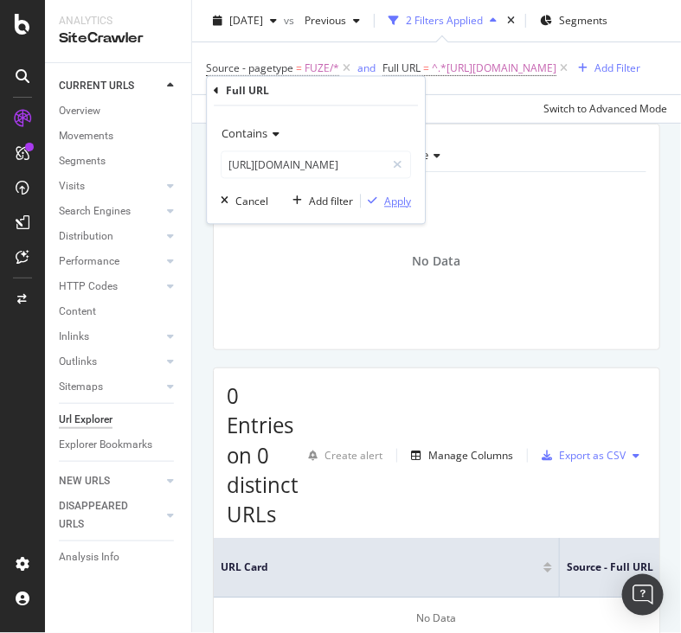
click at [398, 195] on div "Apply" at bounding box center [397, 201] width 27 height 15
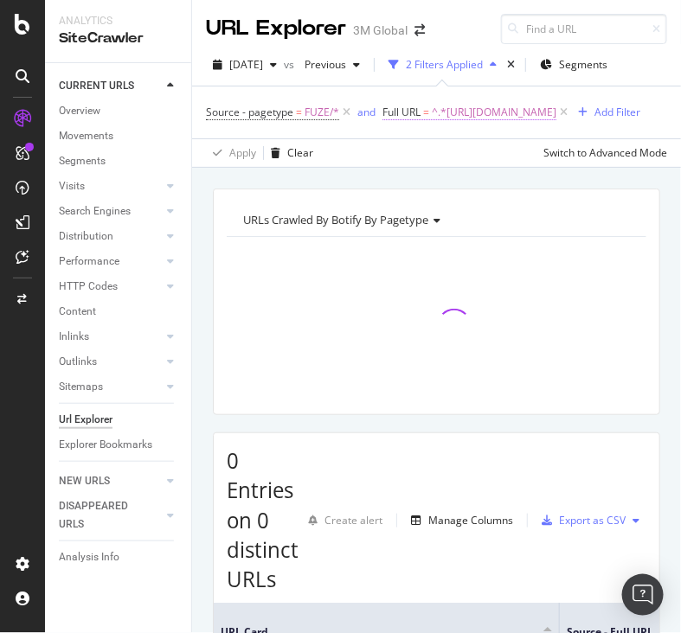
click at [486, 125] on span "^.*[URL][DOMAIN_NAME]" at bounding box center [494, 112] width 125 height 24
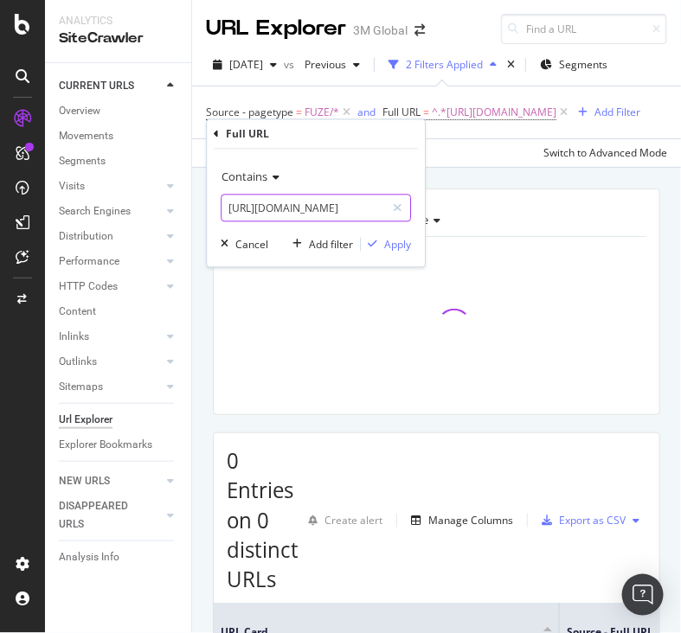
click at [299, 203] on input "[URL][DOMAIN_NAME]" at bounding box center [304, 209] width 164 height 28
paste input "8"
type input "[URL][DOMAIN_NAME]"
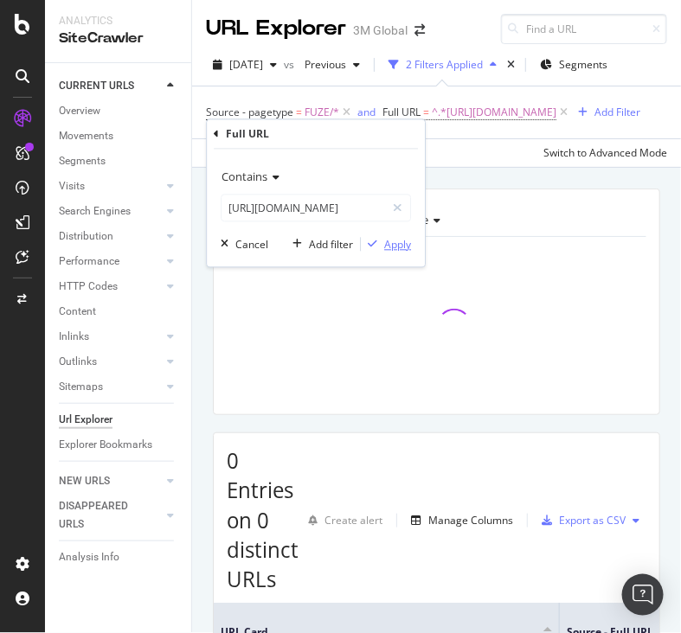
click at [384, 243] on div "Apply" at bounding box center [397, 244] width 27 height 15
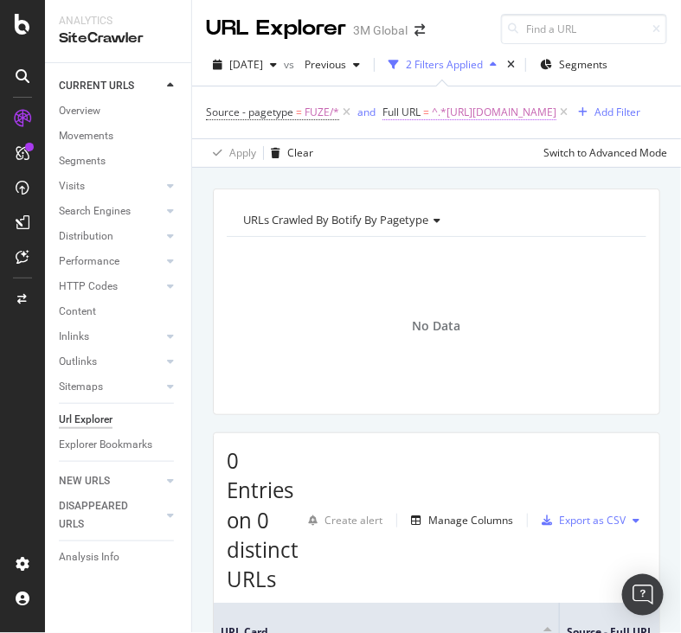
click at [446, 125] on span "^.*[URL][DOMAIN_NAME]" at bounding box center [494, 112] width 125 height 24
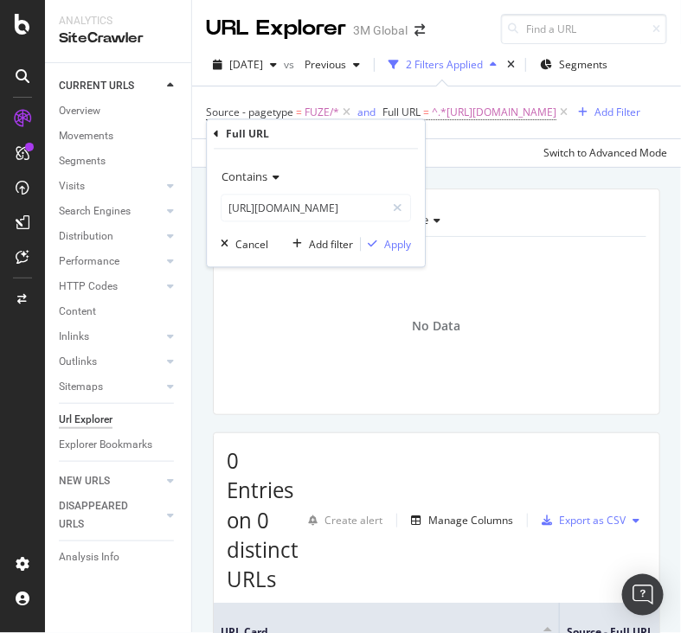
click at [356, 191] on div "Contains [URL][DOMAIN_NAME]" at bounding box center [316, 193] width 190 height 59
paste input ".[DOMAIN_NAME][URL]"
click at [356, 202] on input "[URL][DOMAIN_NAME]" at bounding box center [304, 209] width 164 height 28
type input "[URL][DOMAIN_NAME]"
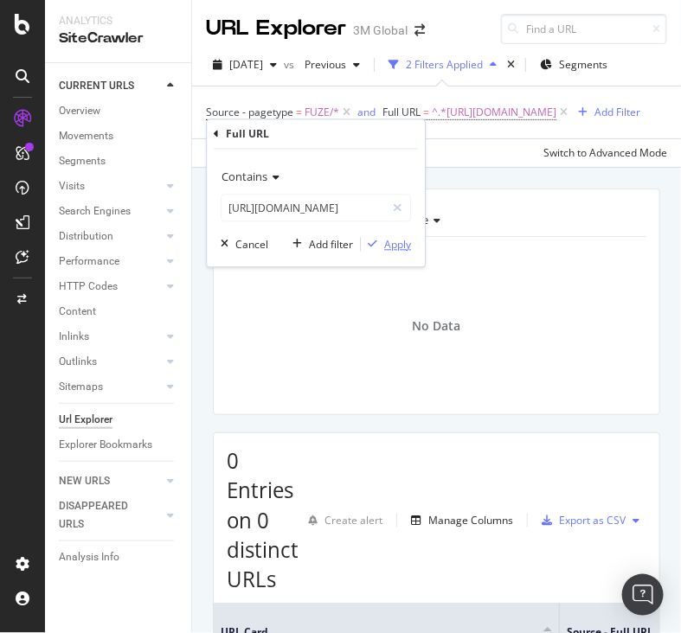
scroll to position [0, 0]
click at [398, 243] on div "Apply" at bounding box center [397, 244] width 27 height 15
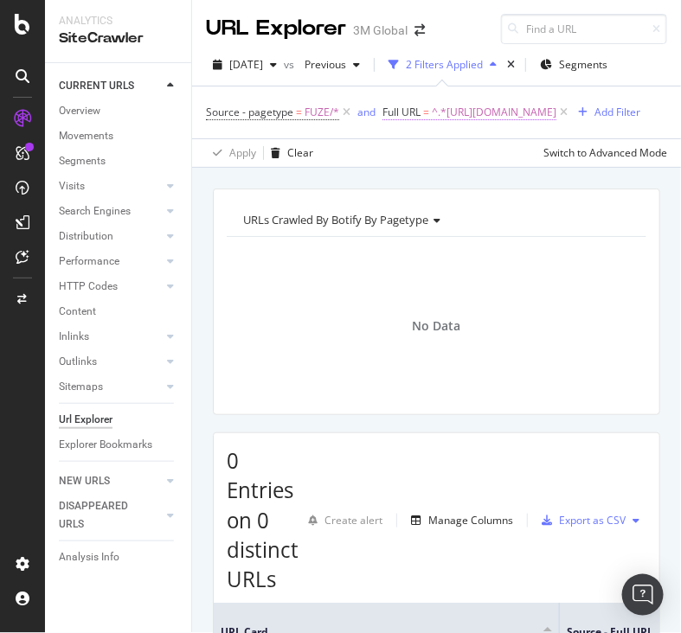
click at [457, 125] on span "^.*[URL][DOMAIN_NAME]" at bounding box center [494, 112] width 125 height 24
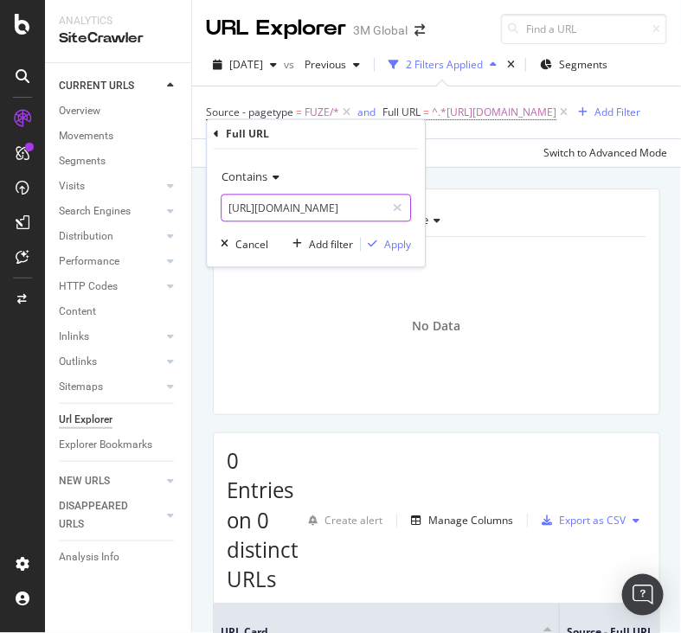
paste input "c"
click at [332, 209] on input "[URL][DOMAIN_NAME]" at bounding box center [304, 209] width 164 height 28
type input "[URL][DOMAIN_NAME]"
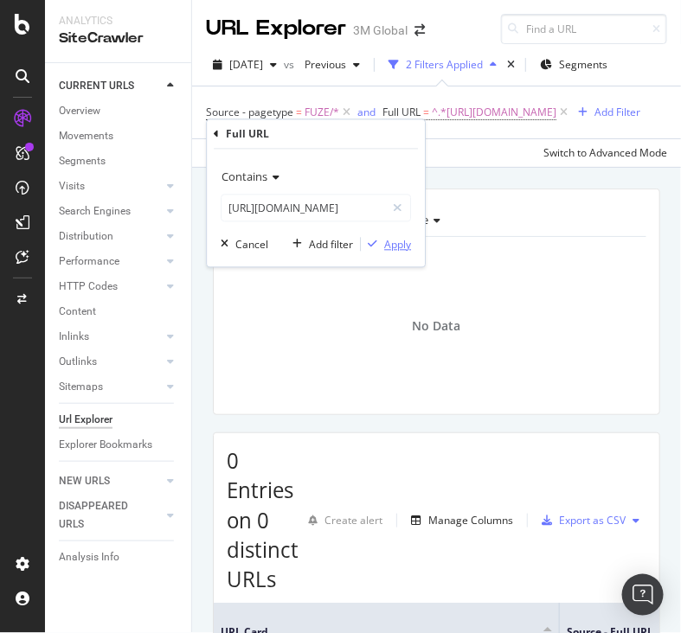
click at [399, 246] on div "Apply" at bounding box center [397, 244] width 27 height 15
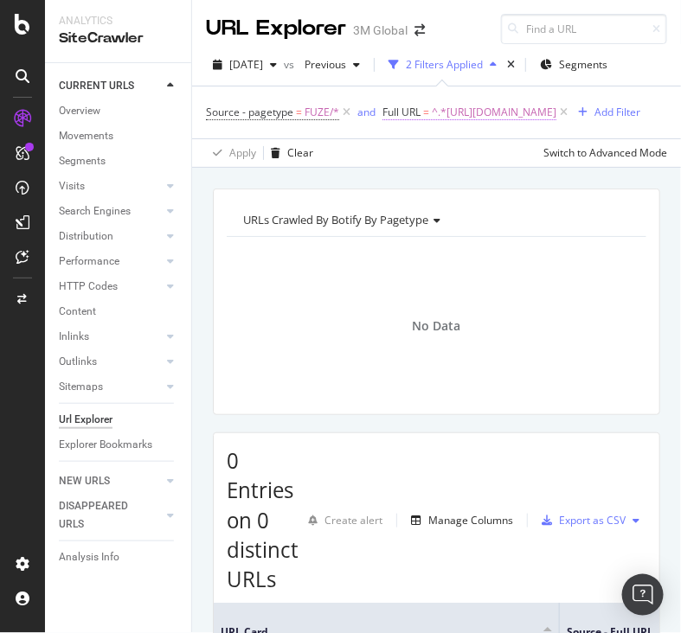
click at [461, 125] on span "^.*[URL][DOMAIN_NAME]" at bounding box center [494, 112] width 125 height 24
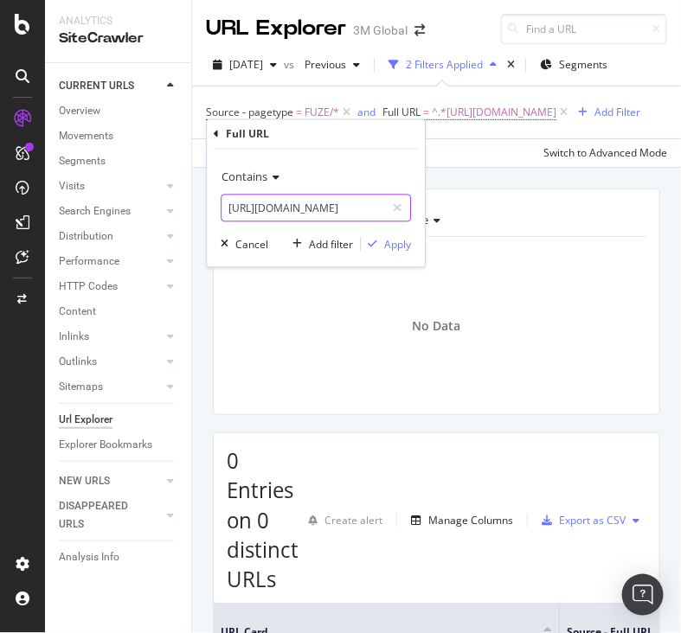
paste input "au/3M/en_AU/p/dc/v000078527"
click at [367, 200] on input "[URL][DOMAIN_NAME]" at bounding box center [304, 209] width 164 height 28
type input "[URL][DOMAIN_NAME]"
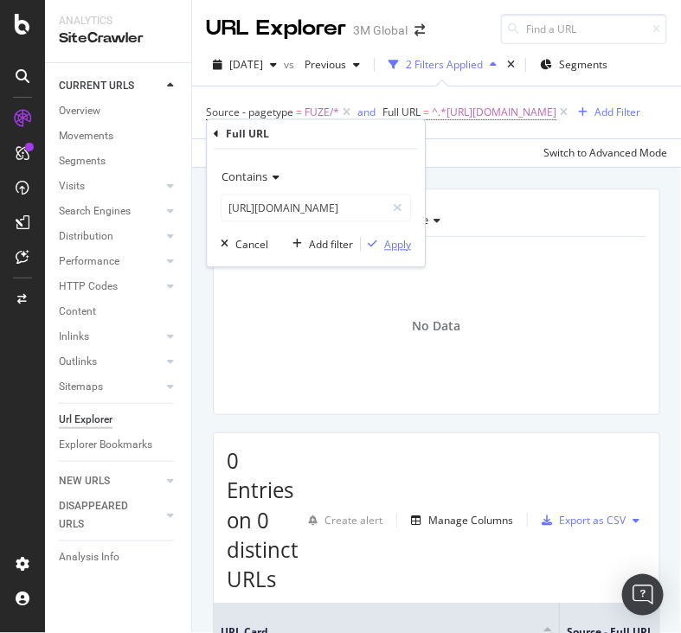
click at [398, 240] on div "Apply" at bounding box center [397, 244] width 27 height 15
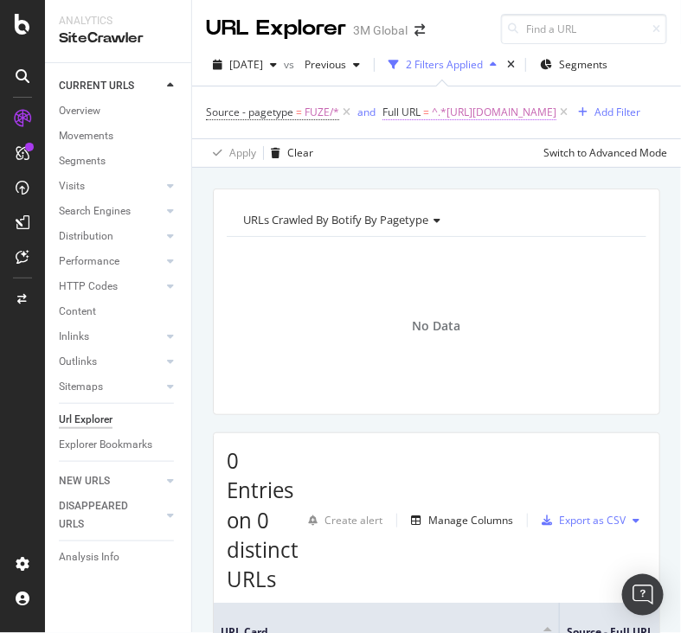
click at [485, 125] on span "^.*[URL][DOMAIN_NAME]" at bounding box center [494, 112] width 125 height 24
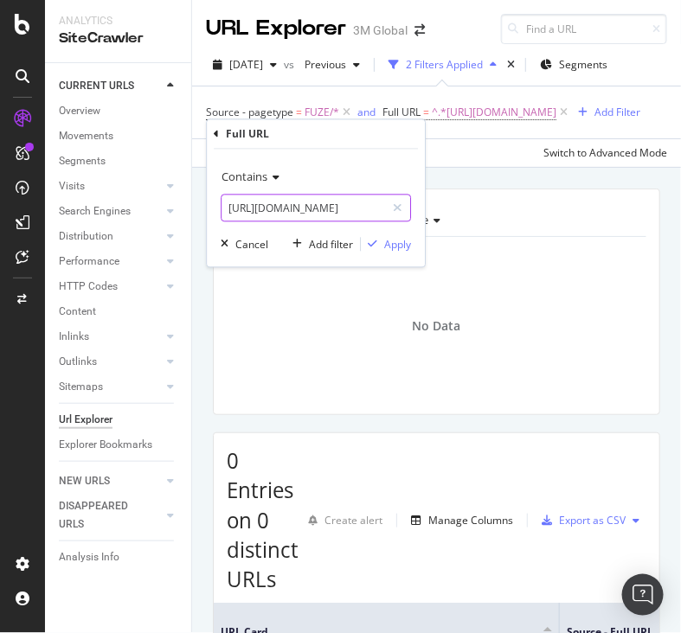
click at [344, 218] on input "[URL][DOMAIN_NAME]" at bounding box center [304, 209] width 164 height 28
paste input "101298030"
type input "[URL][DOMAIN_NAME]"
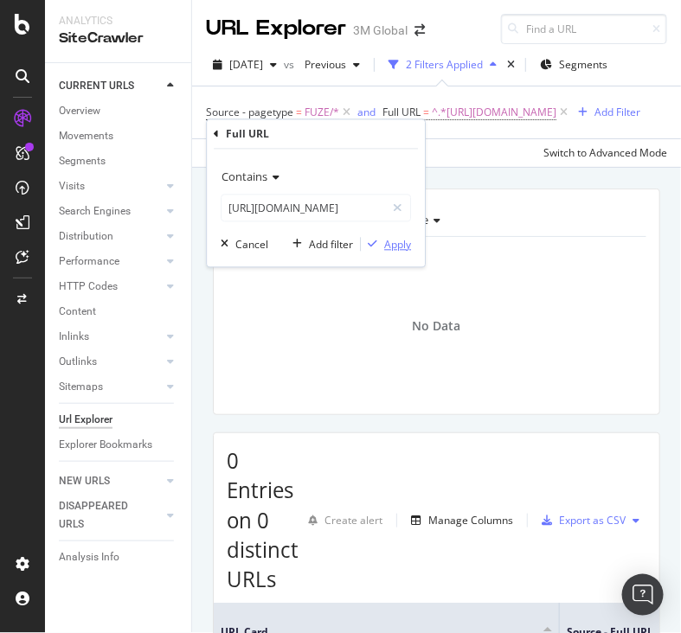
click at [397, 248] on div "Apply" at bounding box center [397, 244] width 27 height 15
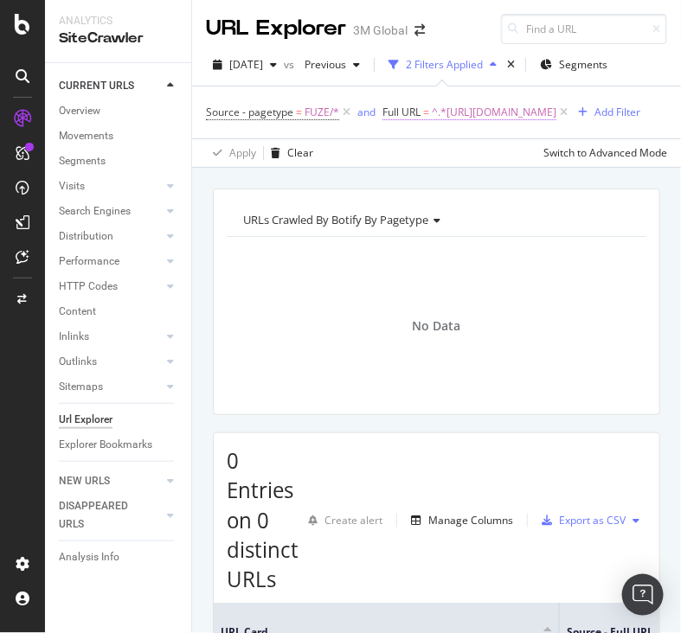
click at [432, 125] on span "^.*[URL][DOMAIN_NAME]" at bounding box center [494, 112] width 125 height 24
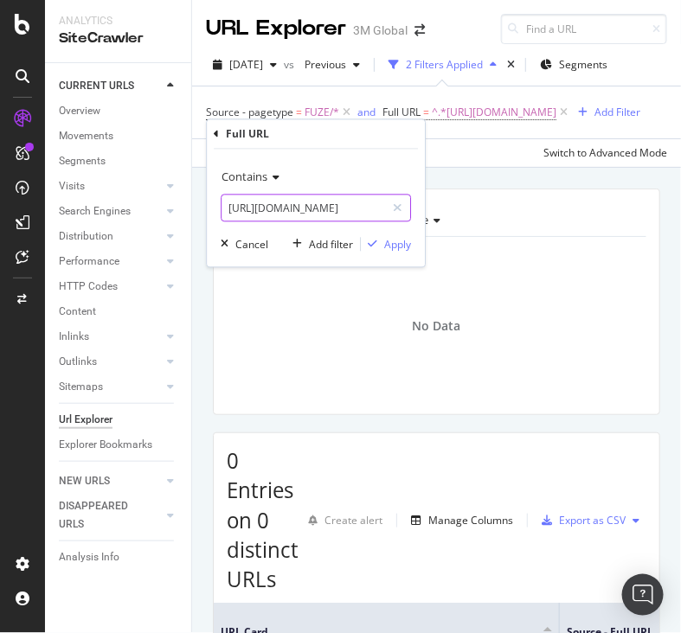
click at [365, 201] on input "[URL][DOMAIN_NAME]" at bounding box center [304, 209] width 164 height 28
paste input "6"
type input "[URL][DOMAIN_NAME]"
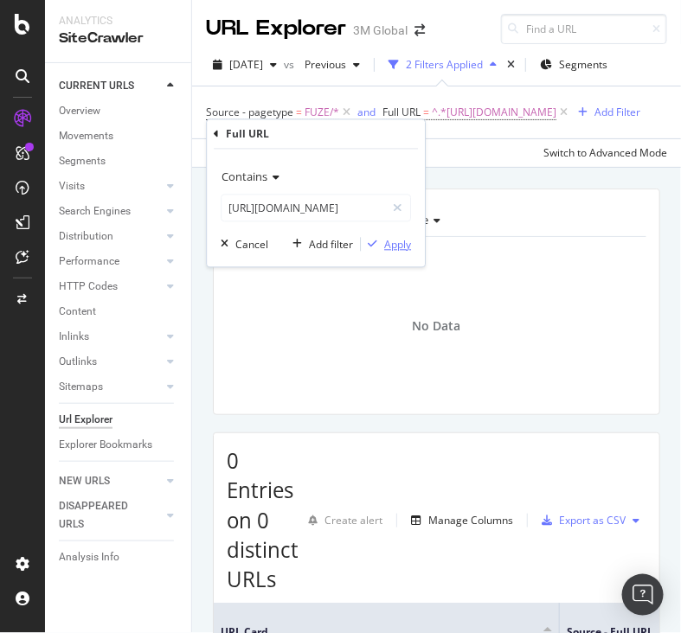
click at [398, 241] on div "Apply" at bounding box center [397, 244] width 27 height 15
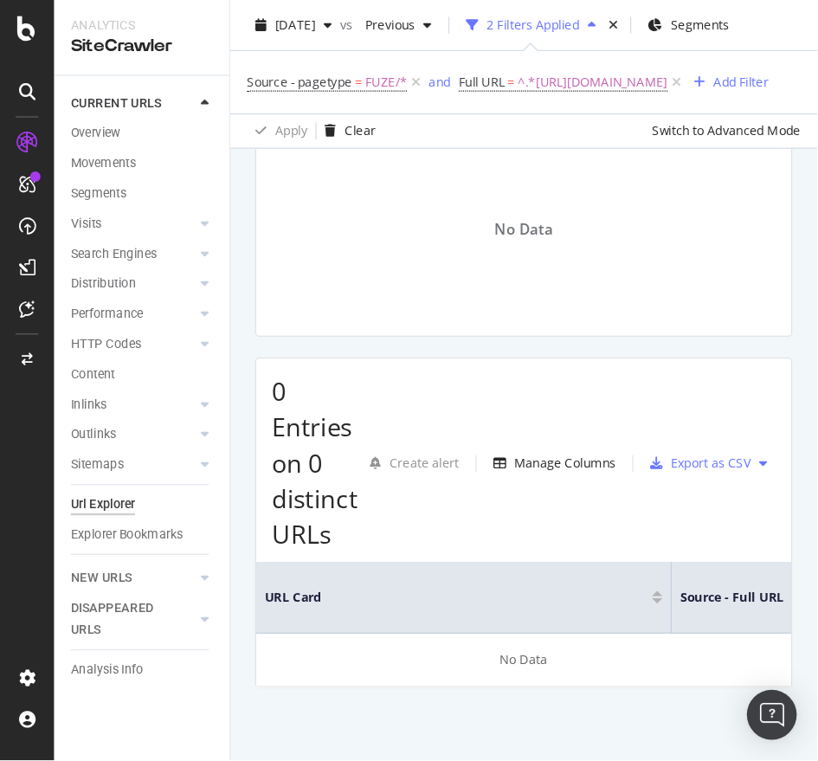
scroll to position [14, 0]
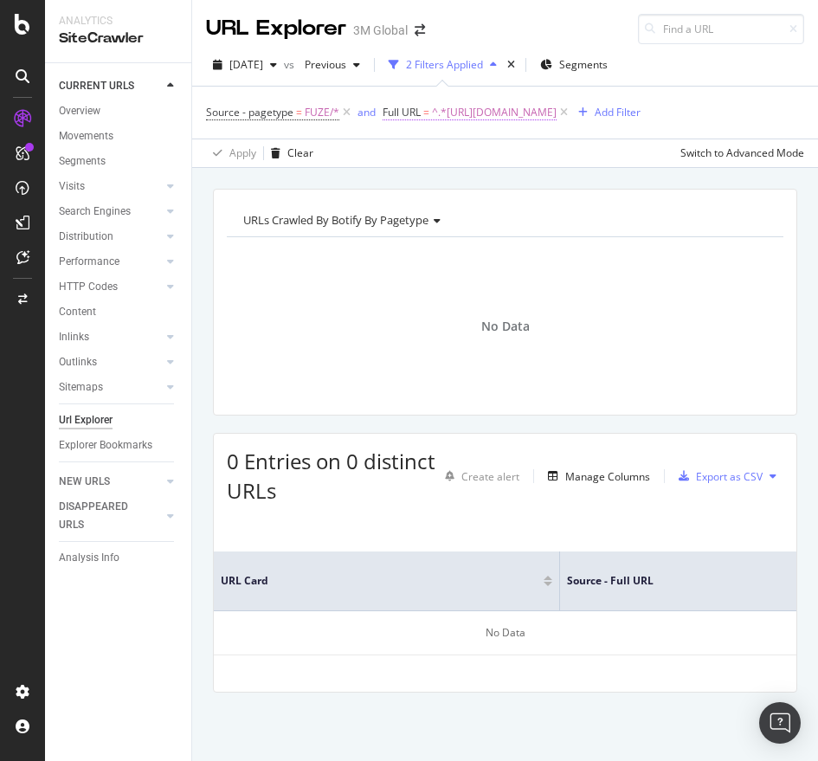
click at [556, 102] on span "^.*[URL][DOMAIN_NAME]" at bounding box center [494, 112] width 125 height 24
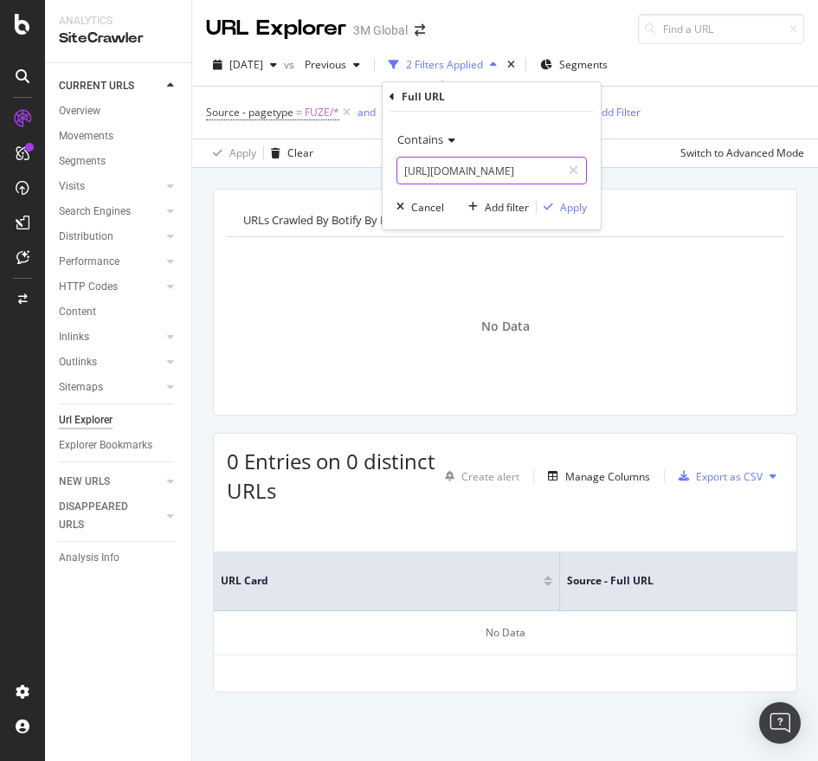
paste input "7327"
click at [485, 178] on input "[URL][DOMAIN_NAME]" at bounding box center [479, 171] width 164 height 28
type input "[URL][DOMAIN_NAME]"
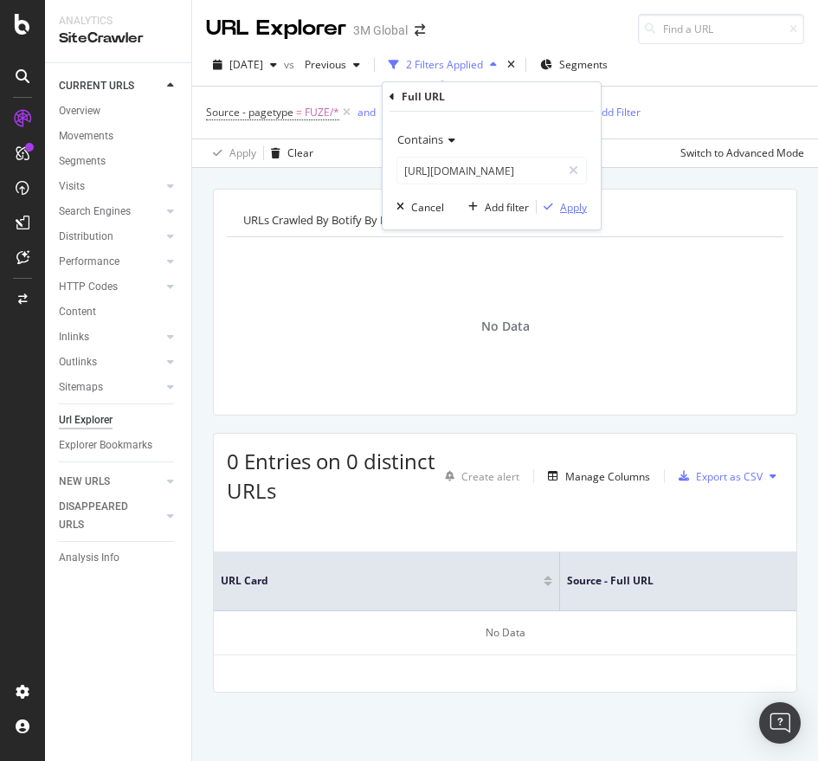
click at [567, 202] on div "Apply" at bounding box center [573, 207] width 27 height 15
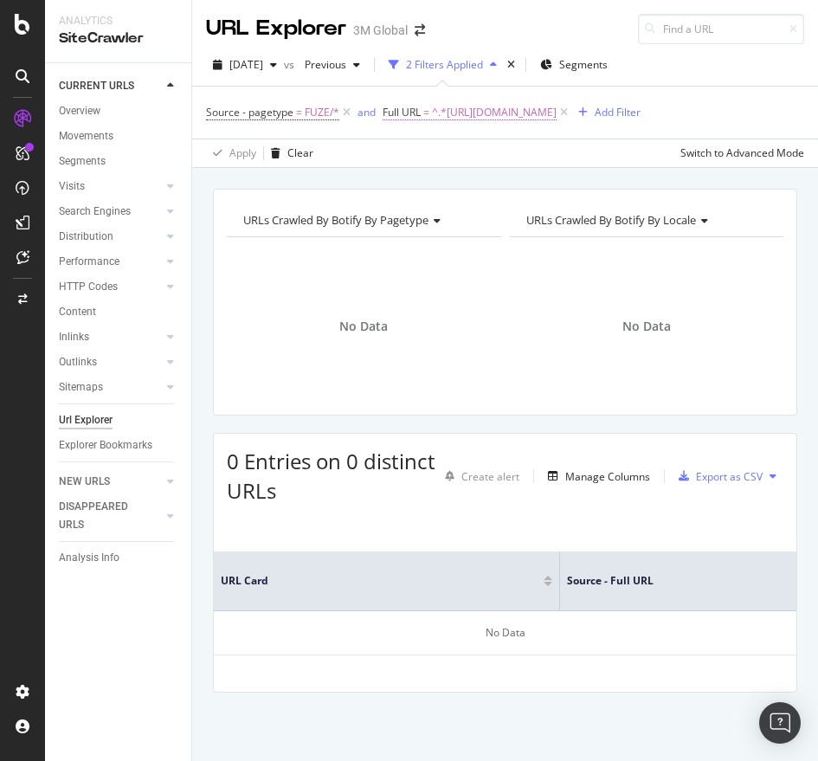
click at [556, 118] on span "^.*[URL][DOMAIN_NAME]" at bounding box center [494, 112] width 125 height 24
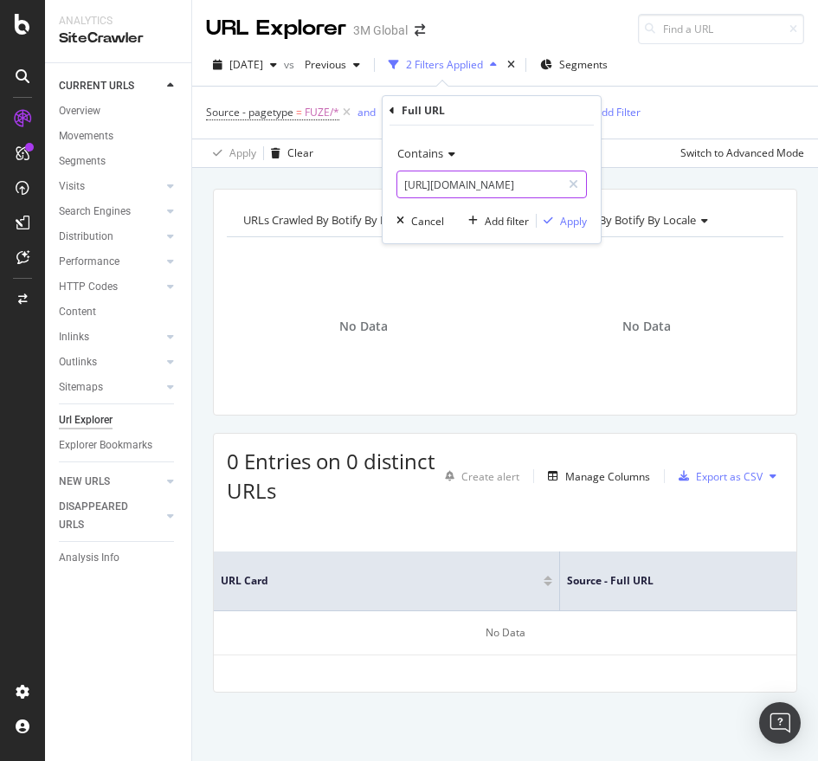
click at [513, 181] on input "[URL][DOMAIN_NAME]" at bounding box center [479, 184] width 164 height 28
paste input "8"
type input "[URL][DOMAIN_NAME]"
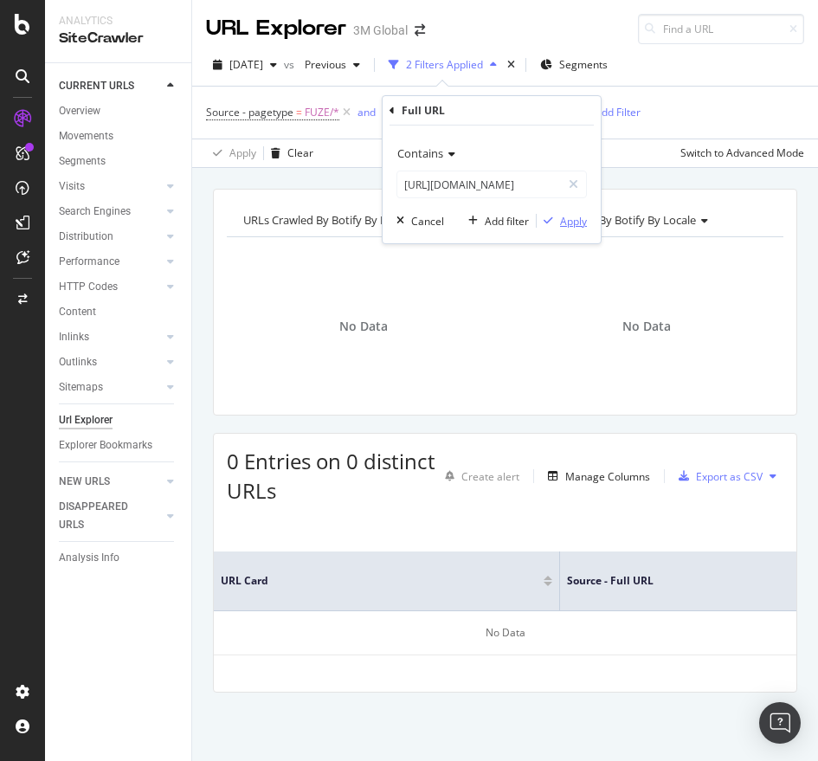
click at [569, 213] on div "Apply" at bounding box center [561, 221] width 50 height 16
